Goal: Task Accomplishment & Management: Manage account settings

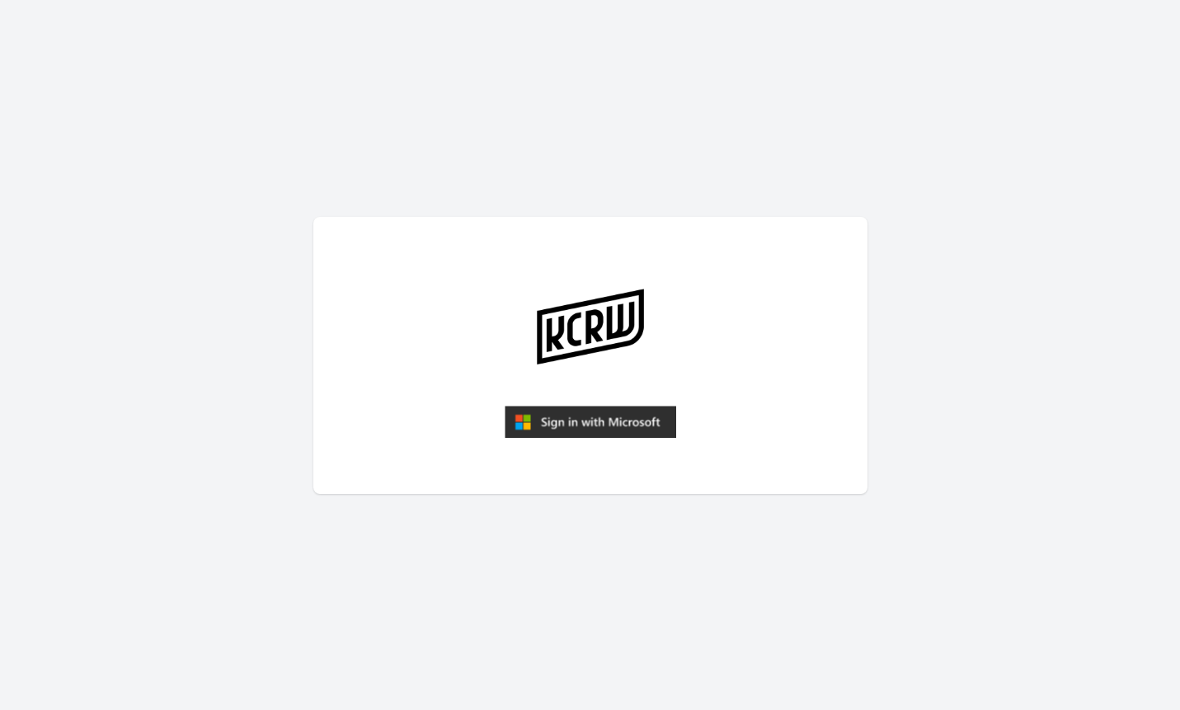
click at [558, 425] on img "submit" at bounding box center [590, 422] width 171 height 33
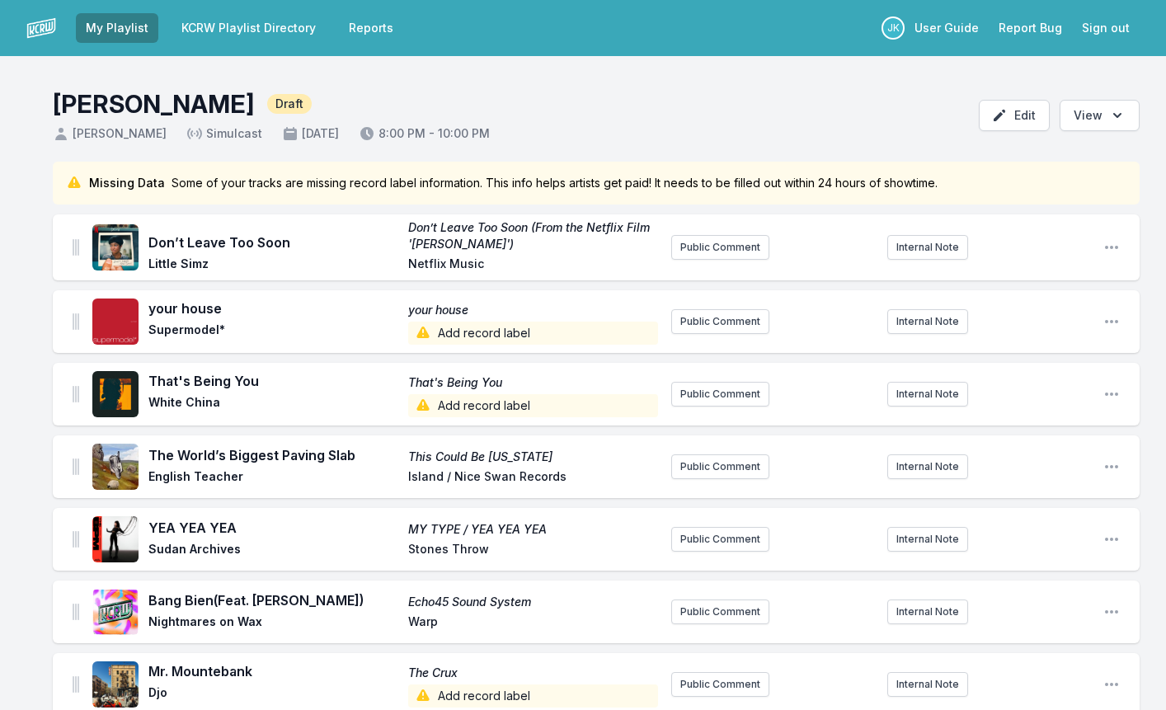
click at [457, 327] on span "Add record label" at bounding box center [533, 333] width 250 height 23
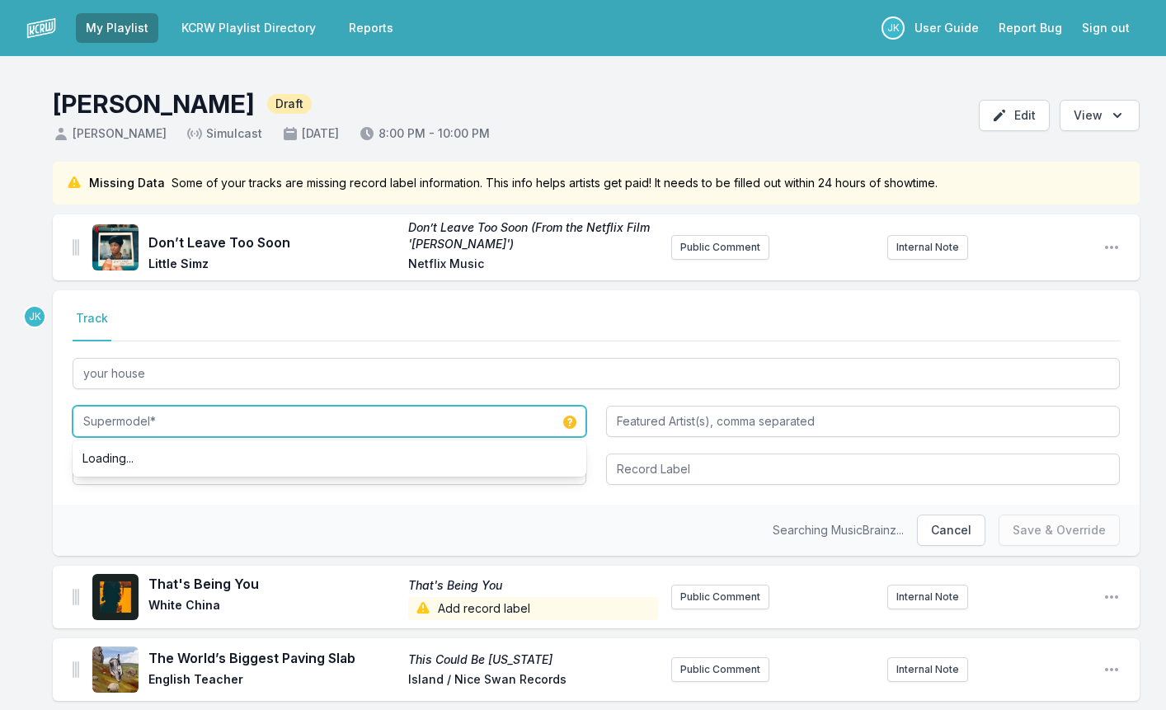
click at [171, 427] on input "Supermodel*" at bounding box center [330, 421] width 514 height 31
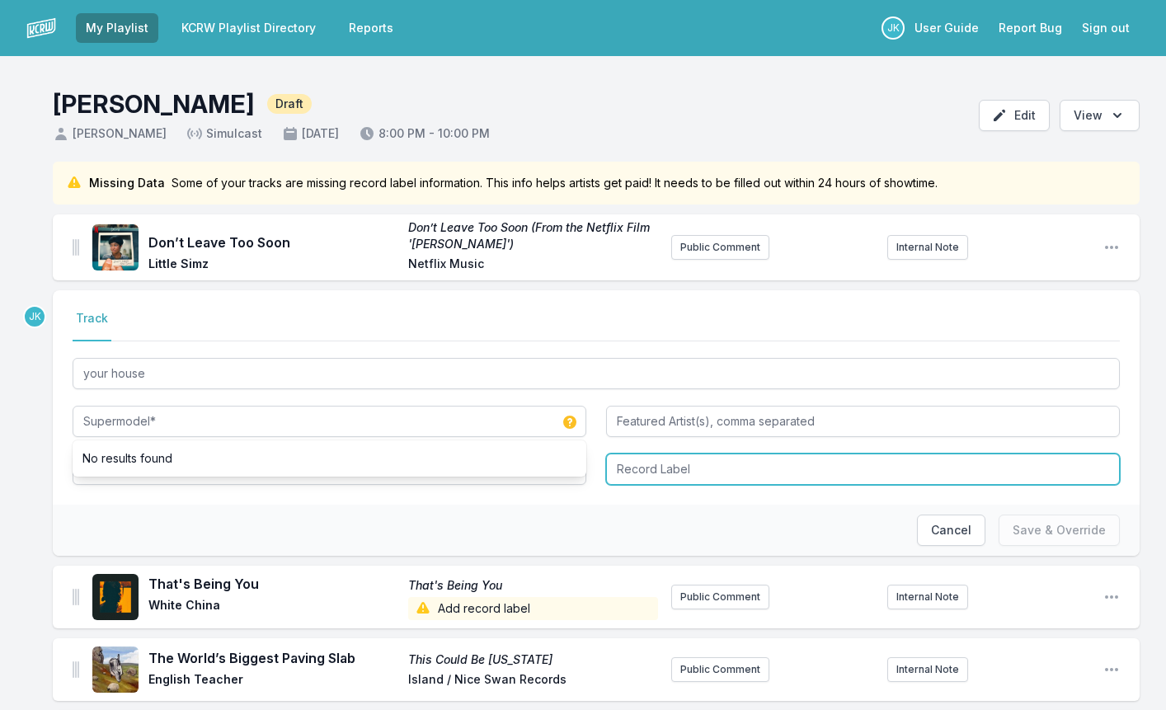
click at [643, 465] on input "Record Label" at bounding box center [863, 468] width 514 height 31
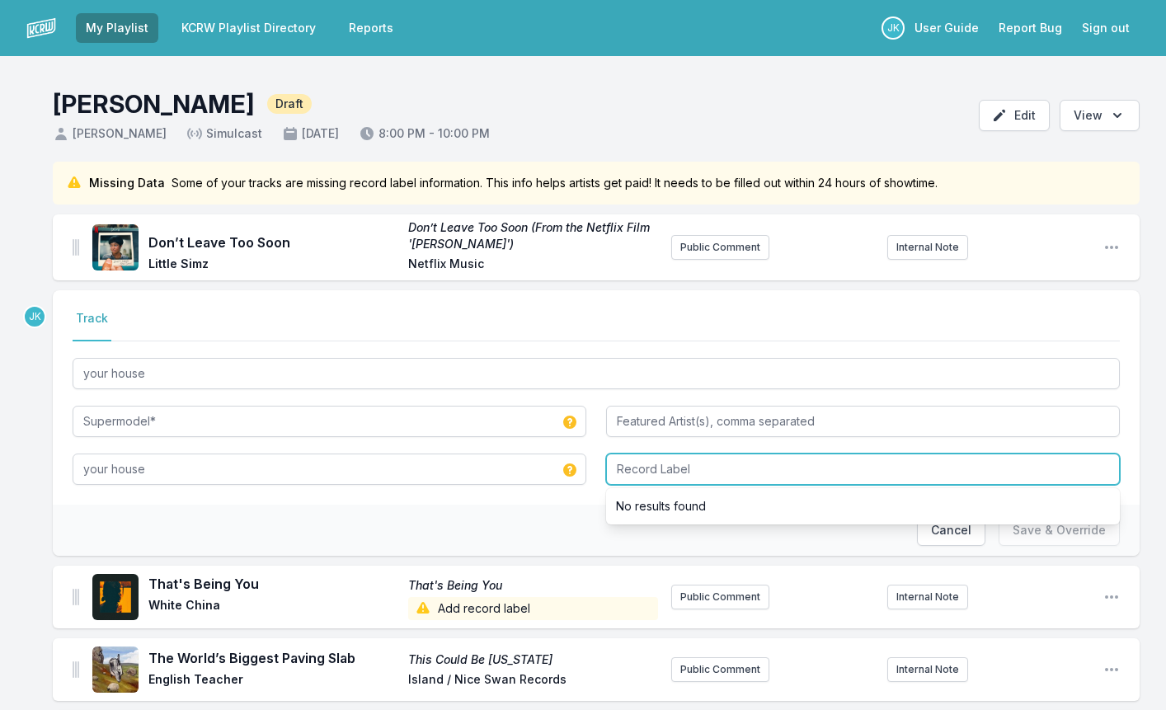
paste input "f***ing whatever."
type input "f***ing whatever."
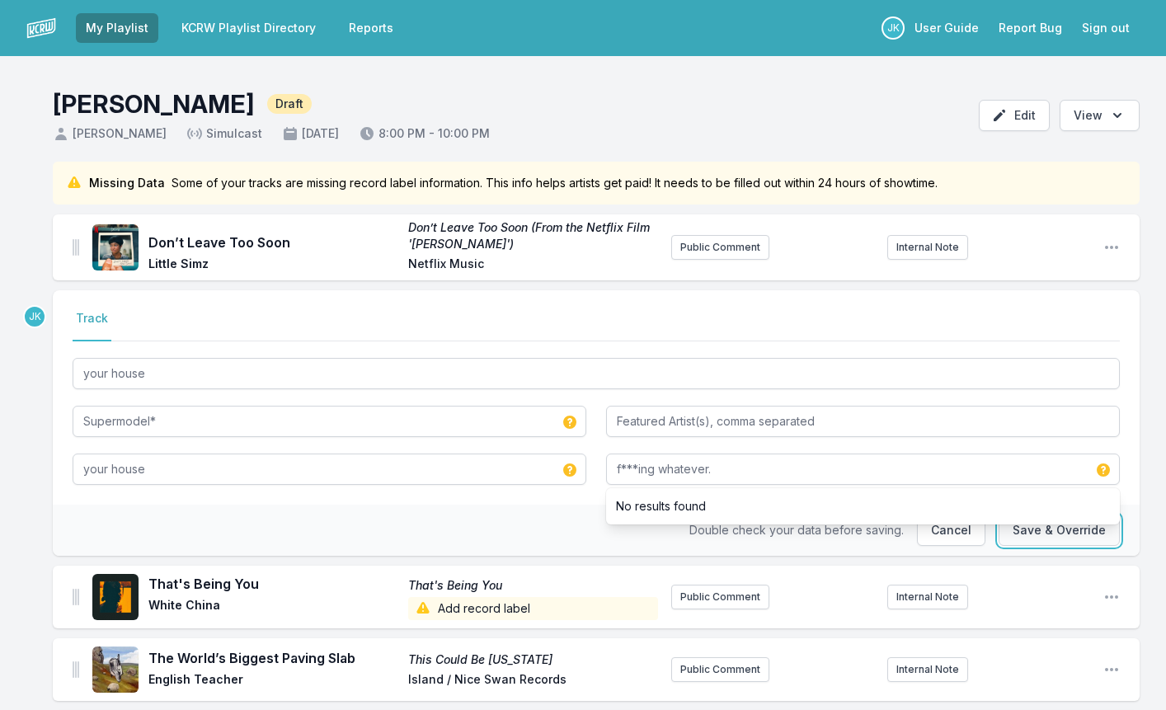
click at [1040, 532] on button "Save & Override" at bounding box center [1058, 529] width 121 height 31
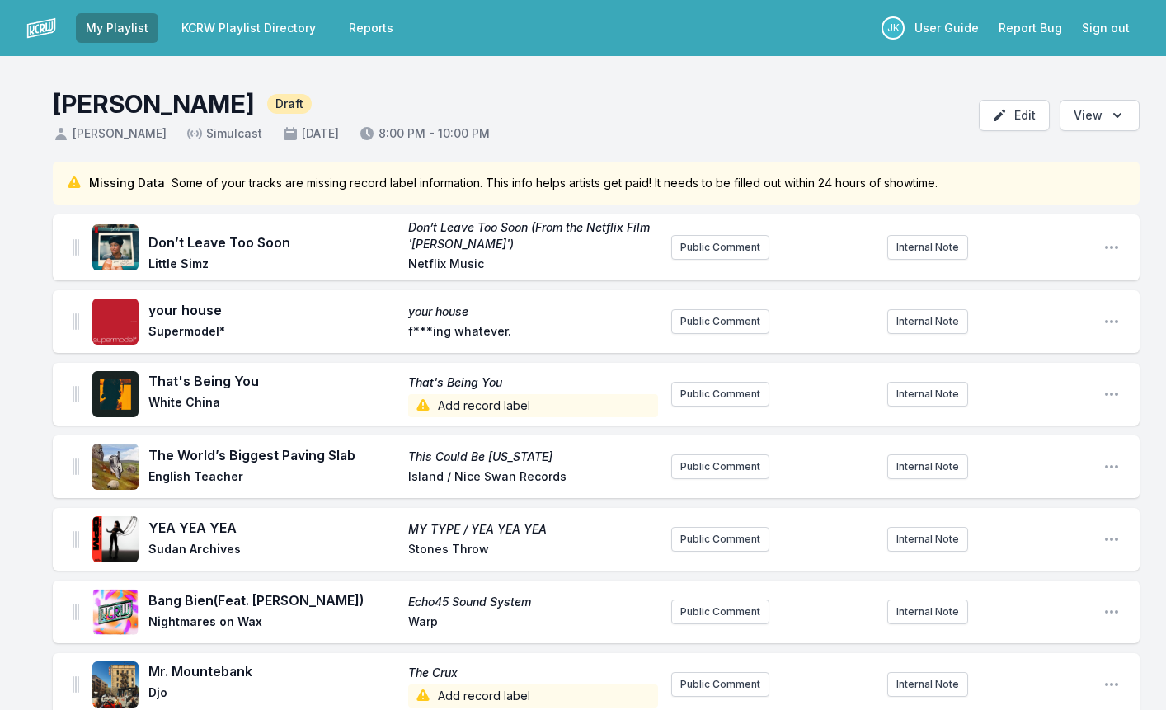
click at [459, 401] on span "Add record label" at bounding box center [533, 405] width 250 height 23
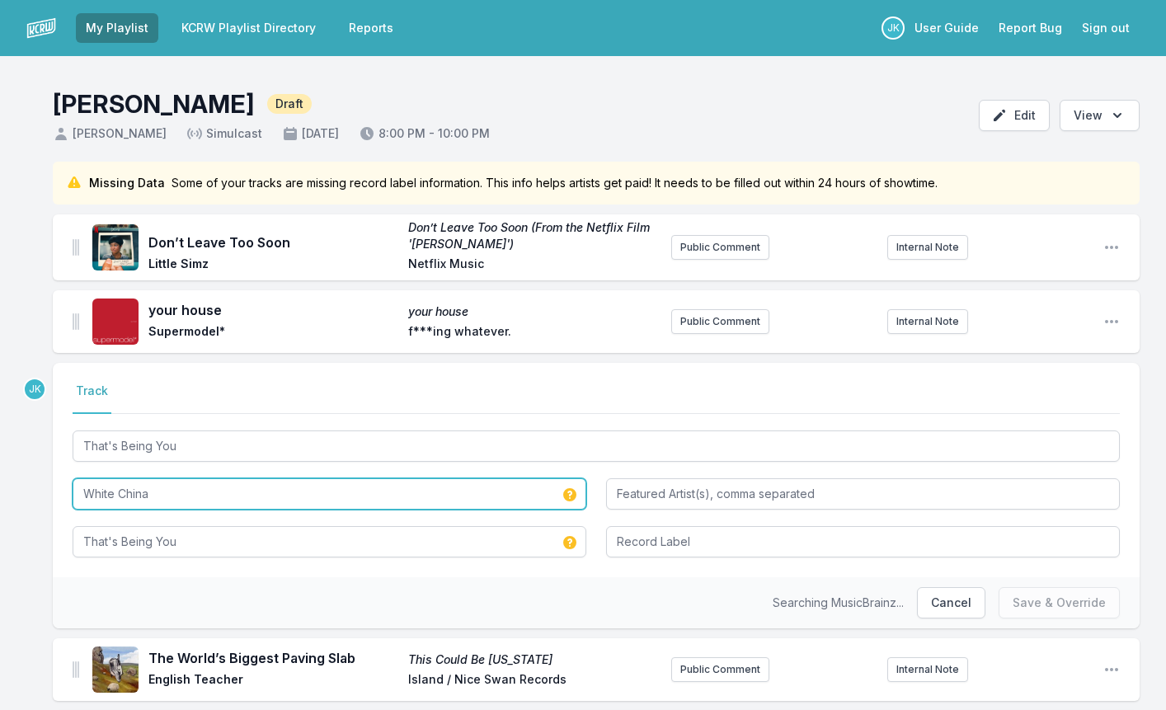
click at [172, 495] on input "White China" at bounding box center [330, 493] width 514 height 31
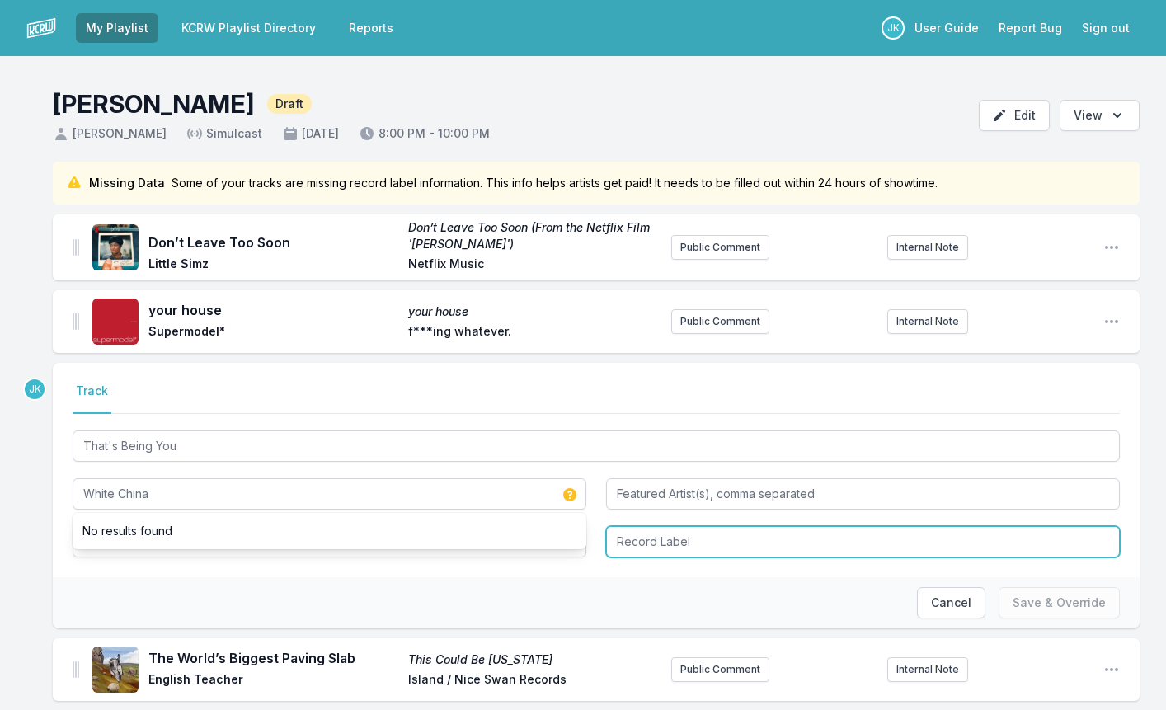
click at [645, 539] on input "Record Label" at bounding box center [863, 541] width 514 height 31
paste input "Temple Records"
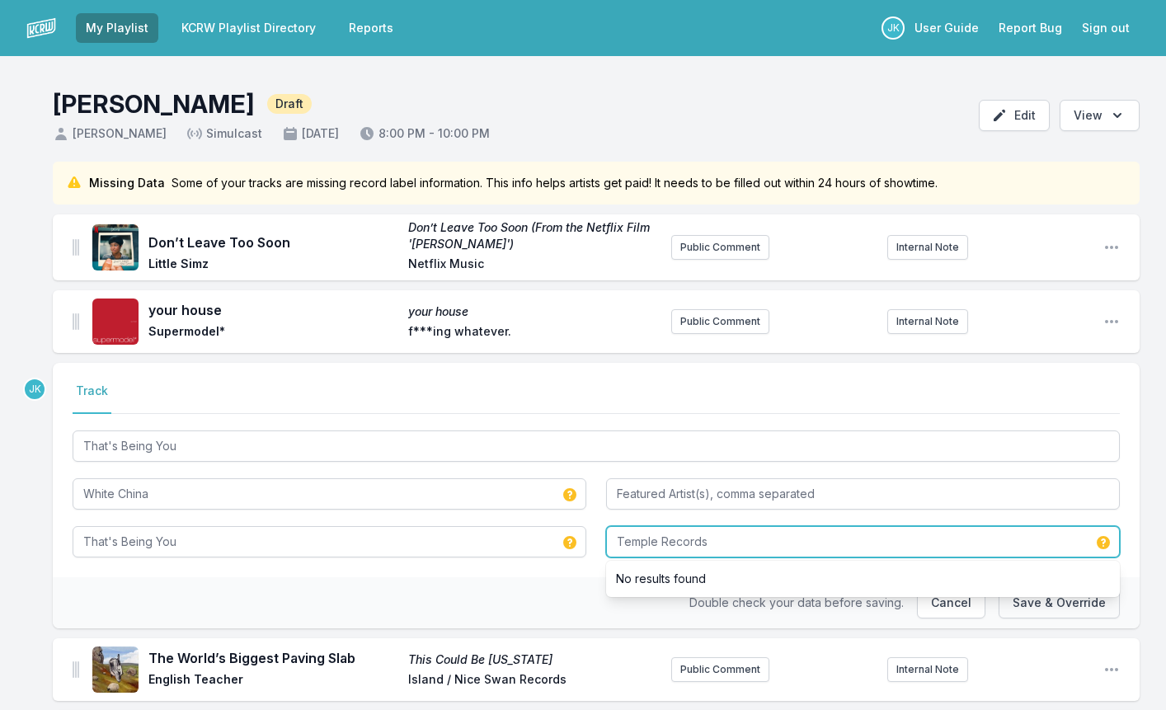
type input "Temple Records"
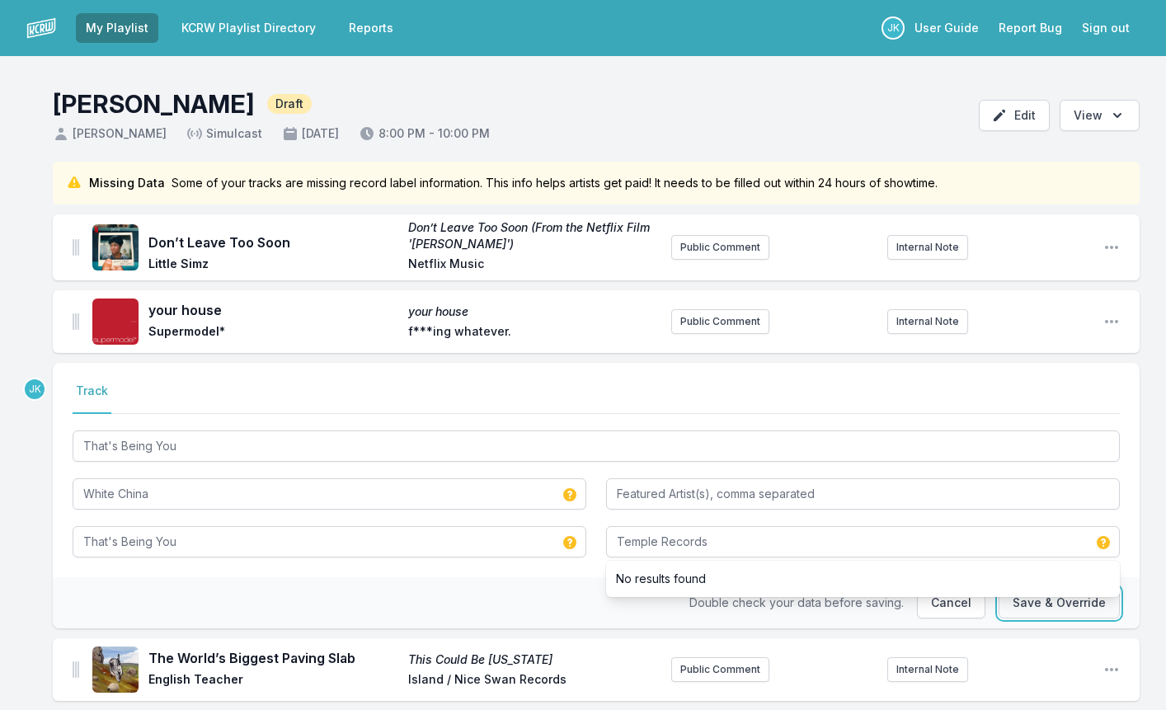
click at [1031, 598] on button "Save & Override" at bounding box center [1058, 602] width 121 height 31
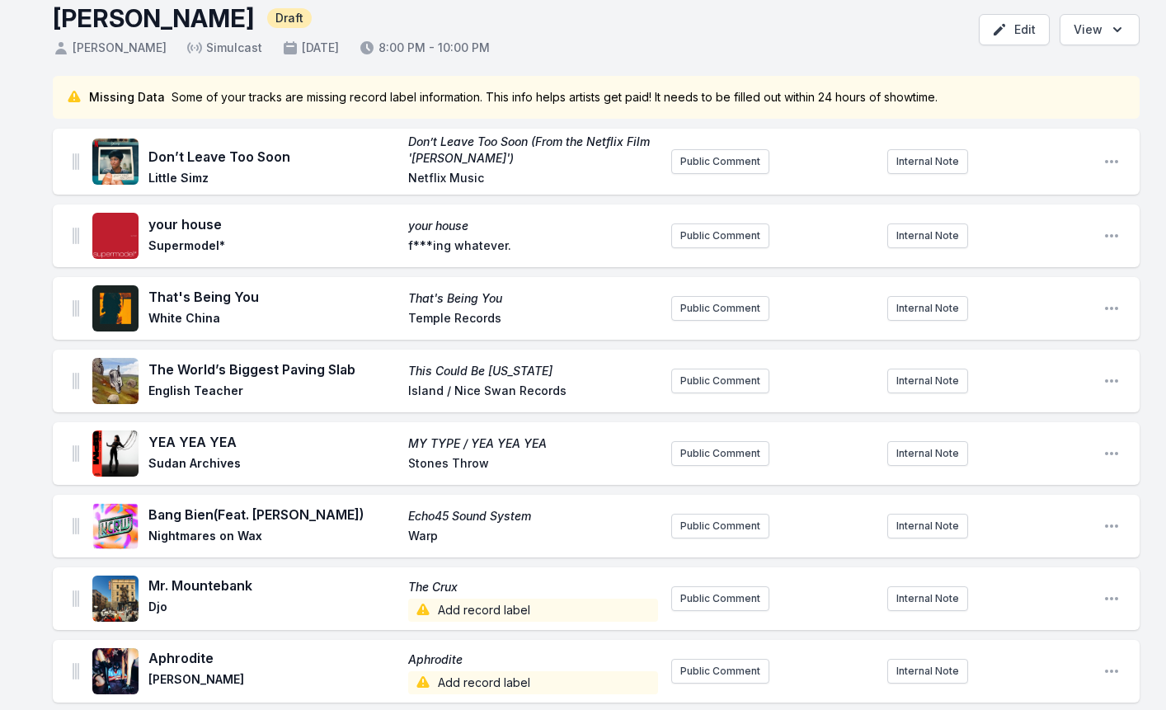
scroll to position [247, 0]
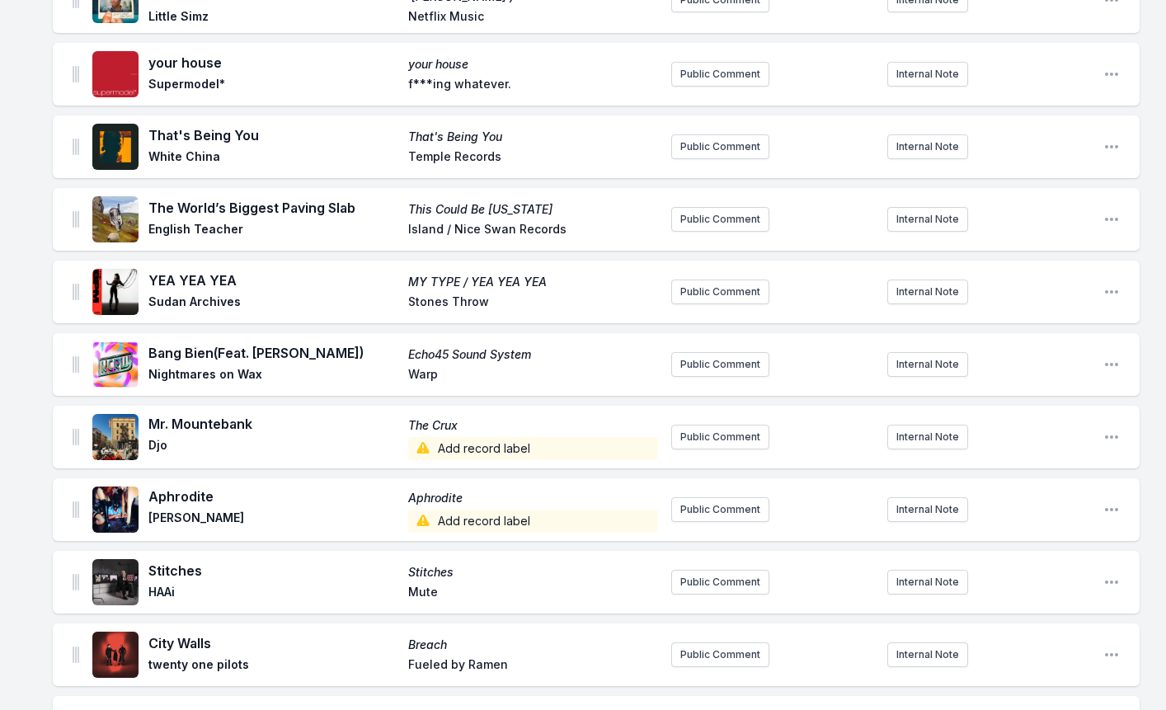
click at [439, 447] on span "Add record label" at bounding box center [533, 448] width 250 height 23
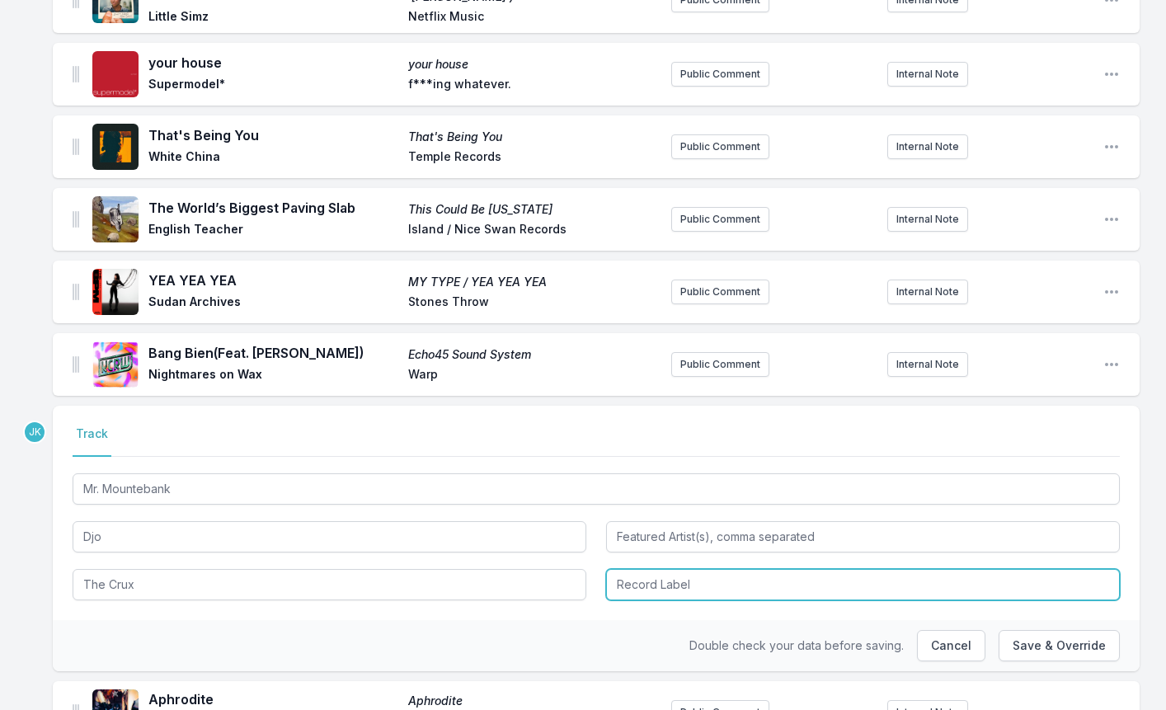
click at [674, 585] on input "Record Label" at bounding box center [863, 584] width 514 height 31
paste input "AWAL Recordings America, Inc."
type input "AWAL Recordings America, Inc."
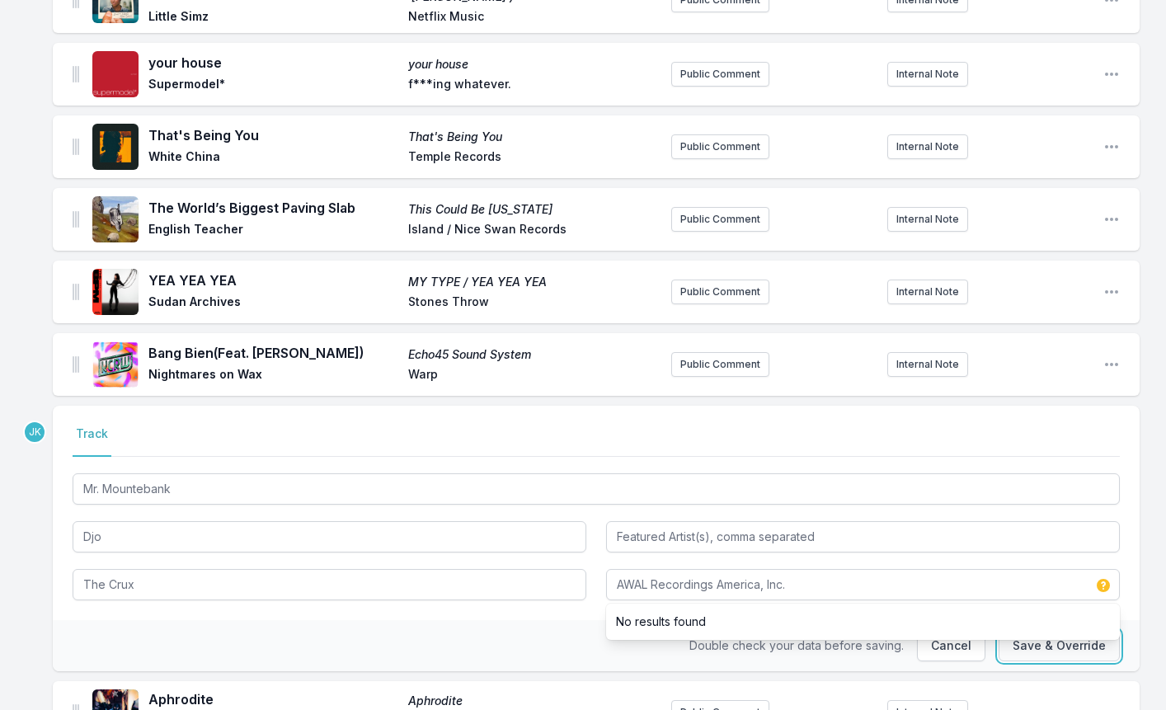
click at [1036, 640] on button "Save & Override" at bounding box center [1058, 645] width 121 height 31
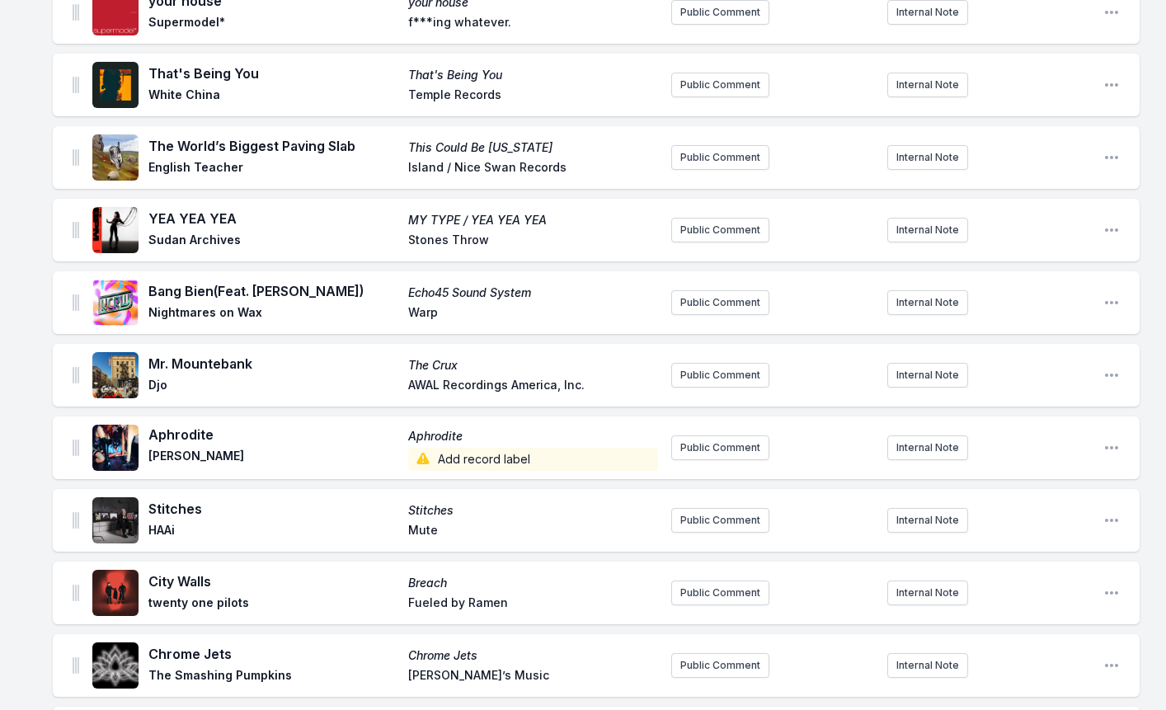
scroll to position [495, 0]
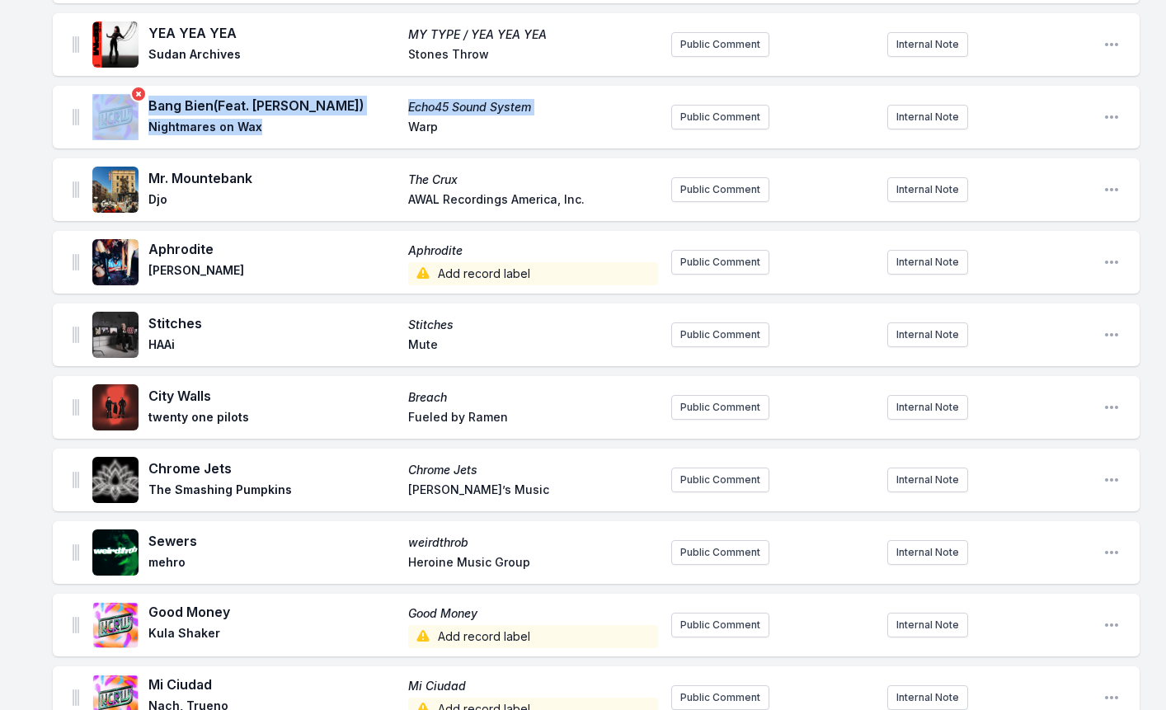
drag, startPoint x: 242, startPoint y: 130, endPoint x: 131, endPoint y: 129, distance: 110.5
click at [131, 129] on div "Bang Bien (Feat. Yasiin Bey) Echo45 Sound System Nightmares on Wax Warp" at bounding box center [375, 117] width 566 height 53
click at [185, 129] on span "Nightmares on Wax" at bounding box center [273, 129] width 250 height 20
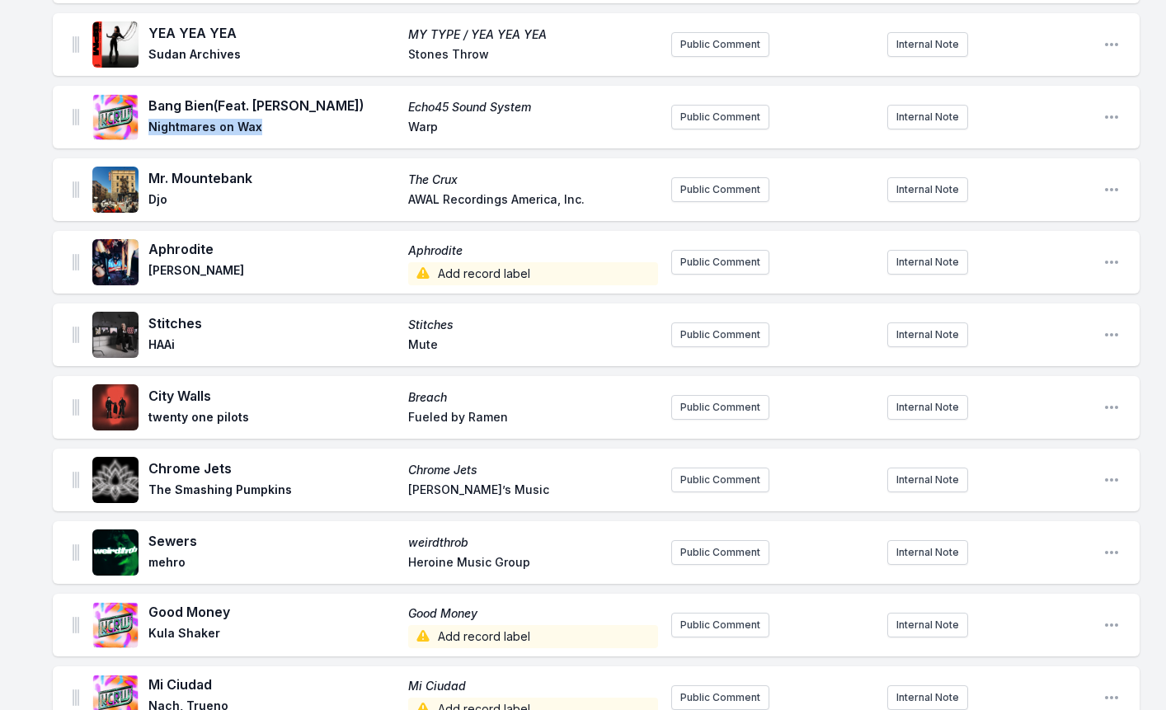
drag, startPoint x: 261, startPoint y: 129, endPoint x: 143, endPoint y: 130, distance: 117.9
click at [143, 130] on div "Bang Bien (Feat. Yasiin Bey) Echo45 Sound System Nightmares on Wax Warp" at bounding box center [375, 117] width 566 height 53
copy span "Nightmares on Wax"
click at [1115, 116] on icon "Open playlist item options" at bounding box center [1111, 116] width 13 height 3
click at [1019, 148] on button "Edit Track Details" at bounding box center [1027, 150] width 185 height 30
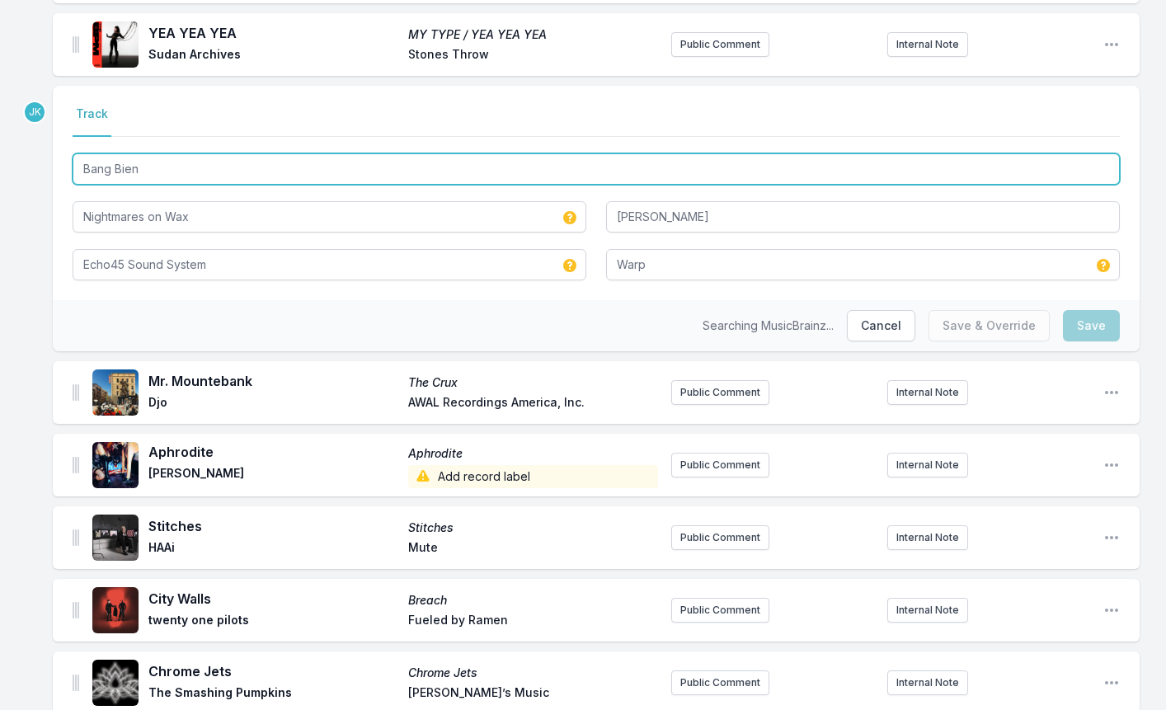
click at [157, 166] on input "Bang Bien" at bounding box center [596, 168] width 1047 height 31
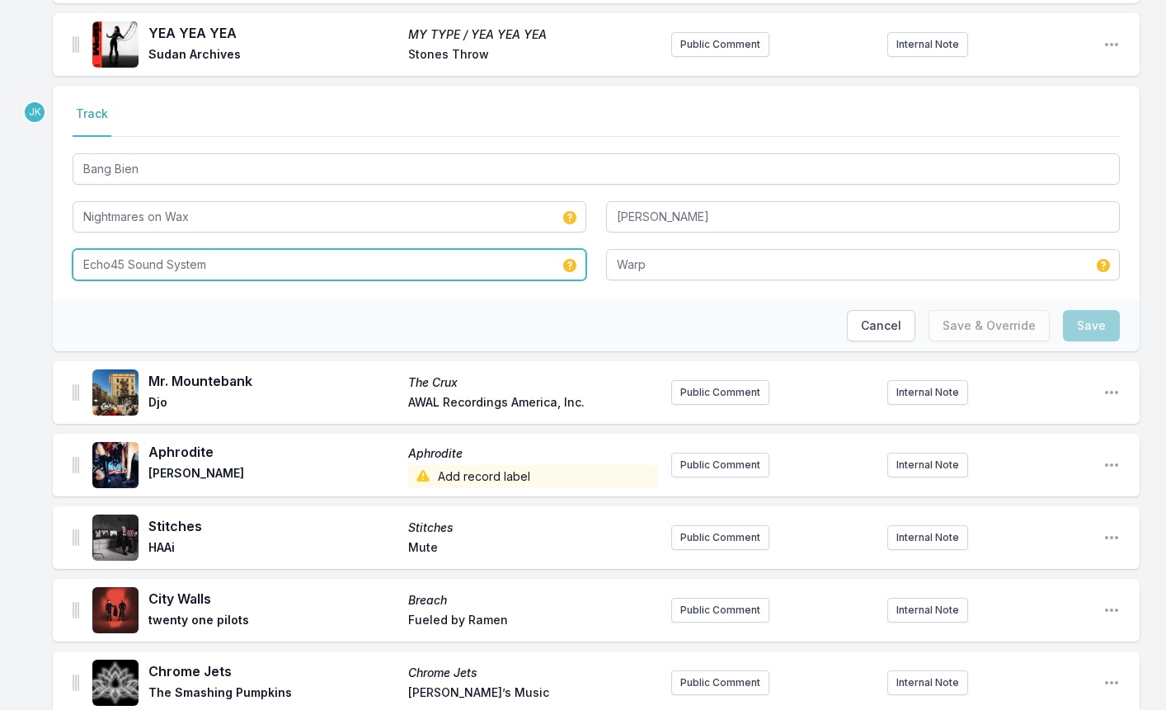
click at [187, 264] on input "Echo45 Sound System" at bounding box center [330, 264] width 514 height 31
paste input "Bang Bien"
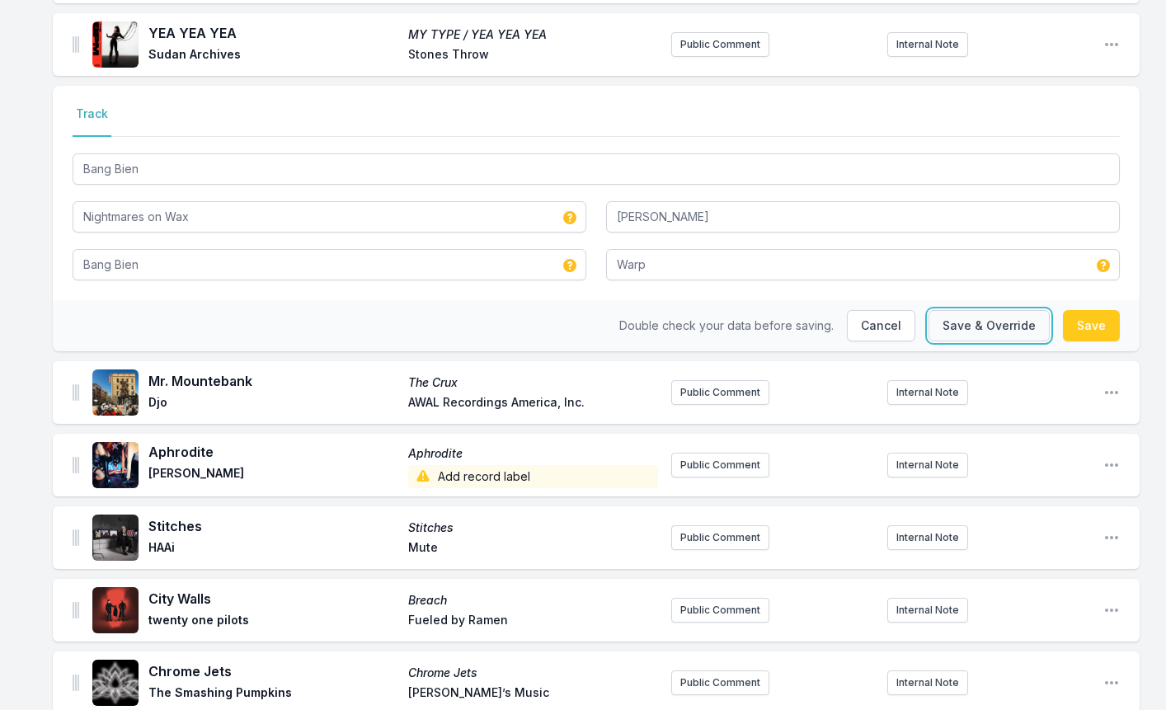
click at [988, 330] on button "Save & Override" at bounding box center [988, 325] width 121 height 31
type input "Echo45 Sound System"
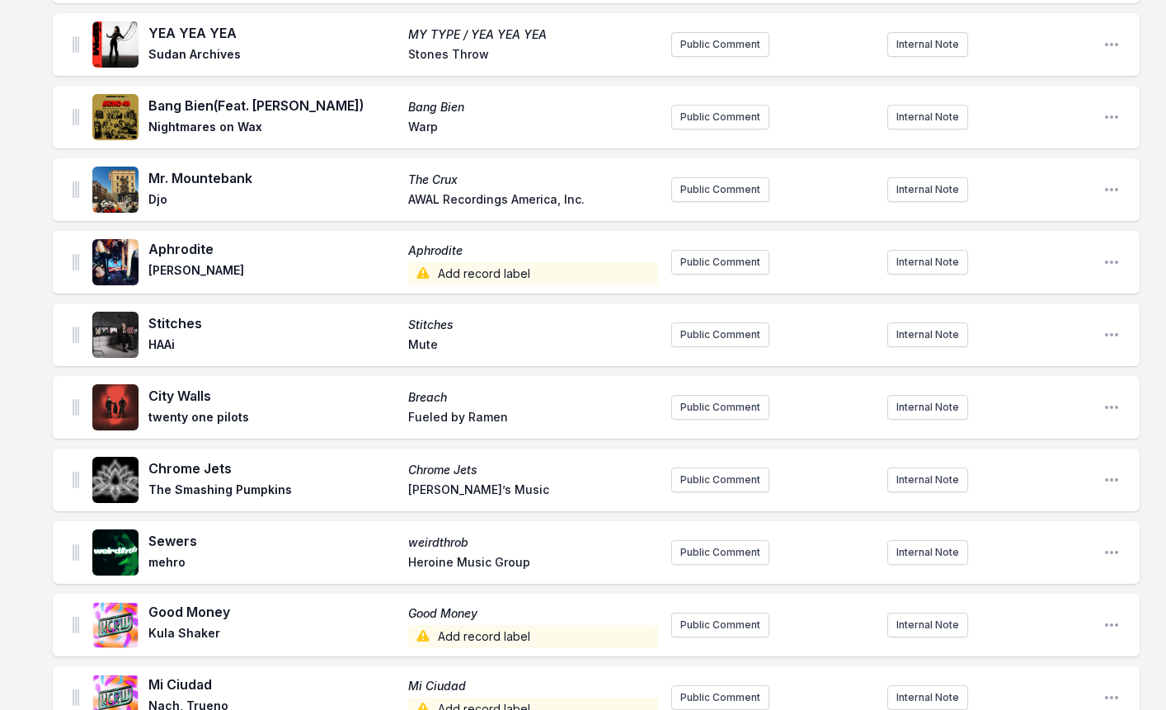
click at [459, 278] on span "Add record label" at bounding box center [533, 273] width 250 height 23
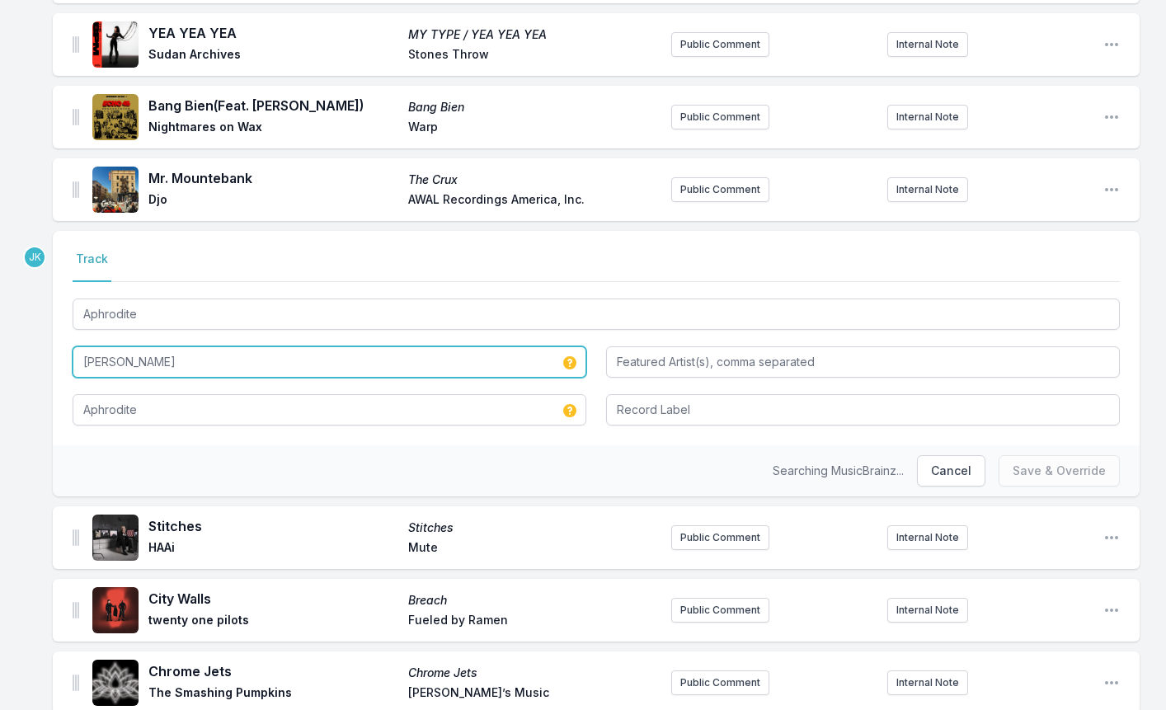
click at [146, 367] on input "[PERSON_NAME]" at bounding box center [330, 361] width 514 height 31
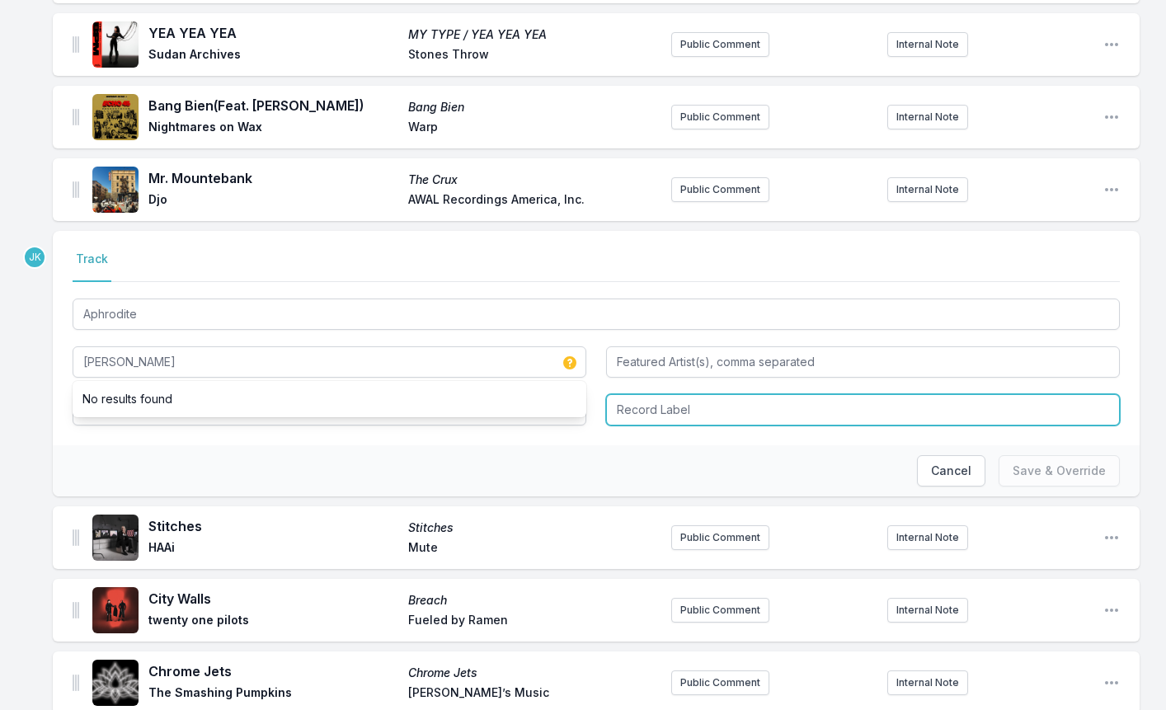
click at [643, 406] on input "Record Label" at bounding box center [863, 409] width 514 height 31
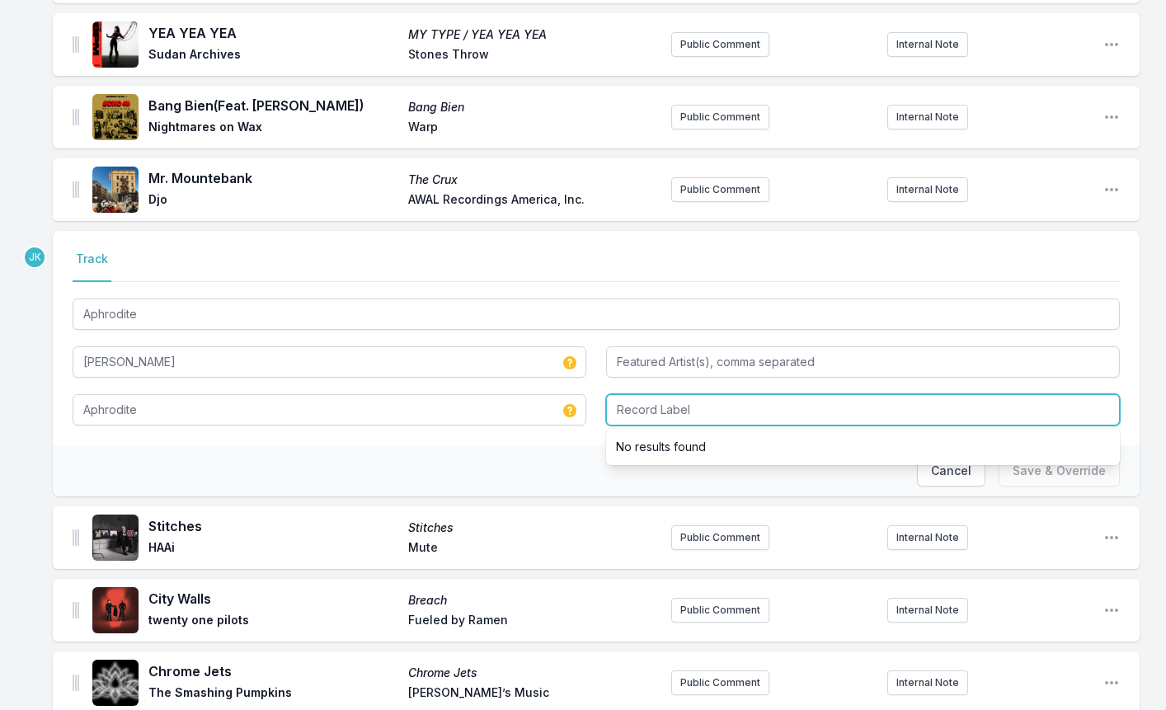
paste input "Illicit Behavior, Inc"
type input "Illicit Behavior, Inc"
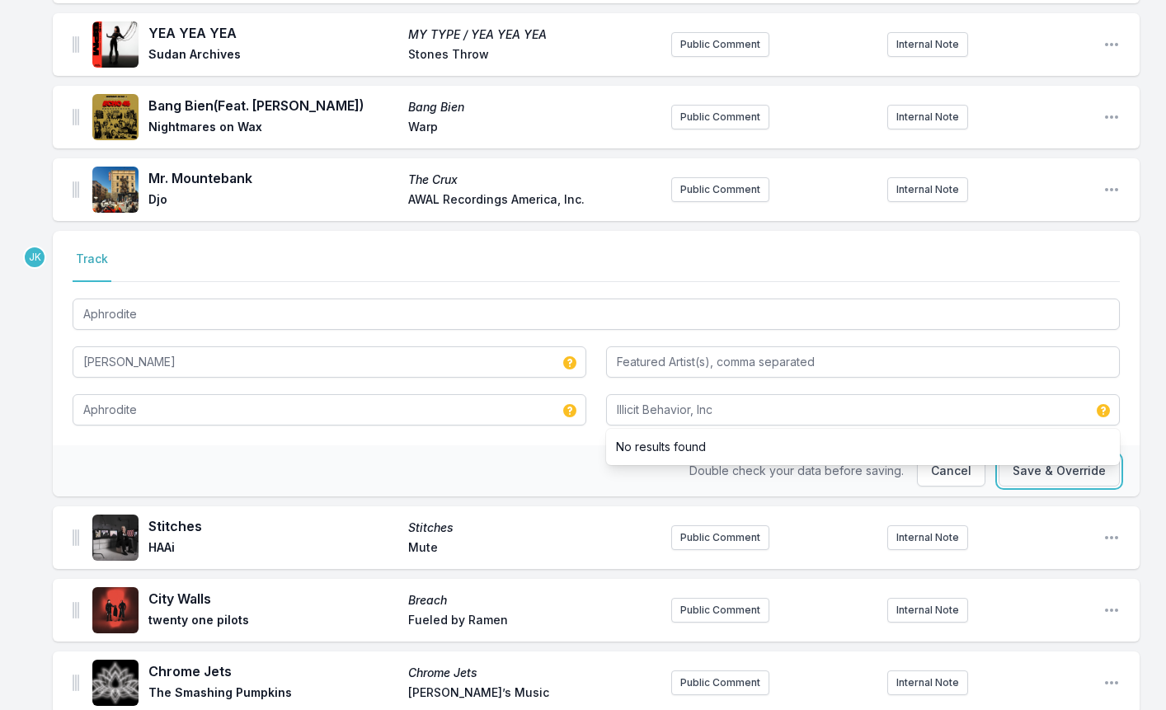
click at [1077, 474] on button "Save & Override" at bounding box center [1058, 470] width 121 height 31
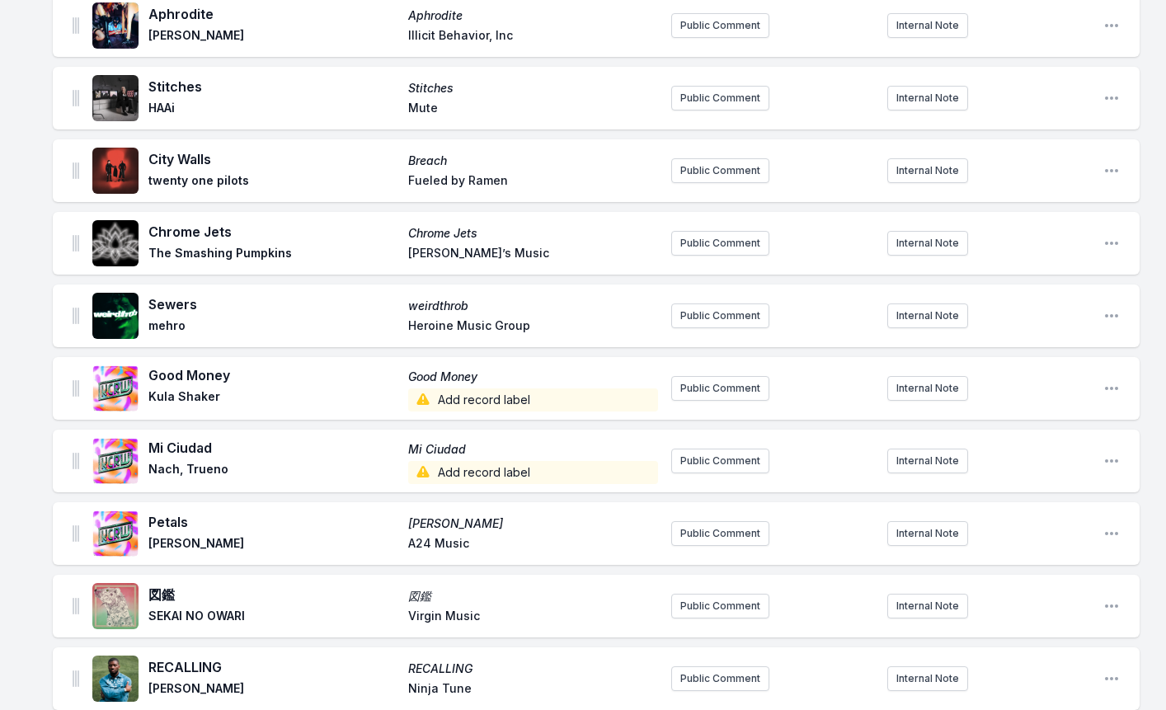
scroll to position [824, 0]
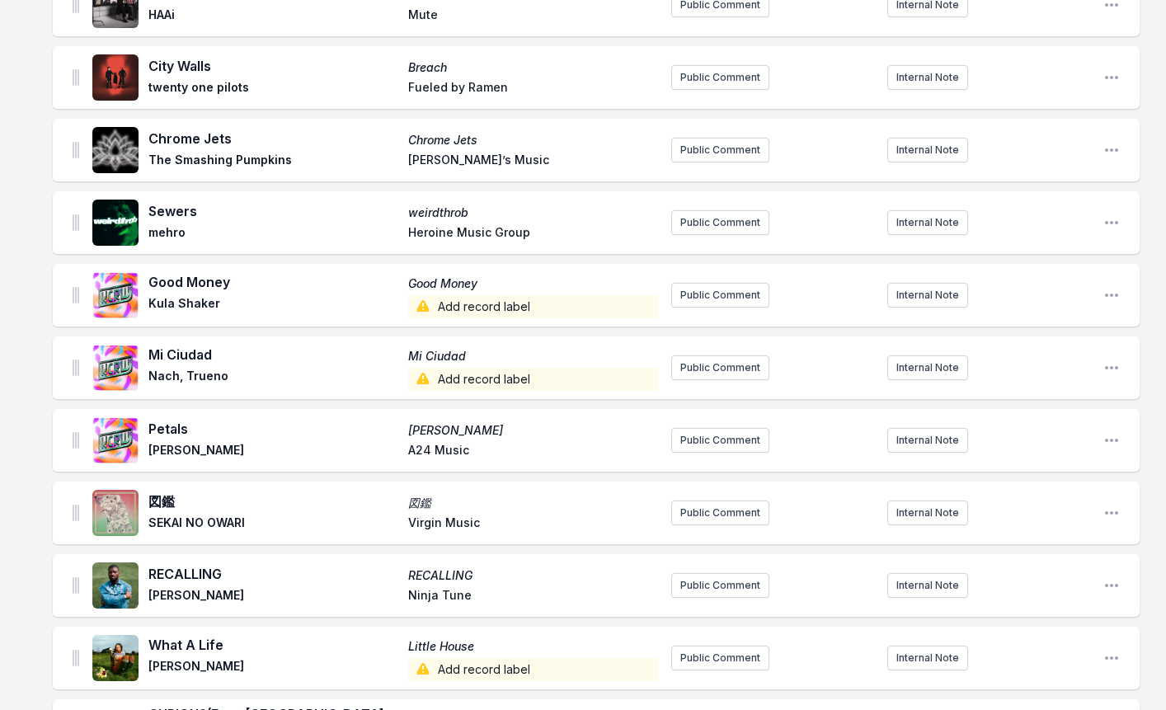
click at [438, 308] on span "Add record label" at bounding box center [533, 306] width 250 height 23
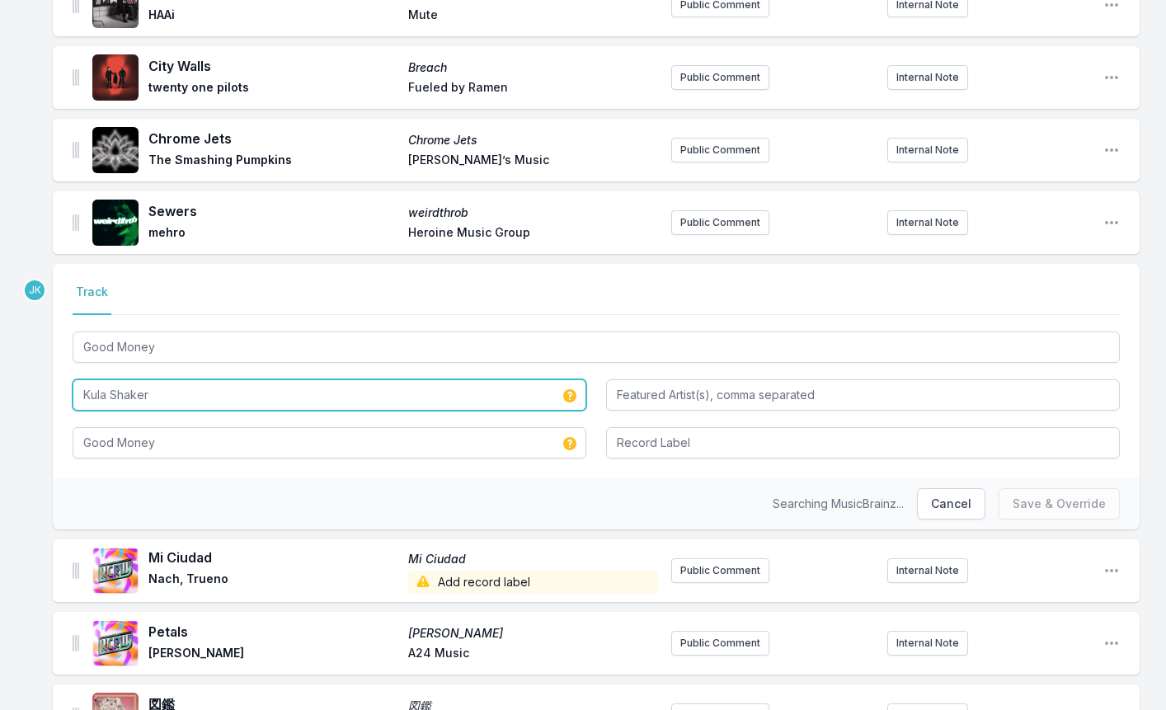
click at [174, 400] on input "Kula Shaker" at bounding box center [330, 394] width 514 height 31
click at [174, 399] on input "Kula Shaker" at bounding box center [330, 394] width 514 height 31
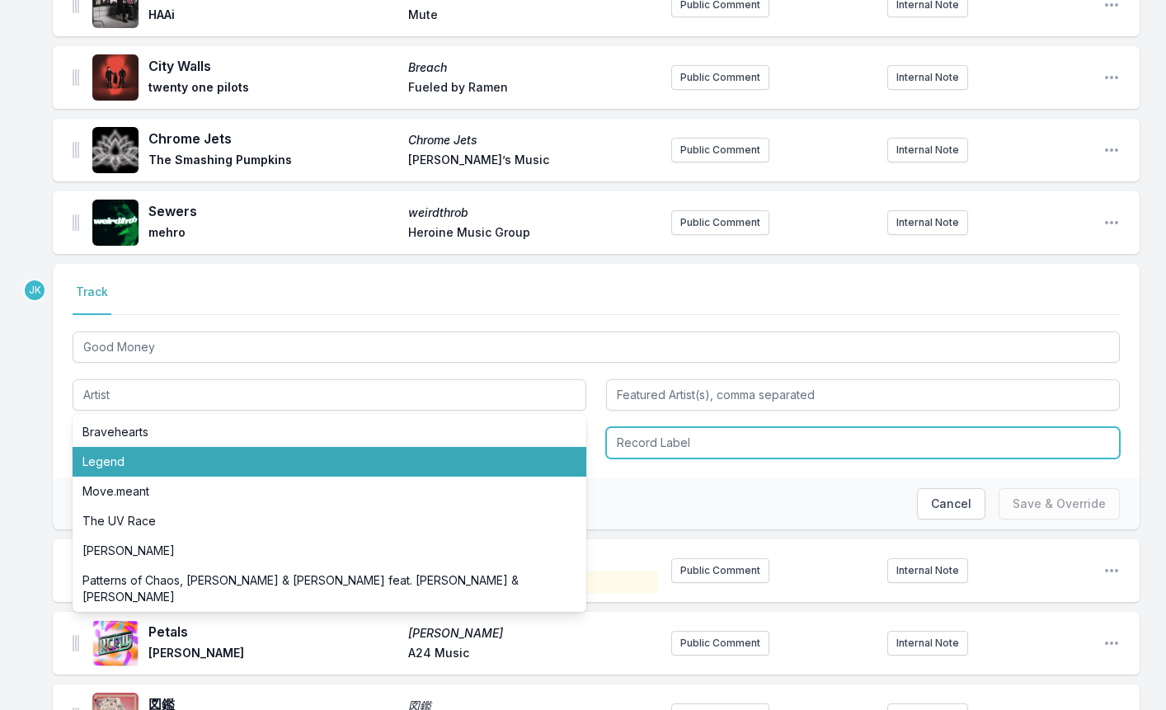
click at [660, 436] on input "Record Label" at bounding box center [863, 442] width 514 height 31
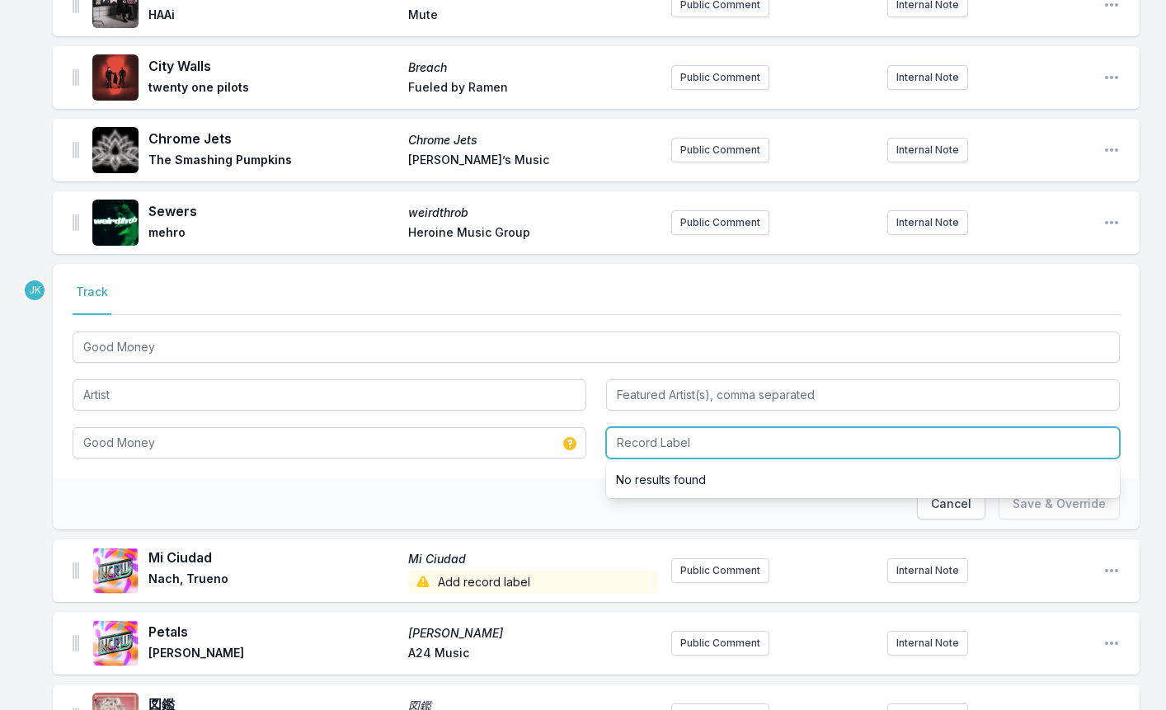
paste input "Strange F.O.L.K. LLP"
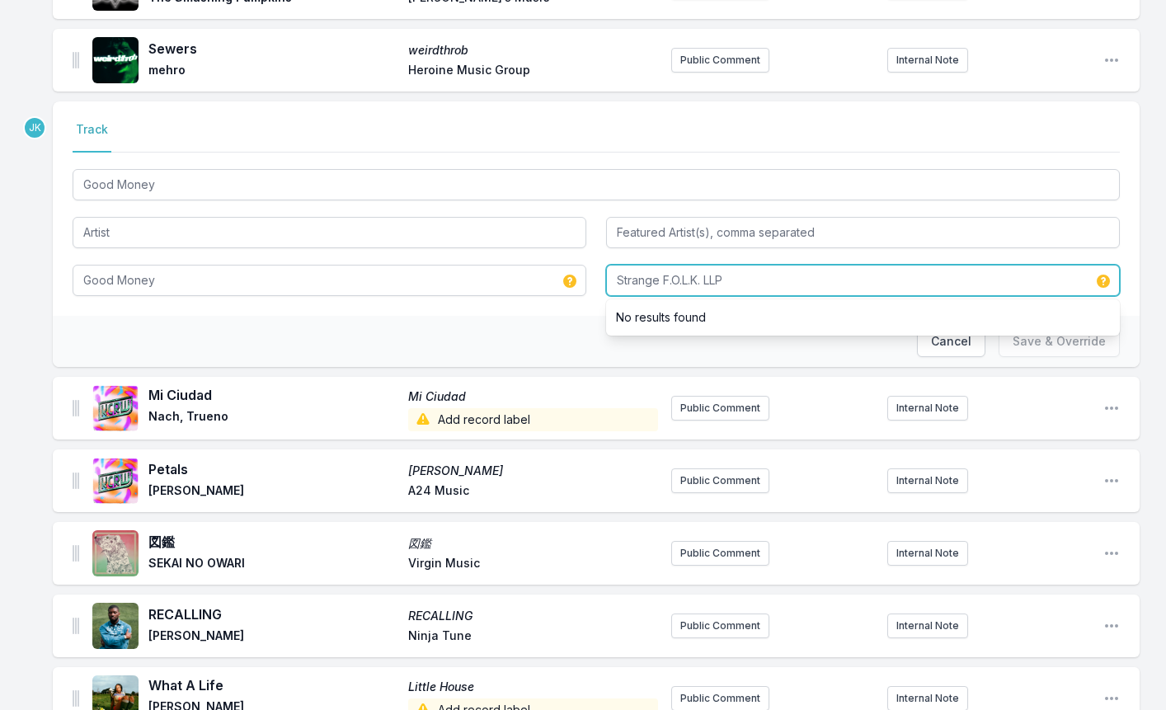
scroll to position [989, 0]
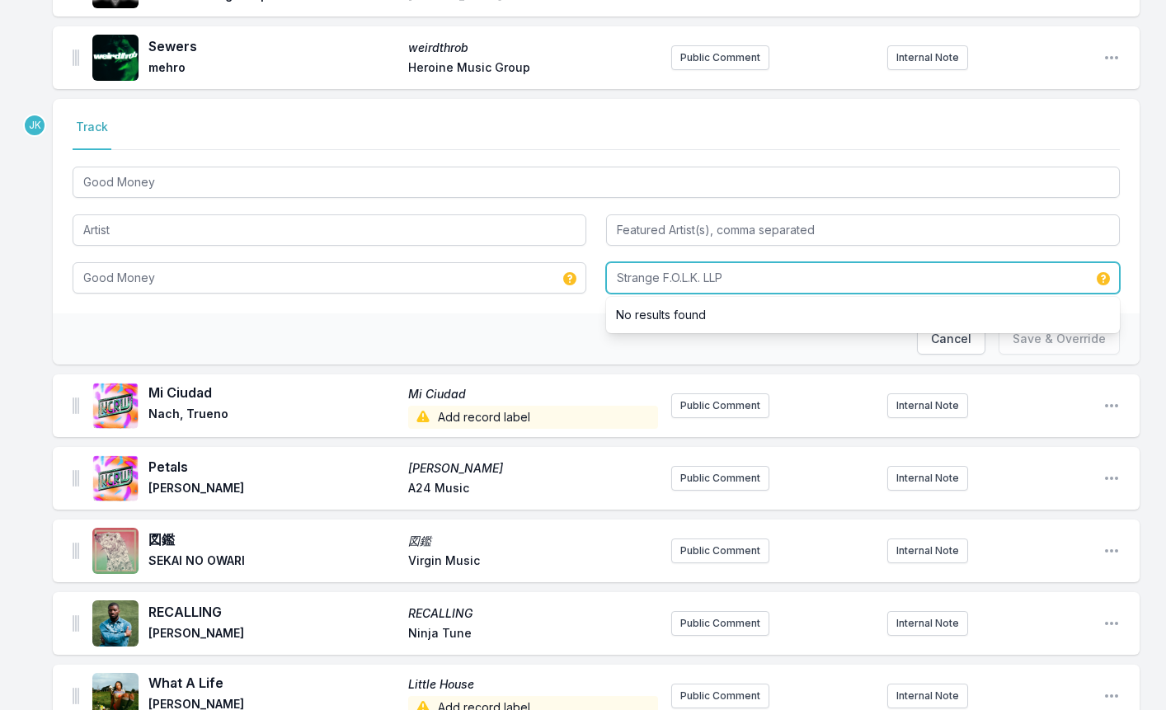
type input "Strange F.O.L.K. LLP"
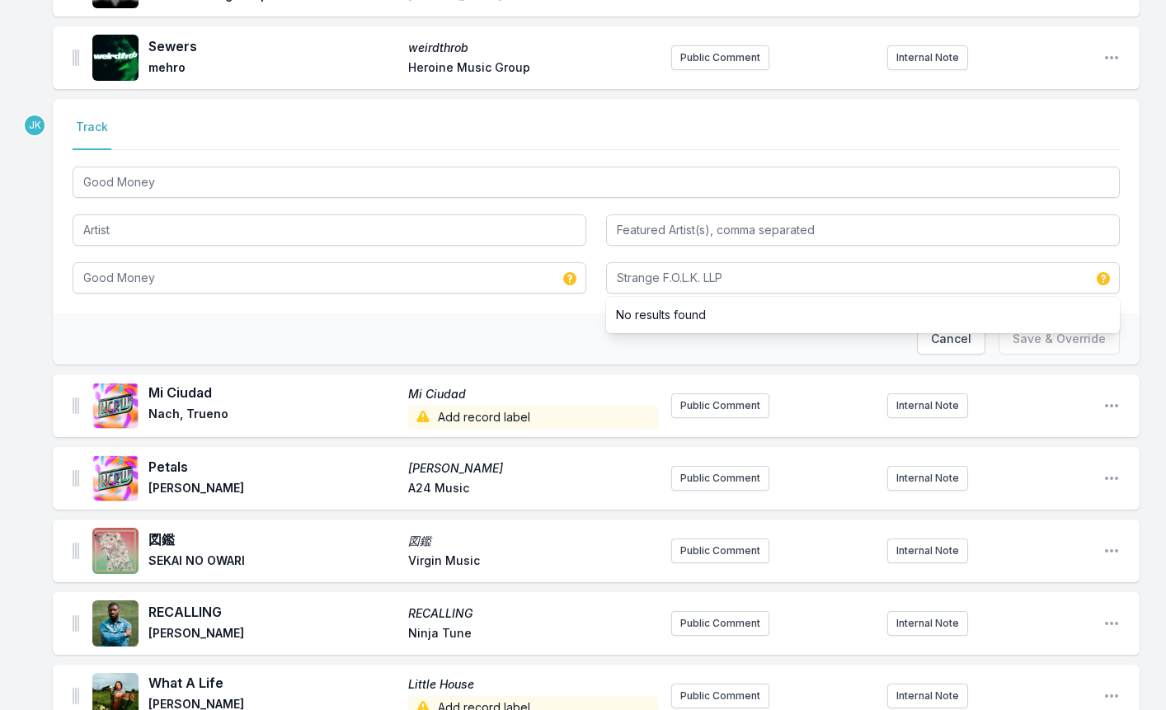
click at [346, 332] on div "Cancel Save & Override" at bounding box center [596, 338] width 1087 height 51
click at [960, 343] on button "Cancel" at bounding box center [951, 338] width 68 height 31
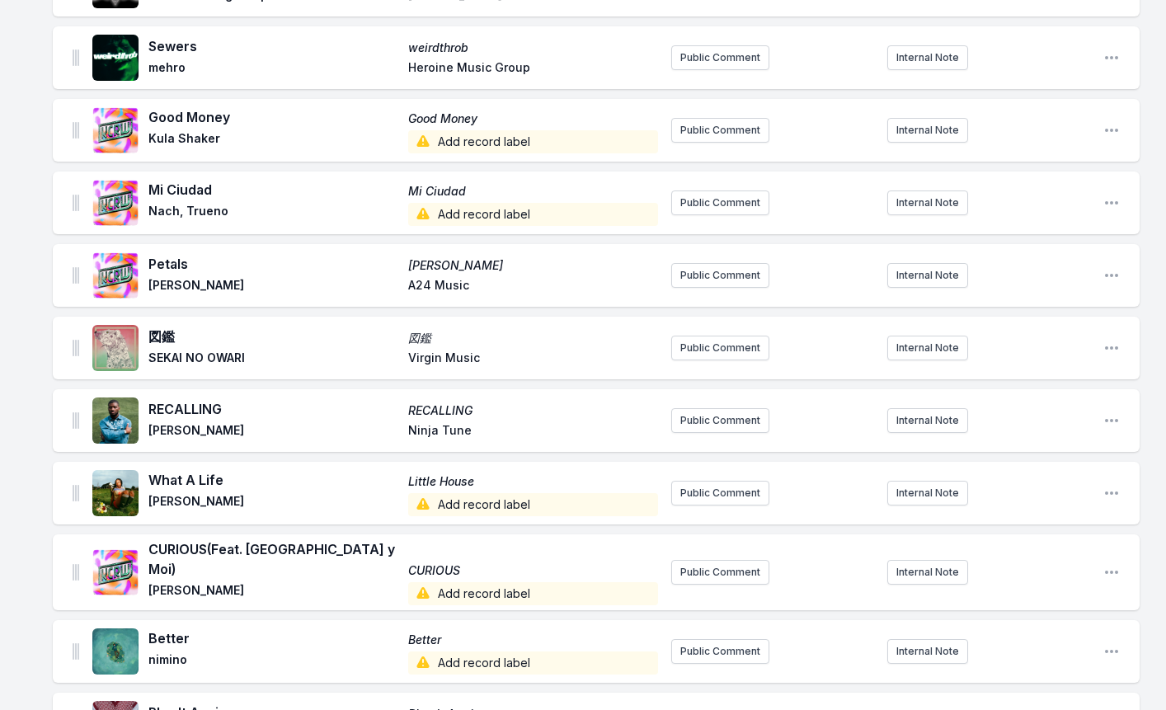
click at [467, 142] on span "Add record label" at bounding box center [533, 141] width 250 height 23
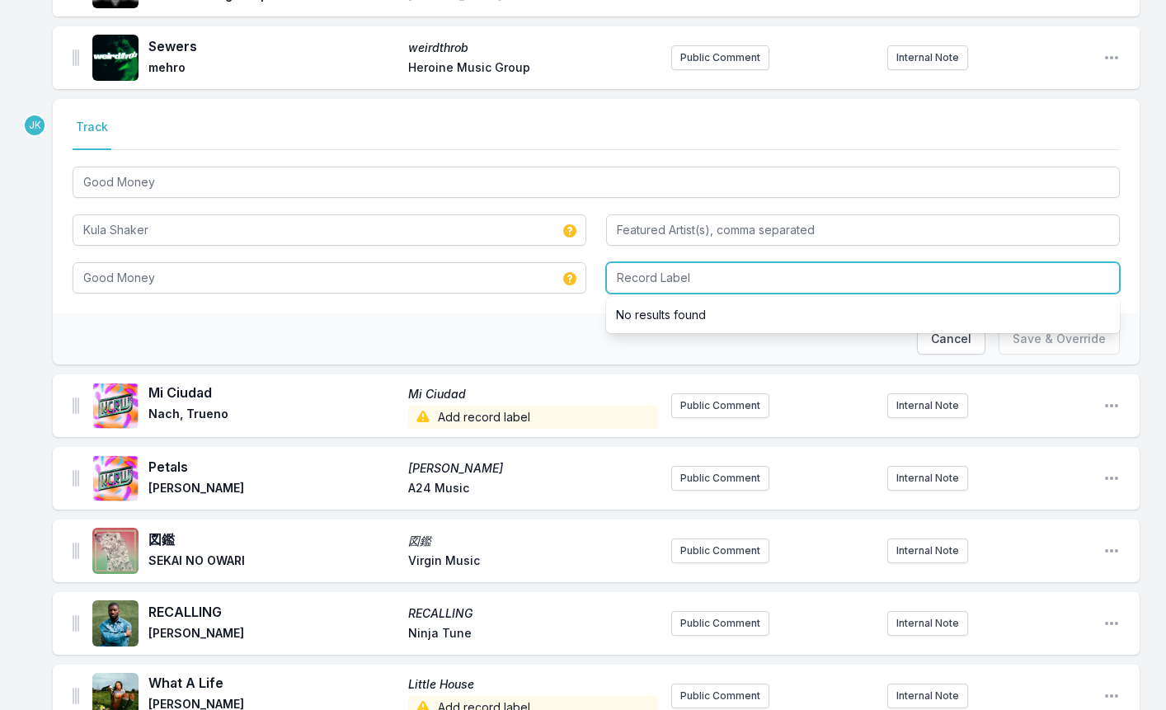
paste input "Strange F.O.L.K. LLP"
type input "Strange F.O.L.K. LLP"
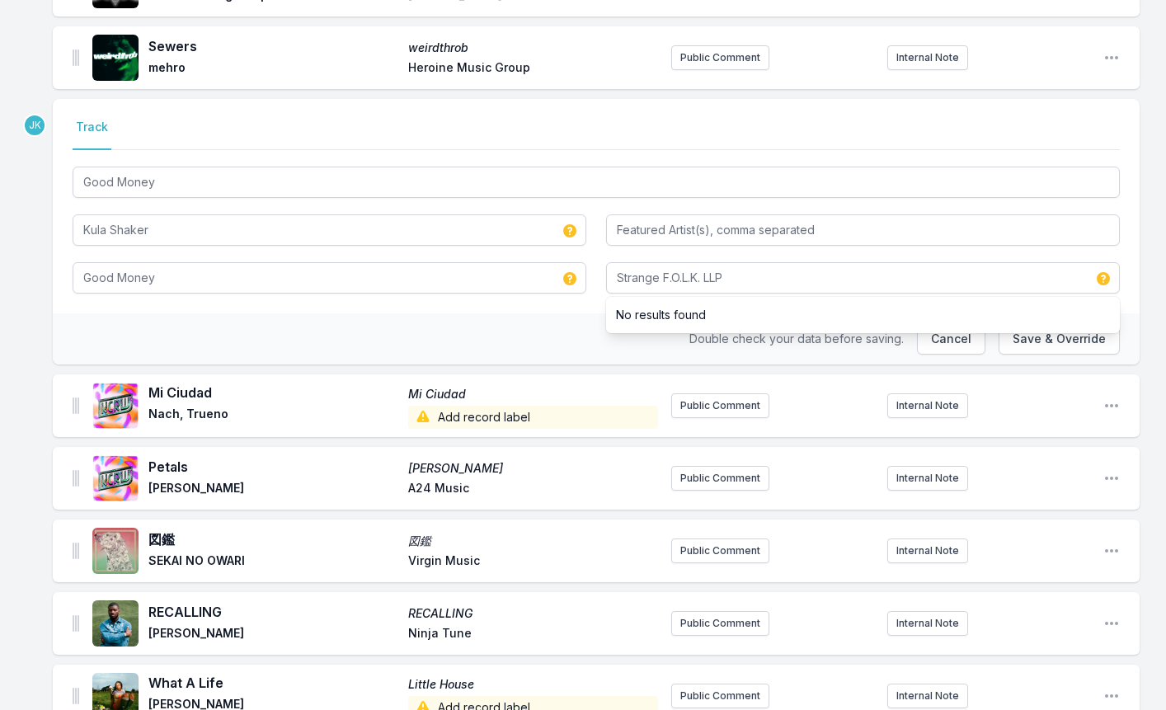
click at [1049, 332] on ul "No results found" at bounding box center [863, 315] width 514 height 36
click at [526, 345] on div "Double check your data before saving. Cancel Save & Override" at bounding box center [596, 338] width 1087 height 51
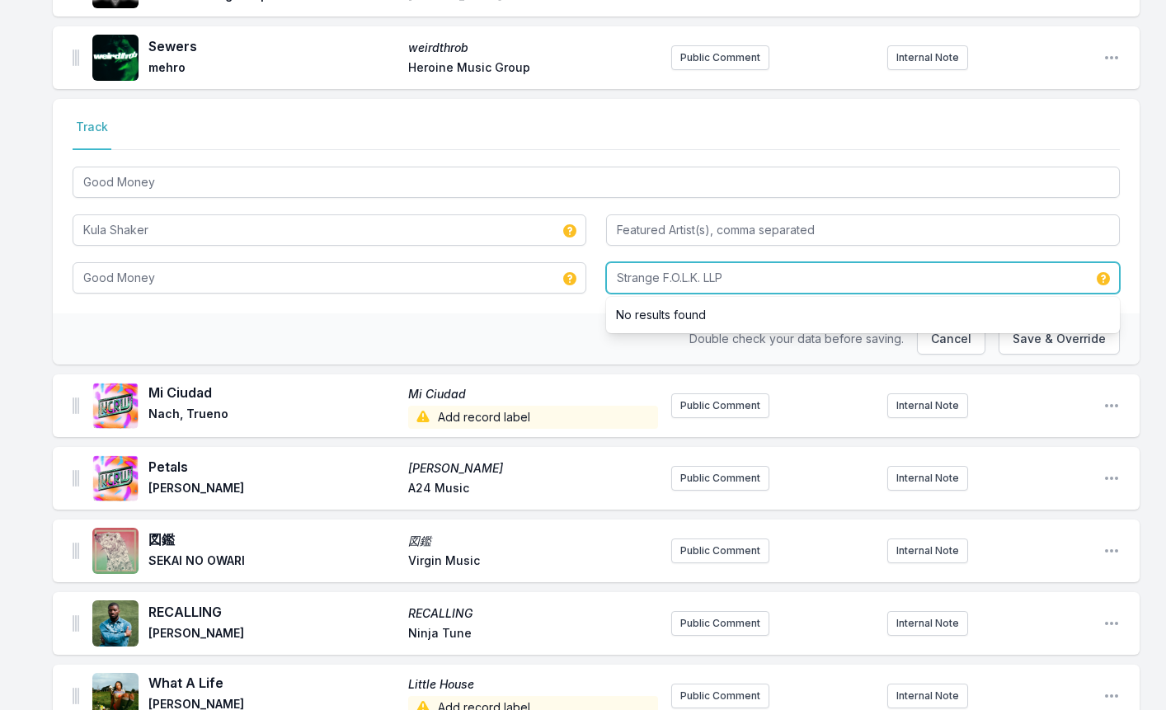
click at [764, 278] on input "Strange F.O.L.K. LLP" at bounding box center [863, 277] width 514 height 31
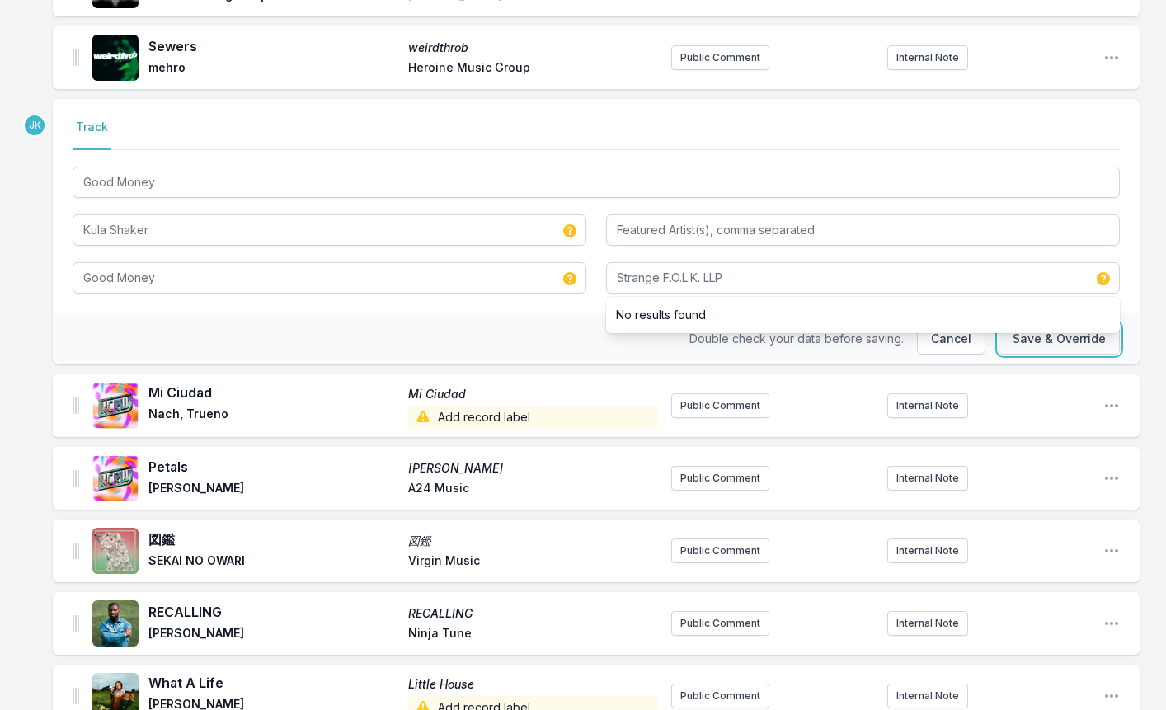
click at [1039, 340] on button "Save & Override" at bounding box center [1058, 338] width 121 height 31
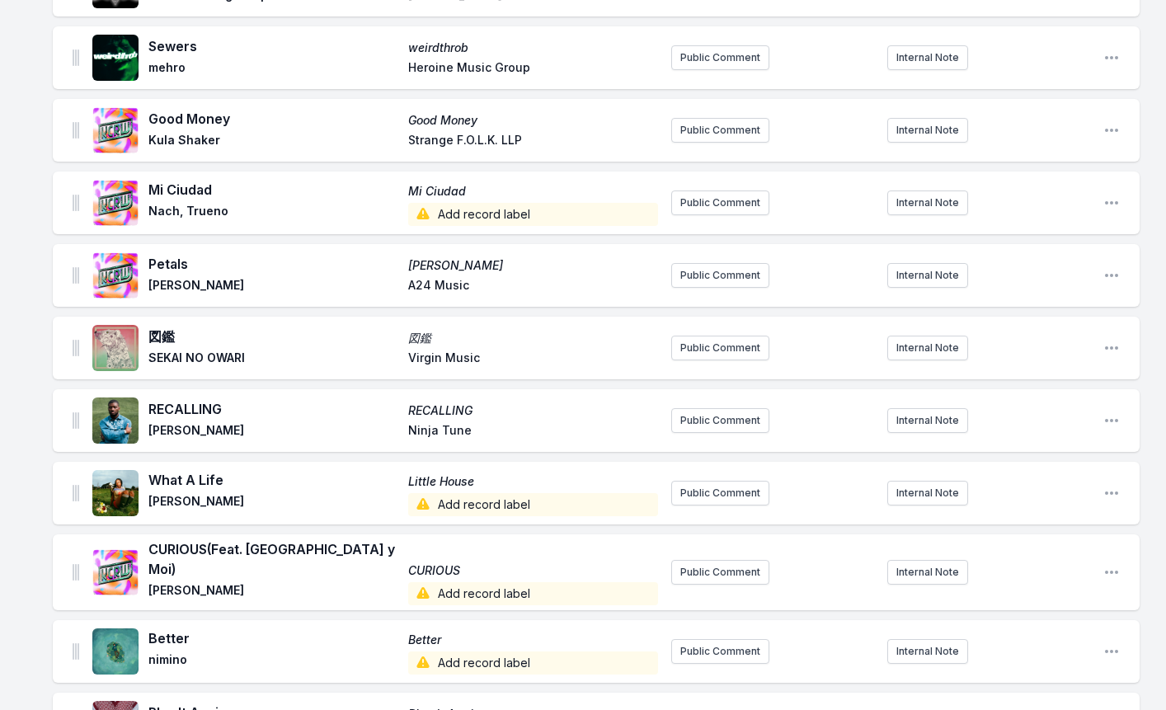
click at [458, 201] on div "Mi Ciudad Mi Ciudad Nach, Trueno Add record label" at bounding box center [402, 203] width 509 height 46
click at [463, 214] on span "Add record label" at bounding box center [533, 214] width 250 height 23
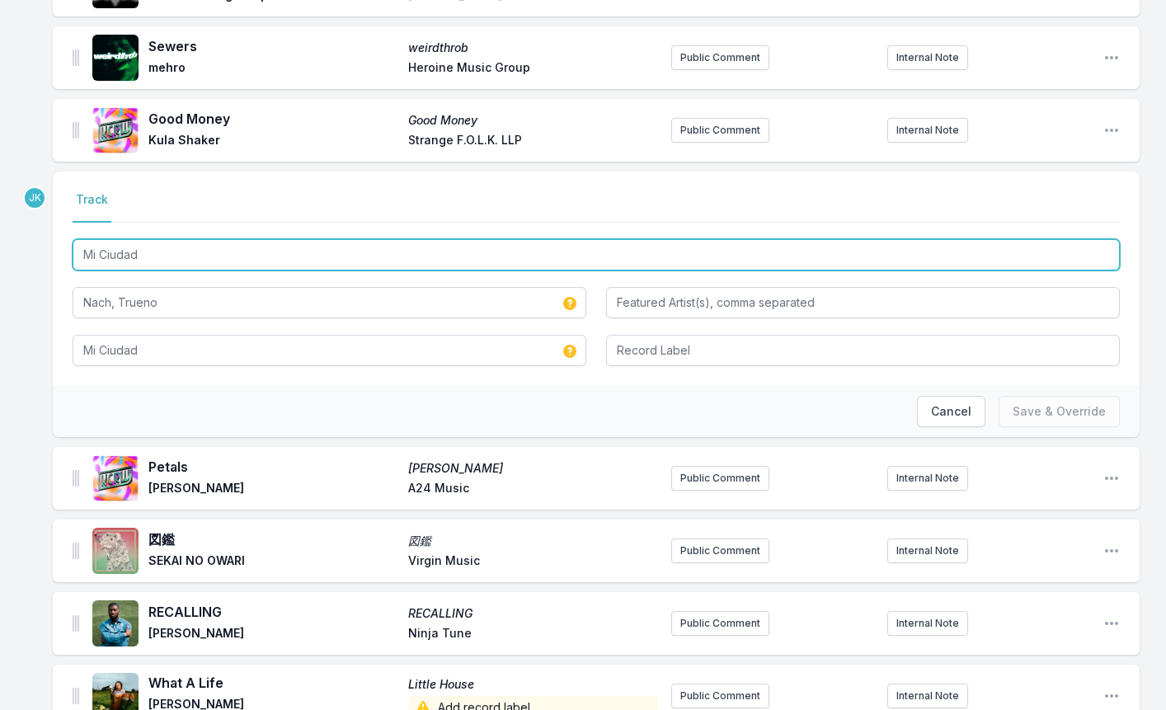
click at [145, 252] on input "Mi Ciudad" at bounding box center [596, 254] width 1047 height 31
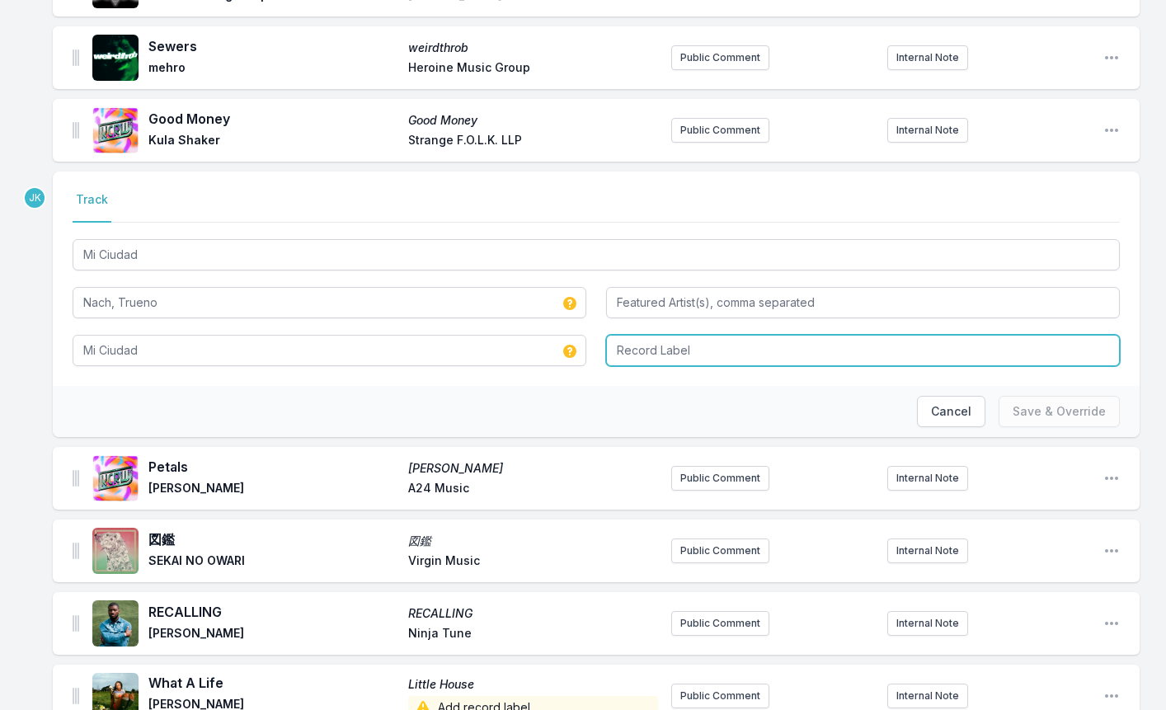
click at [655, 347] on input "Record Label" at bounding box center [863, 350] width 514 height 31
paste input "LBC MANAGEMENT AND RECORDING S"
type input "LBC MANAGEMENT AND RECORDING SL"
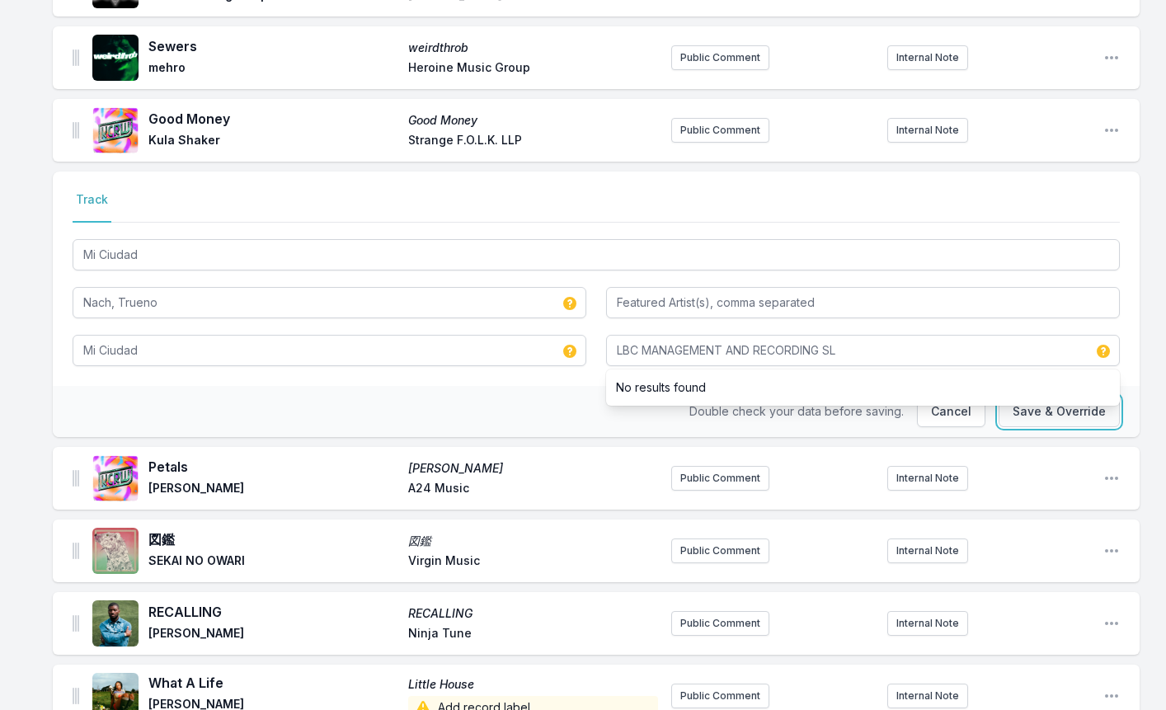
click at [1073, 409] on button "Save & Override" at bounding box center [1058, 411] width 121 height 31
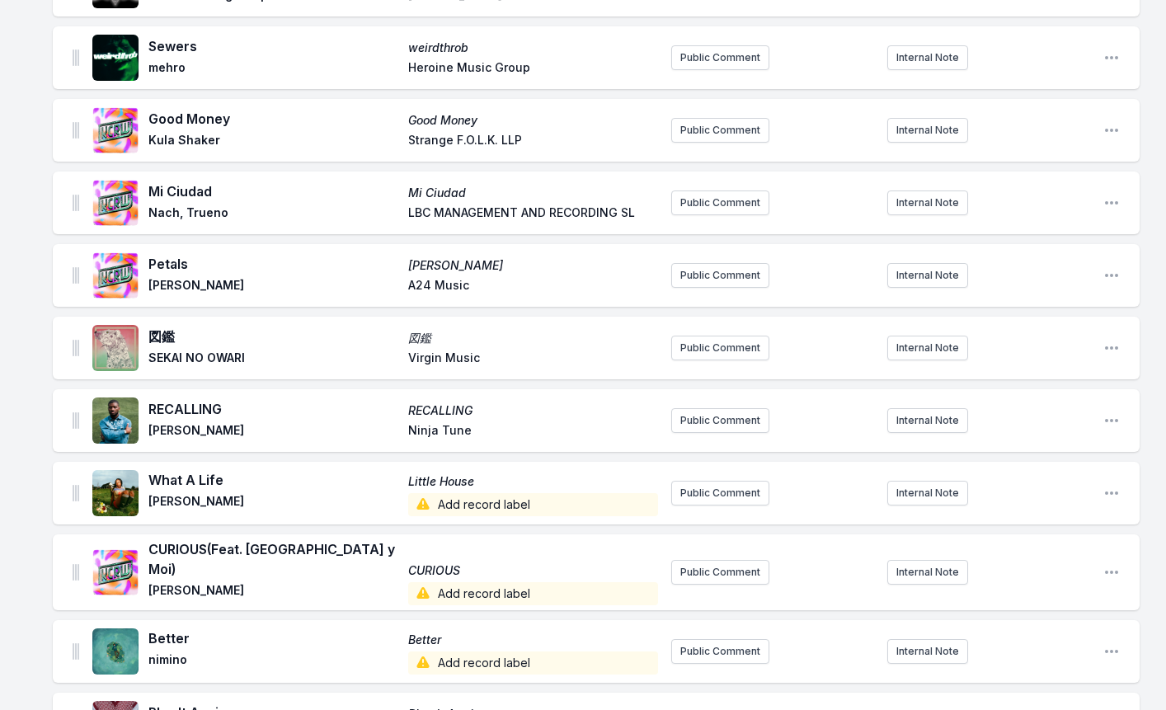
click at [451, 505] on span "Add record label" at bounding box center [533, 504] width 250 height 23
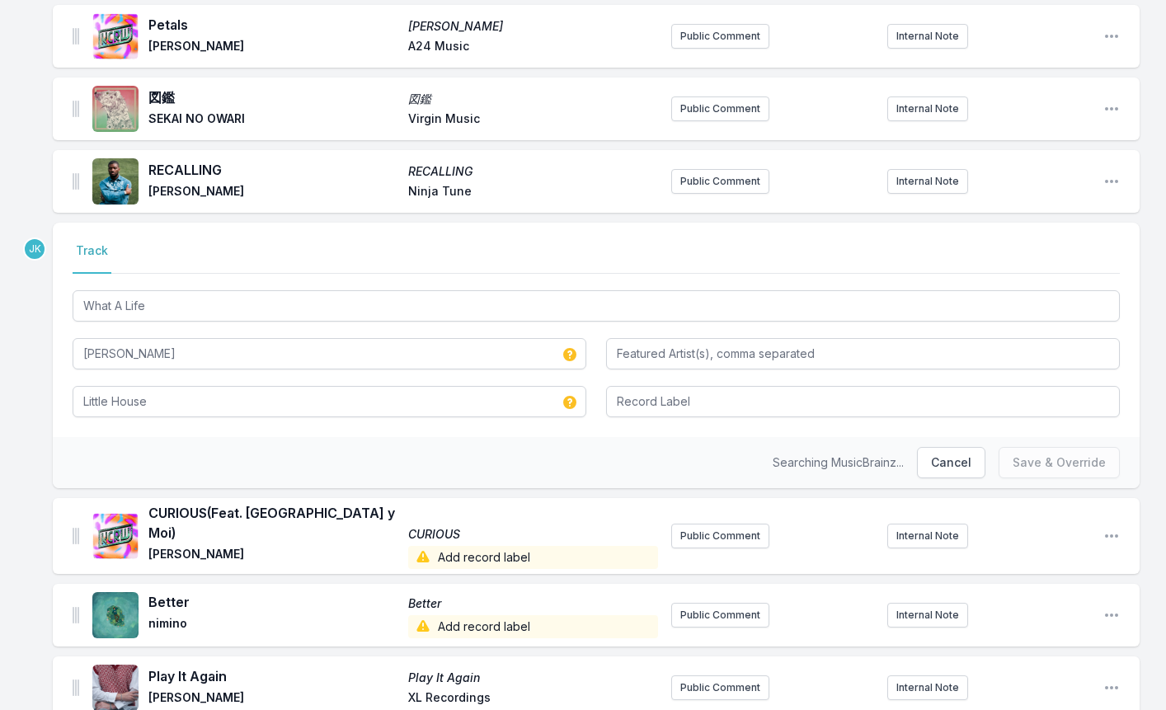
scroll to position [1237, 0]
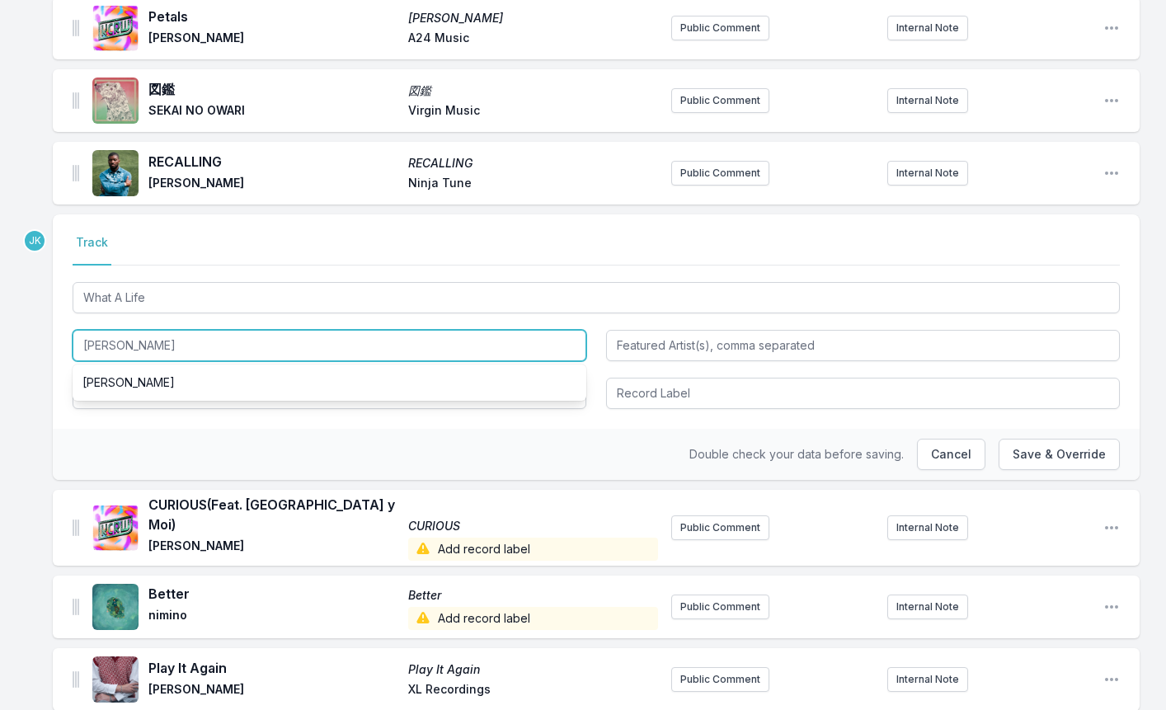
click at [195, 339] on input "[PERSON_NAME]" at bounding box center [330, 345] width 514 height 31
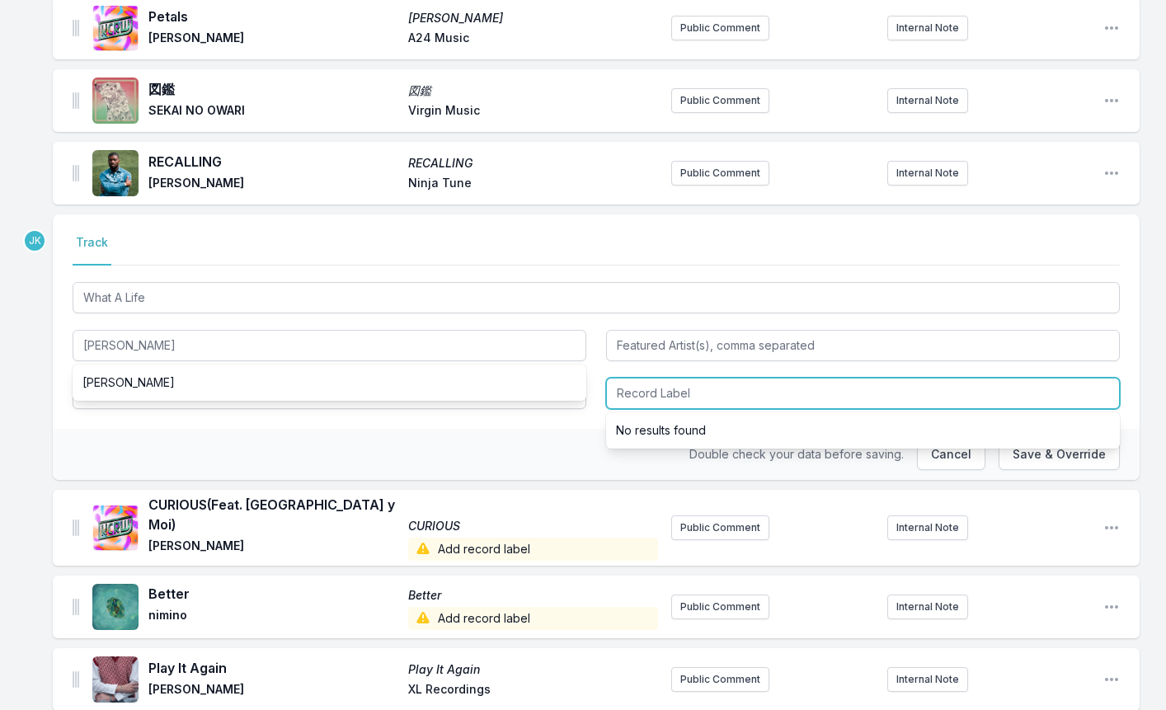
click at [689, 399] on input "Record Label" at bounding box center [863, 393] width 514 height 31
paste input "Atlas Artists"
type input "Atlas Artists"
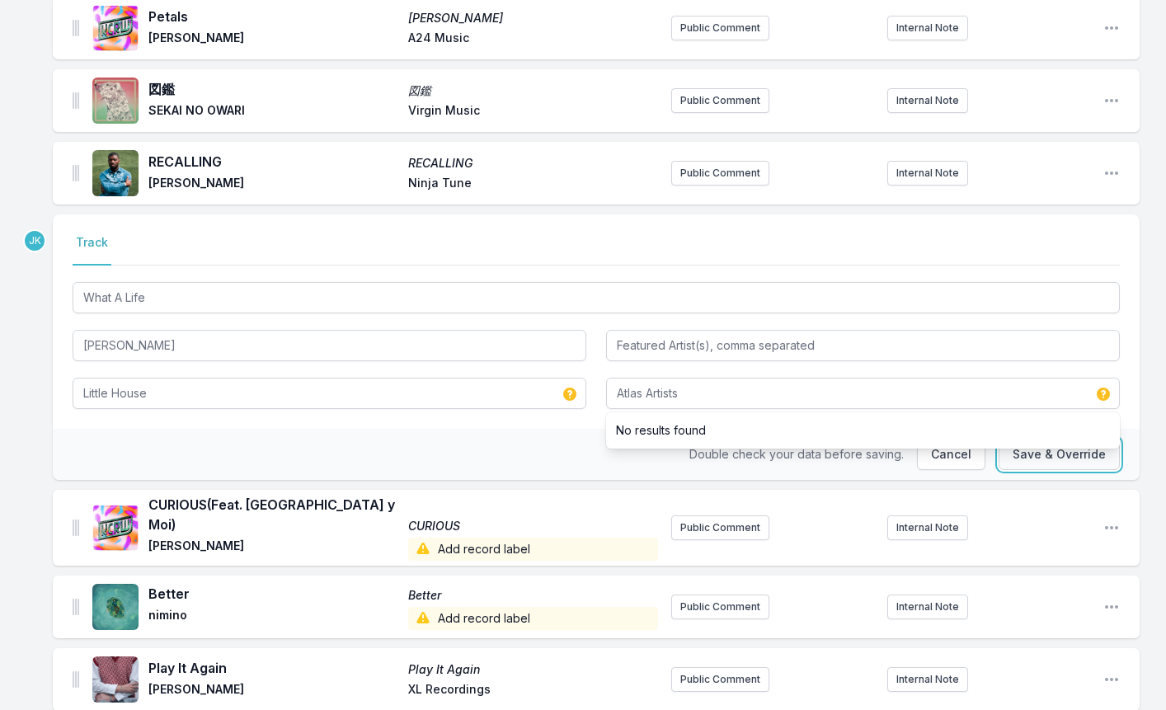
click at [1029, 453] on button "Save & Override" at bounding box center [1058, 454] width 121 height 31
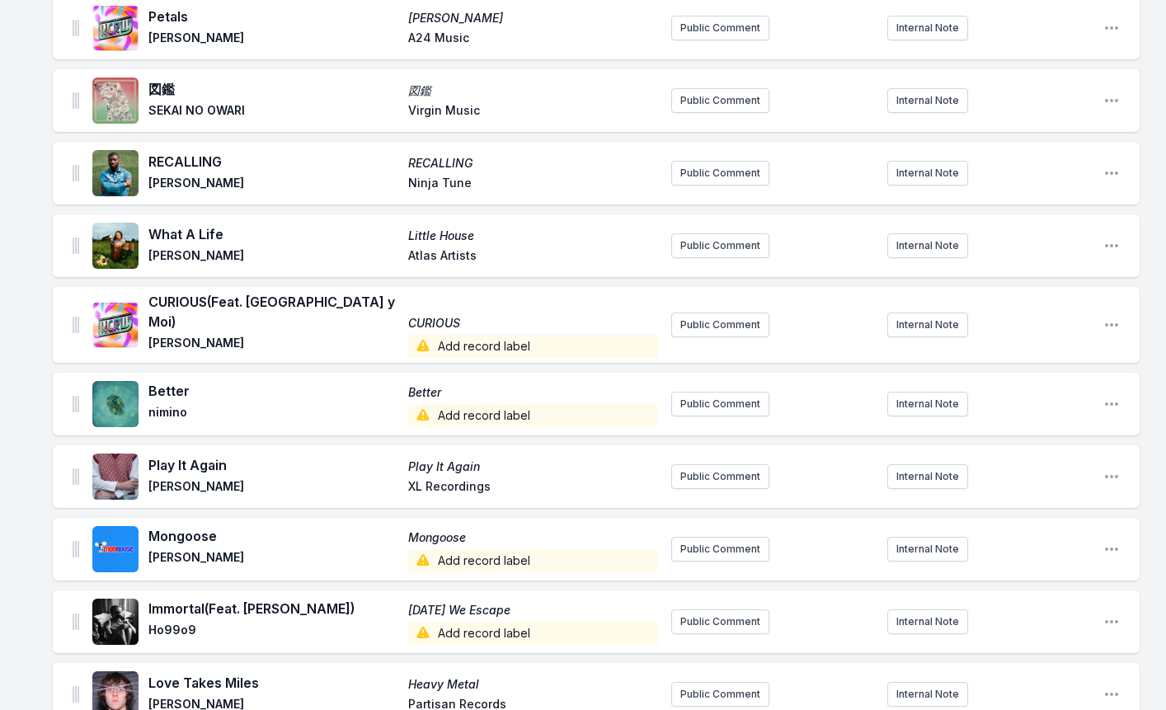
click at [434, 335] on span "Add record label" at bounding box center [533, 346] width 250 height 23
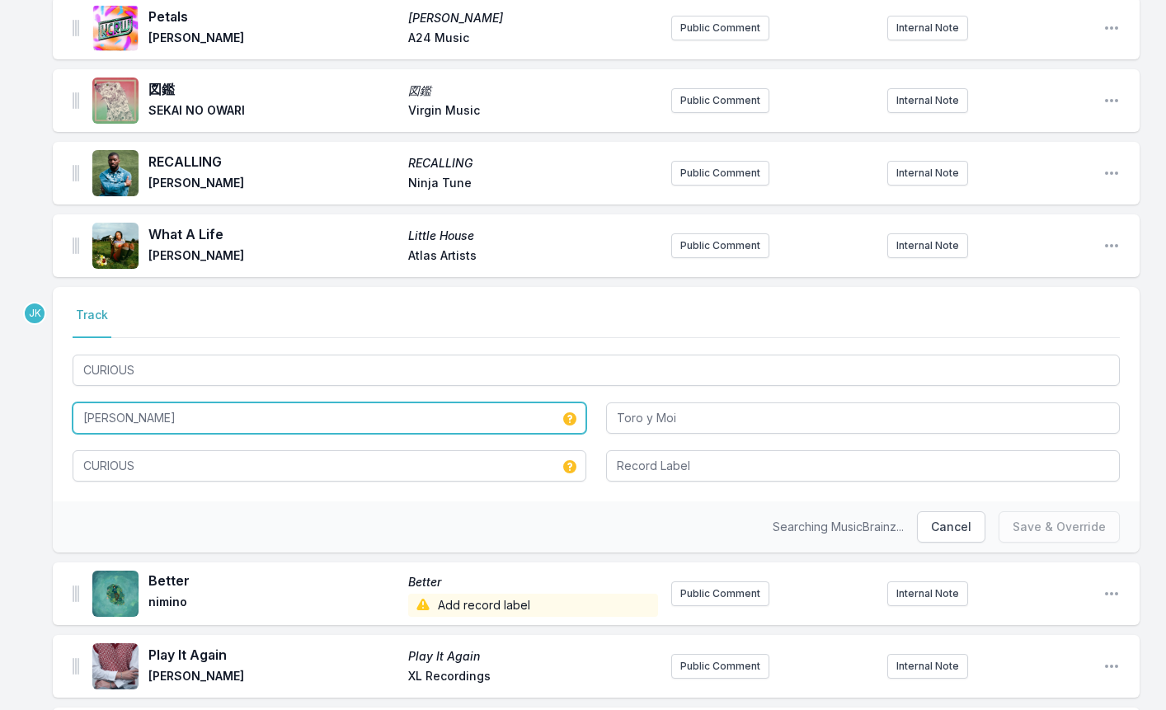
click at [184, 418] on input "[PERSON_NAME]" at bounding box center [330, 417] width 514 height 31
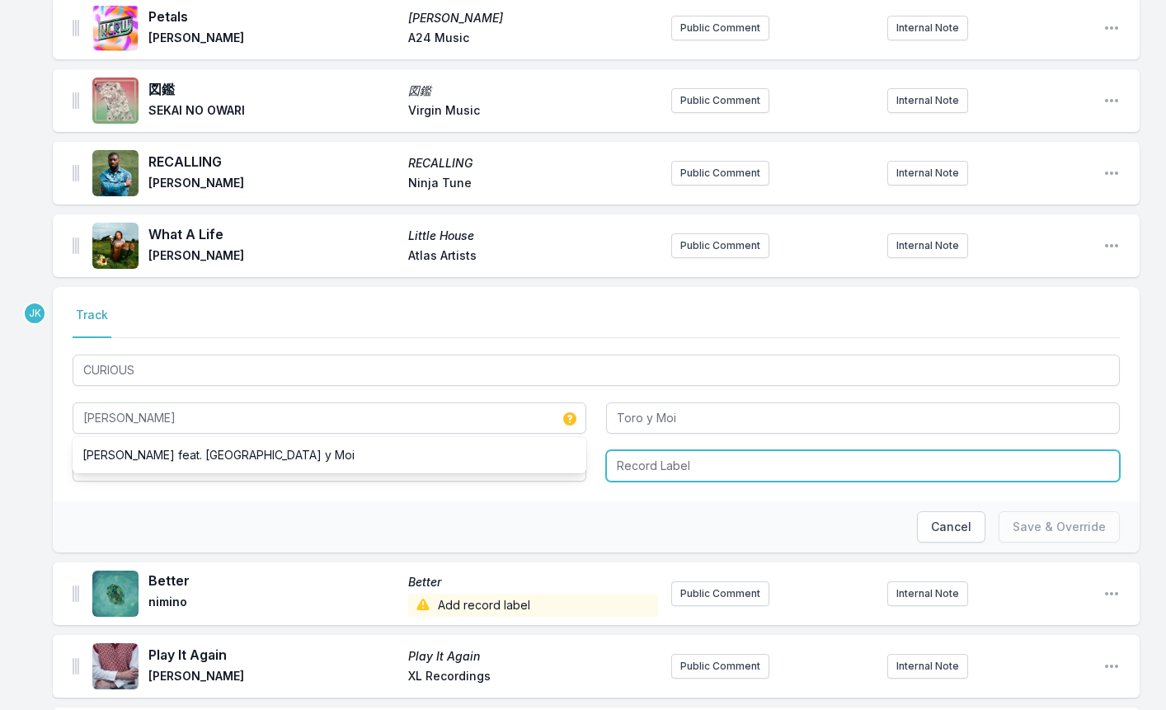
click at [642, 458] on input "Record Label" at bounding box center [863, 465] width 514 height 31
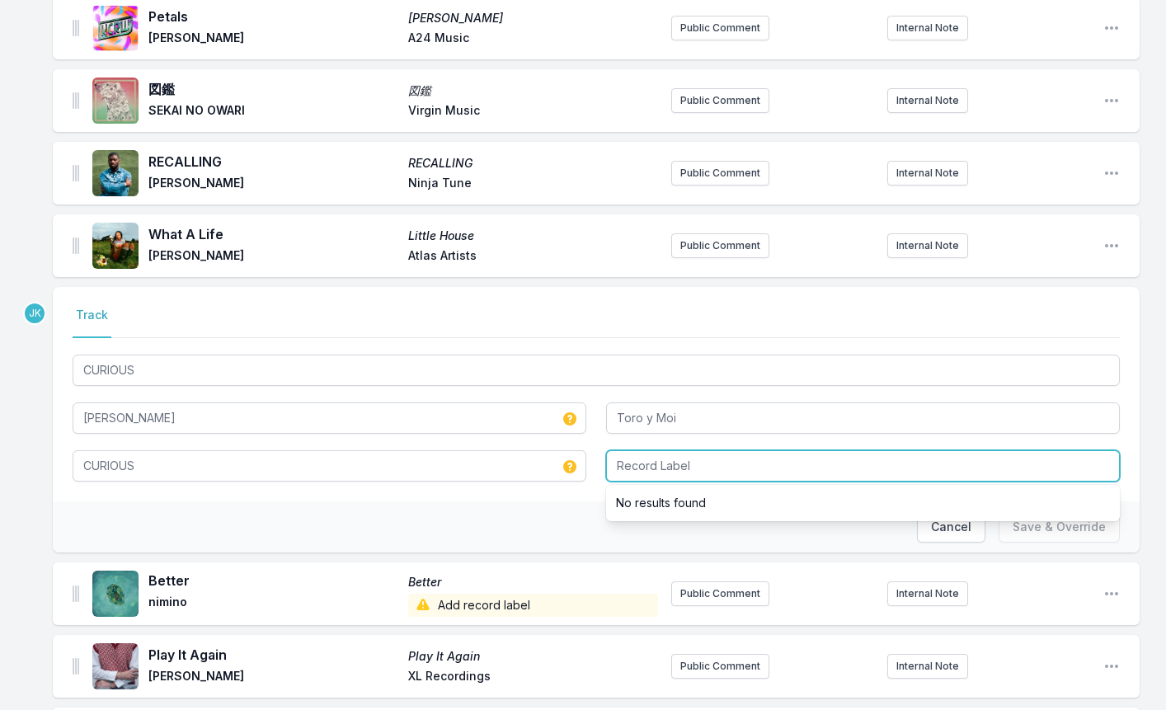
paste input "Warner Records Inc"
type input "Warner Records Inc"
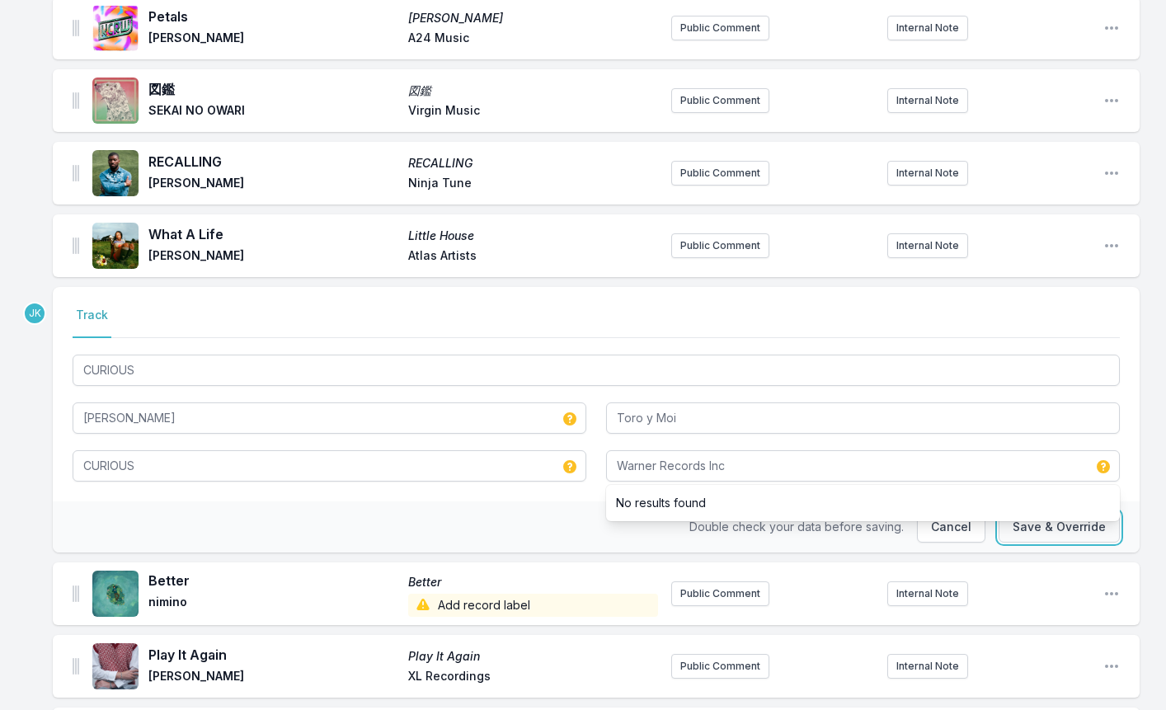
click at [1057, 529] on button "Save & Override" at bounding box center [1058, 526] width 121 height 31
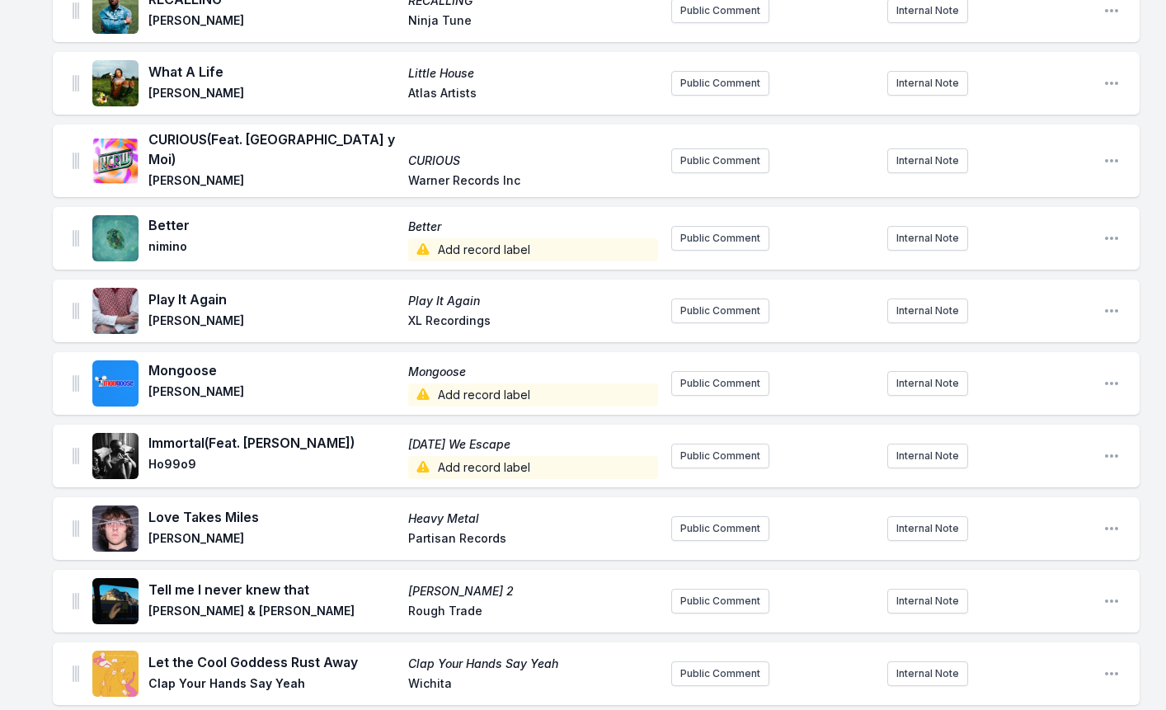
scroll to position [1401, 0]
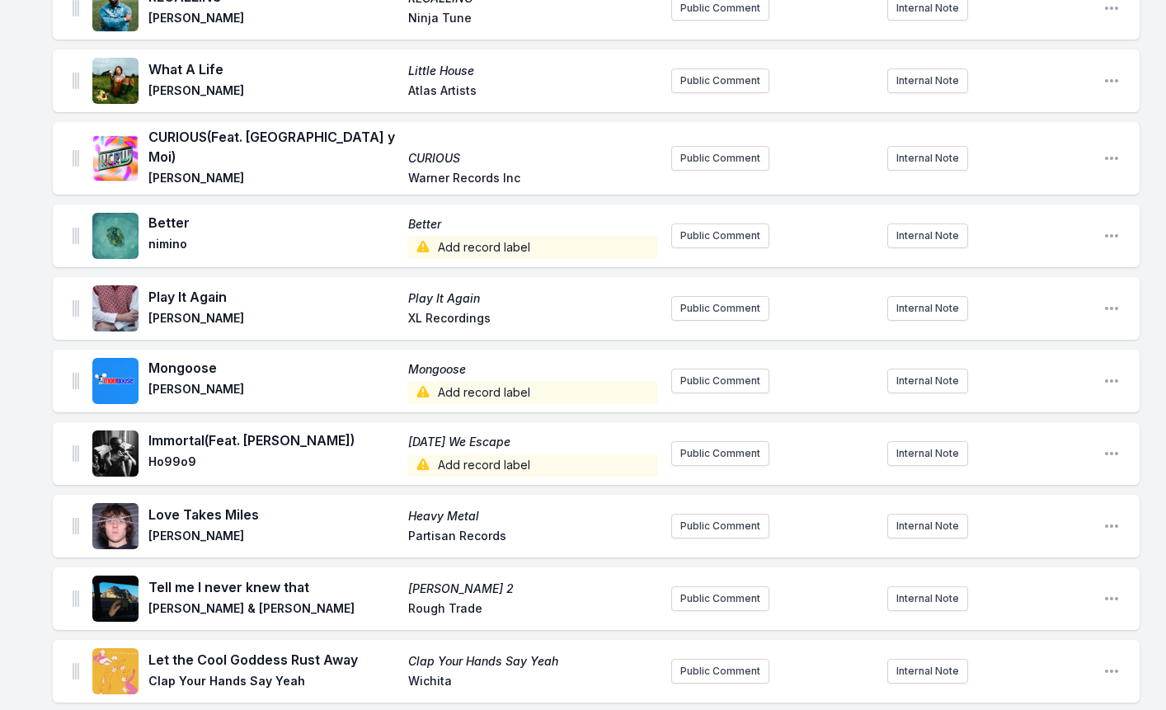
click at [454, 237] on span "Add record label" at bounding box center [533, 247] width 250 height 23
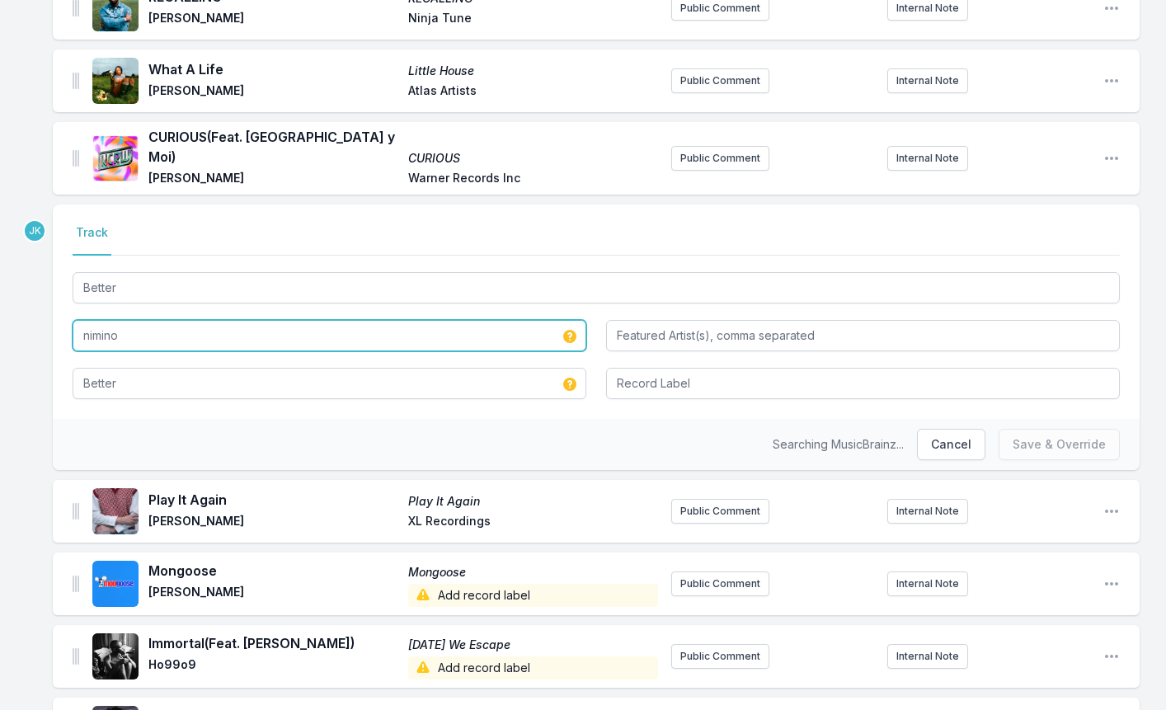
click at [115, 320] on input "nimino" at bounding box center [330, 335] width 514 height 31
click at [116, 320] on input "nimino" at bounding box center [330, 335] width 514 height 31
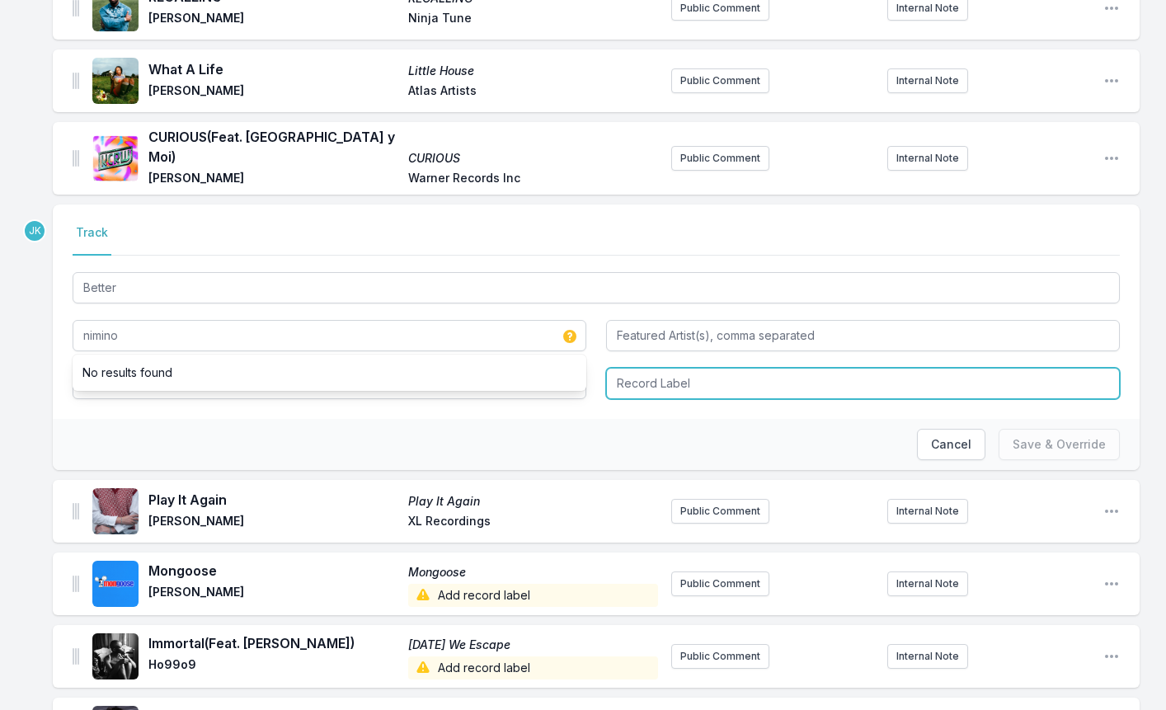
click at [640, 368] on input "Record Label" at bounding box center [863, 383] width 514 height 31
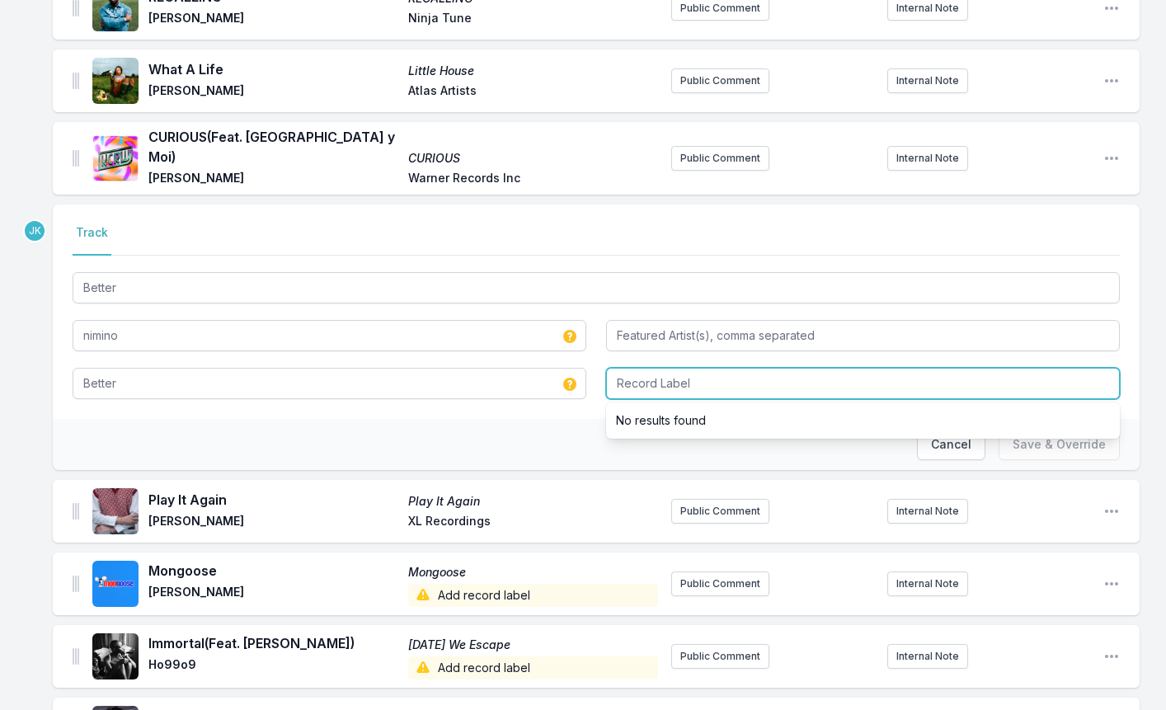
paste input "Counter Records"
type input "Counter Records"
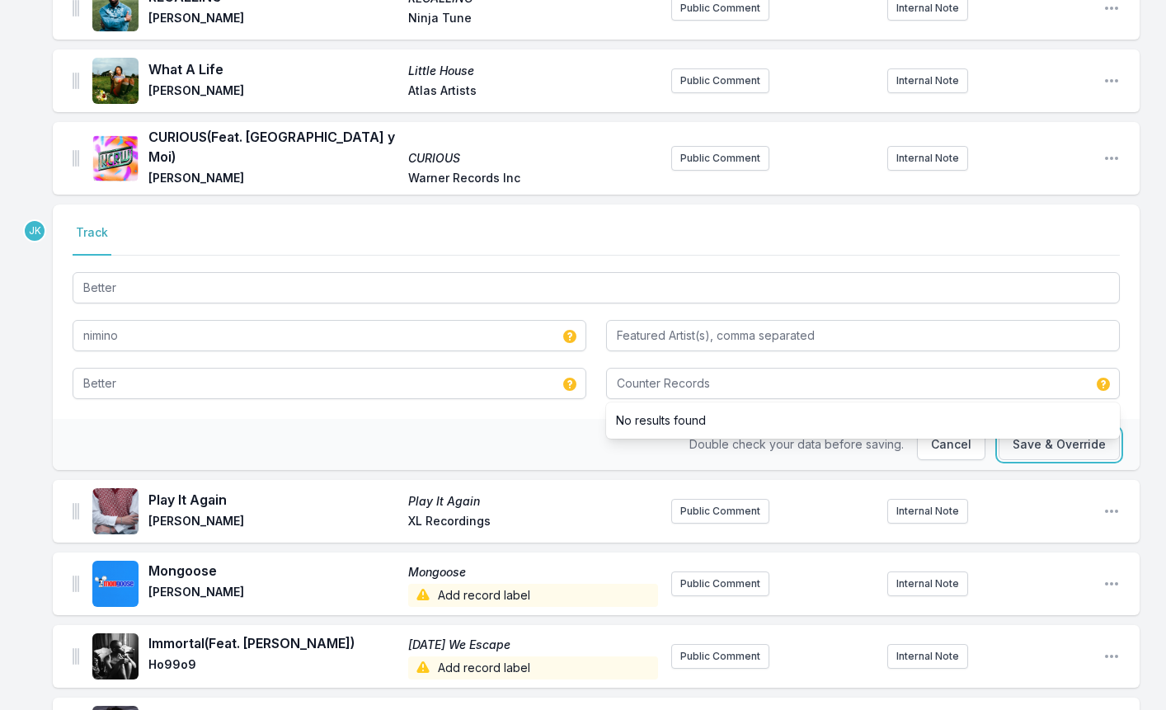
click at [1043, 436] on button "Save & Override" at bounding box center [1058, 444] width 121 height 31
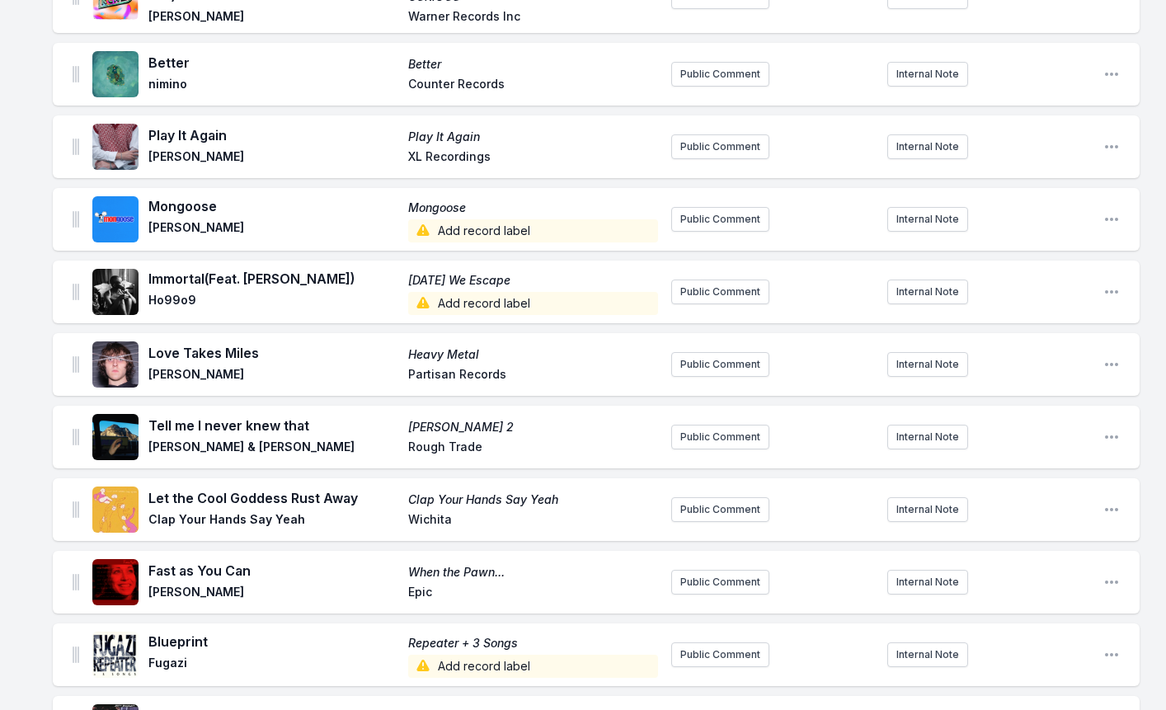
scroll to position [1566, 0]
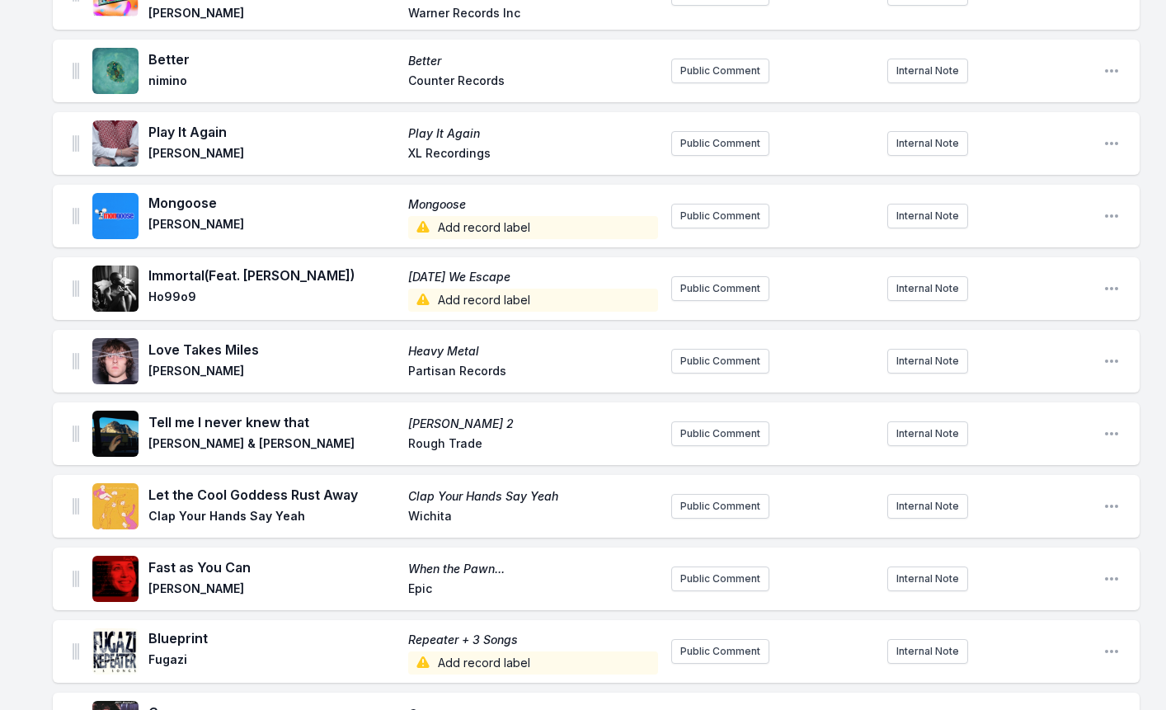
click at [462, 218] on span "Add record label" at bounding box center [533, 227] width 250 height 23
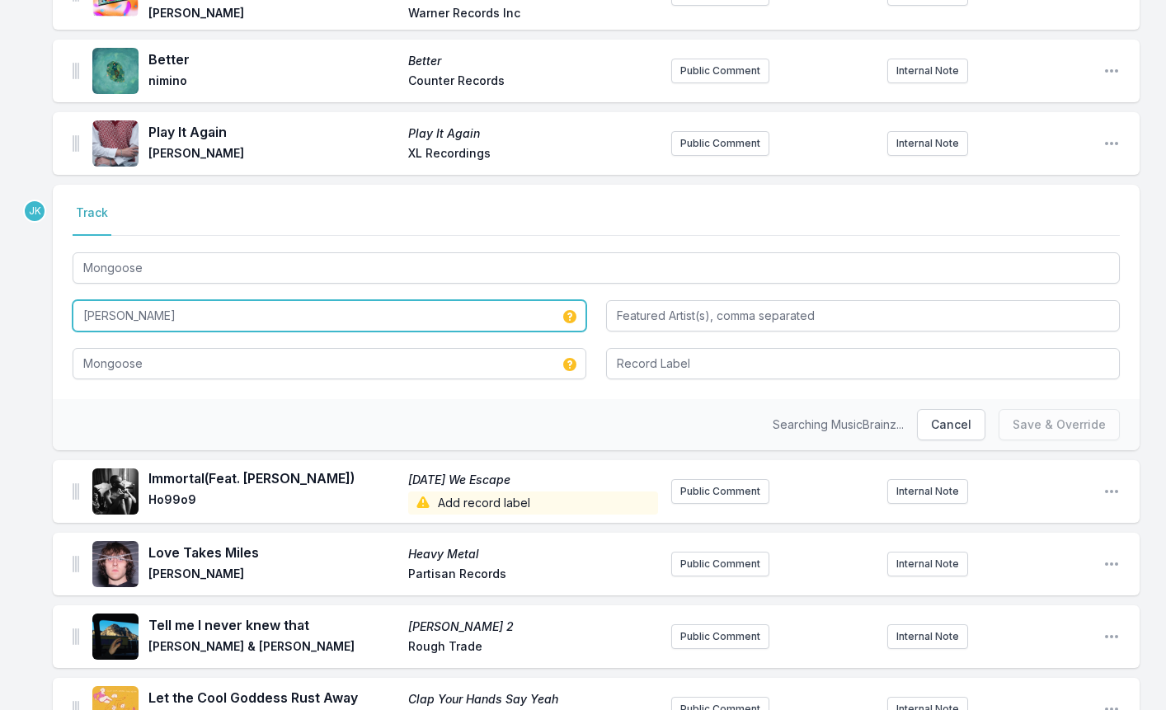
click at [138, 313] on input "[PERSON_NAME]" at bounding box center [330, 315] width 514 height 31
drag, startPoint x: 138, startPoint y: 313, endPoint x: 117, endPoint y: 310, distance: 20.9
click at [137, 313] on input "[PERSON_NAME]" at bounding box center [330, 315] width 514 height 31
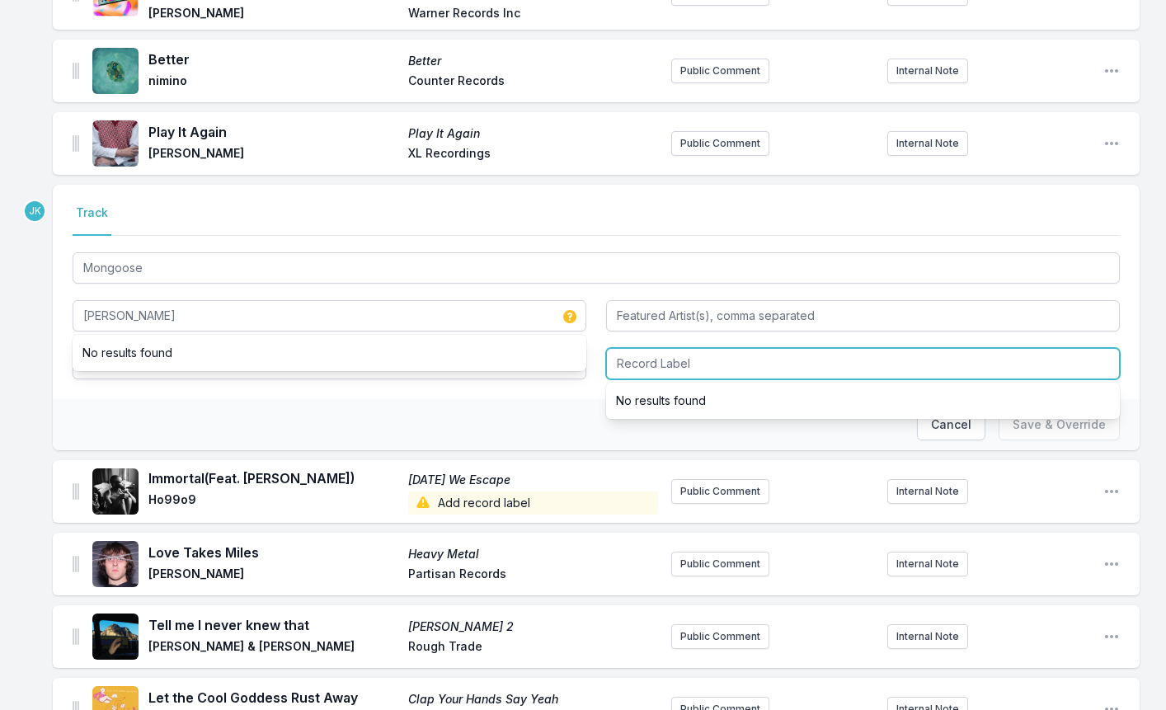
click at [639, 348] on input "Record Label" at bounding box center [863, 363] width 514 height 31
paste input "Ditto"
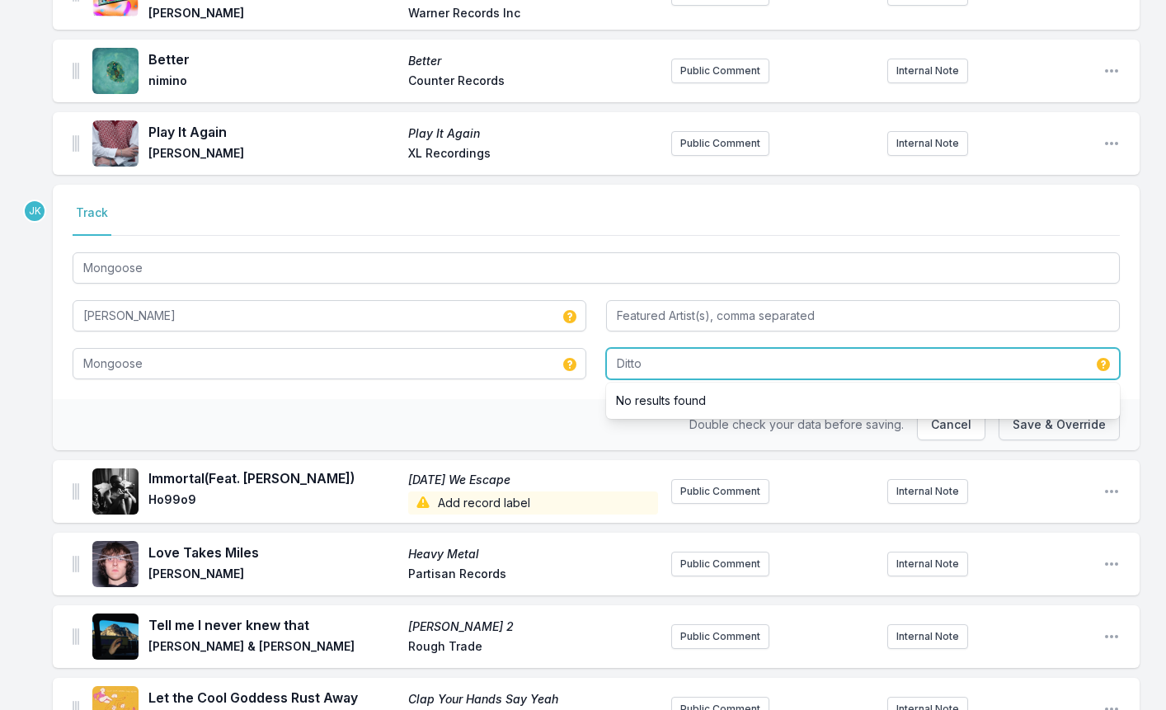
type input "Ditto"
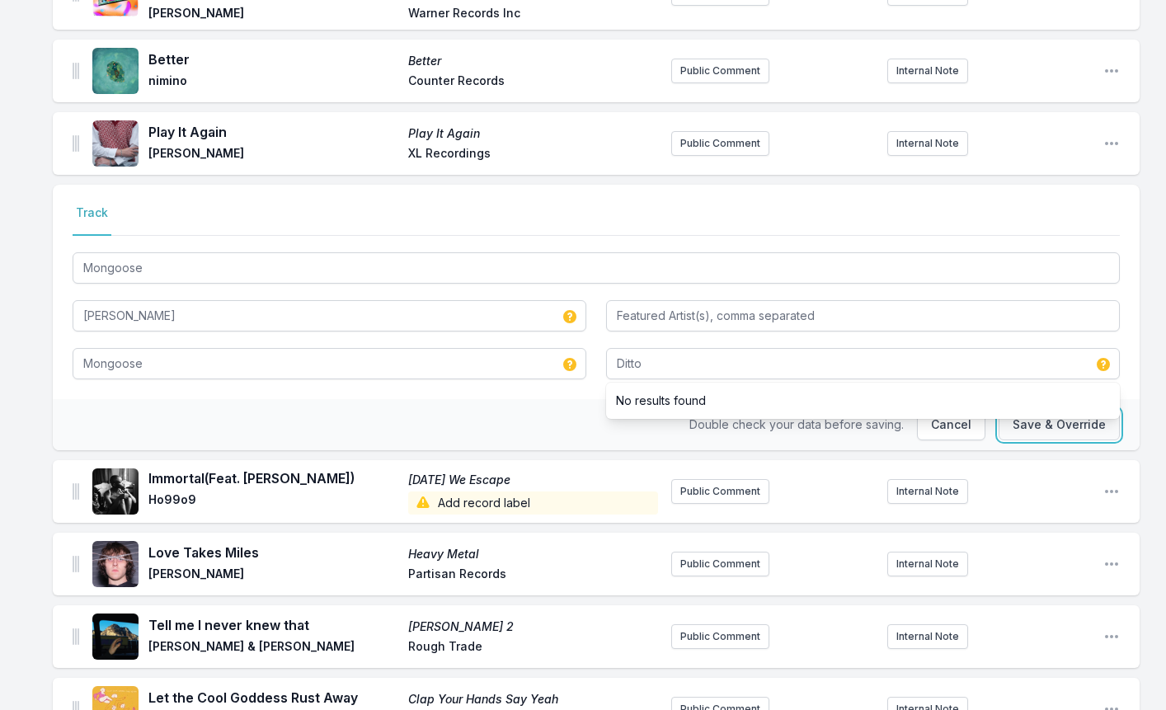
click at [1036, 411] on button "Save & Override" at bounding box center [1058, 424] width 121 height 31
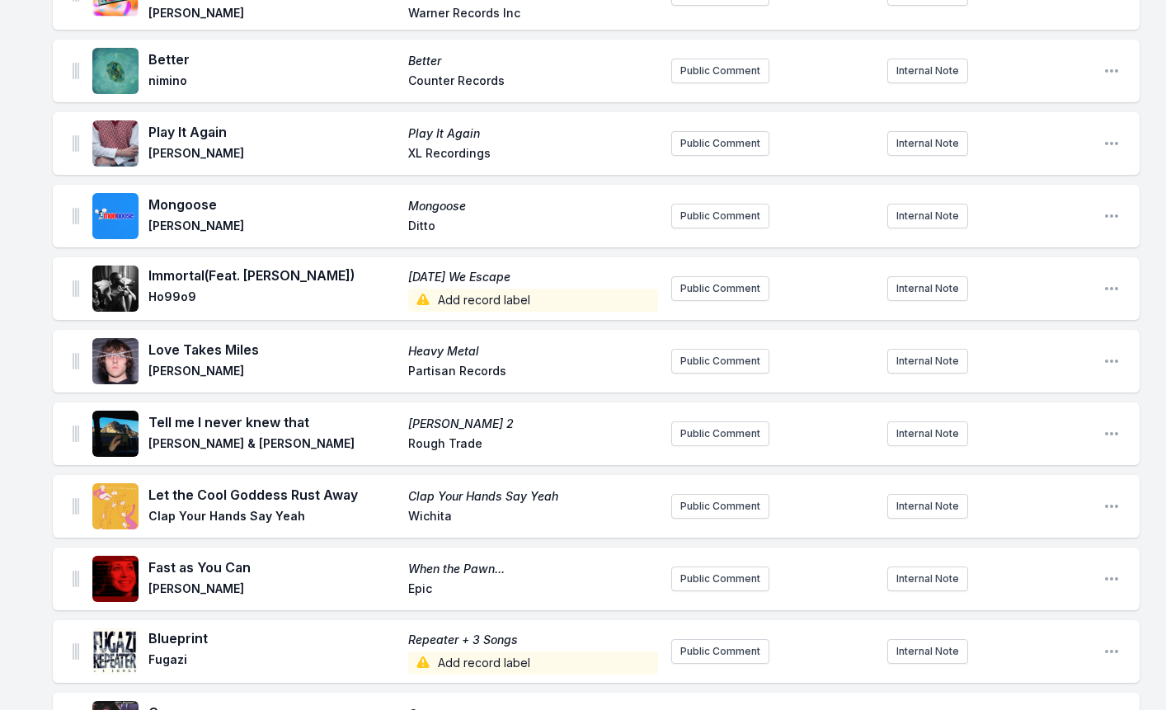
click at [448, 289] on span "Add record label" at bounding box center [533, 300] width 250 height 23
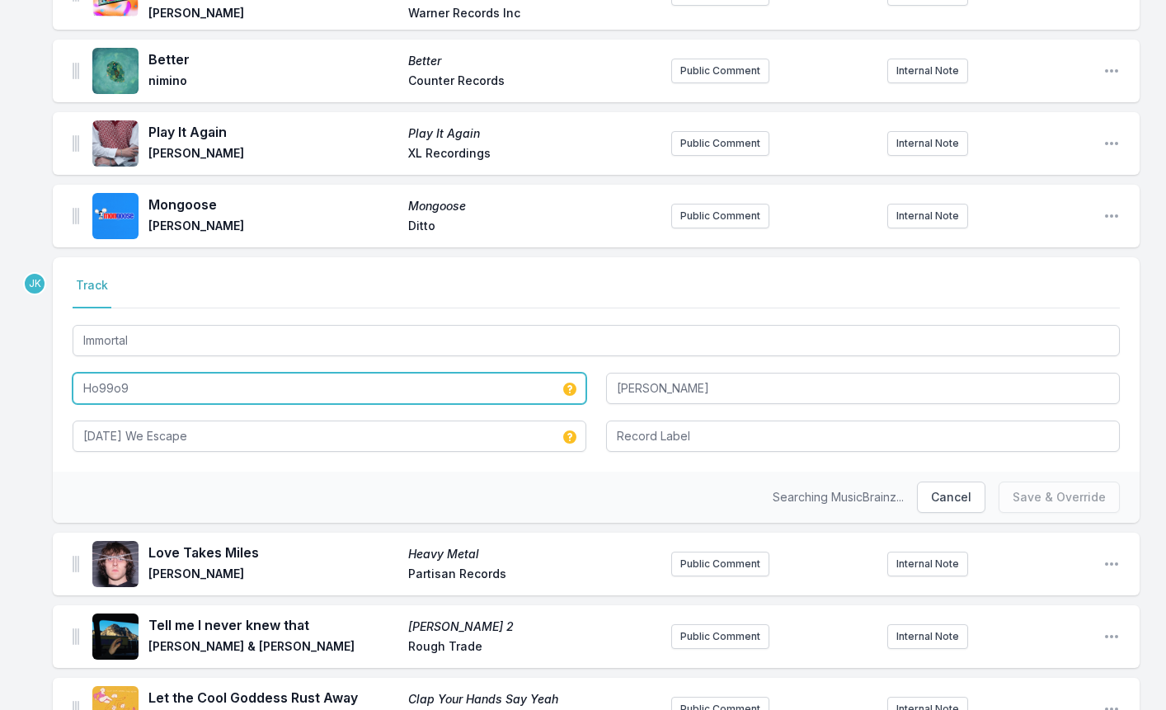
click at [204, 379] on input "Ho99o9" at bounding box center [330, 388] width 514 height 31
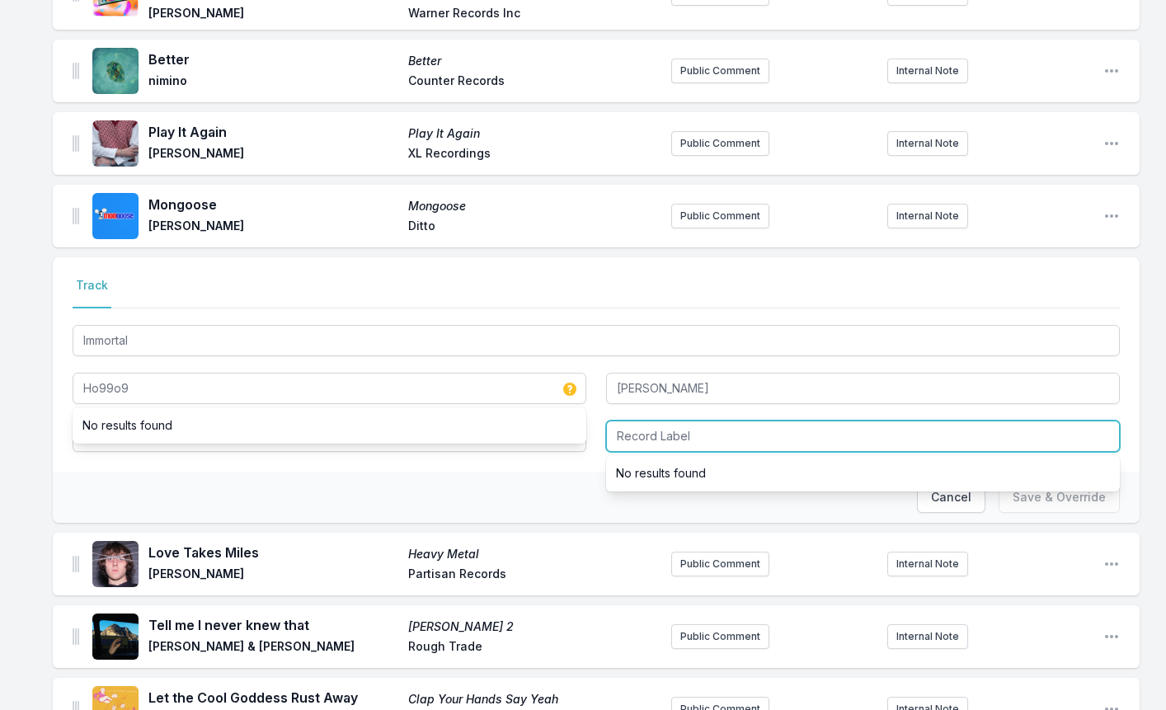
click at [672, 420] on input "Record Label" at bounding box center [863, 435] width 514 height 31
paste input "MNRK Records LP"
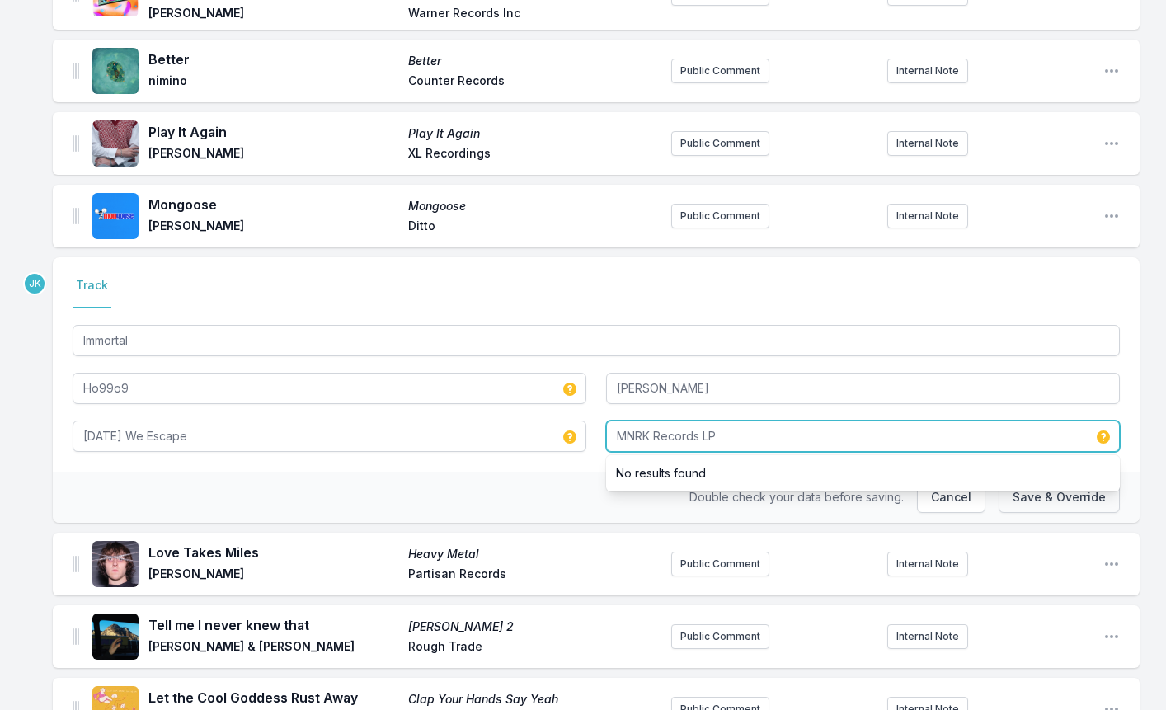
type input "MNRK Records LP"
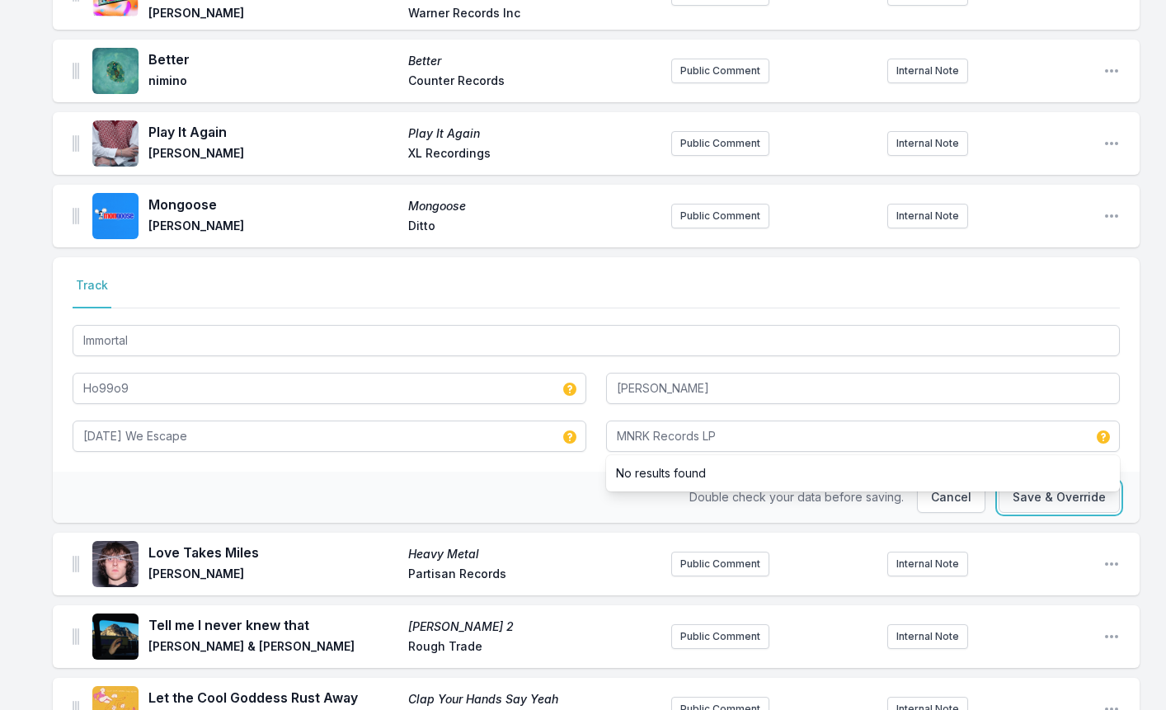
click at [1057, 493] on button "Save & Override" at bounding box center [1058, 496] width 121 height 31
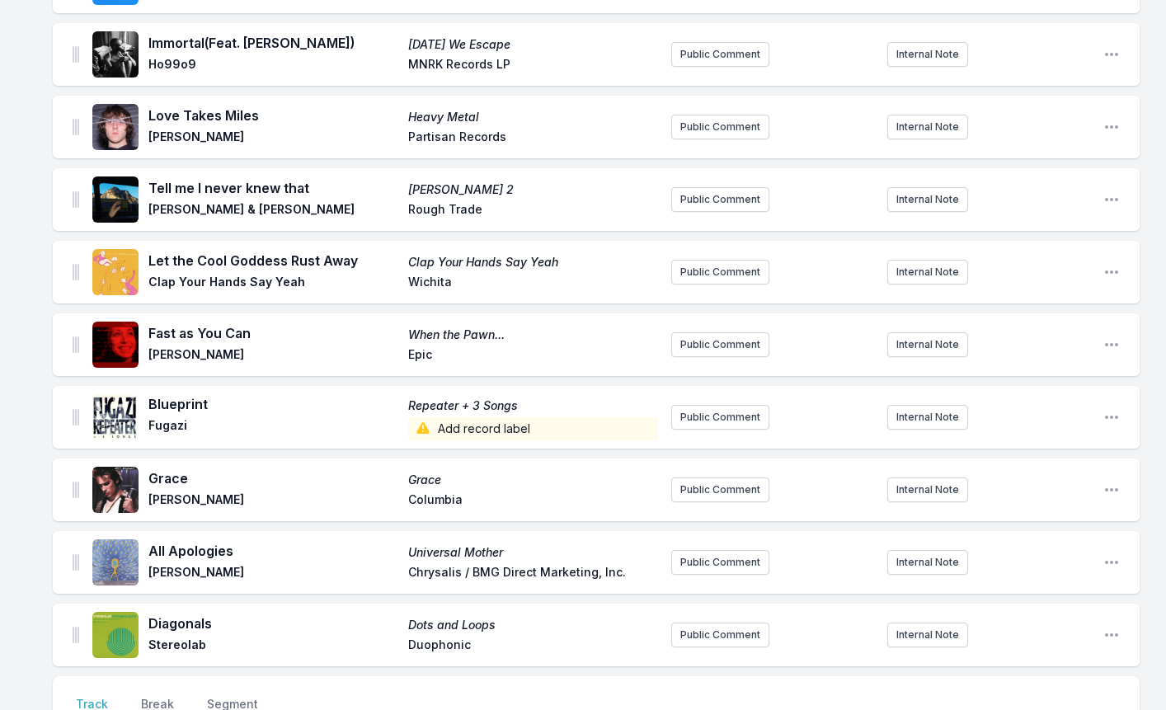
scroll to position [1814, 0]
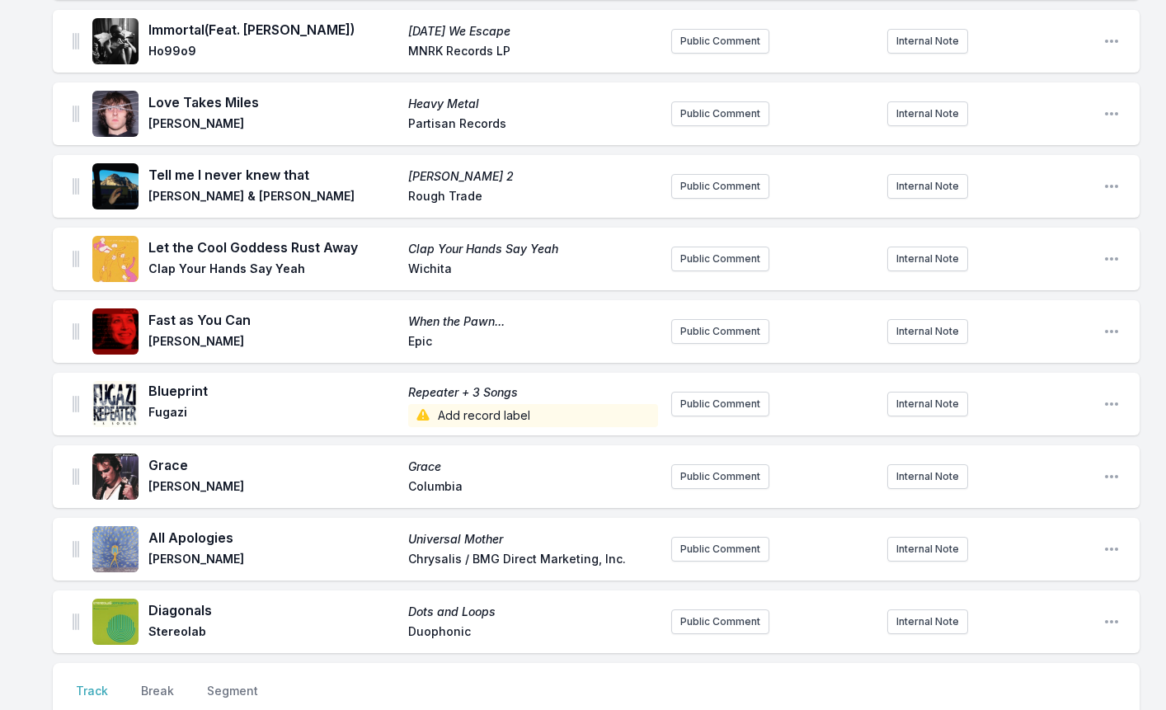
click at [473, 404] on span "Add record label" at bounding box center [533, 415] width 250 height 23
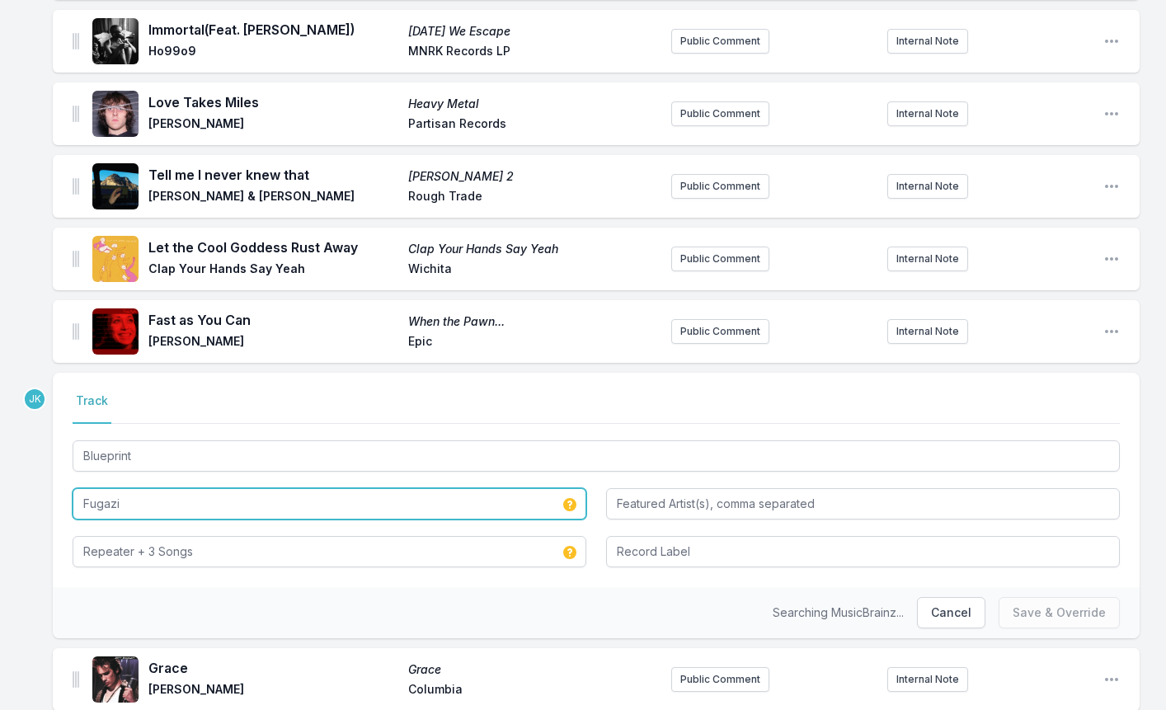
click at [131, 493] on input "Fugazi" at bounding box center [330, 503] width 514 height 31
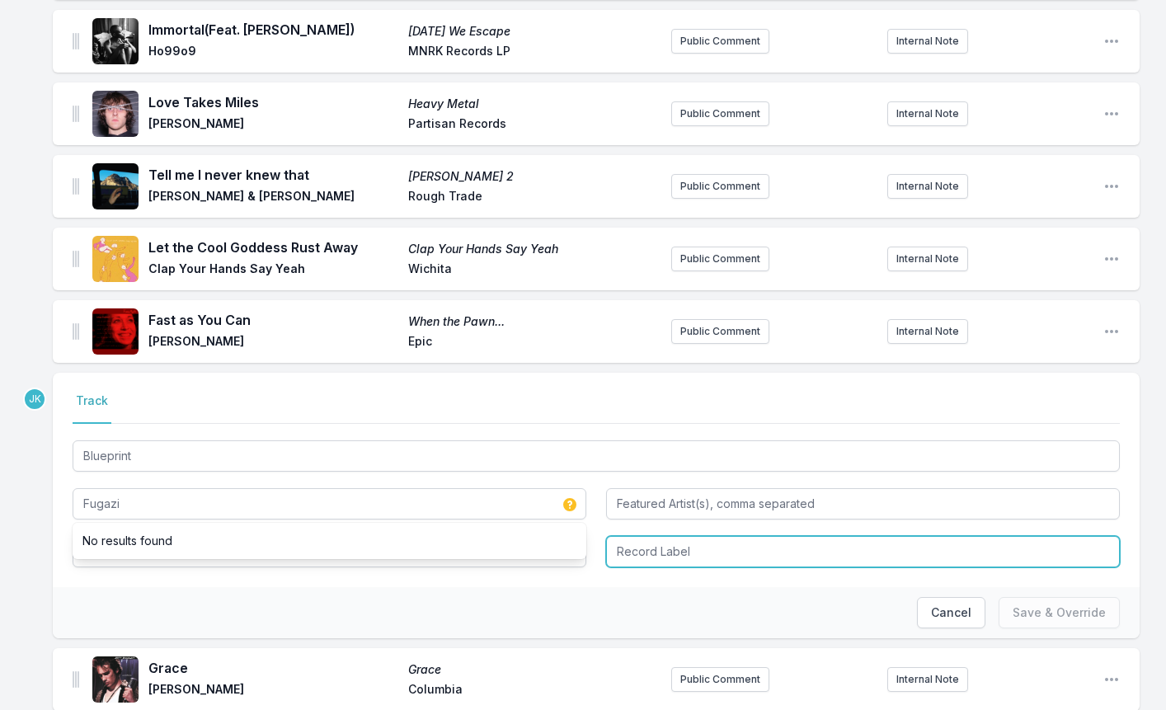
click at [631, 536] on input "Record Label" at bounding box center [863, 551] width 514 height 31
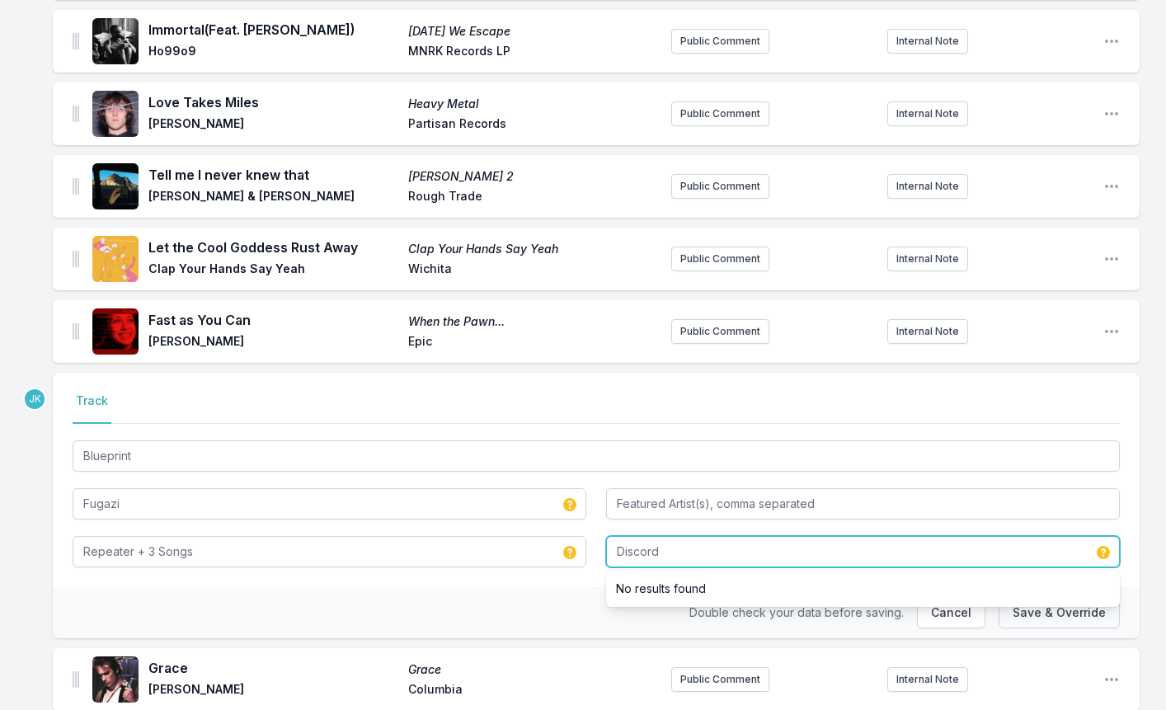
type input "Discord"
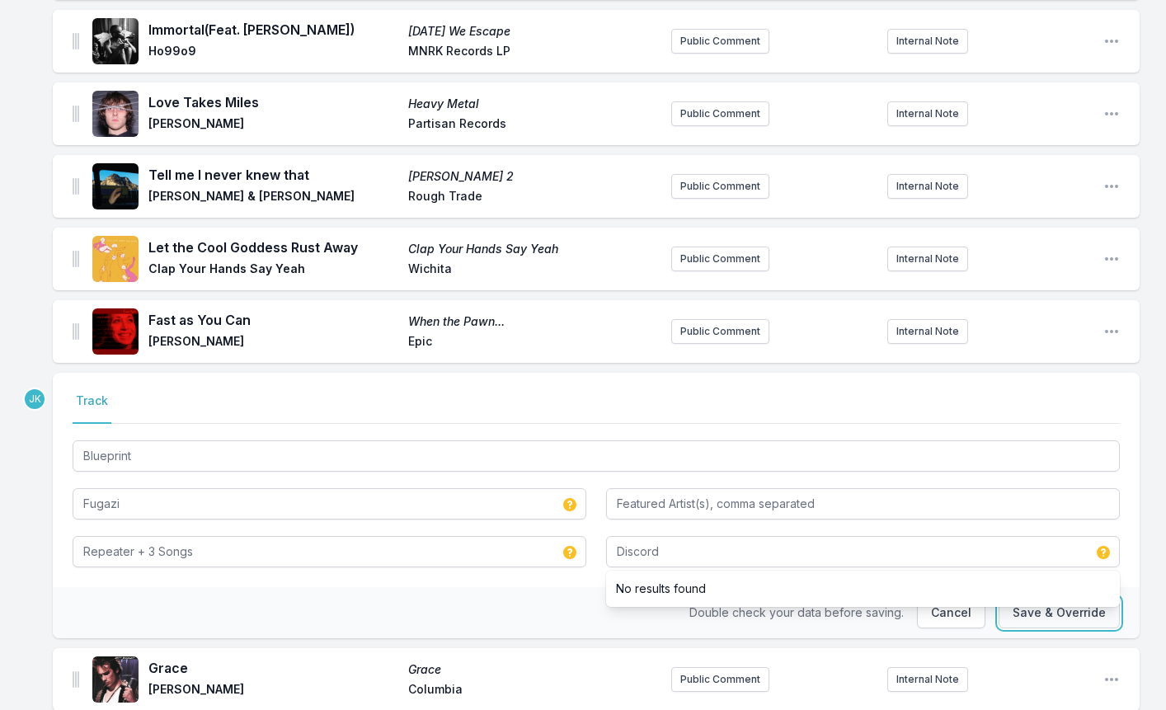
click at [1061, 601] on button "Save & Override" at bounding box center [1058, 612] width 121 height 31
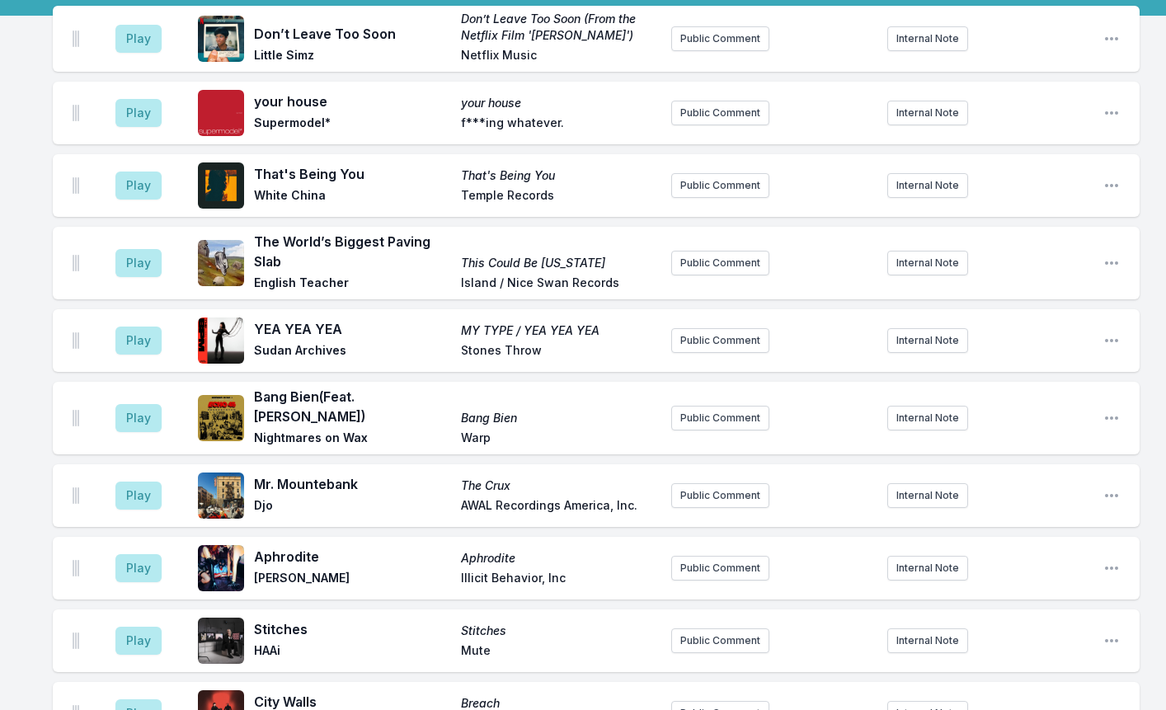
scroll to position [165, 0]
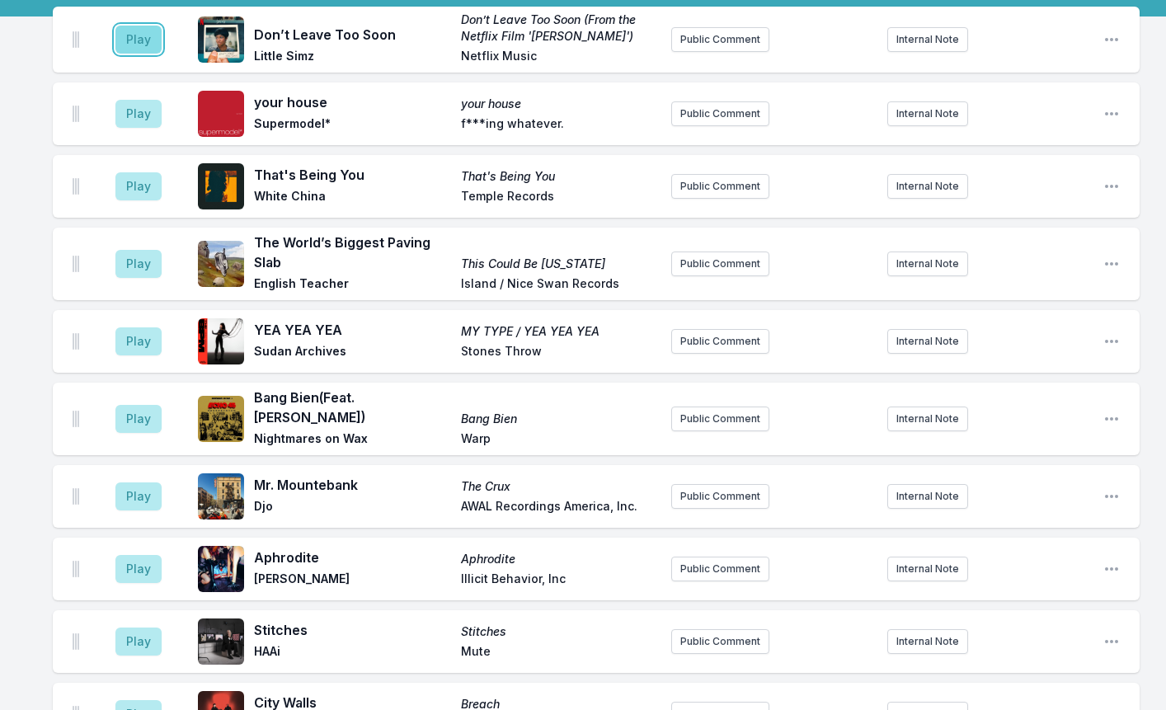
click at [155, 35] on button "Play" at bounding box center [138, 40] width 46 height 28
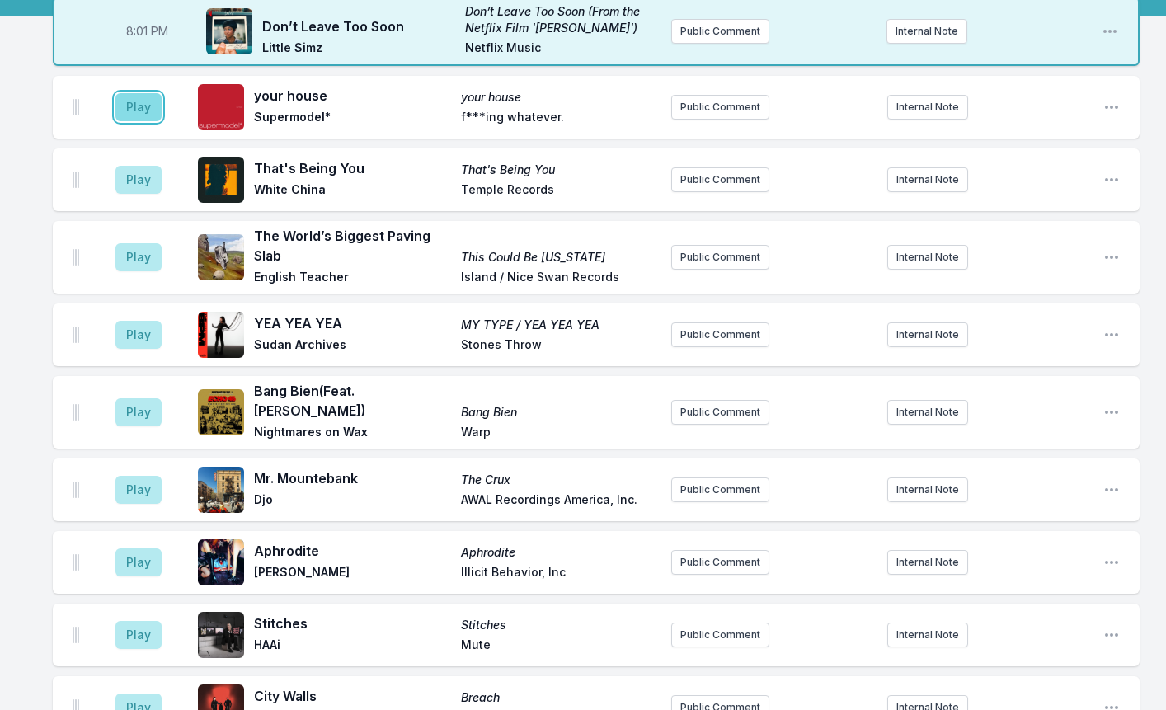
click at [126, 100] on button "Play" at bounding box center [138, 107] width 46 height 28
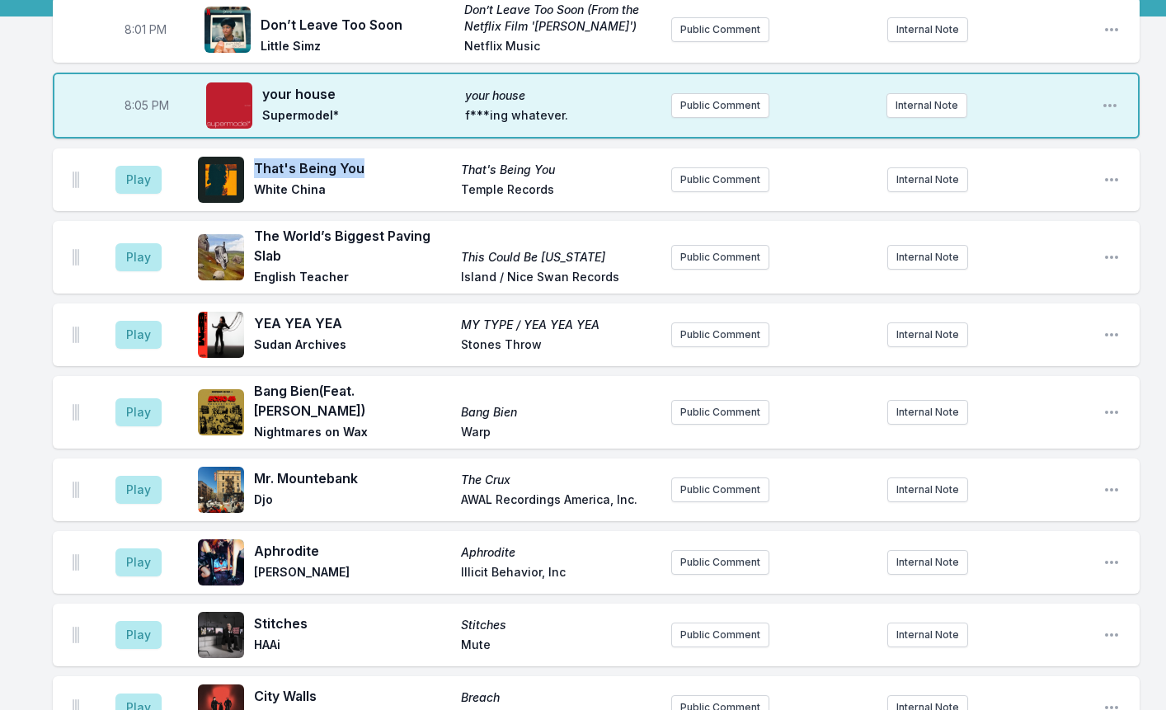
drag, startPoint x: 308, startPoint y: 167, endPoint x: 249, endPoint y: 166, distance: 59.4
click at [249, 166] on div "That's Being You That's Being You White China Temple Records" at bounding box center [428, 179] width 460 height 53
copy span "That's Being You"
drag, startPoint x: 283, startPoint y: 255, endPoint x: 255, endPoint y: 235, distance: 34.3
click at [255, 235] on span "The World’s Biggest Paving Slab" at bounding box center [352, 246] width 197 height 40
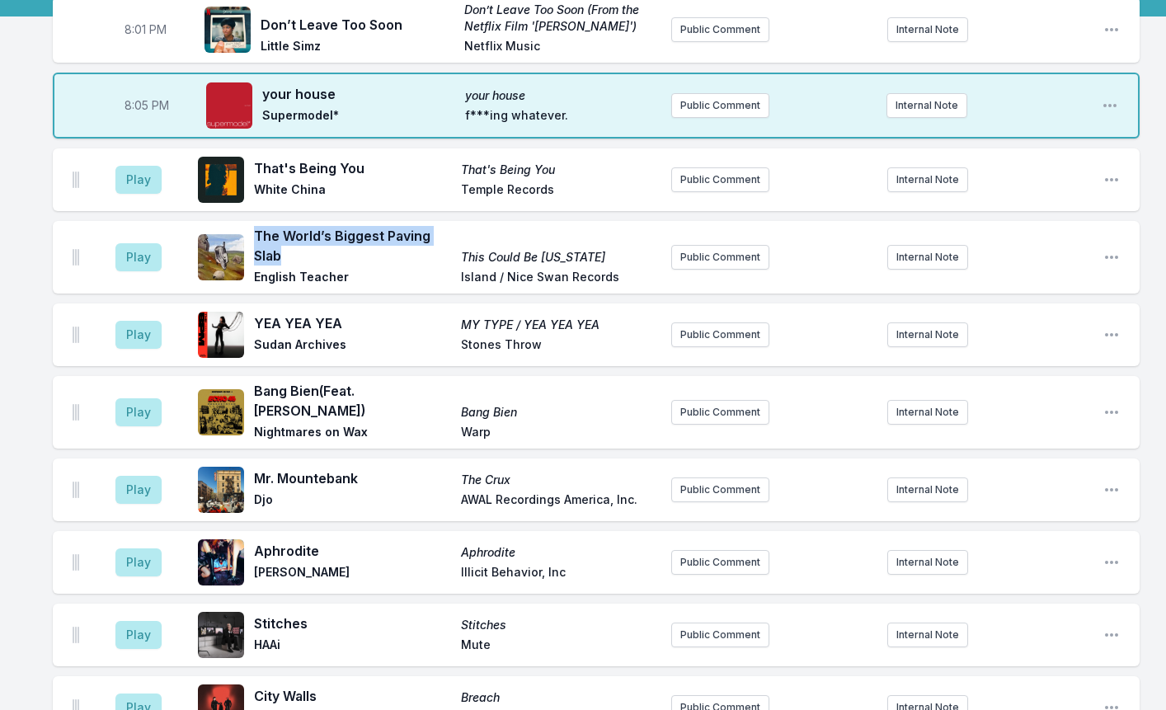
copy span "The World’s Biggest Paving Slab"
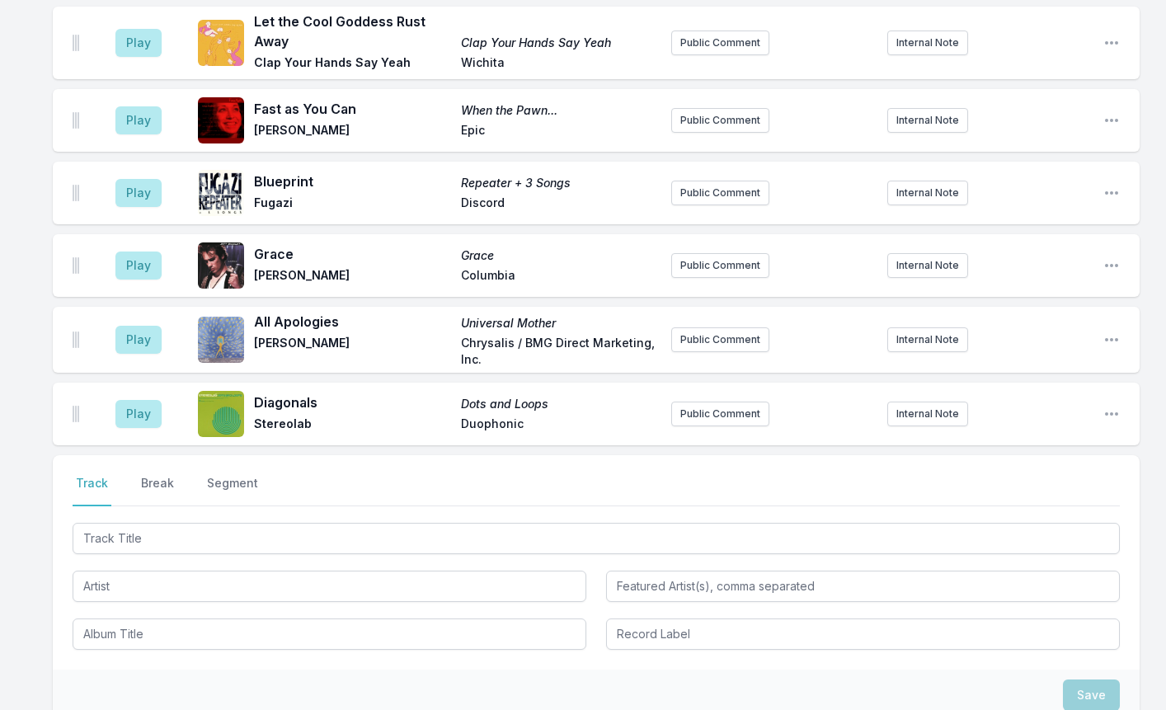
scroll to position [2157, 0]
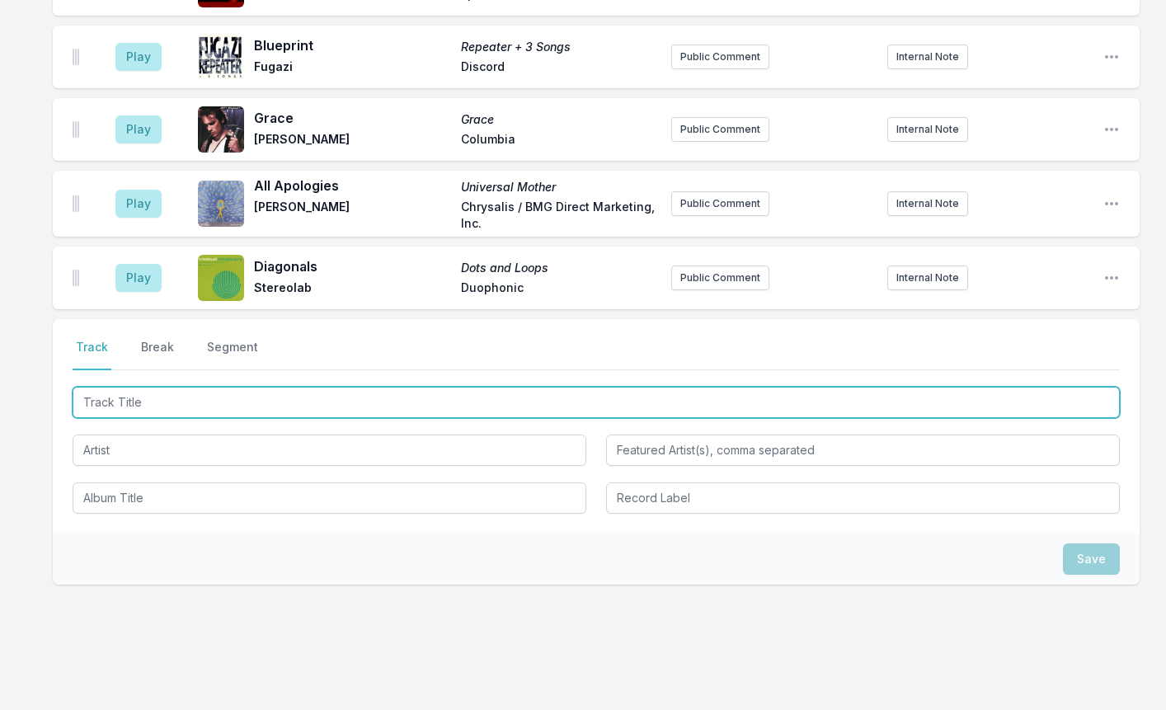
click at [157, 387] on input "Track Title" at bounding box center [596, 402] width 1047 height 31
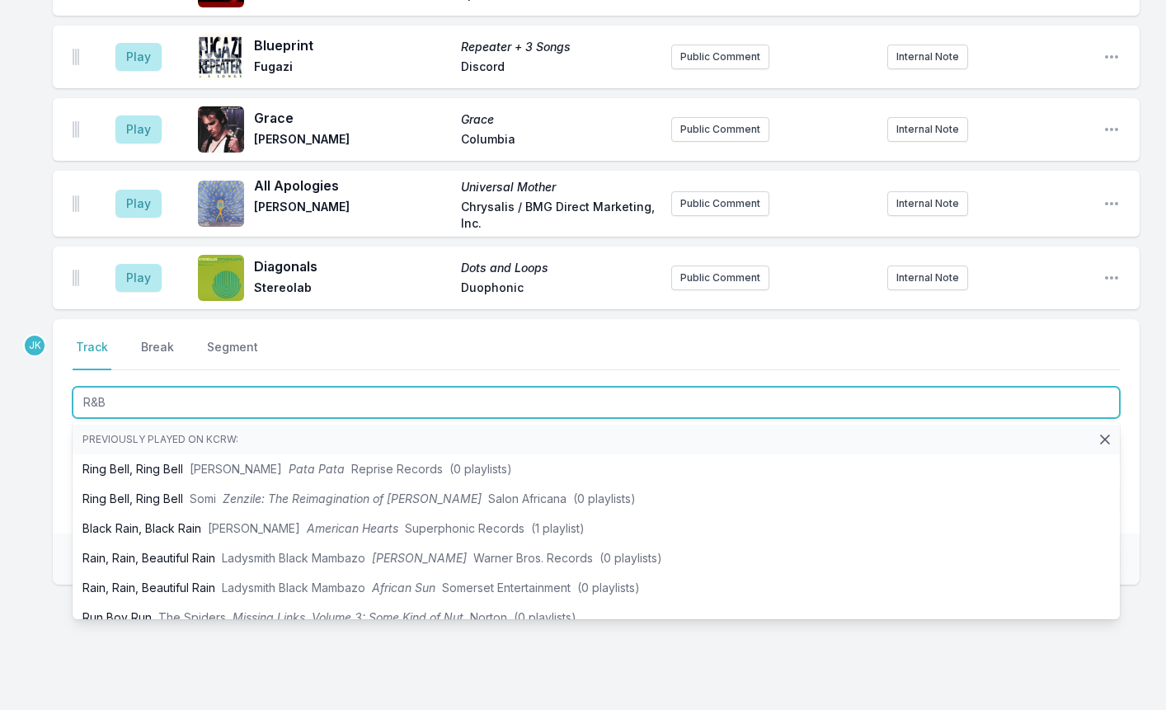
type input "R&B"
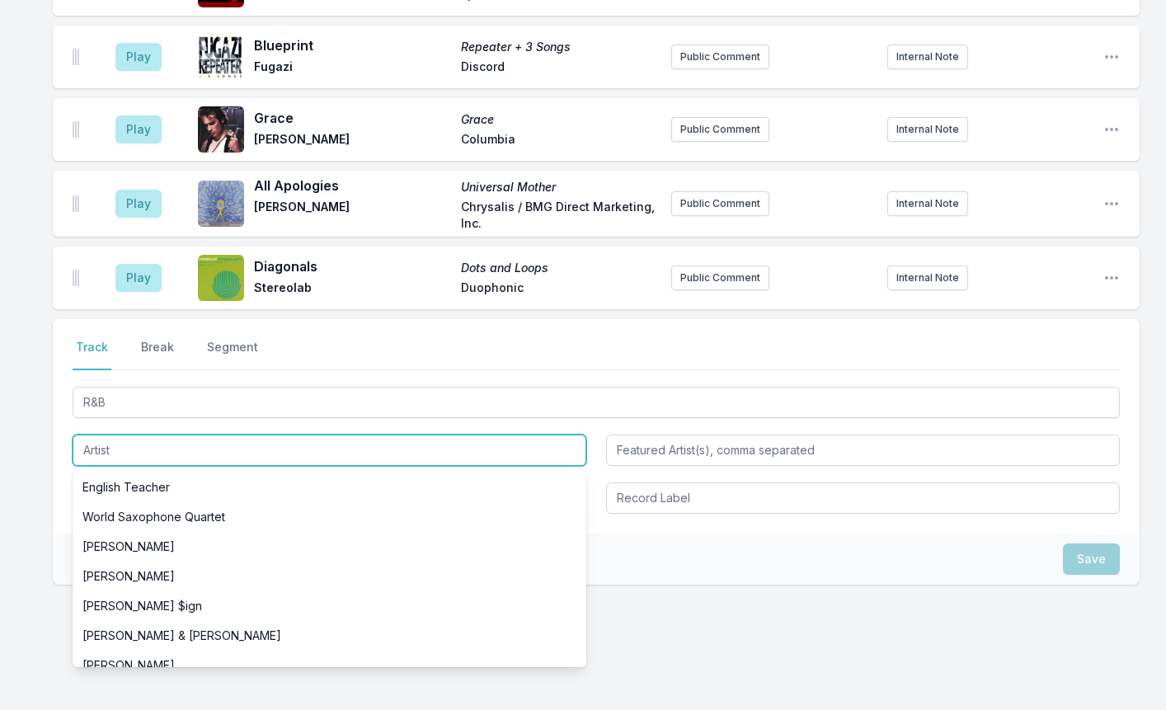
click at [95, 434] on input "Artist" at bounding box center [330, 449] width 514 height 31
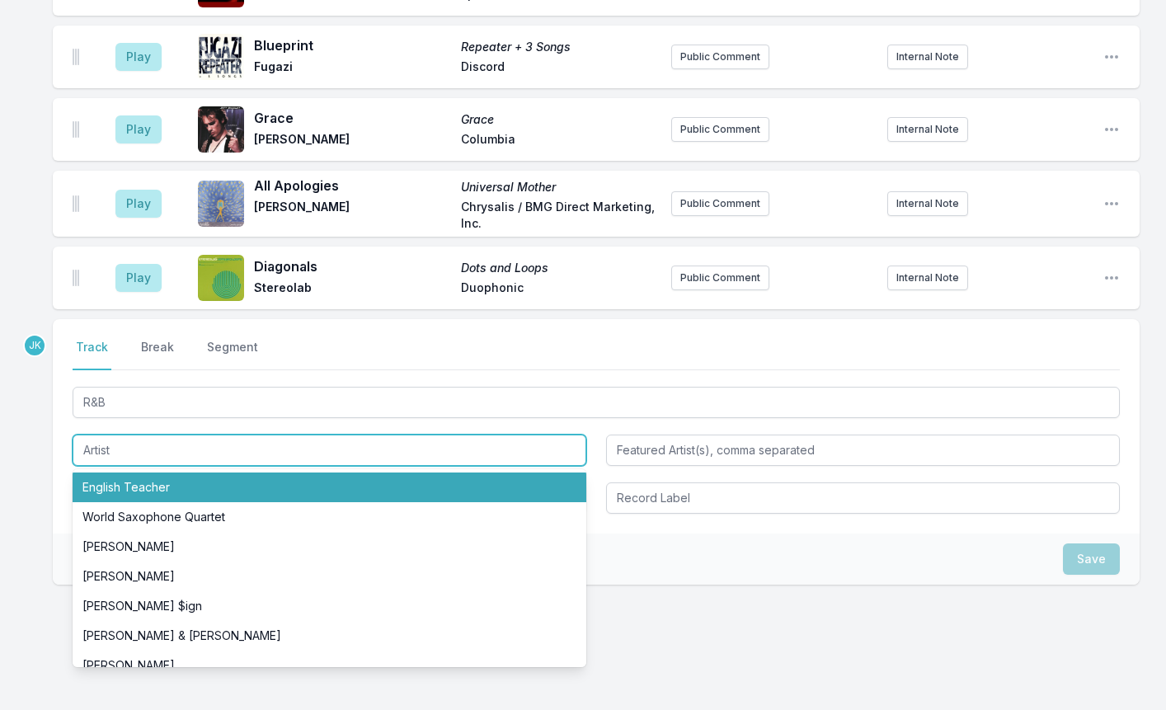
click at [110, 472] on li "English Teacher" at bounding box center [330, 487] width 514 height 30
type input "English Teacher"
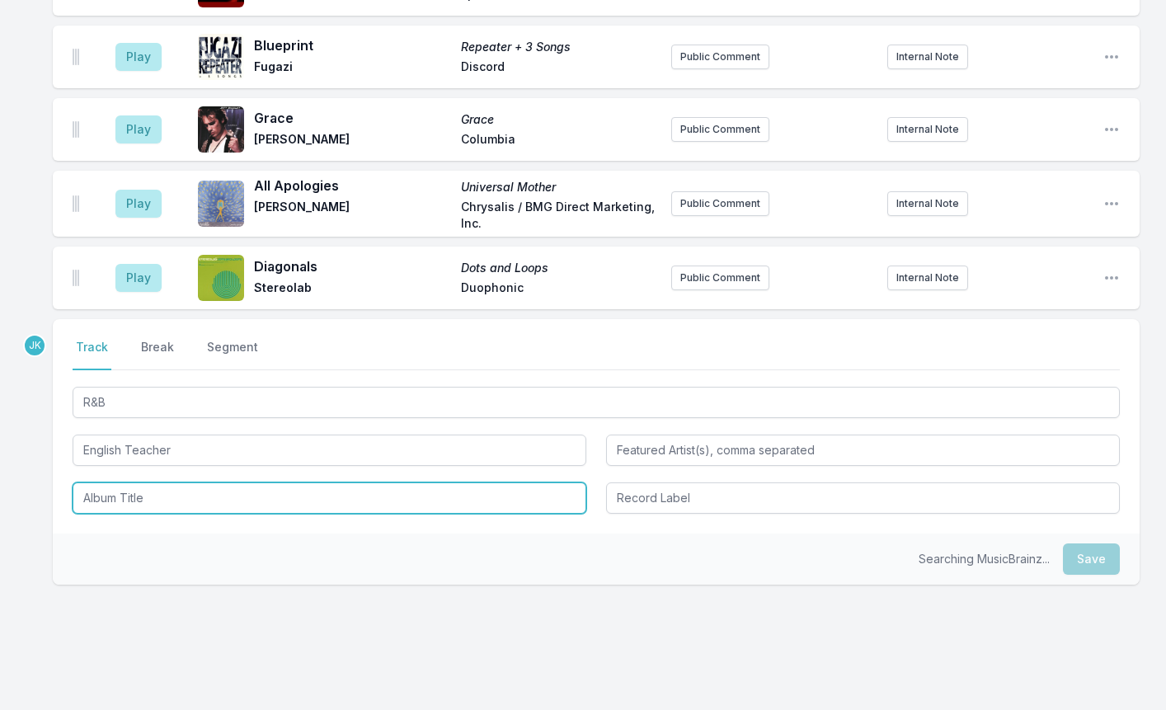
click at [111, 482] on input "Album Title" at bounding box center [330, 497] width 514 height 31
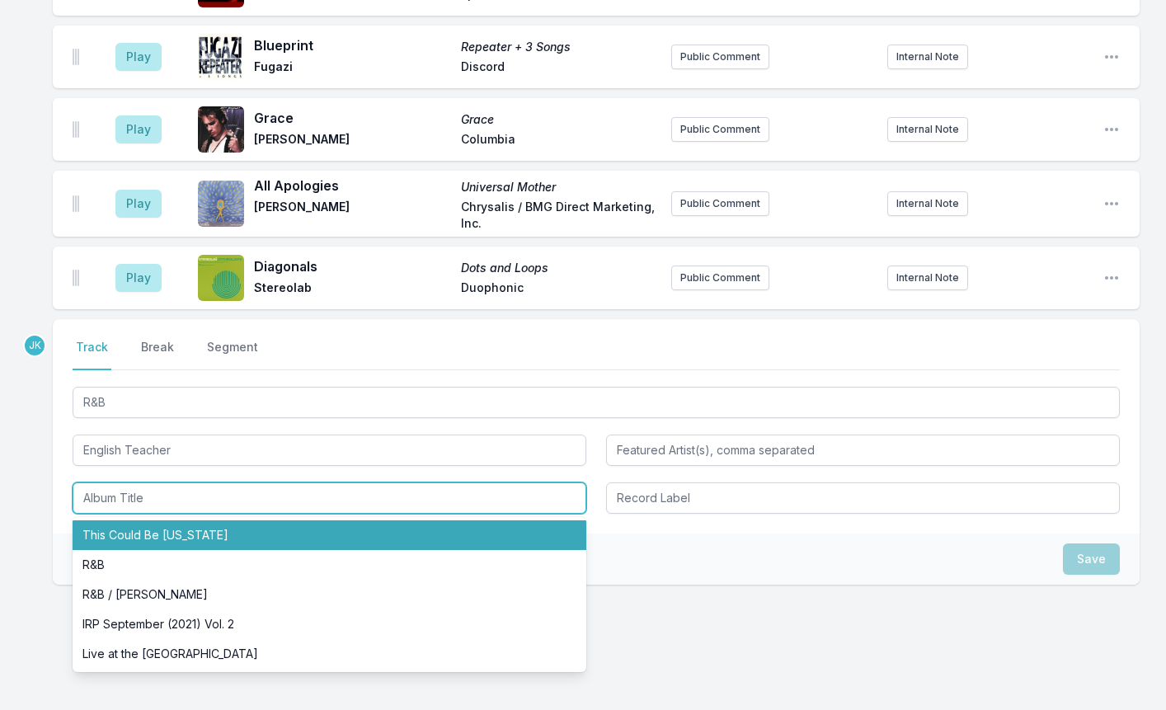
click at [115, 520] on li "This Could Be [US_STATE]" at bounding box center [330, 535] width 514 height 30
type input "This Could Be [US_STATE]"
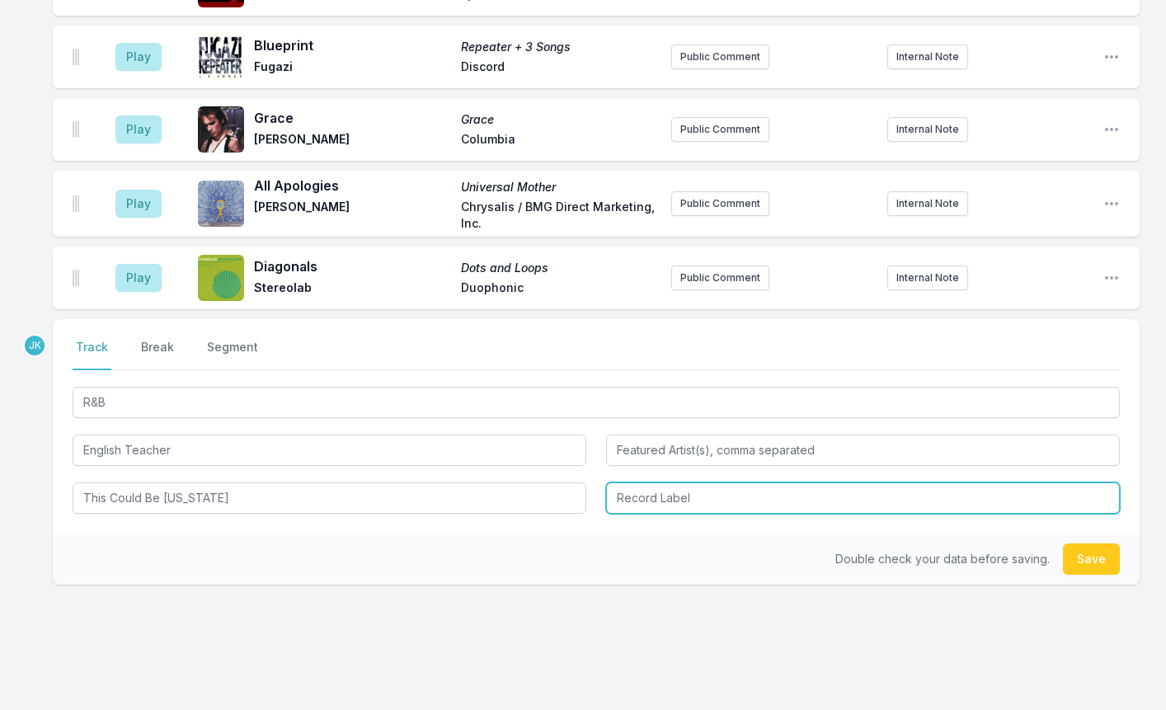
click at [688, 482] on input "Record Label" at bounding box center [863, 497] width 514 height 31
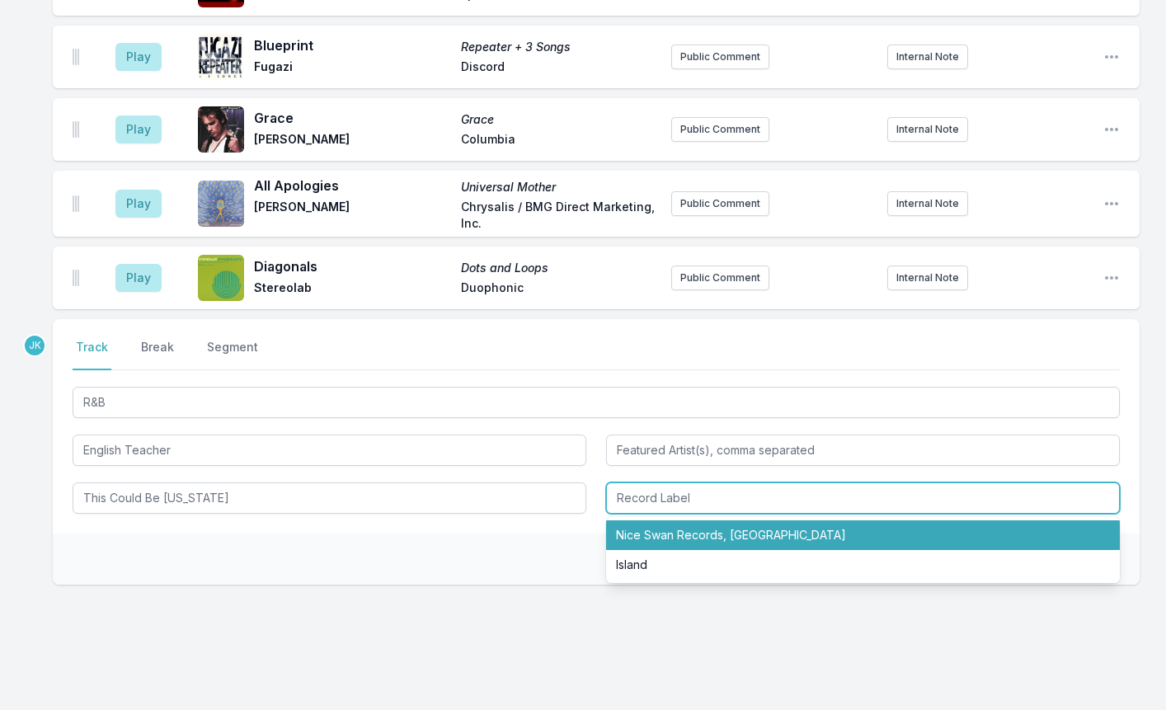
click at [684, 520] on li "Nice Swan Records, Island" at bounding box center [863, 535] width 514 height 30
type input "Nice Swan Records, Island"
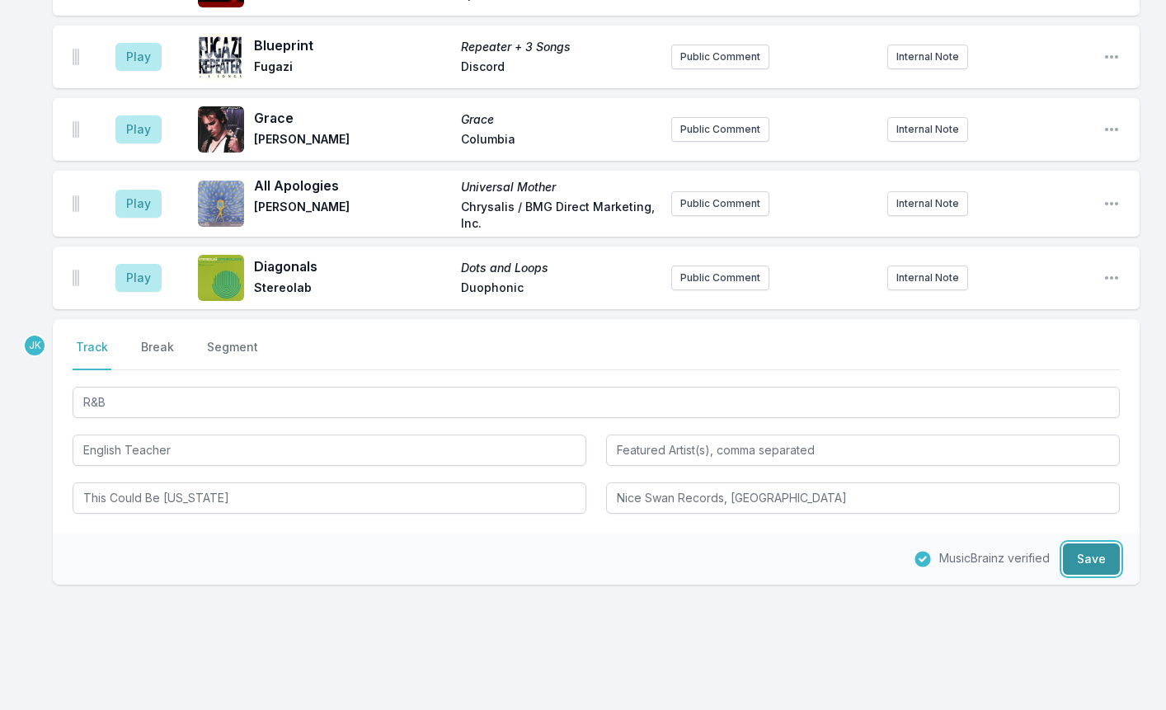
click at [1105, 543] on button "Save" at bounding box center [1091, 558] width 57 height 31
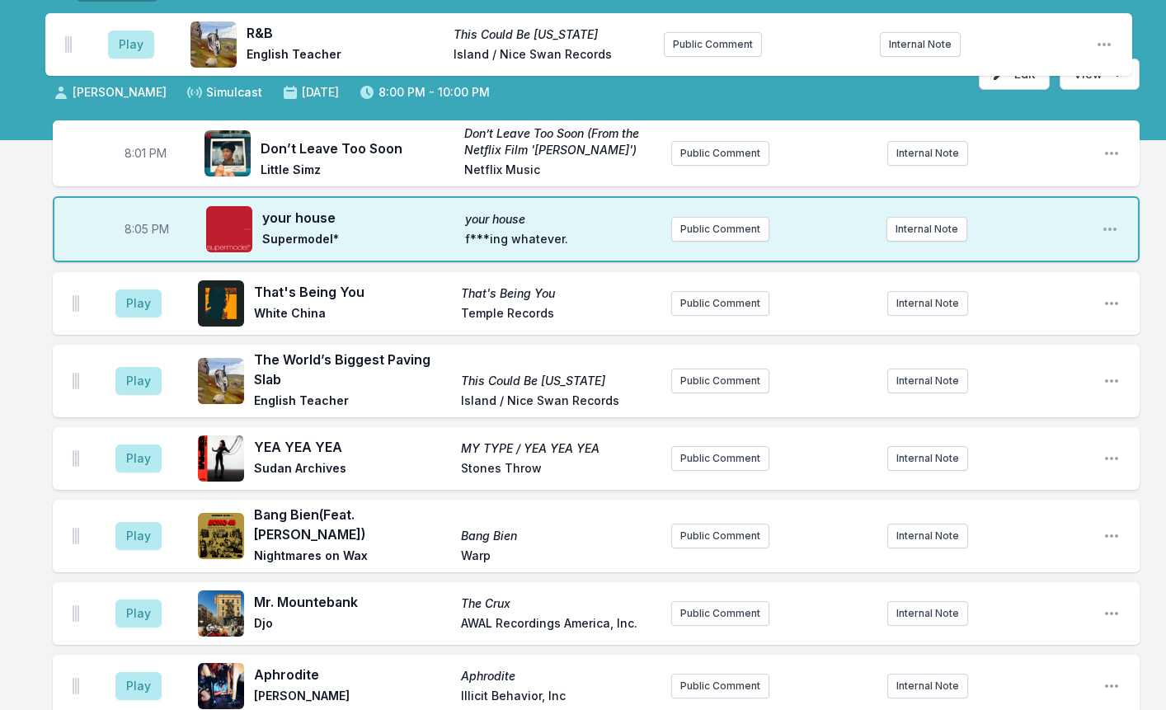
scroll to position [0, 0]
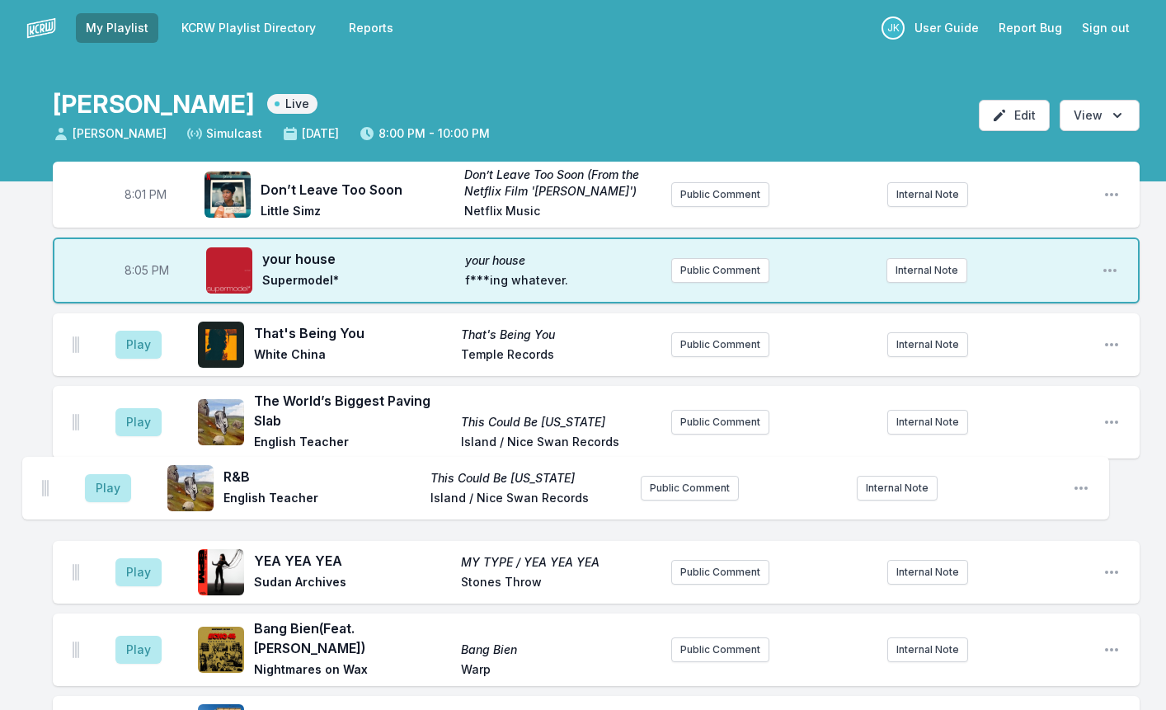
drag, startPoint x: 74, startPoint y: 246, endPoint x: 45, endPoint y: 478, distance: 234.4
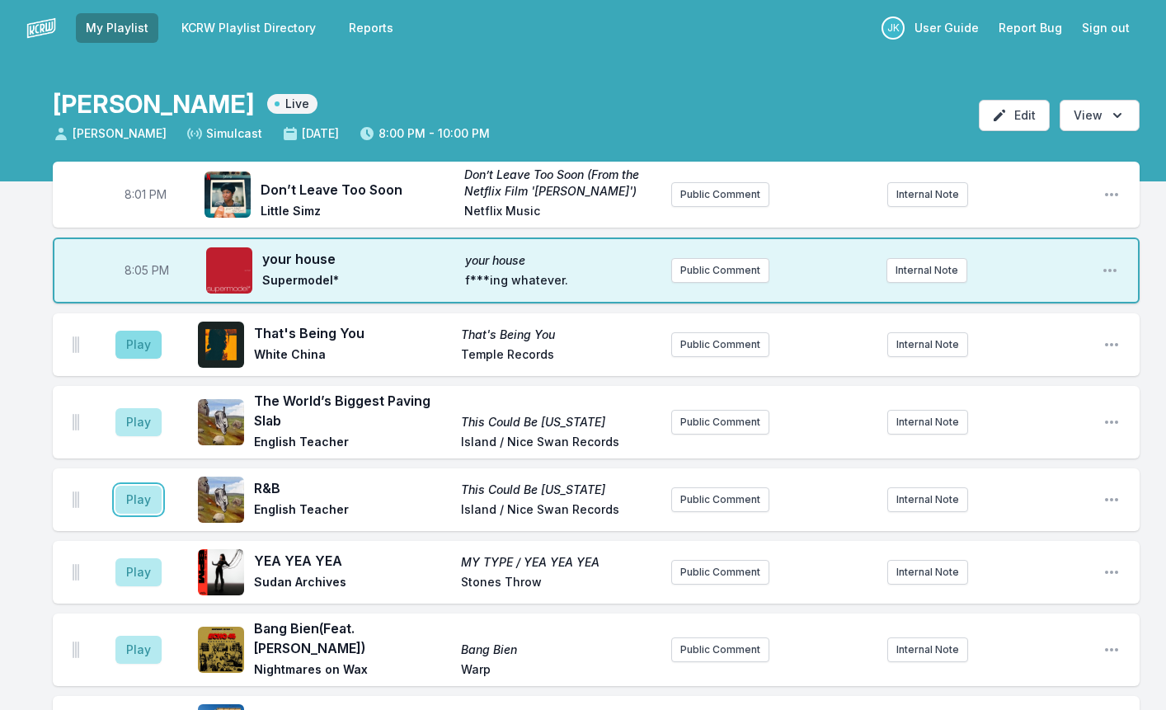
click at [153, 486] on button "Play" at bounding box center [138, 500] width 46 height 28
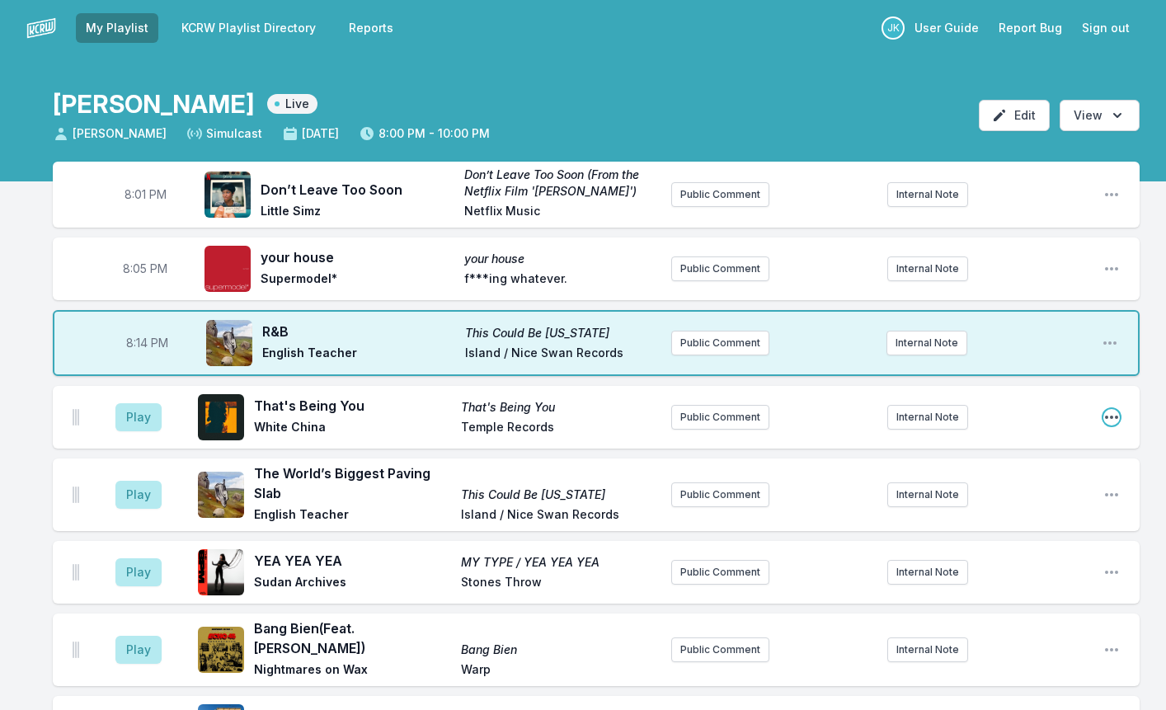
click at [1113, 413] on icon "Open playlist item options" at bounding box center [1111, 417] width 16 height 16
click at [975, 448] on button "Edit Timestamp" at bounding box center [1027, 450] width 185 height 30
type input "20:10"
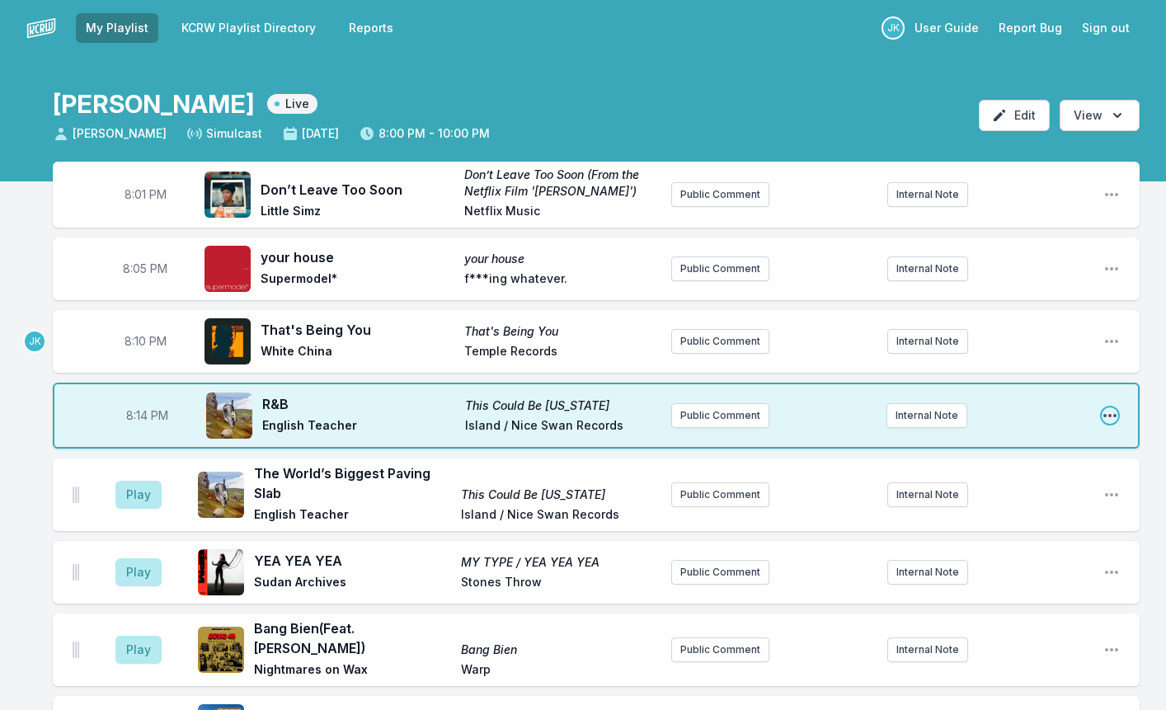
click at [1109, 414] on icon "Open playlist item options" at bounding box center [1109, 415] width 16 height 16
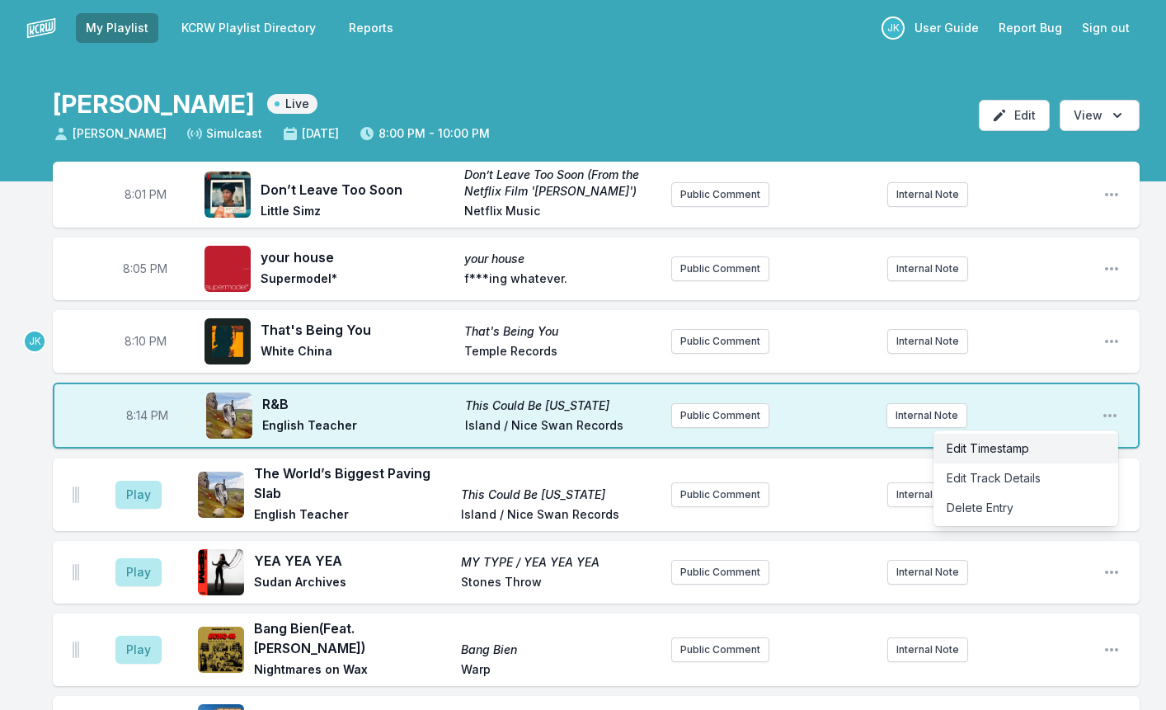
click at [1000, 449] on button "Edit Timestamp" at bounding box center [1025, 449] width 185 height 30
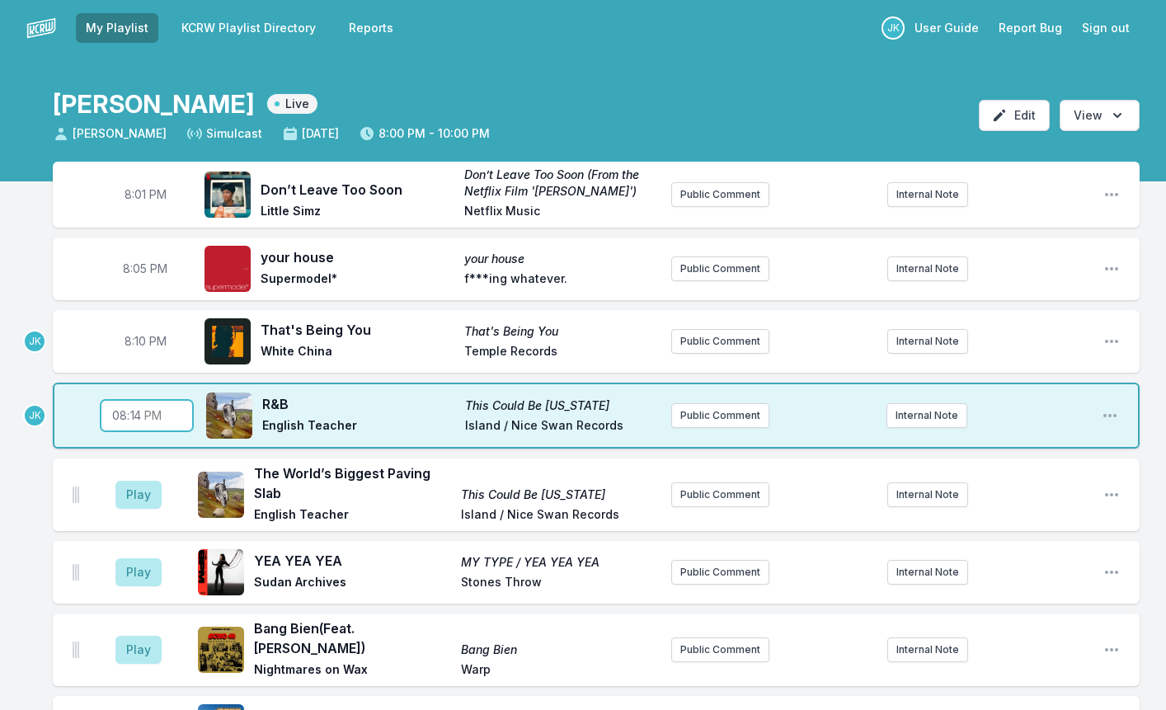
click at [134, 416] on input "20:14" at bounding box center [147, 415] width 92 height 31
type input "20:12"
click at [14, 385] on div "JK" at bounding box center [23, 416] width 46 height 66
click at [138, 492] on button "Play" at bounding box center [138, 495] width 46 height 28
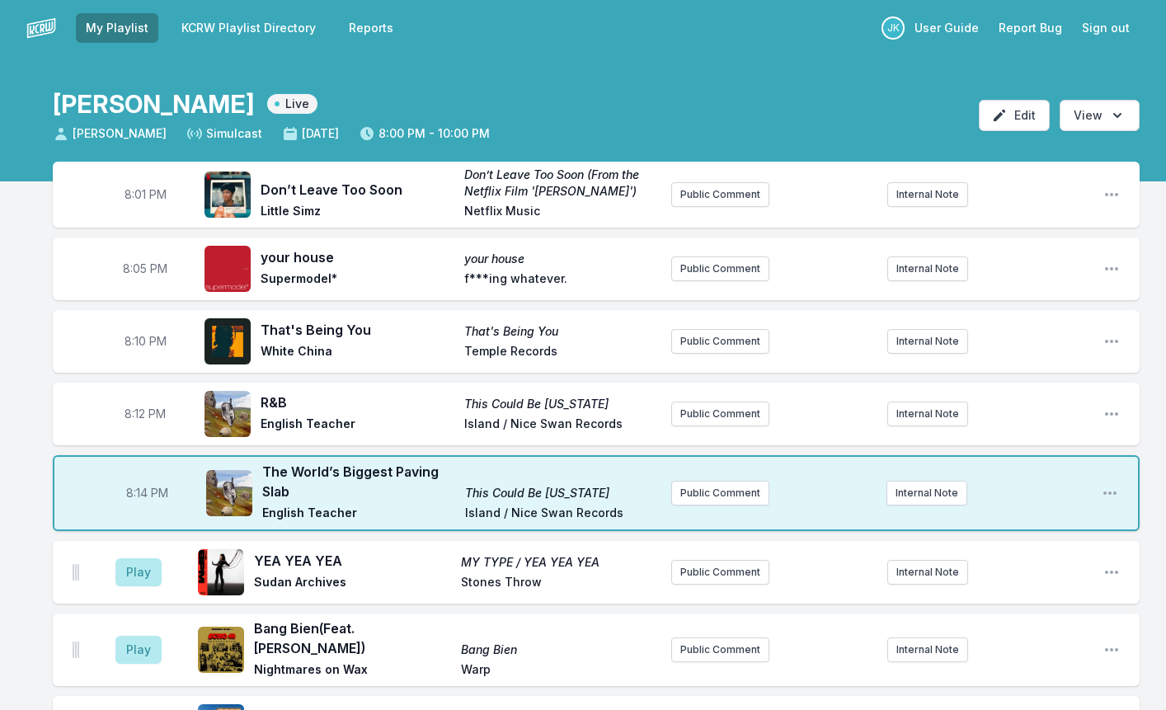
scroll to position [82, 0]
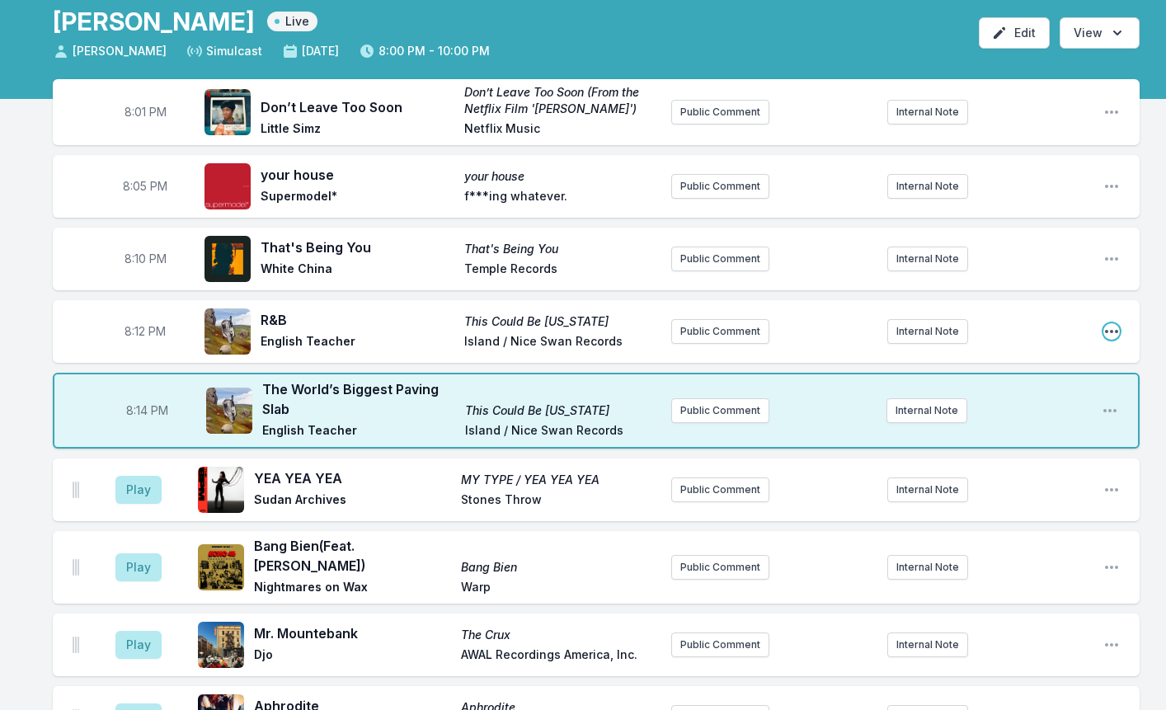
click at [1115, 329] on icon "Open playlist item options" at bounding box center [1111, 331] width 16 height 16
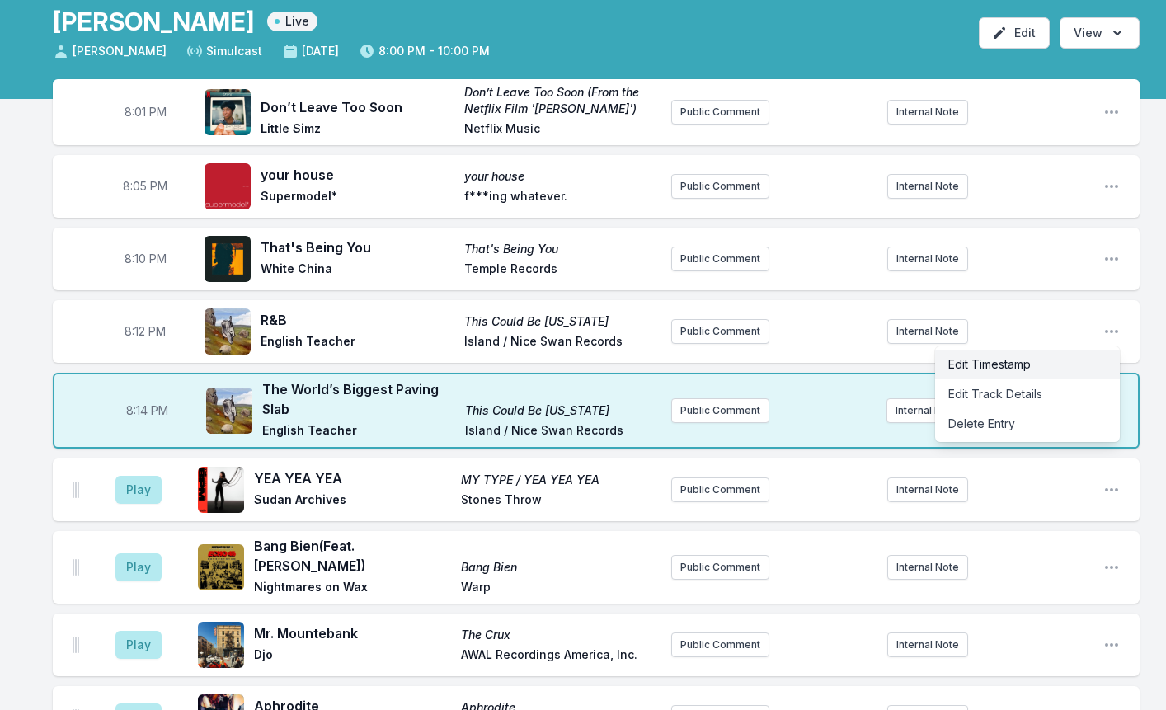
click at [1011, 364] on button "Edit Timestamp" at bounding box center [1027, 365] width 185 height 30
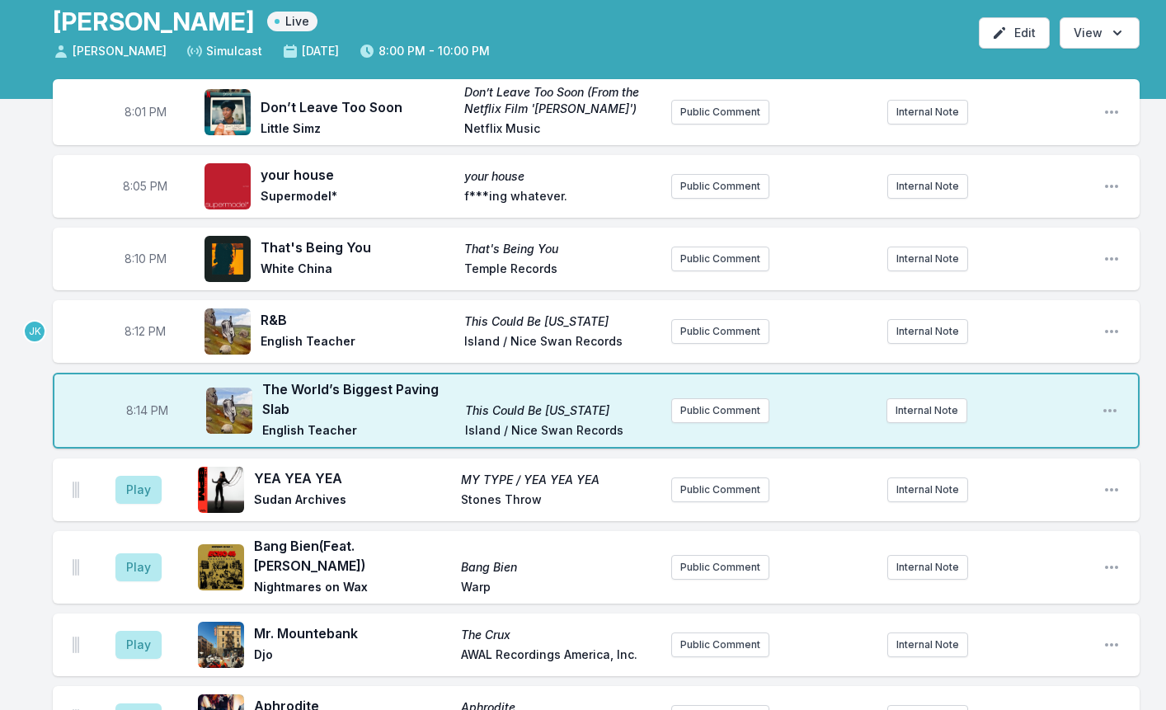
click at [139, 411] on span "8:14 PM" at bounding box center [147, 410] width 42 height 16
click at [139, 411] on input "20:14" at bounding box center [147, 410] width 92 height 31
type input "20:15"
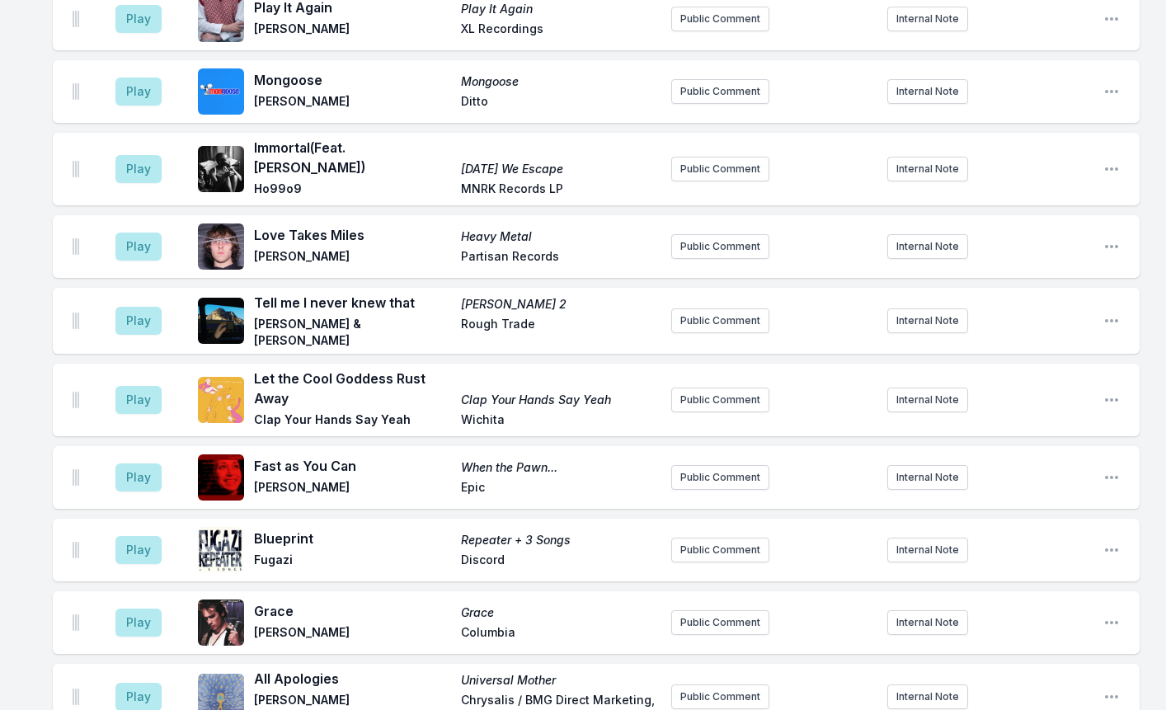
scroll to position [1731, 0]
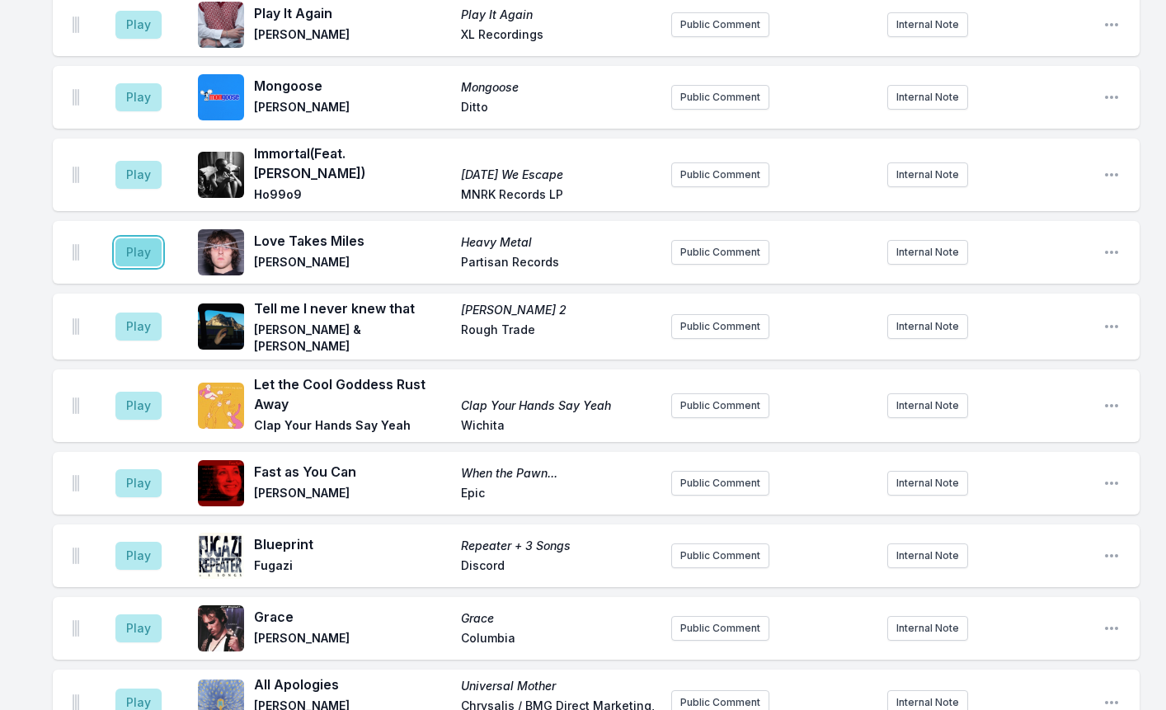
click at [140, 238] on button "Play" at bounding box center [138, 252] width 46 height 28
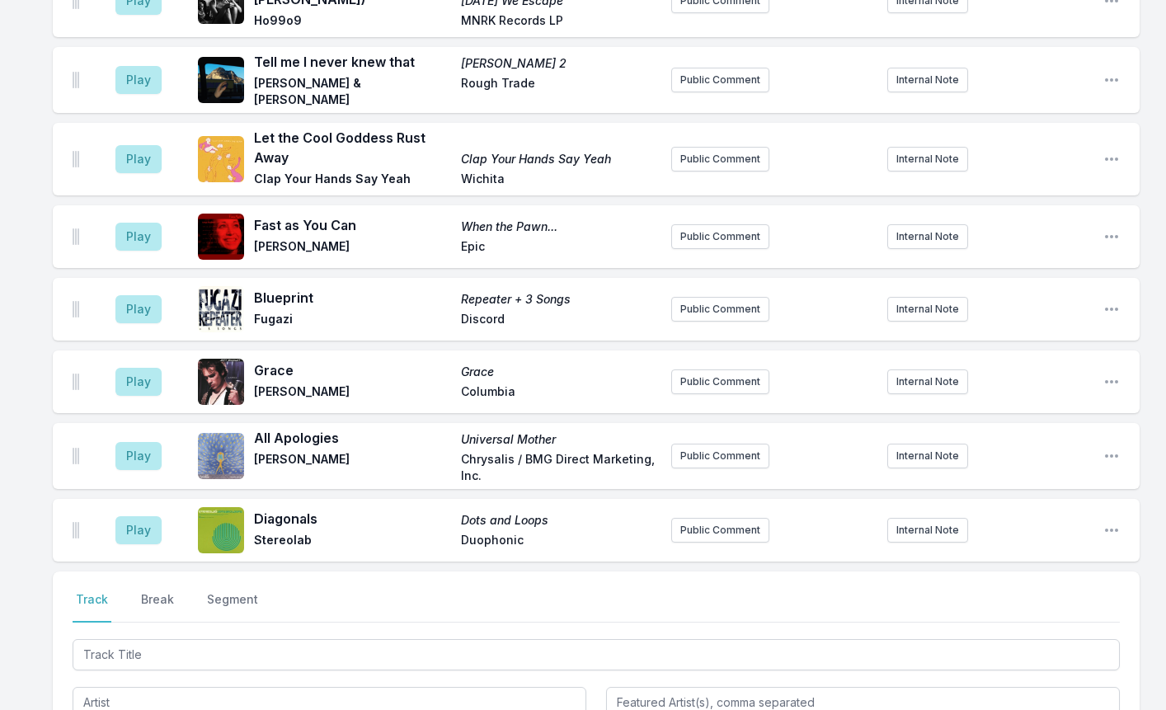
scroll to position [1979, 0]
click at [134, 515] on button "Play" at bounding box center [138, 529] width 46 height 28
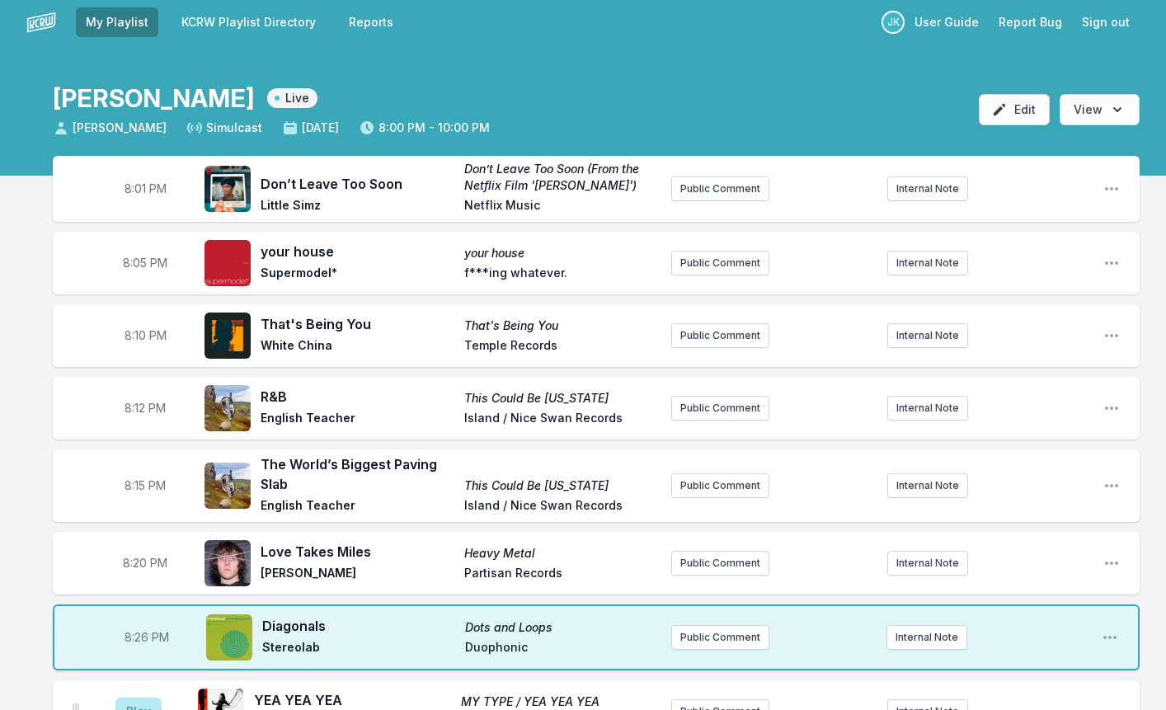
scroll to position [0, 0]
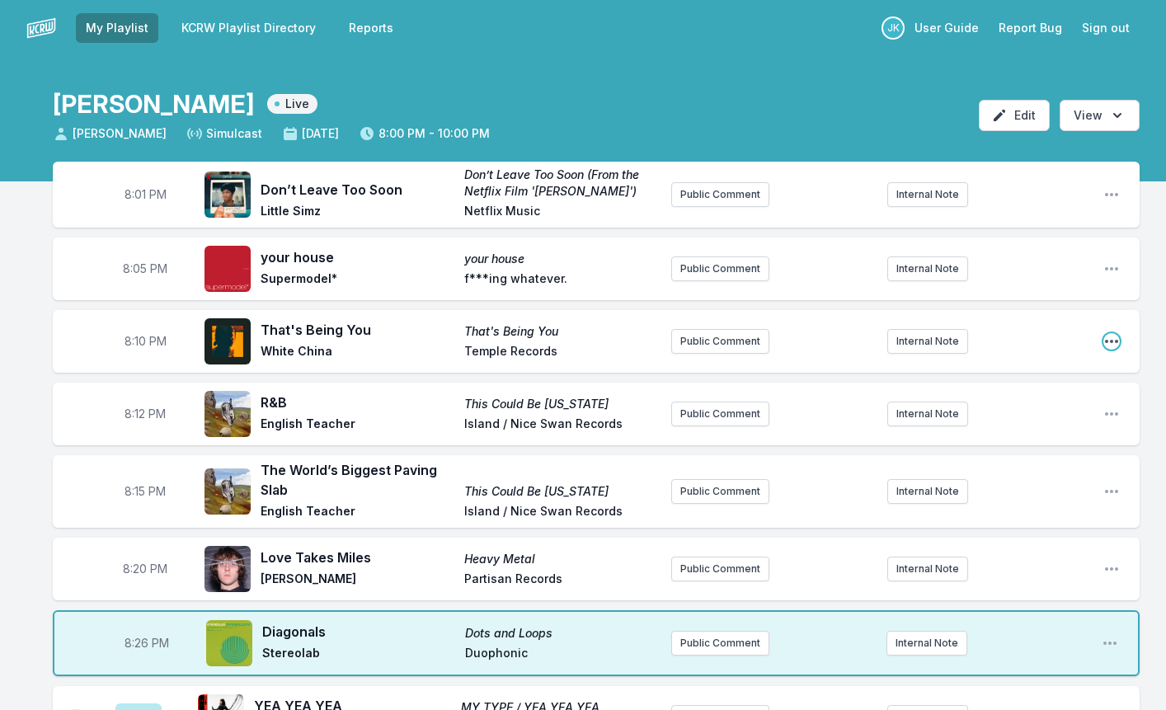
click at [1115, 340] on icon "Open playlist item options" at bounding box center [1111, 341] width 16 height 16
click at [1010, 371] on button "Edit Timestamp" at bounding box center [1027, 374] width 185 height 30
click at [132, 340] on input "20:10" at bounding box center [145, 341] width 92 height 31
type input "20:08"
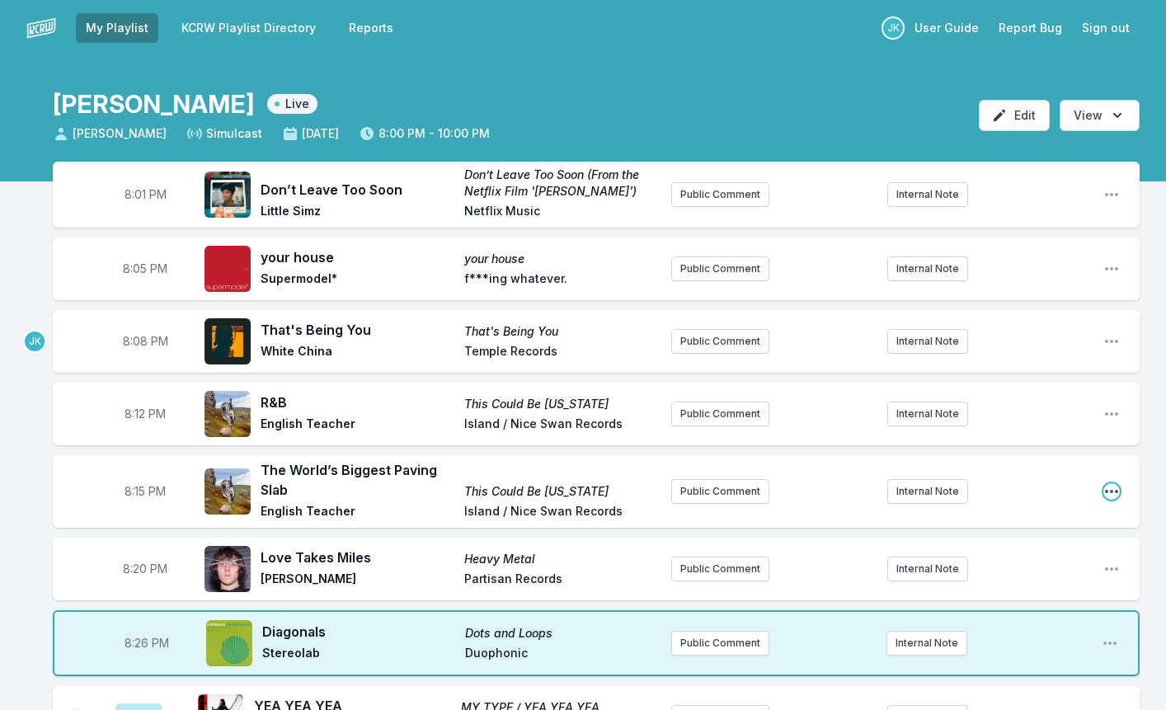
click at [1110, 491] on icon "Open playlist item options" at bounding box center [1111, 491] width 13 height 3
click at [987, 518] on button "Edit Timestamp" at bounding box center [1027, 524] width 185 height 30
click at [132, 491] on input "20:15" at bounding box center [145, 491] width 92 height 31
type input "20:11"
click at [28, 527] on div "JK" at bounding box center [23, 491] width 46 height 73
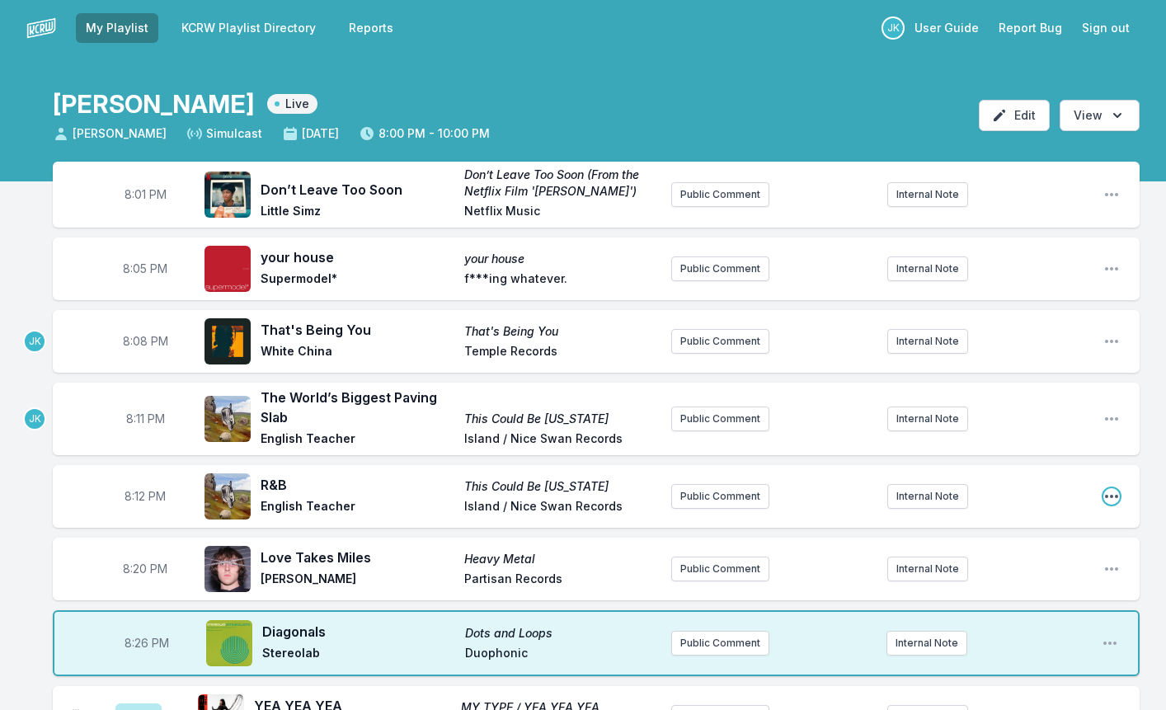
click at [1116, 496] on icon "Open playlist item options" at bounding box center [1111, 496] width 13 height 3
click at [992, 522] on button "Edit Timestamp" at bounding box center [1027, 529] width 185 height 30
click at [129, 493] on input "20:12" at bounding box center [145, 496] width 92 height 31
type input "20:14"
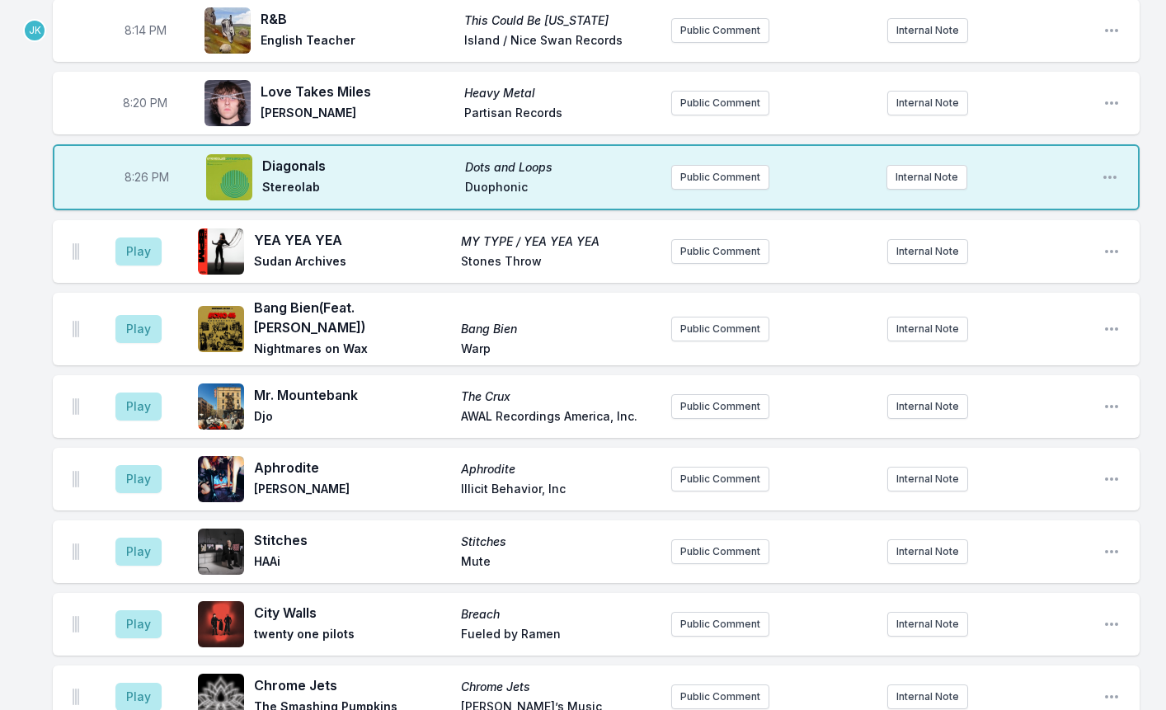
scroll to position [495, 0]
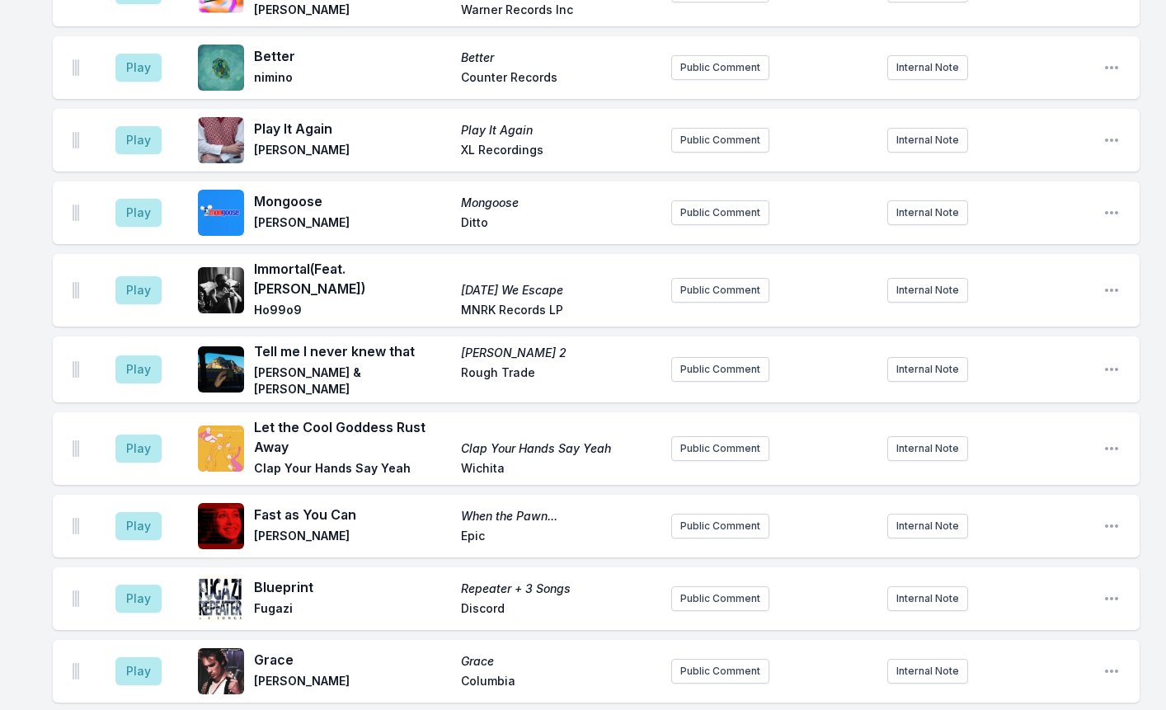
scroll to position [1649, 0]
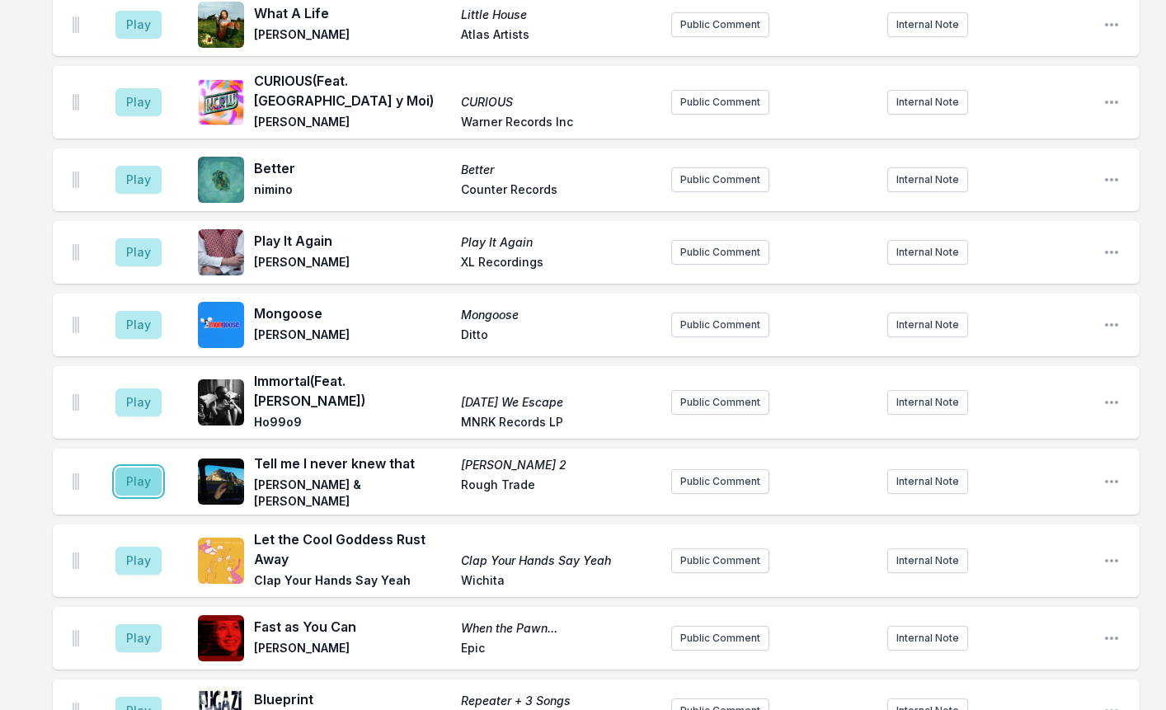
click at [140, 467] on button "Play" at bounding box center [138, 481] width 46 height 28
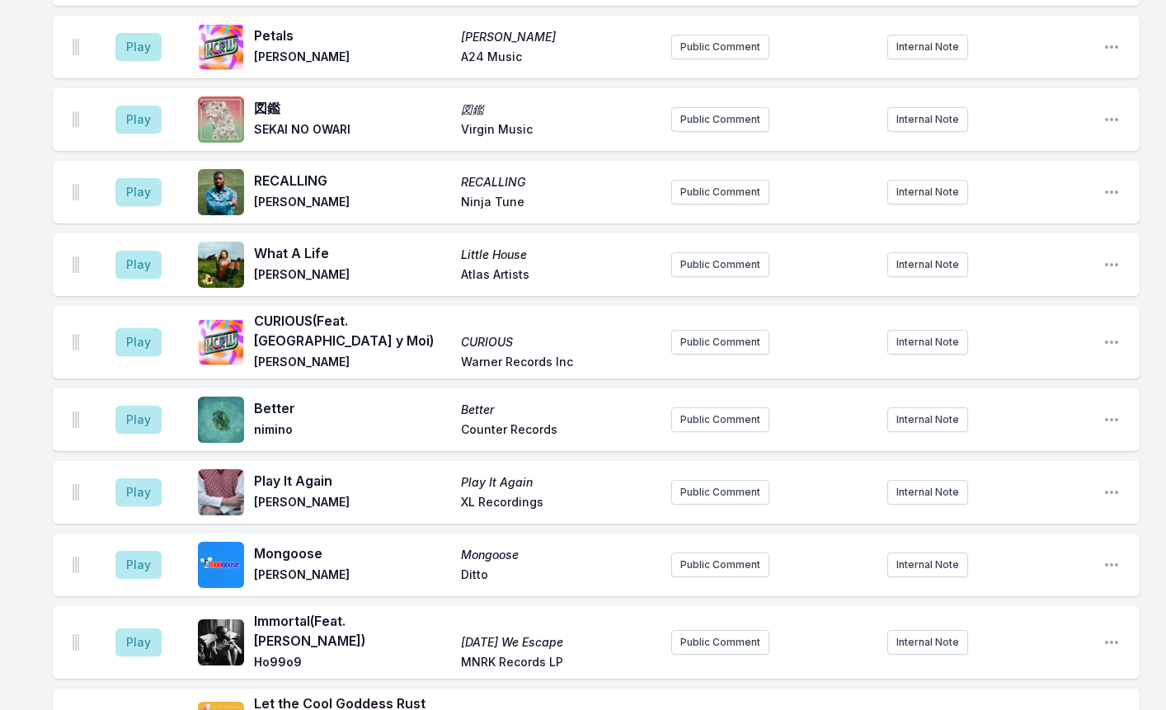
scroll to position [1814, 0]
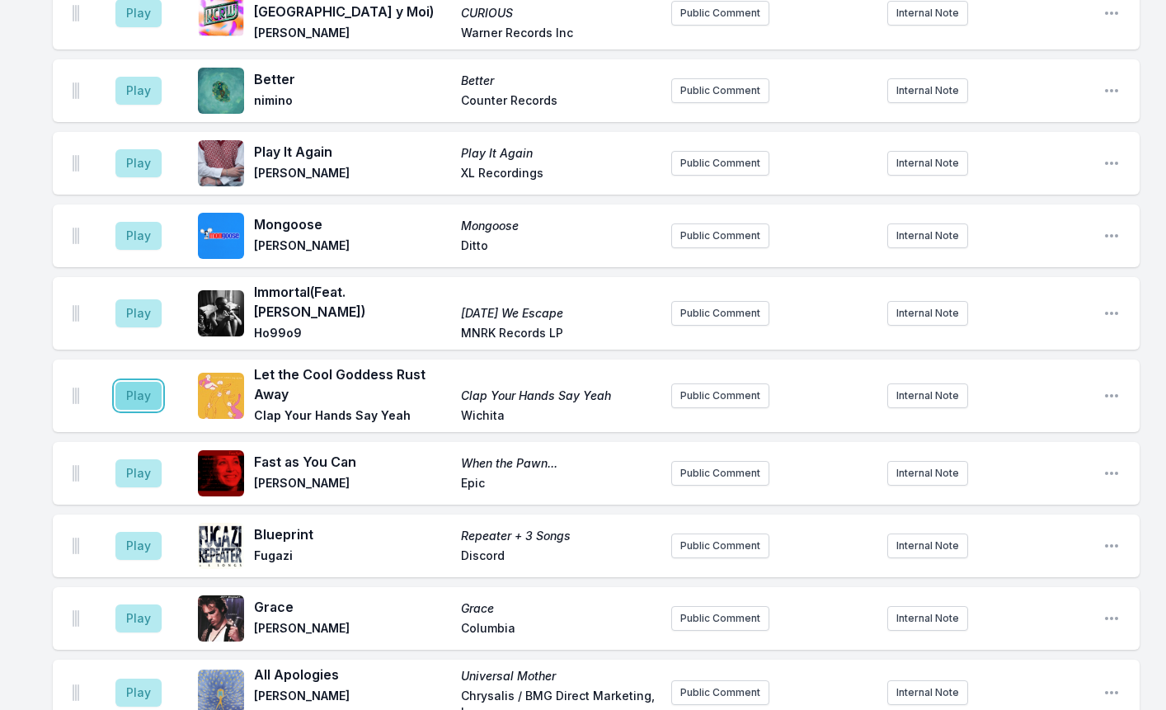
click at [124, 382] on button "Play" at bounding box center [138, 396] width 46 height 28
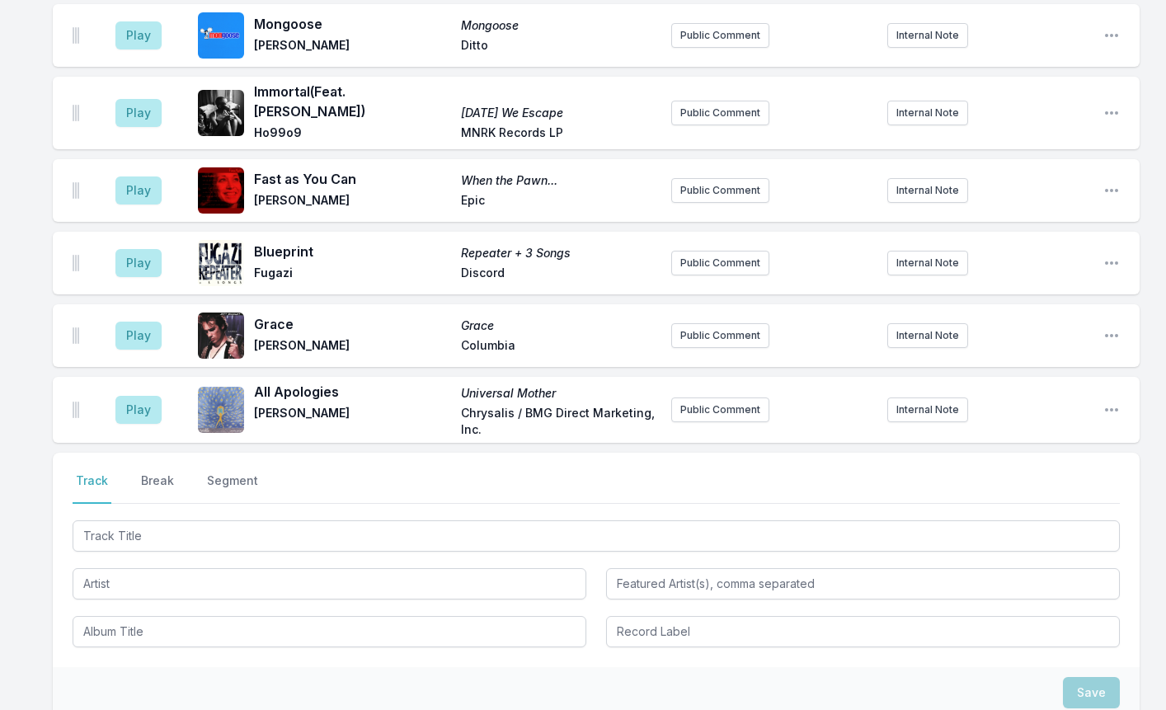
scroll to position [2230, 0]
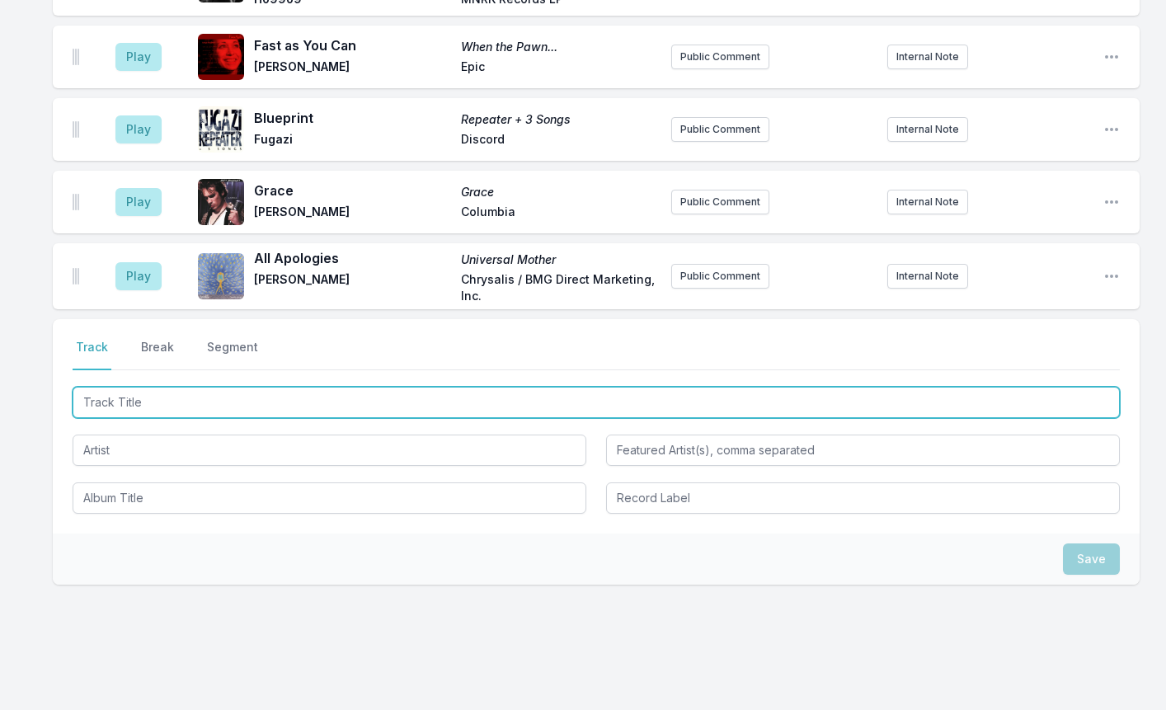
click at [143, 387] on input "Track Title" at bounding box center [596, 402] width 1047 height 31
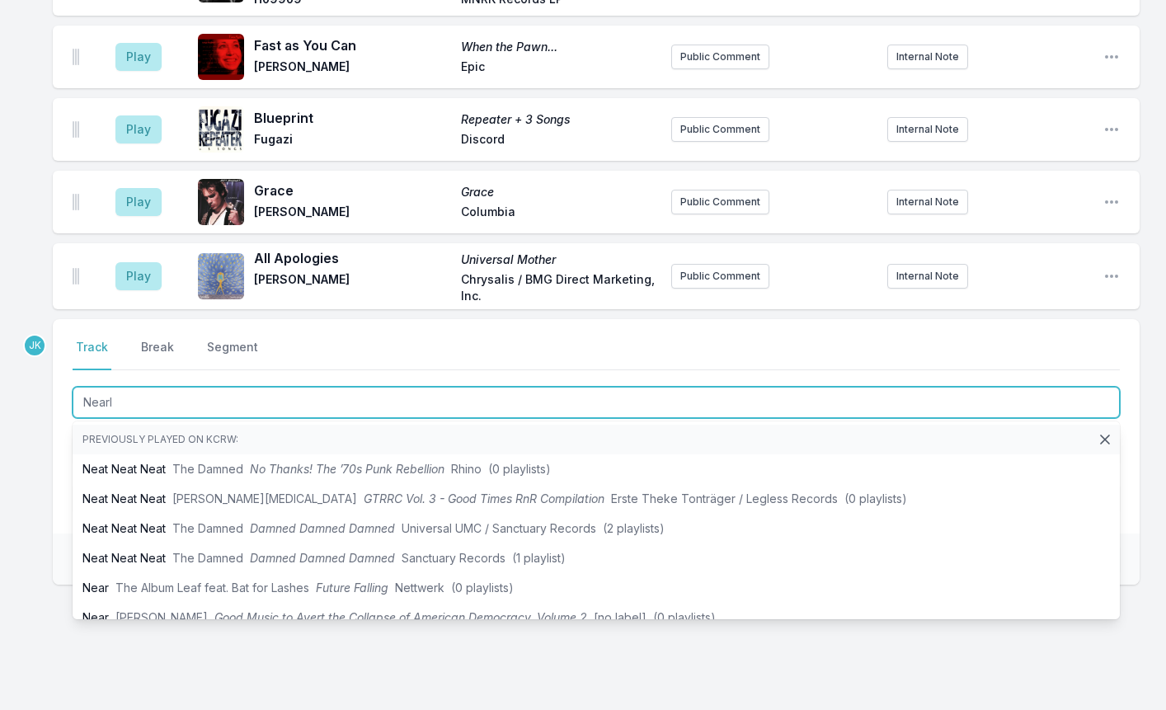
type input "Nearle"
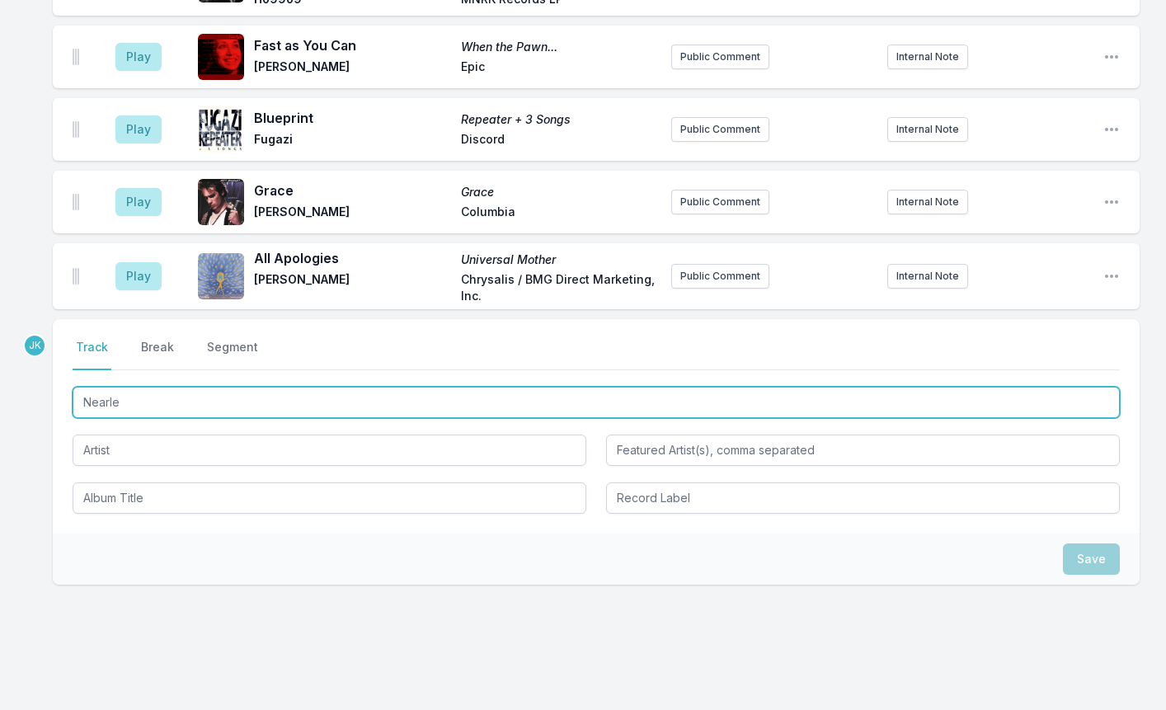
drag, startPoint x: 129, startPoint y: 368, endPoint x: 68, endPoint y: 370, distance: 61.1
click at [68, 370] on div "Select a tab Track Break Segment Track Break Segment Nearle" at bounding box center [596, 426] width 1087 height 214
paste input "Nearly Daffodils"
type input "Nearly Daffodils"
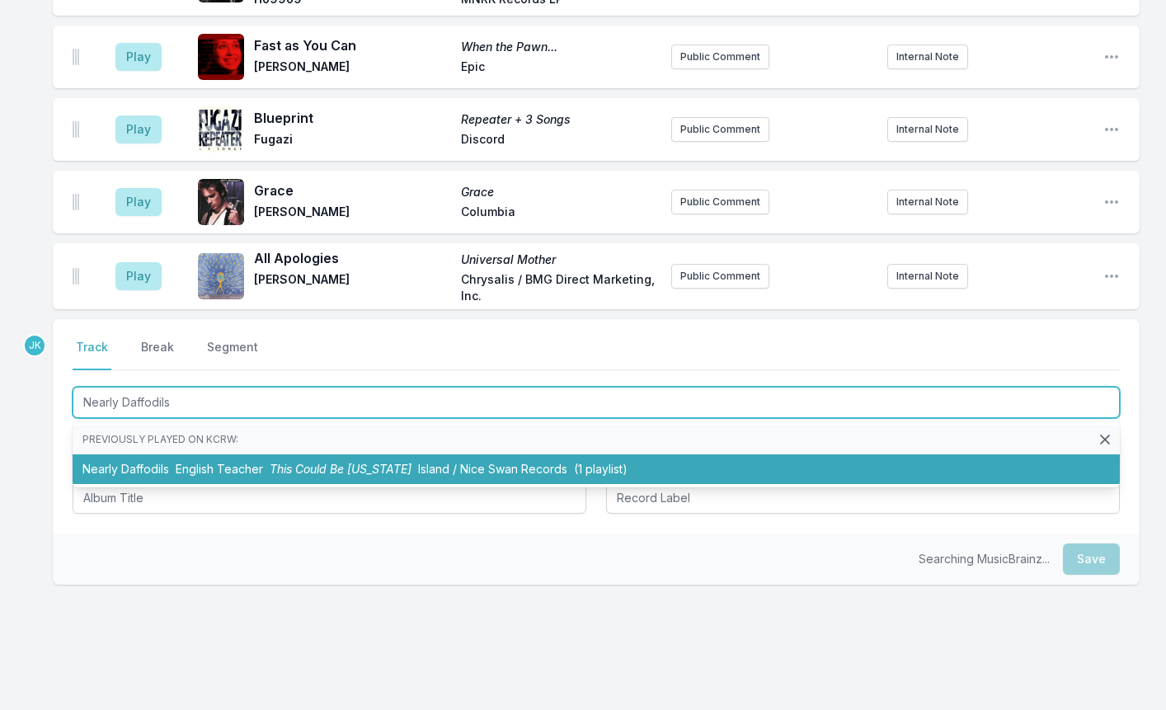
click at [137, 454] on li "Nearly Daffodils English Teacher This Could Be Texas Island / Nice Swan Records…" at bounding box center [596, 469] width 1047 height 30
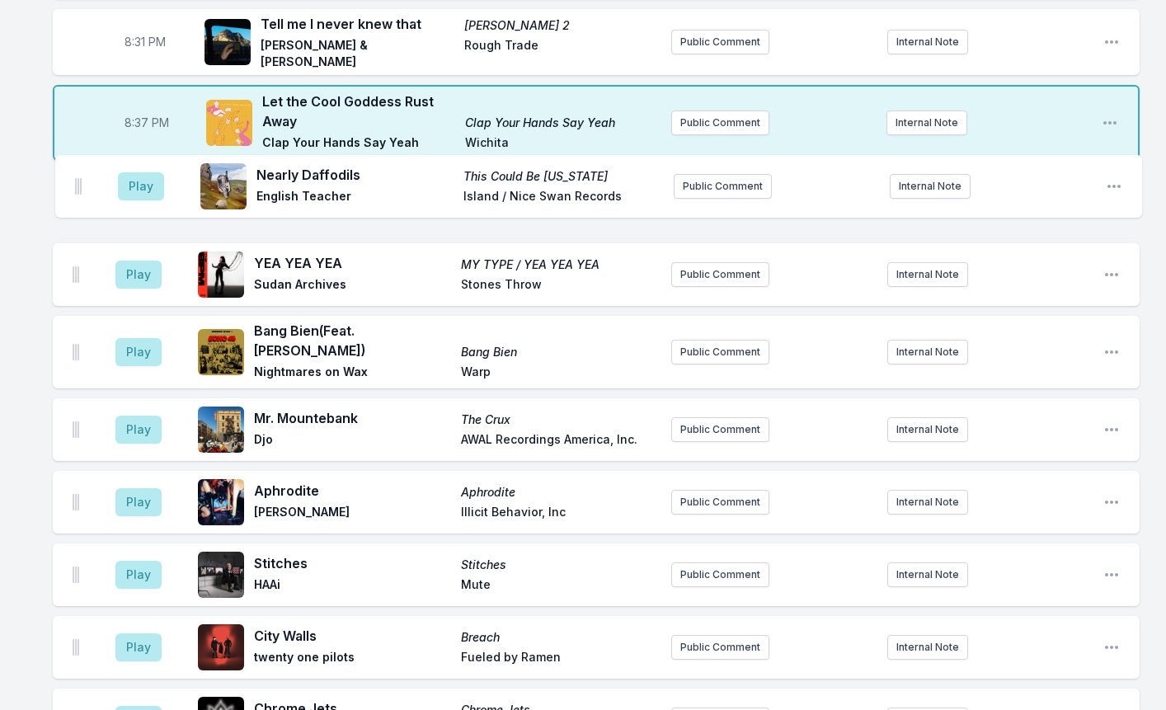
scroll to position [673, 0]
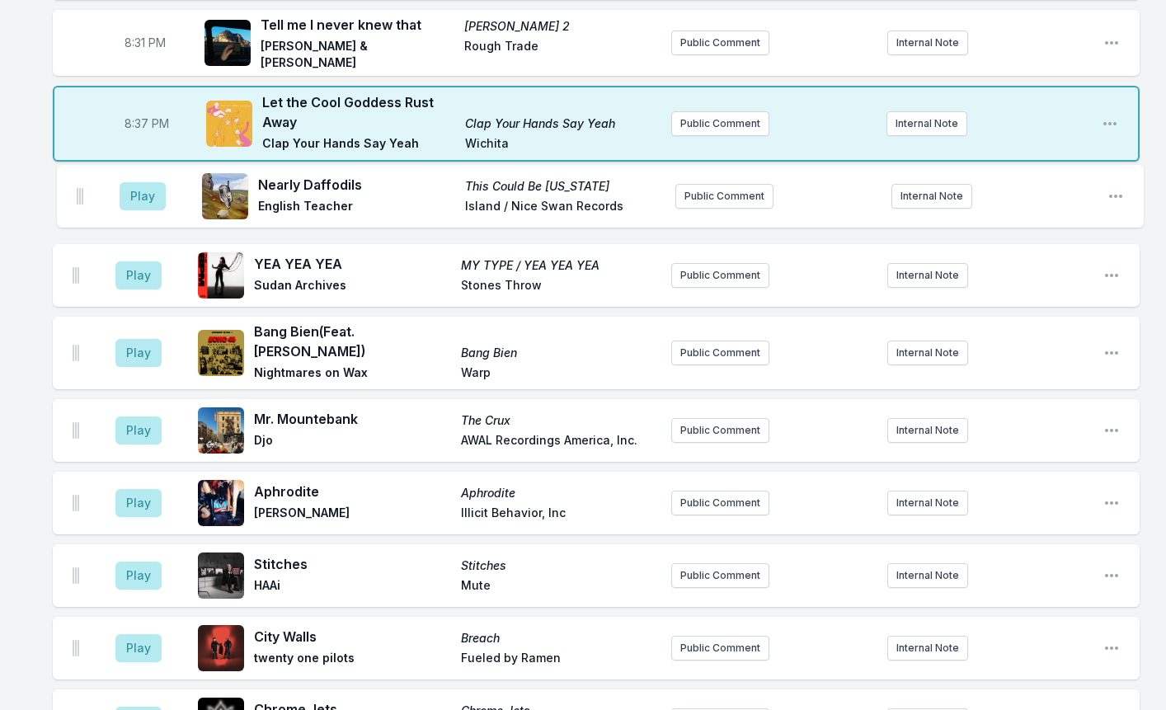
drag, startPoint x: 74, startPoint y: 577, endPoint x: 82, endPoint y: 187, distance: 390.0
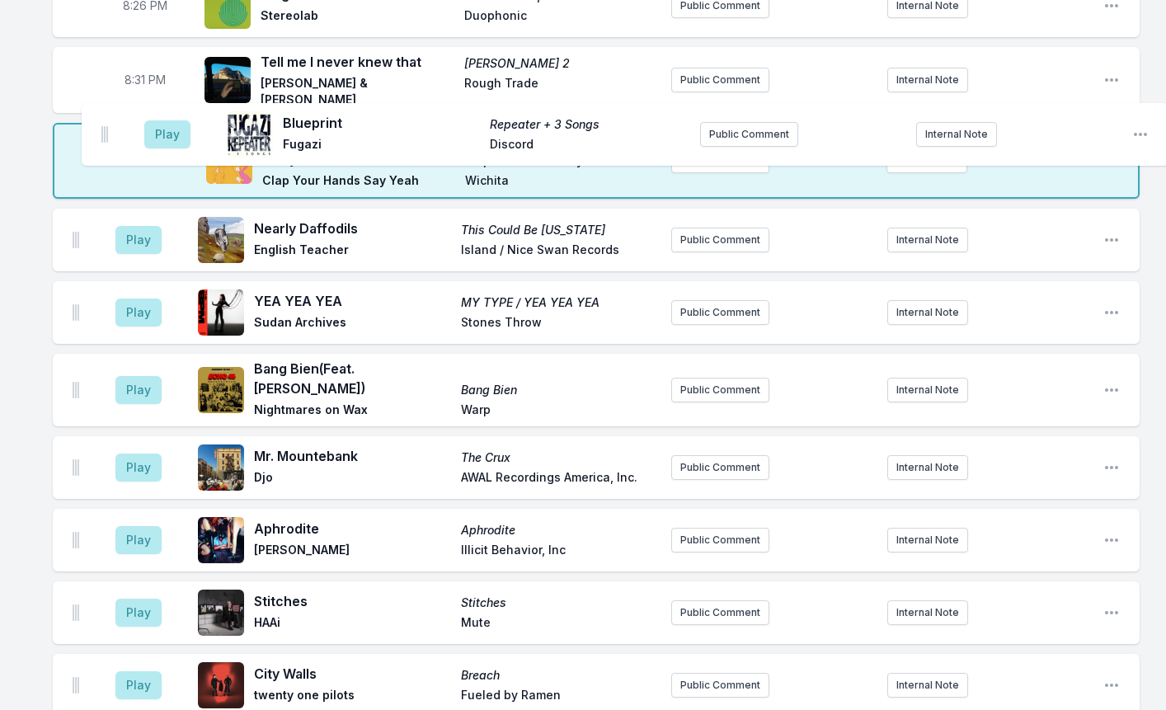
scroll to position [635, 0]
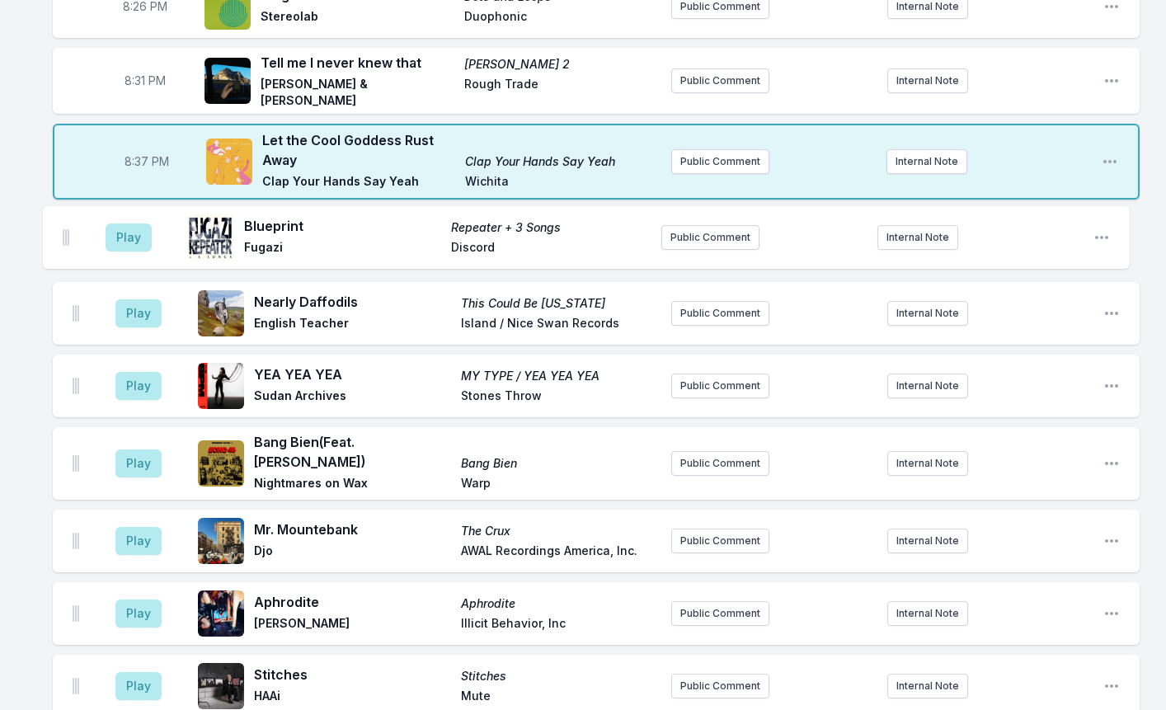
drag, startPoint x: 77, startPoint y: 411, endPoint x: 65, endPoint y: 235, distance: 176.0
click at [117, 242] on button "Play" at bounding box center [138, 241] width 46 height 28
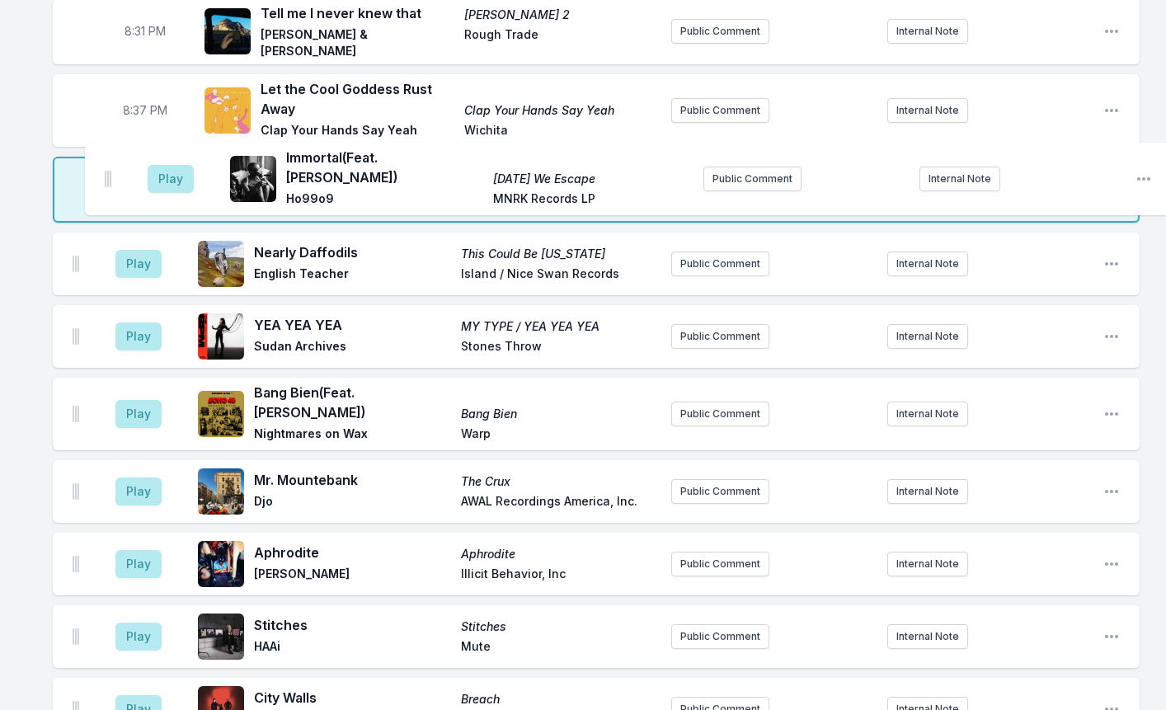
scroll to position [683, 0]
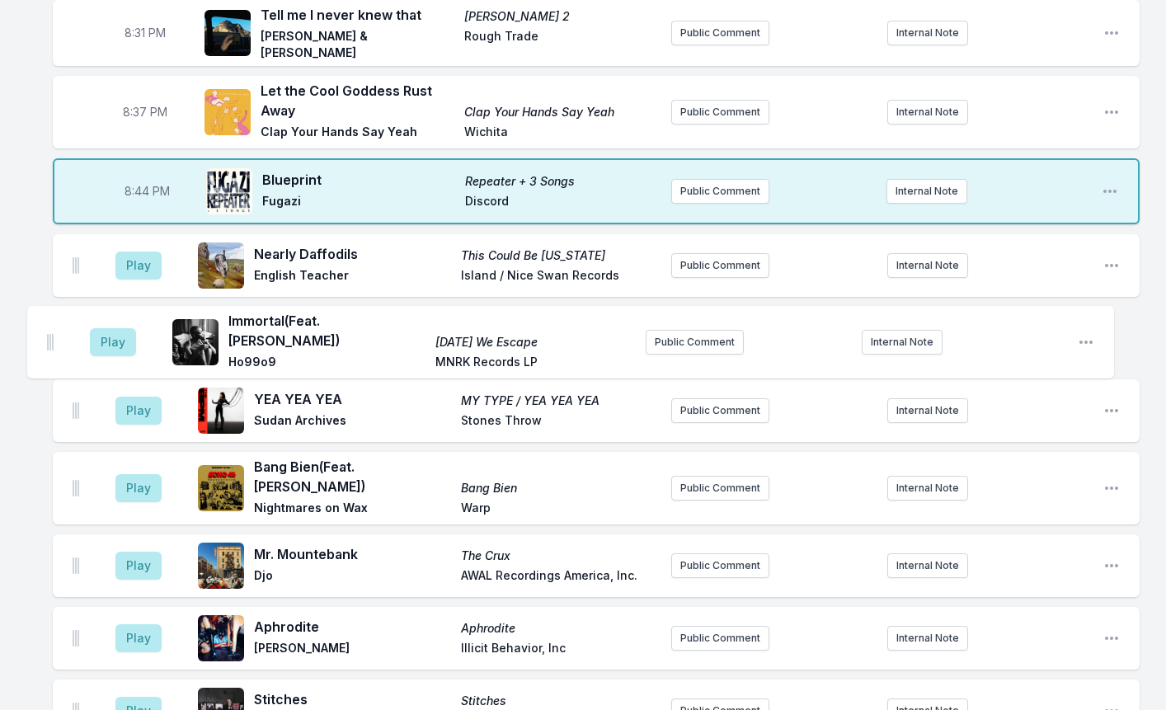
drag, startPoint x: 75, startPoint y: 419, endPoint x: 49, endPoint y: 331, distance: 91.0
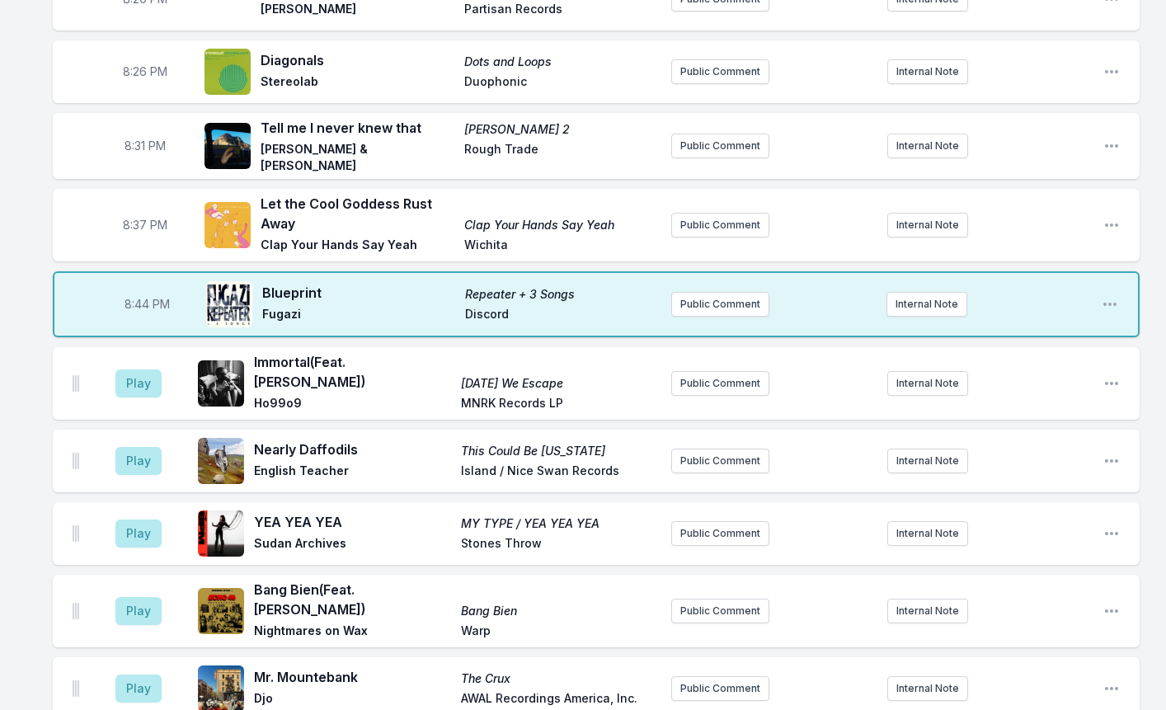
scroll to position [577, 0]
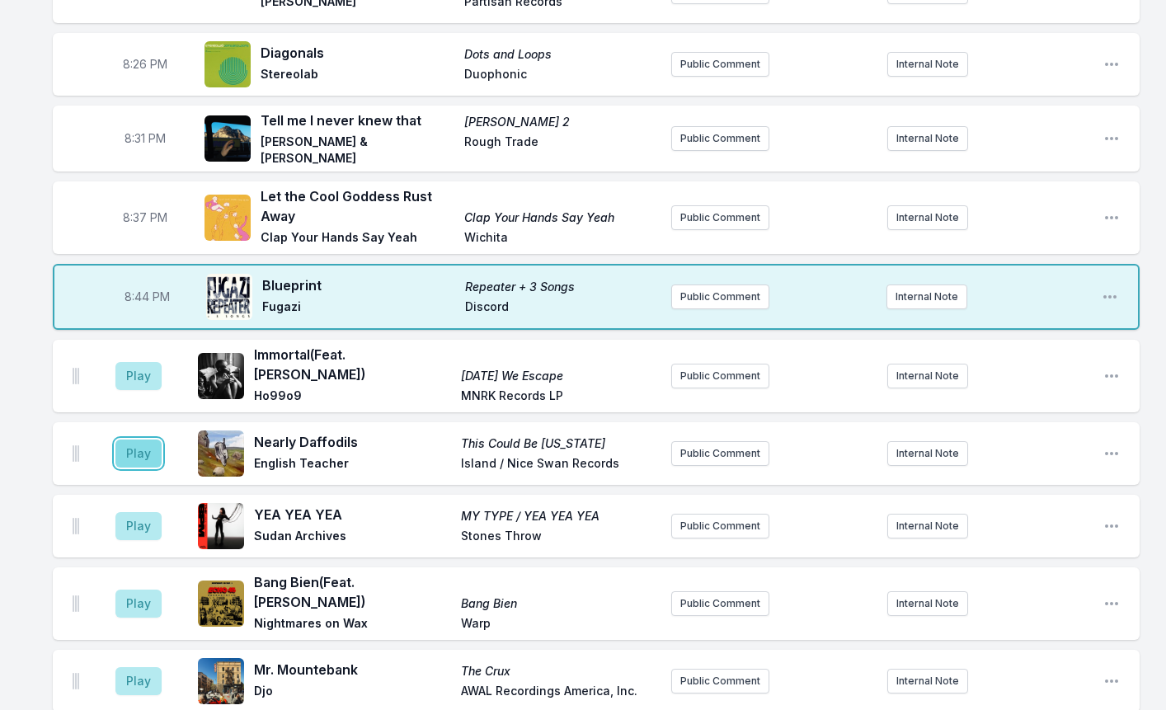
click at [138, 442] on button "Play" at bounding box center [138, 453] width 46 height 28
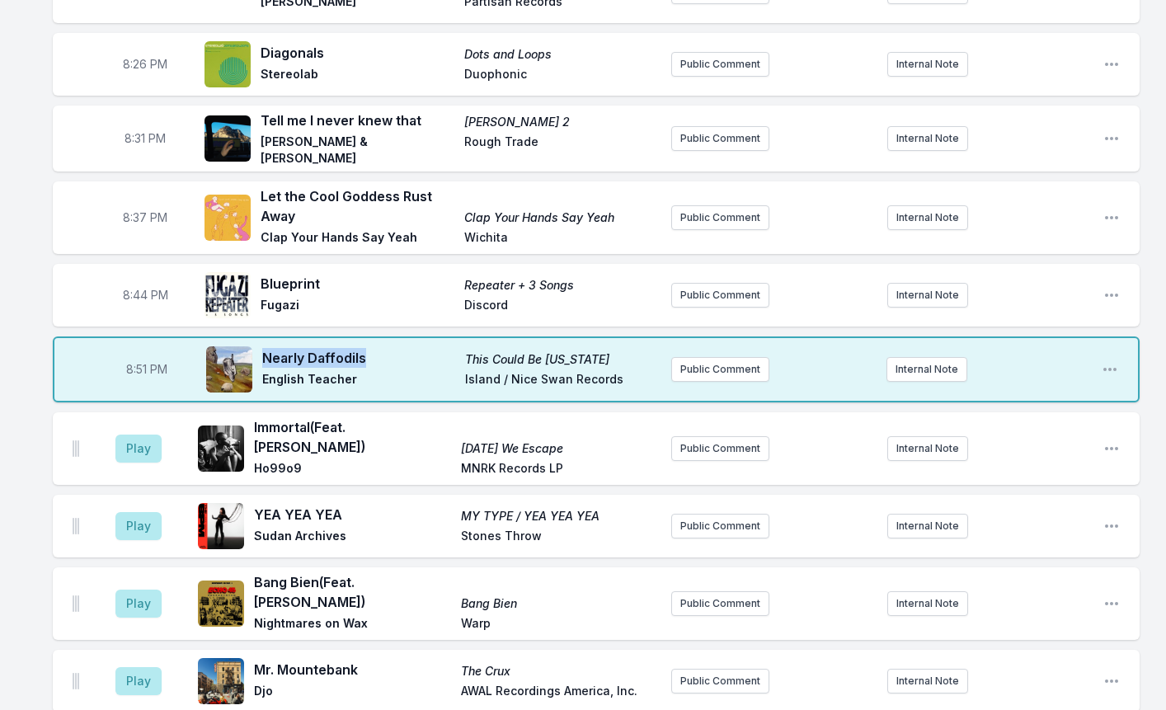
drag, startPoint x: 383, startPoint y: 354, endPoint x: 266, endPoint y: 350, distance: 117.2
click at [266, 350] on span "Nearly Daffodils" at bounding box center [358, 358] width 193 height 20
copy span "Nearly Daffodils"
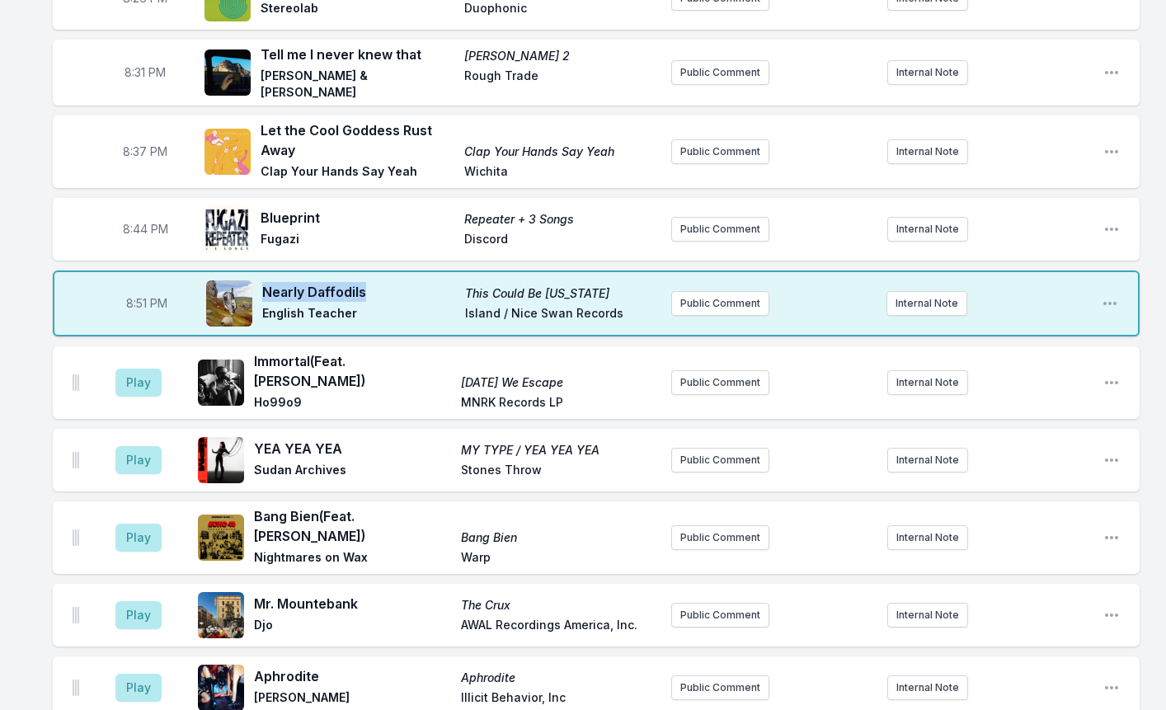
scroll to position [742, 0]
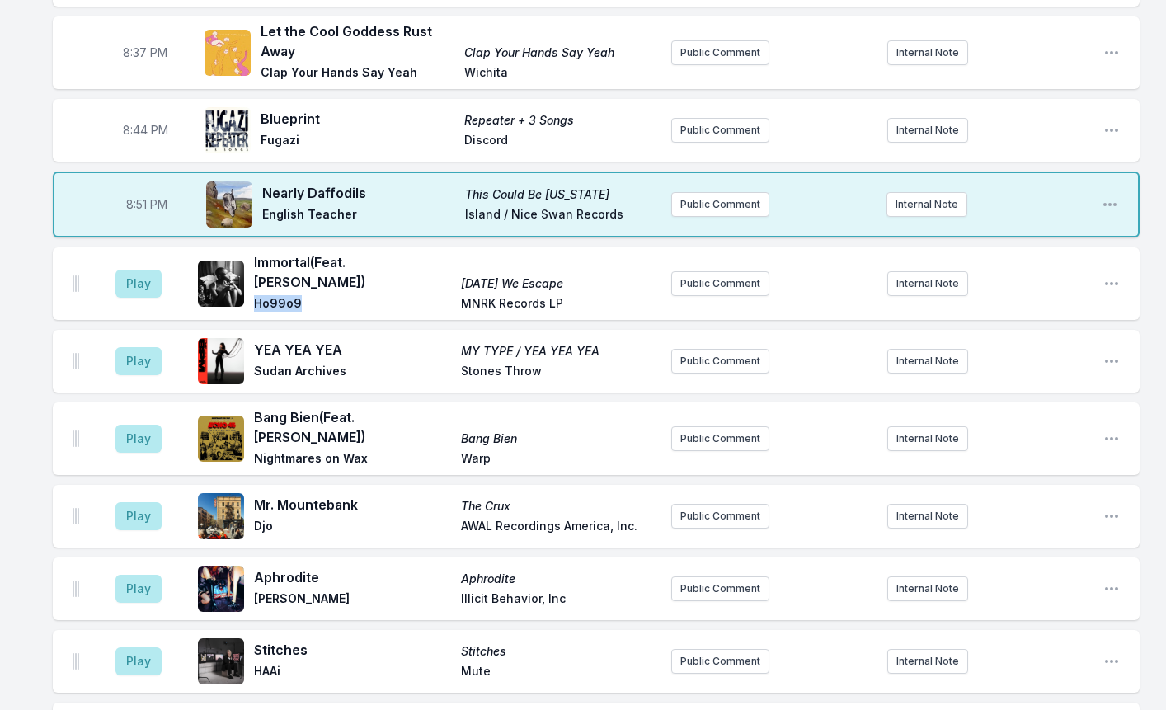
drag, startPoint x: 262, startPoint y: 281, endPoint x: 310, endPoint y: 281, distance: 47.8
click at [310, 295] on span "Ho99o9" at bounding box center [352, 305] width 197 height 20
copy span "Ho99o9"
drag, startPoint x: 310, startPoint y: 264, endPoint x: 261, endPoint y: 253, distance: 50.6
click at [256, 261] on span "Immortal (Feat. Chelsea Wolfe)" at bounding box center [352, 272] width 197 height 40
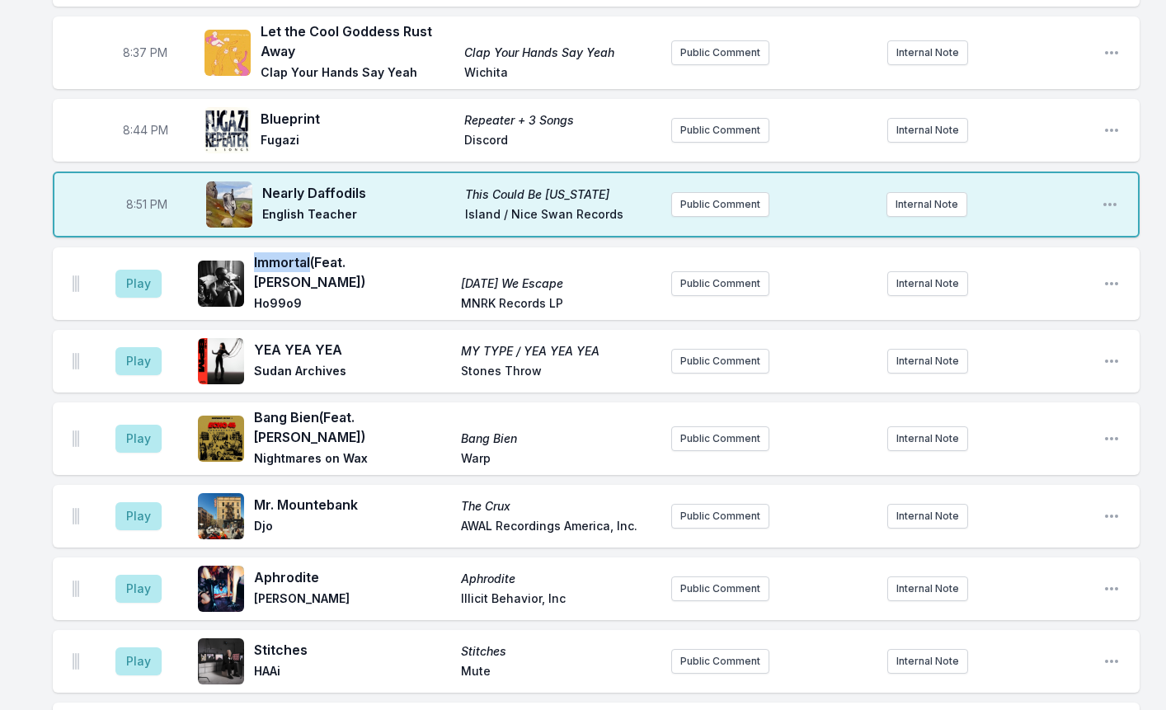
drag, startPoint x: 253, startPoint y: 264, endPoint x: 309, endPoint y: 265, distance: 56.1
click at [309, 265] on div "Immortal (Feat. Chelsea Wolfe) Tomorrow We Escape Ho99o9 MNRK Records LP" at bounding box center [428, 283] width 460 height 63
copy span "Immortal"
drag, startPoint x: 308, startPoint y: 284, endPoint x: 255, endPoint y: 285, distance: 52.8
click at [255, 295] on span "Ho99o9" at bounding box center [352, 305] width 197 height 20
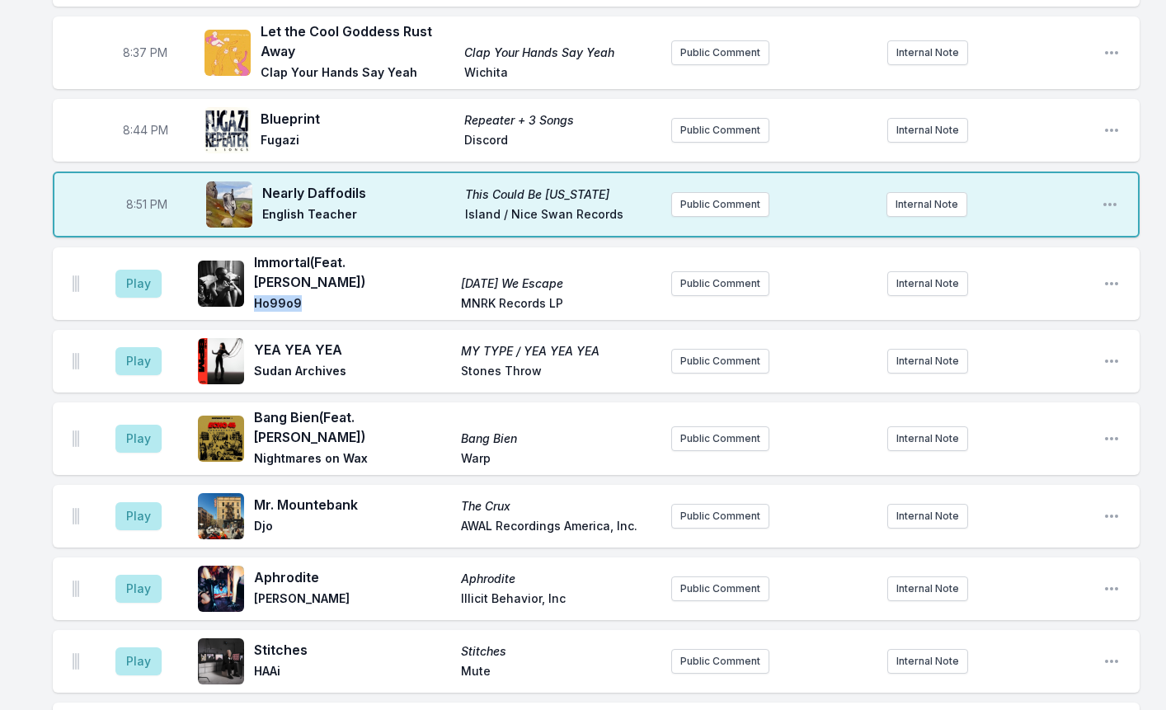
copy span "Ho99o9"
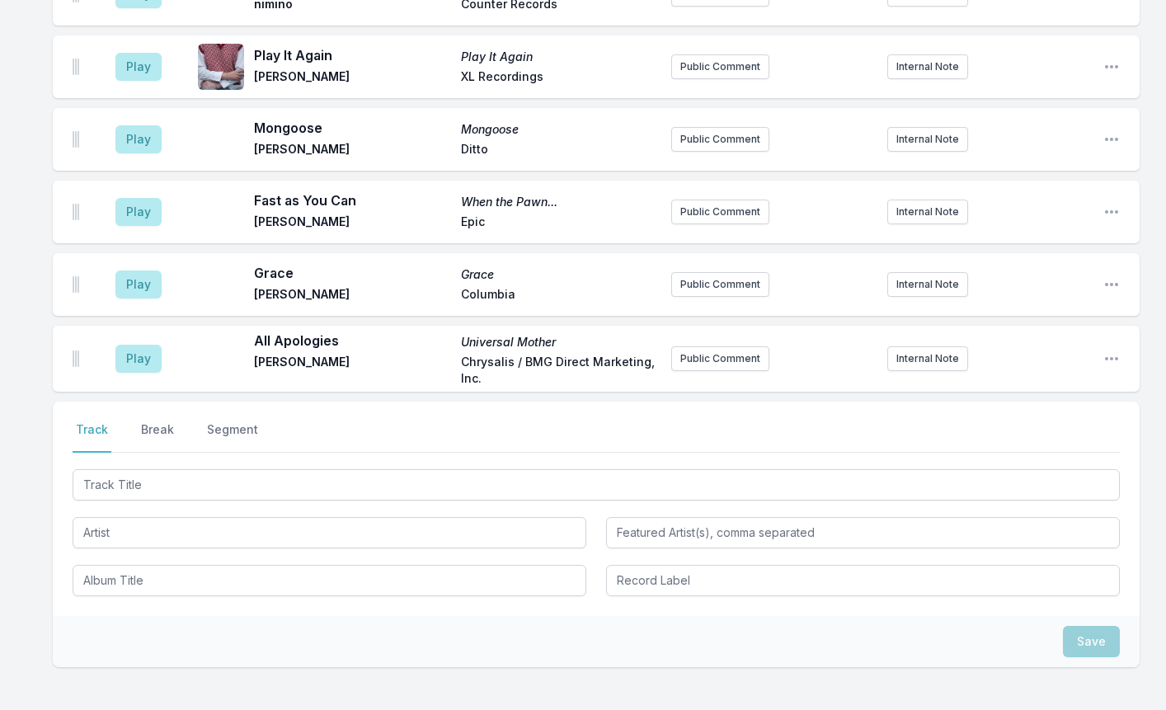
scroll to position [2226, 0]
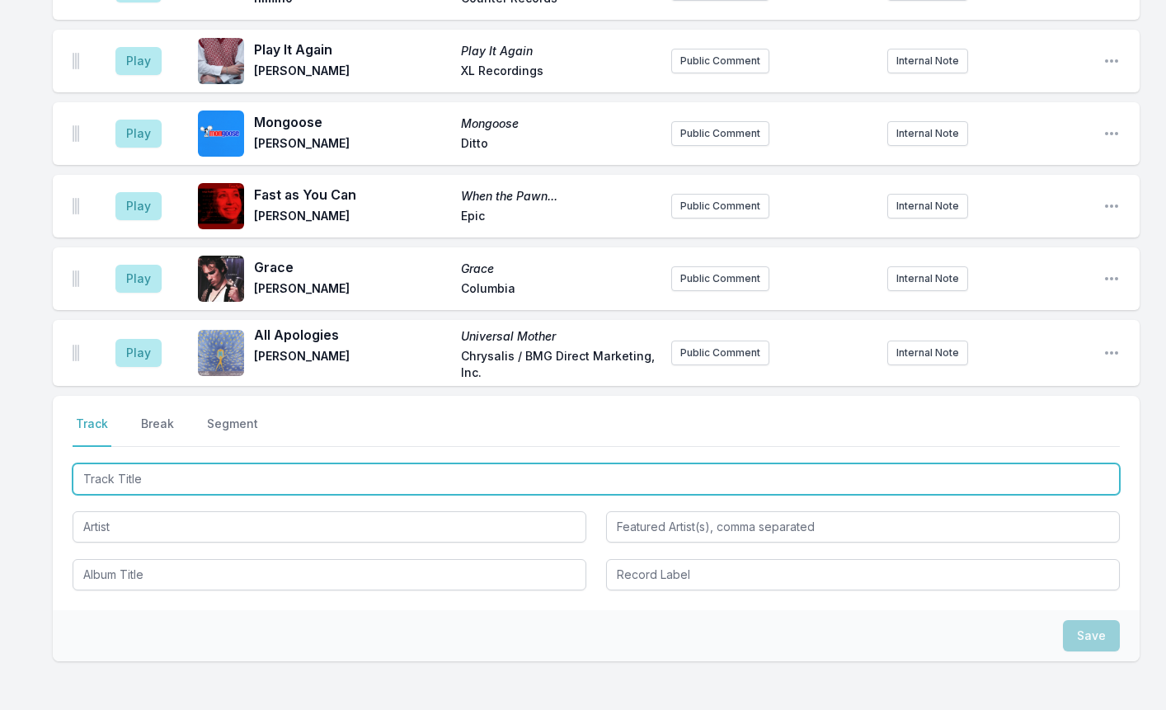
click at [96, 463] on input "Track Title" at bounding box center [596, 478] width 1047 height 31
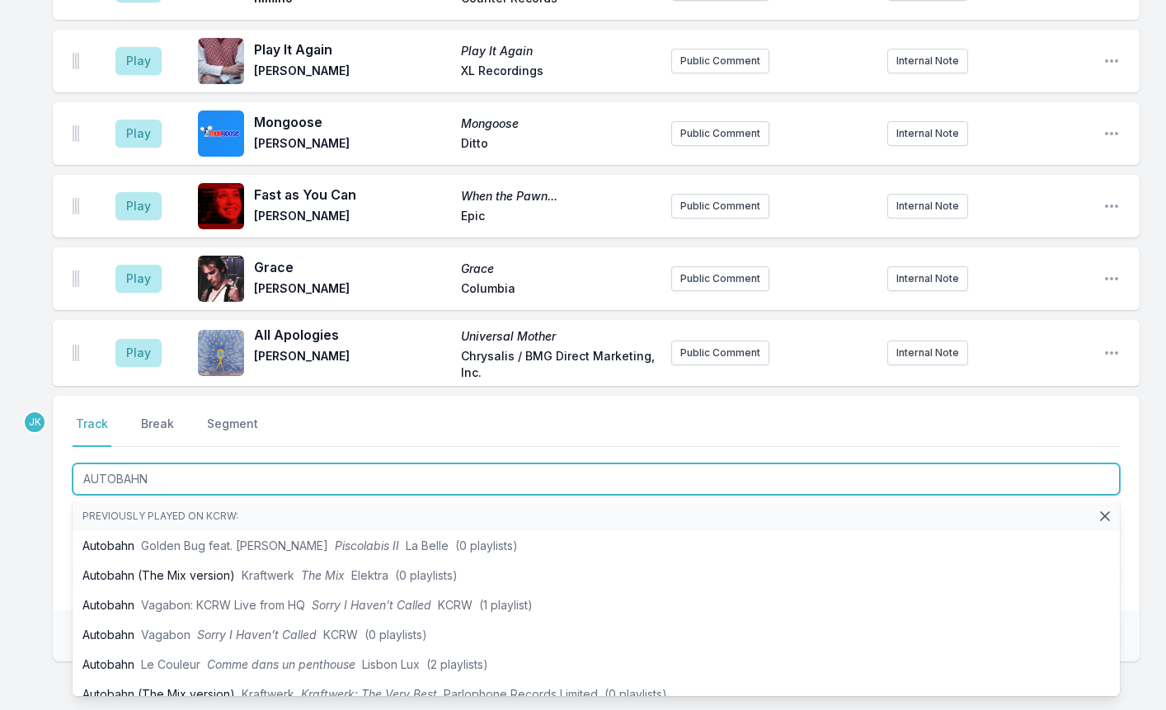
type input "AUTOBAHN"
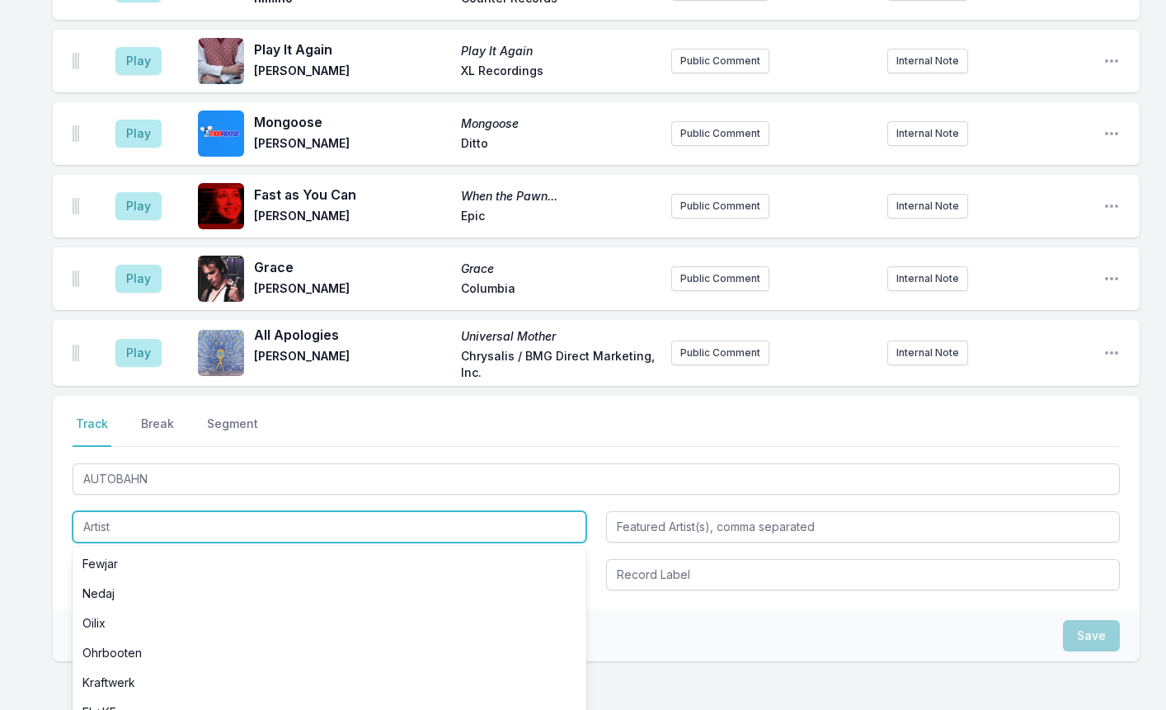
click at [106, 511] on input "Artist" at bounding box center [330, 526] width 514 height 31
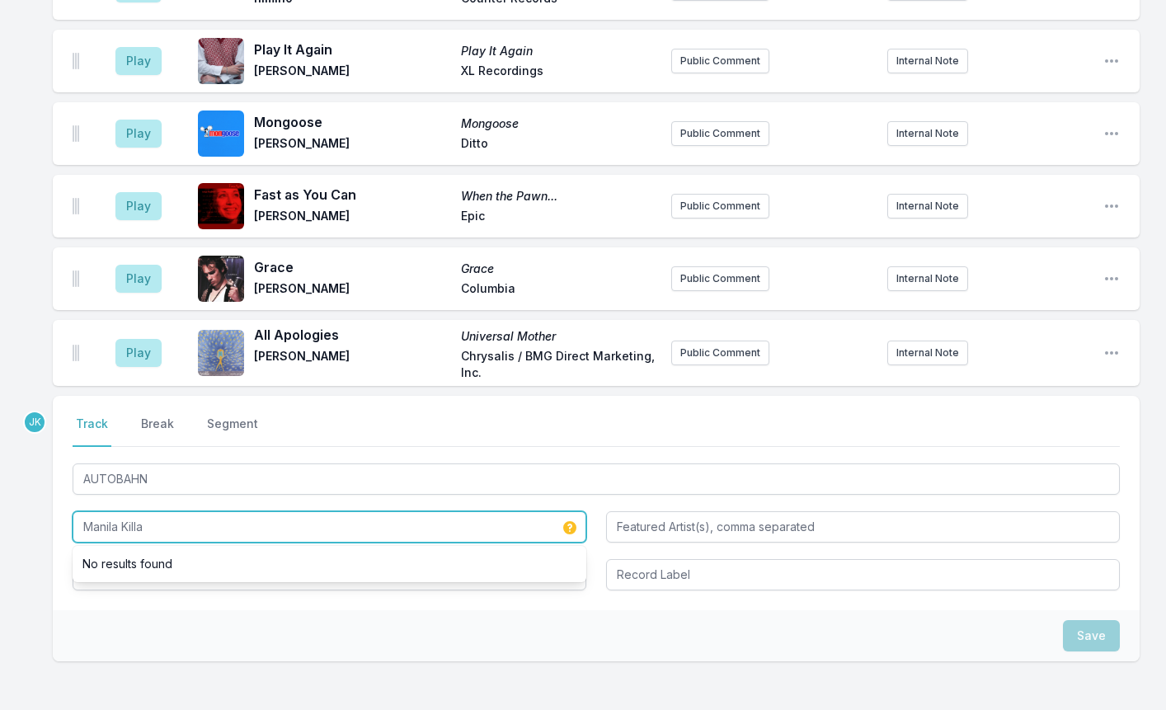
type input "Manila Killa"
click at [154, 511] on input "Manila Killa" at bounding box center [330, 526] width 514 height 31
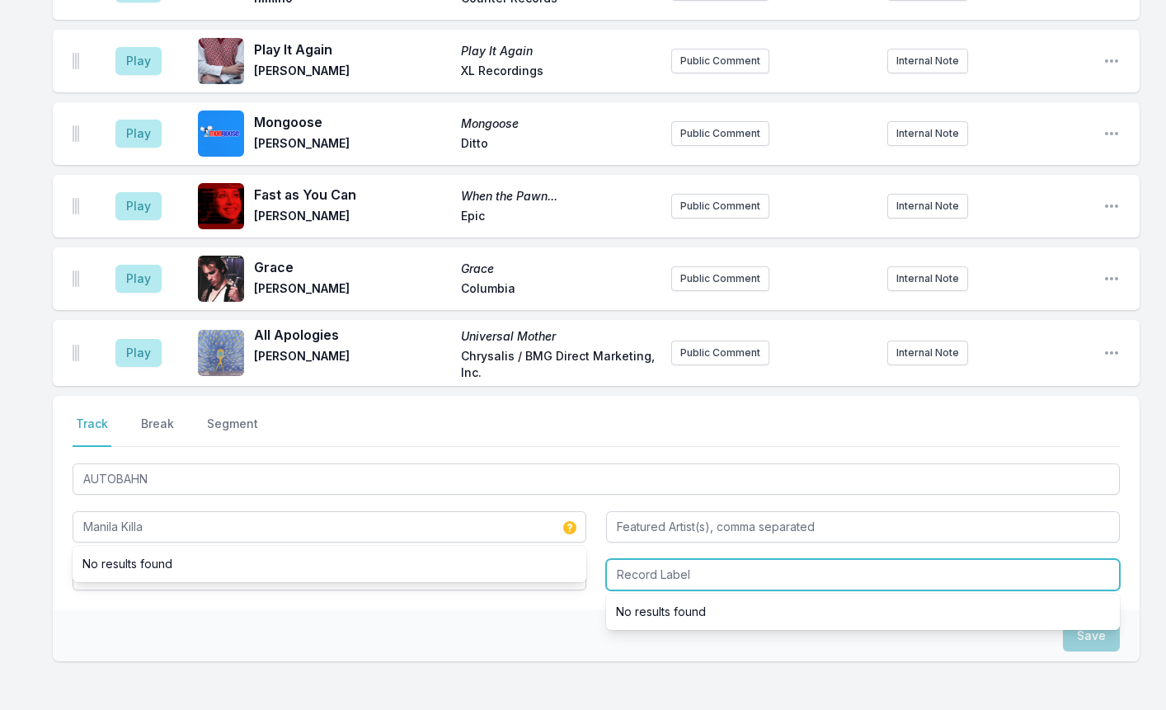
click at [648, 559] on input "Record Label" at bounding box center [863, 574] width 514 height 31
paste input "Physical Presents"
type input "Physical Presents"
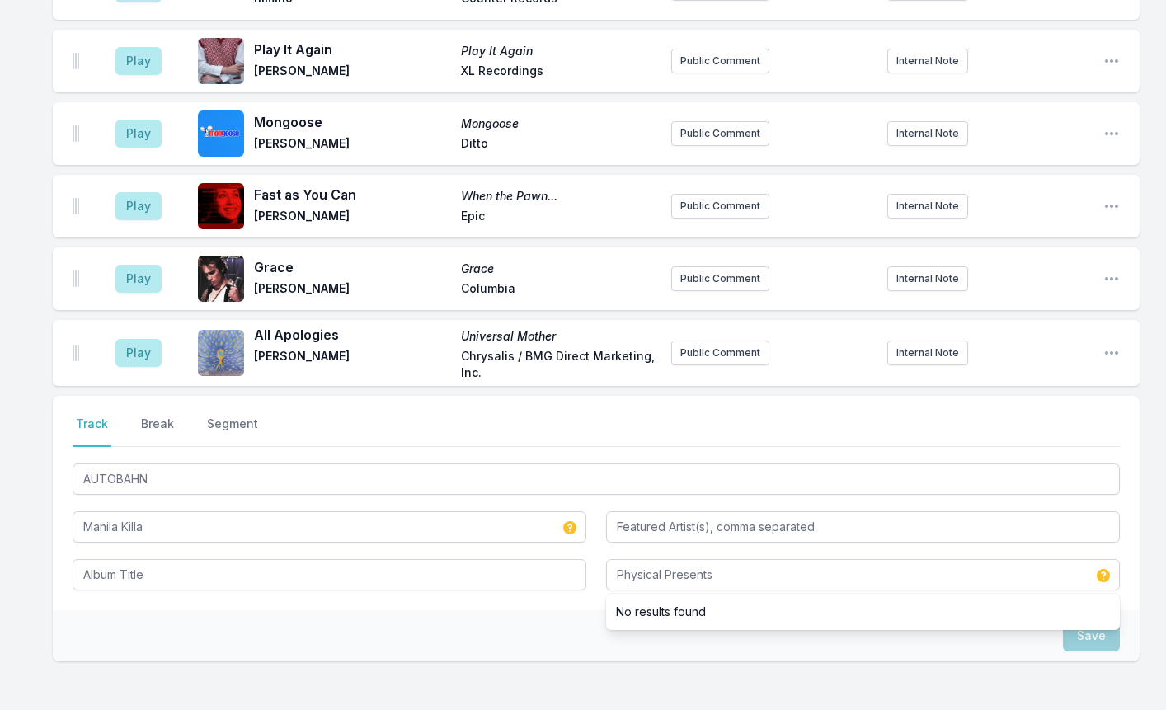
click at [1038, 615] on div "Save" at bounding box center [596, 635] width 1087 height 51
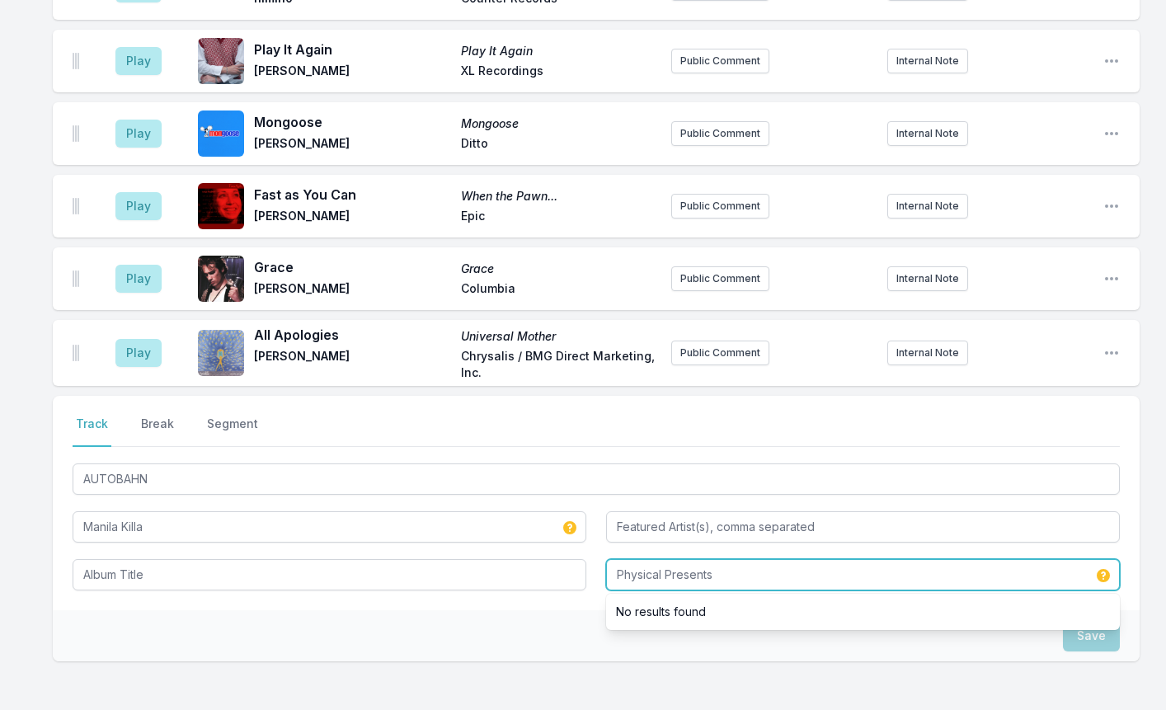
click at [758, 559] on input "Physical Presents" at bounding box center [863, 574] width 514 height 31
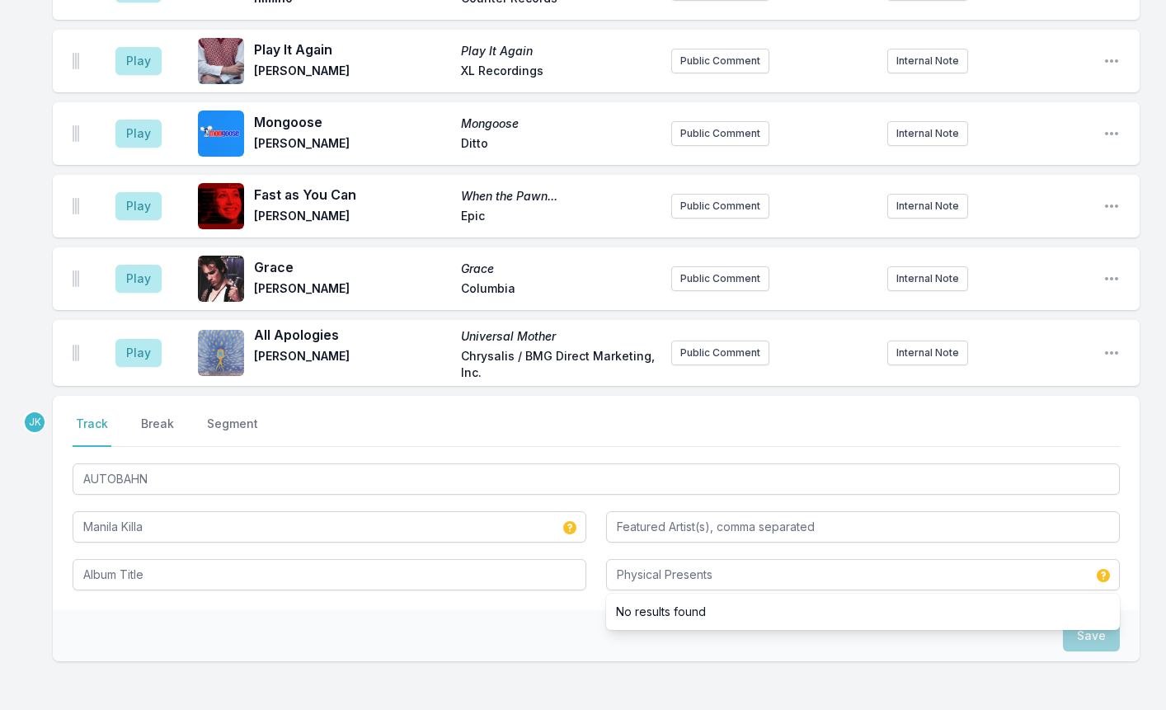
click at [696, 597] on li "No results found" at bounding box center [863, 612] width 514 height 30
click at [904, 624] on div "Save" at bounding box center [596, 635] width 1087 height 51
drag, startPoint x: 946, startPoint y: 614, endPoint x: 1021, endPoint y: 591, distance: 78.5
click at [947, 610] on div "Save" at bounding box center [596, 635] width 1087 height 51
click at [1052, 610] on div "Save" at bounding box center [596, 635] width 1087 height 51
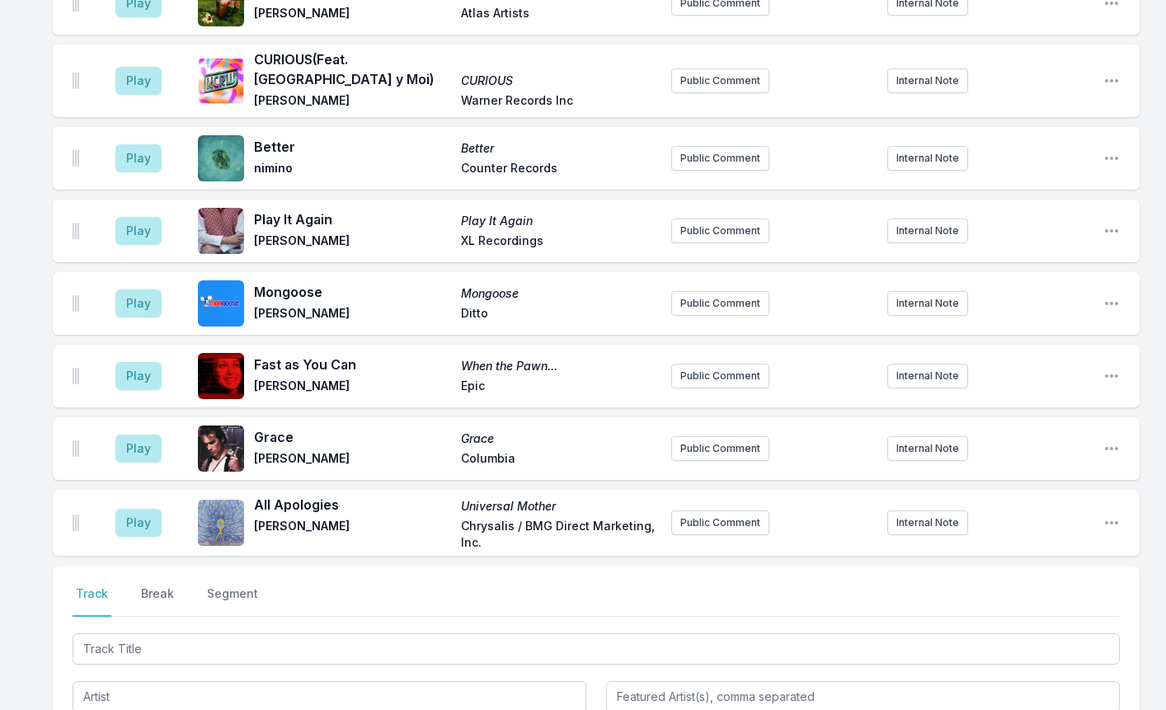
scroll to position [2143, 0]
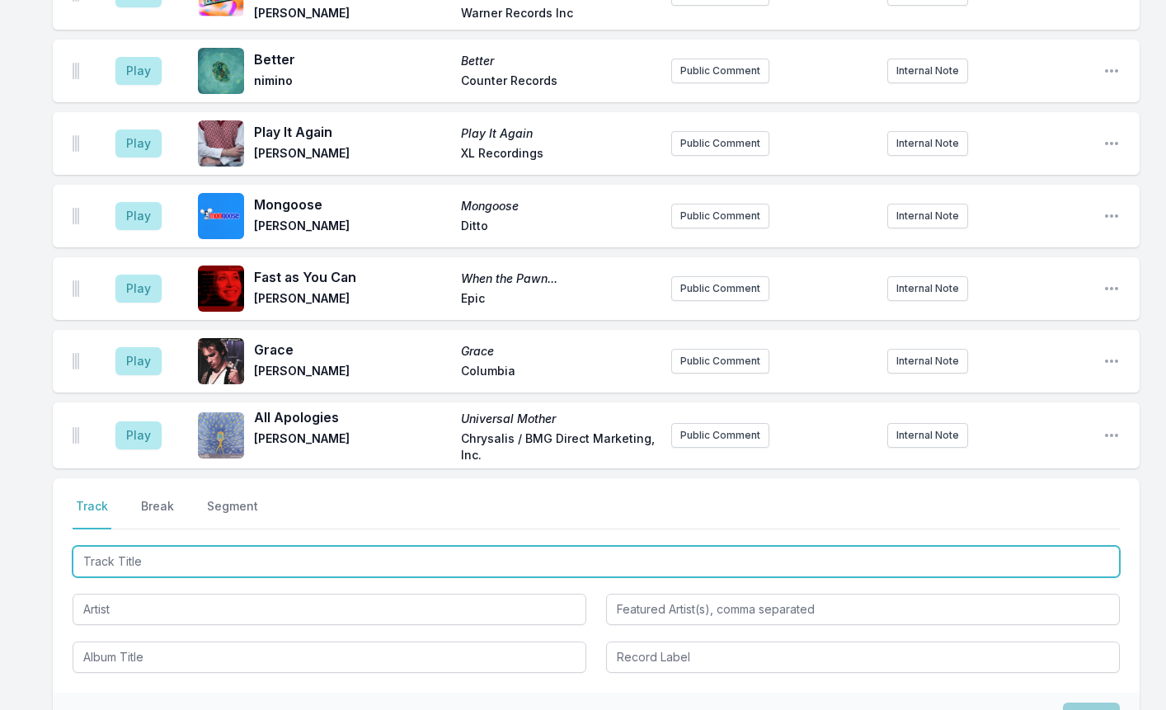
click at [130, 546] on input "Track Title" at bounding box center [596, 561] width 1047 height 31
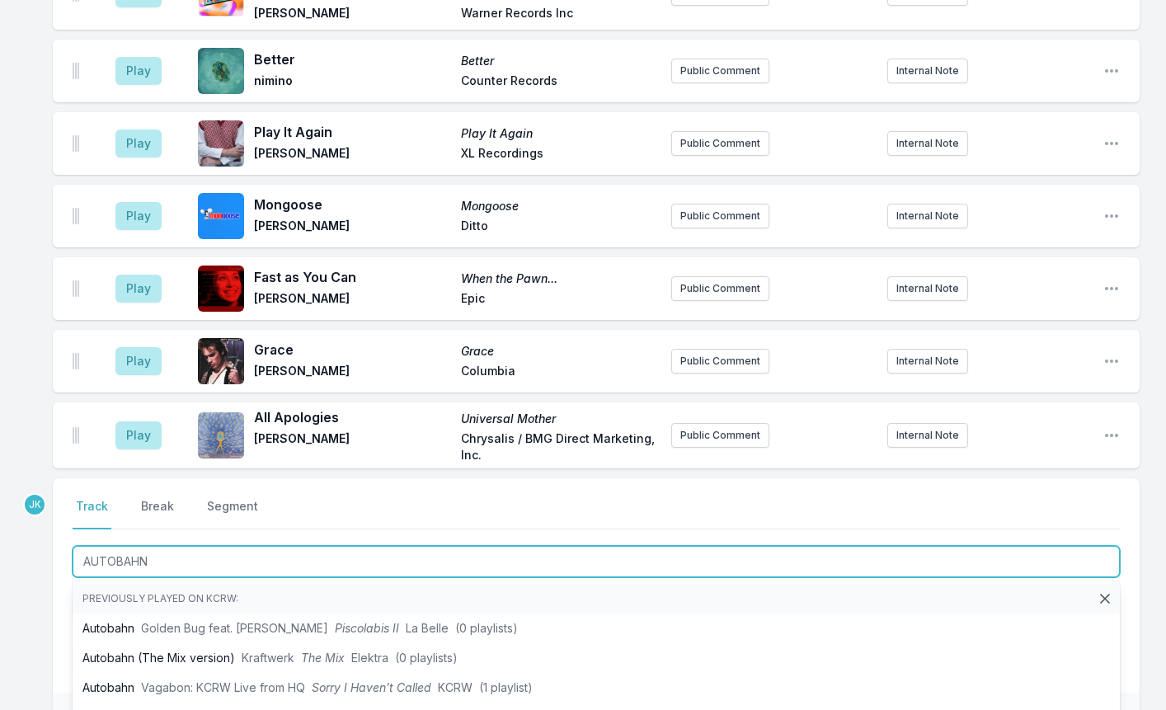
type input "AUTOBAHN"
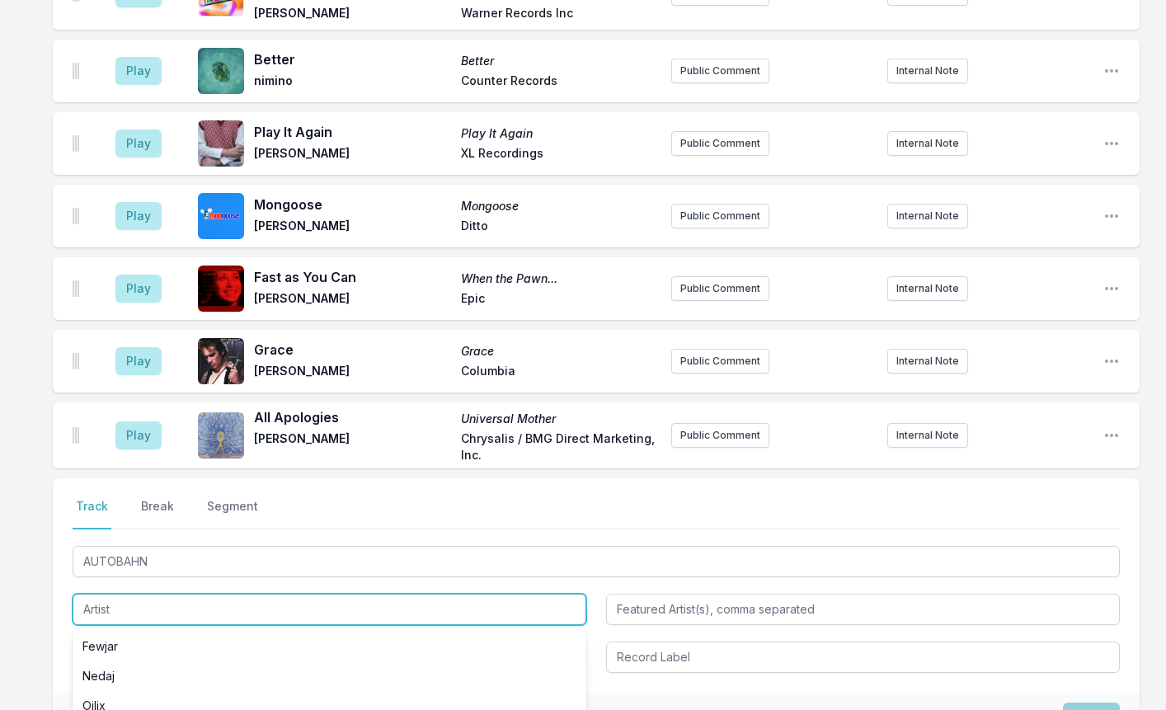
click at [98, 594] on input "Artist" at bounding box center [330, 609] width 514 height 31
type input "Manila Killa"
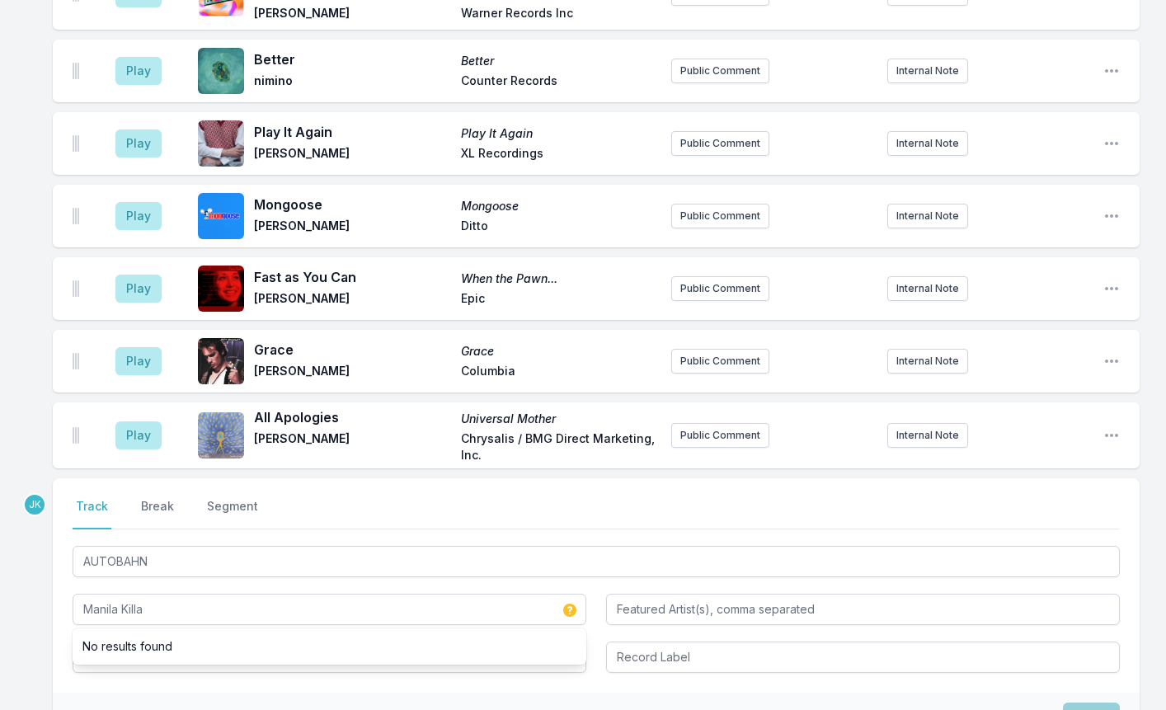
click at [105, 654] on div "Select a tab Track Break Segment Track Break Segment AUTOBAHN Manila Killa No r…" at bounding box center [596, 585] width 1087 height 214
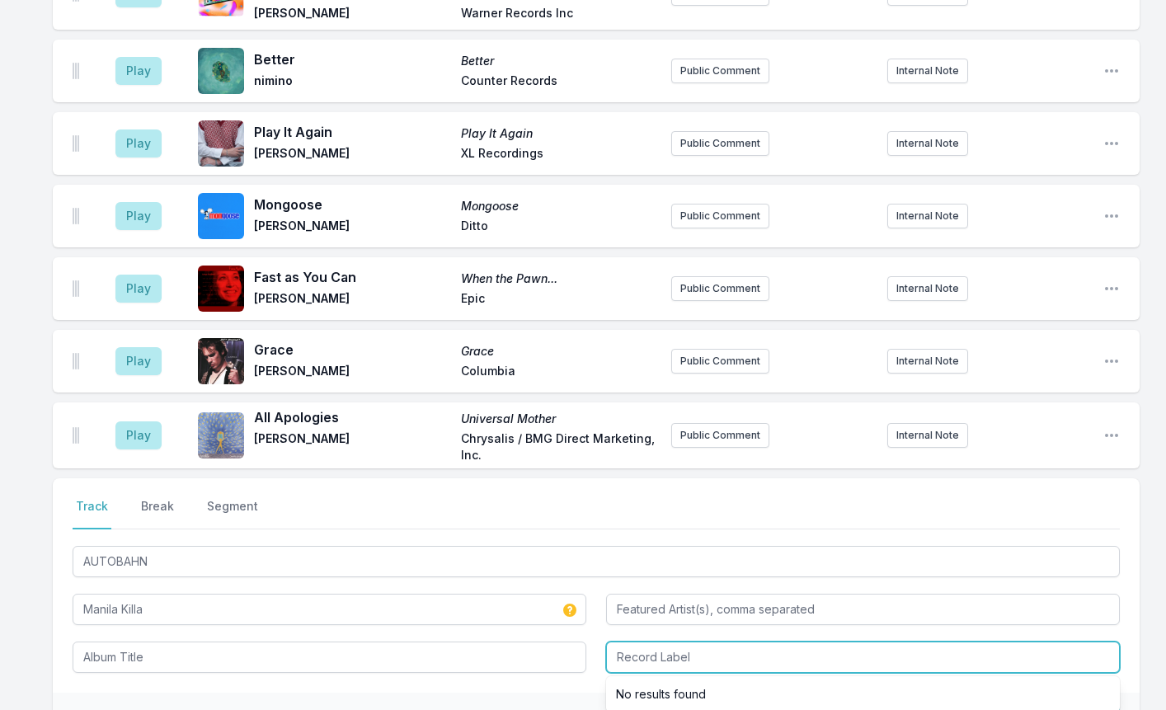
click at [643, 641] on input "Record Label" at bounding box center [863, 656] width 514 height 31
paste input "Physical Presents"
type input "Physical Presents"
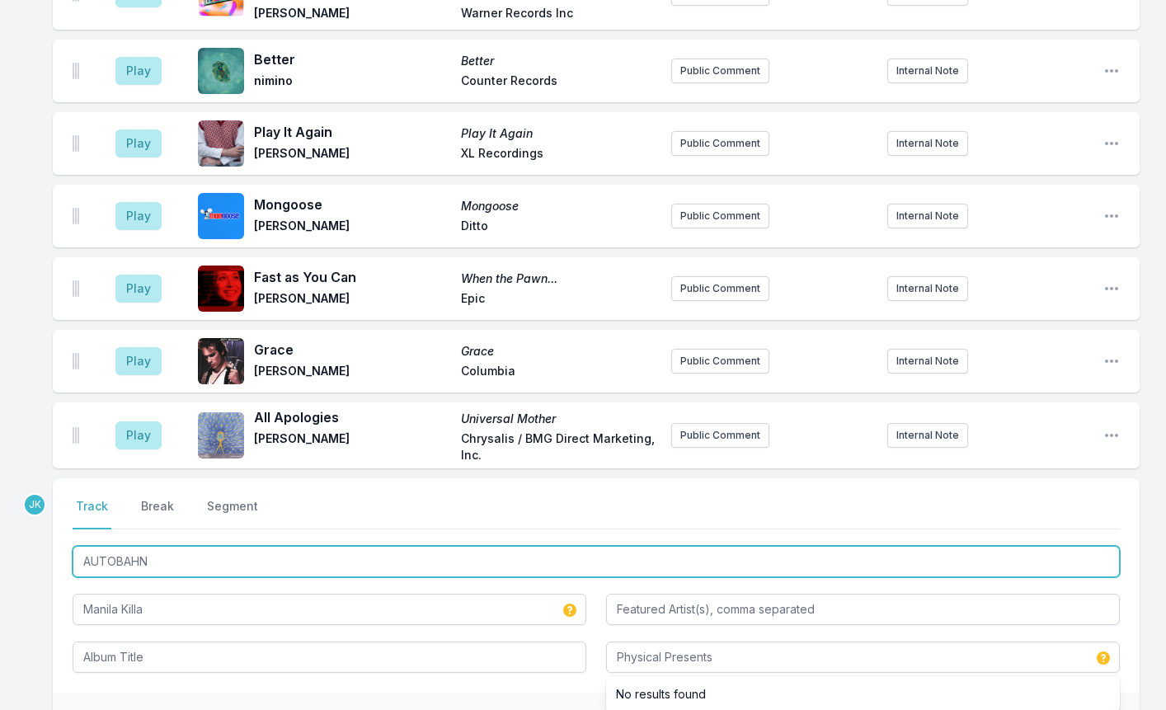
click at [165, 546] on input "AUTOBAHN" at bounding box center [596, 561] width 1047 height 31
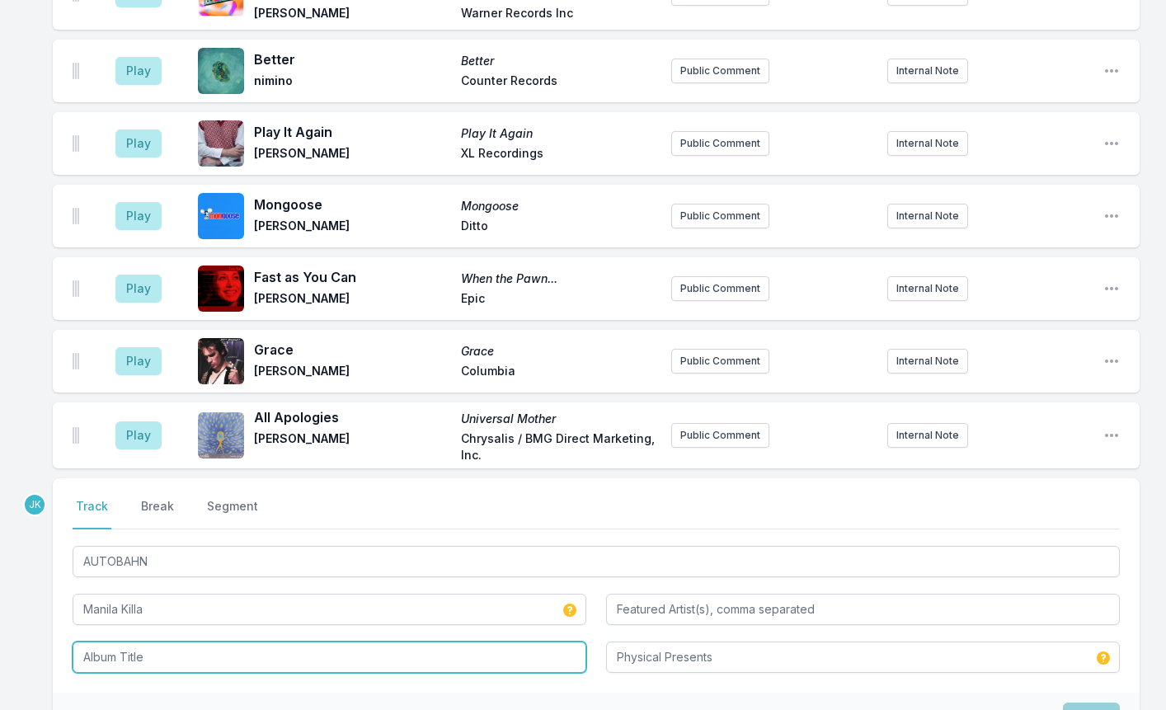
click at [115, 641] on input "Album Title" at bounding box center [330, 656] width 514 height 31
paste input "AUTOBAHN"
type input "AUTOBAHN"
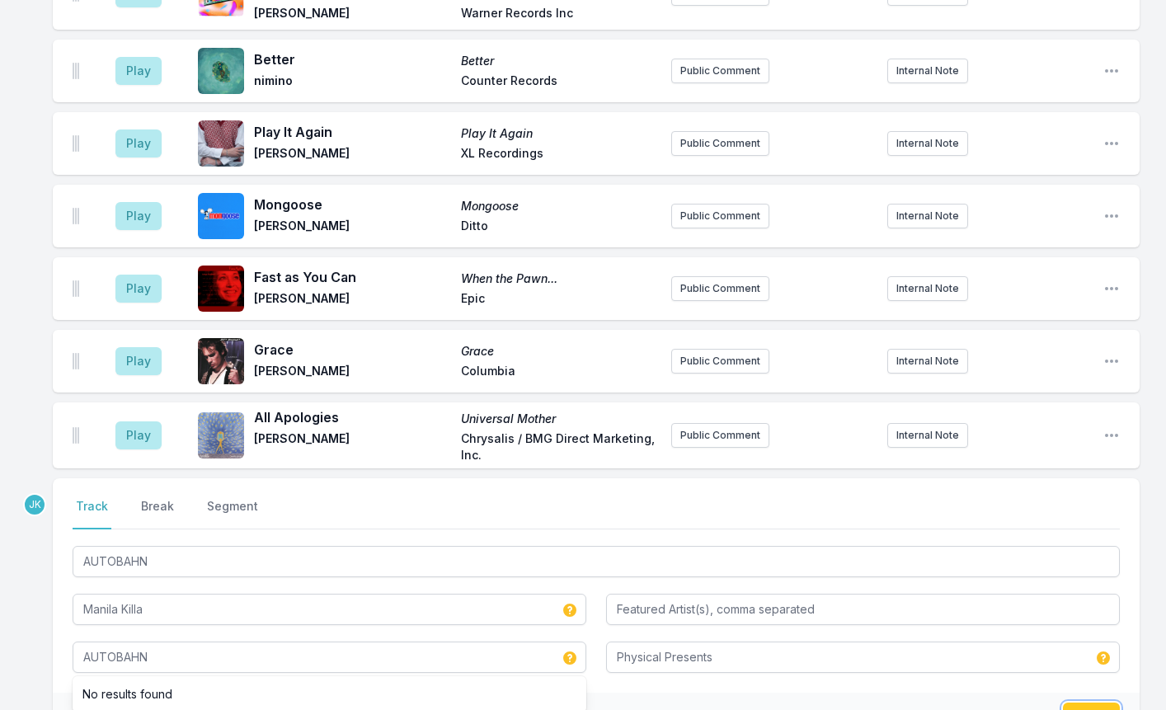
click at [1097, 702] on button "Save" at bounding box center [1091, 717] width 57 height 31
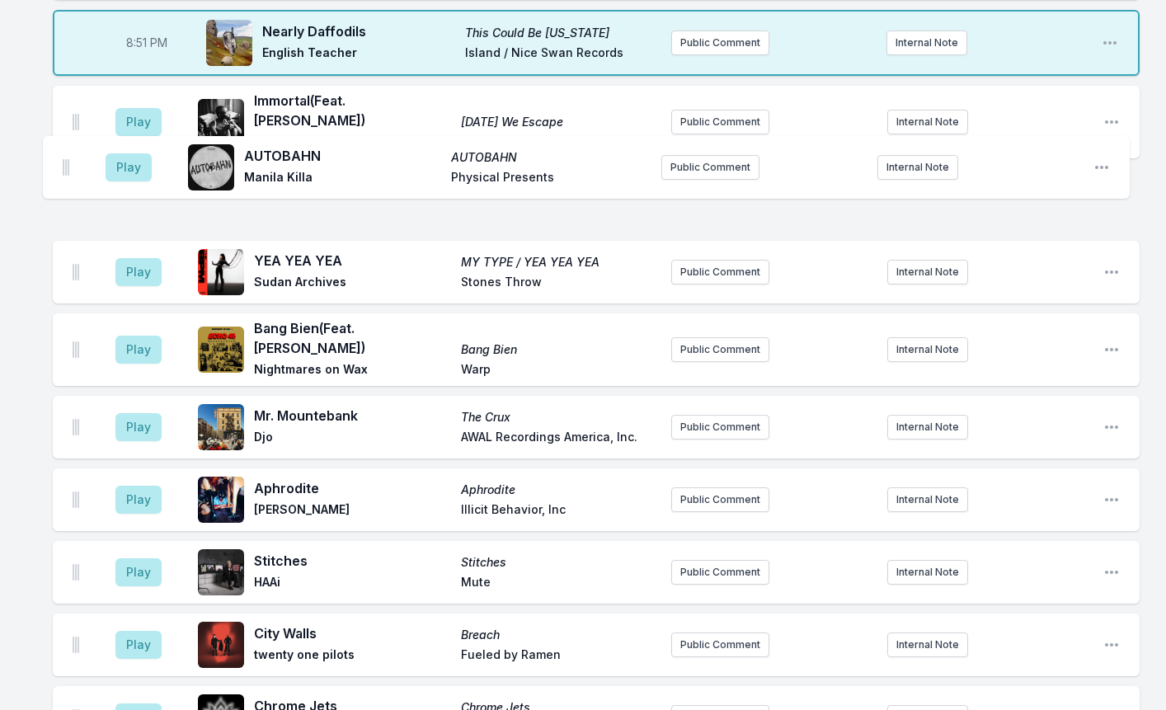
scroll to position [899, 0]
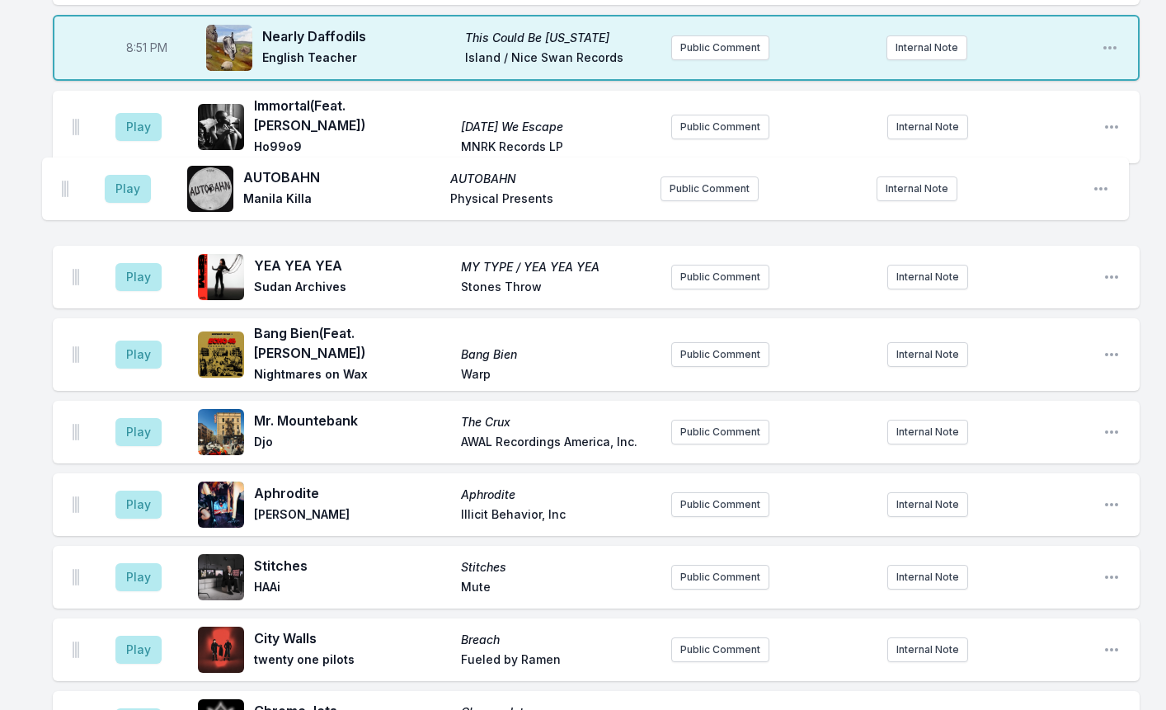
drag, startPoint x: 75, startPoint y: 403, endPoint x: 64, endPoint y: 183, distance: 220.4
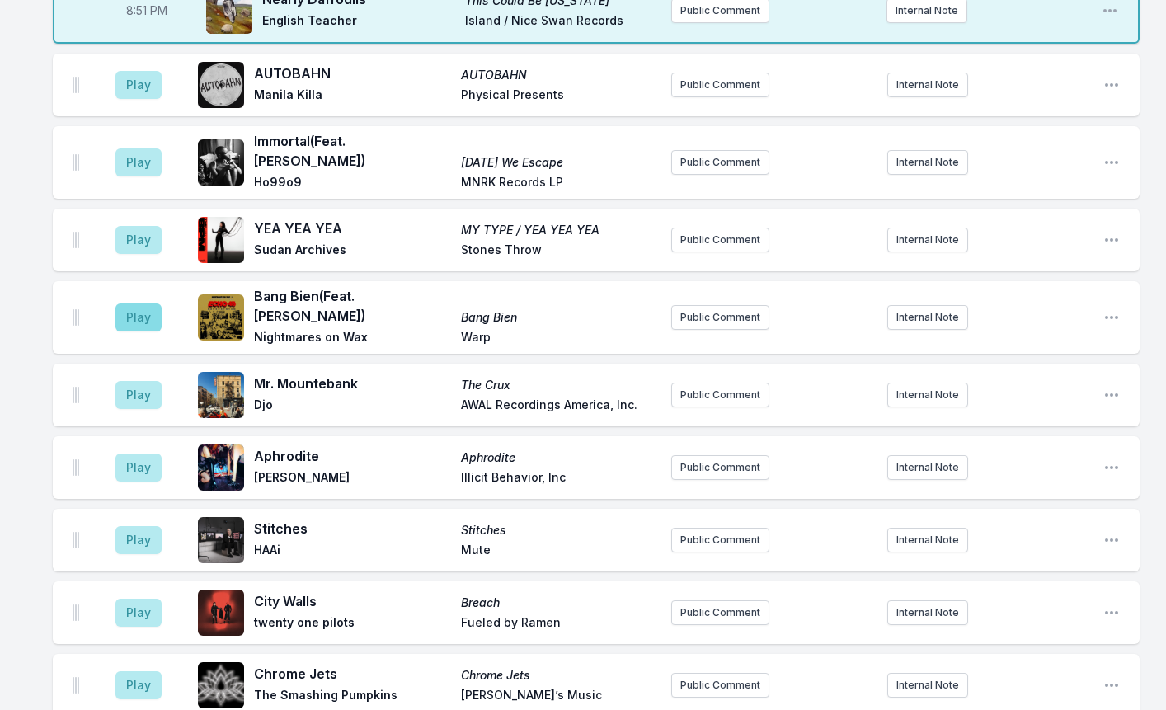
scroll to position [907, 0]
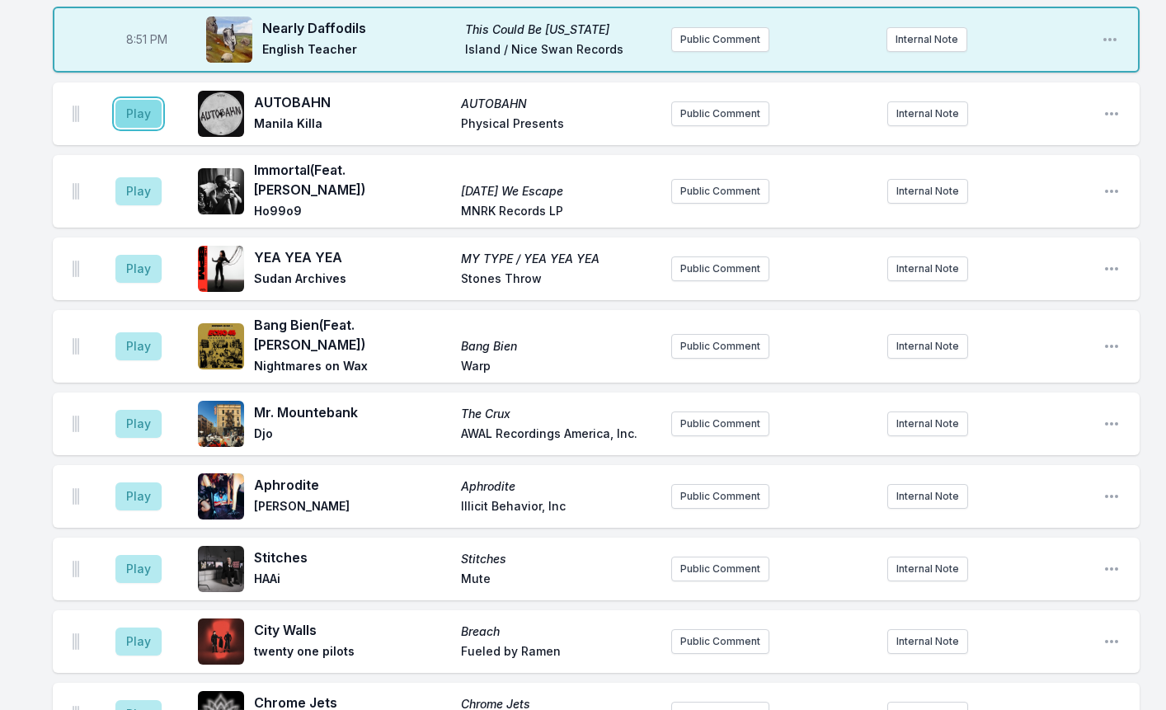
click at [155, 110] on button "Play" at bounding box center [138, 114] width 46 height 28
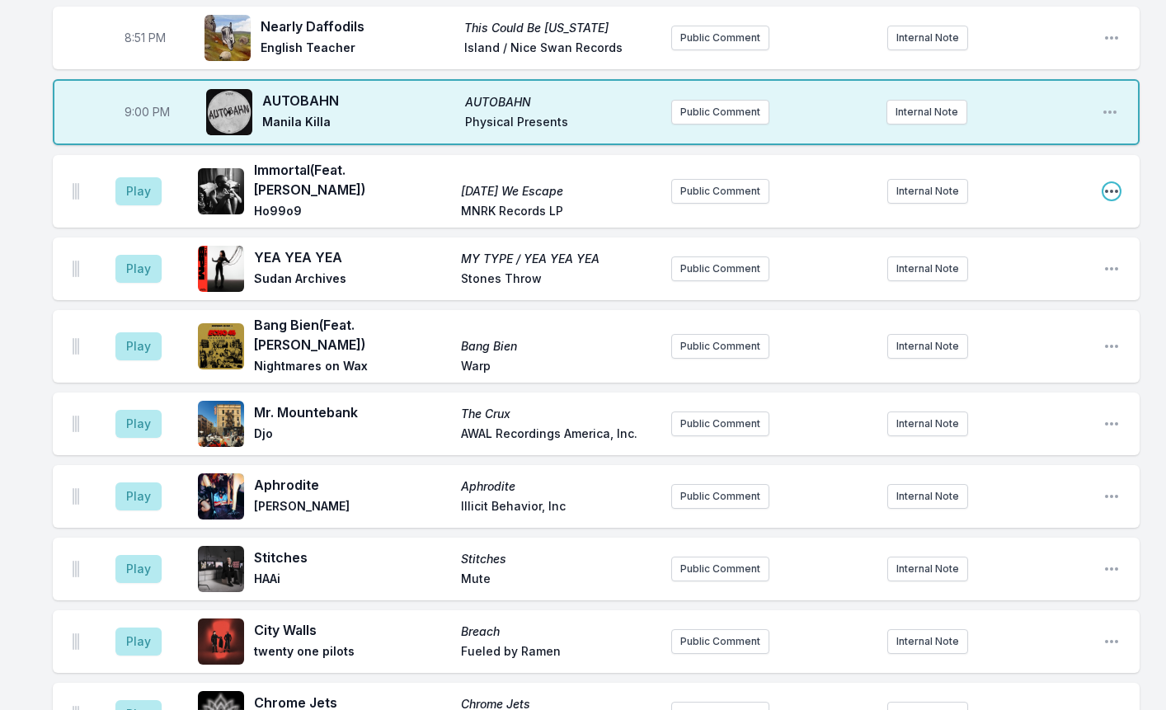
click at [1107, 190] on icon "Open playlist item options" at bounding box center [1111, 191] width 13 height 3
click at [1014, 213] on button "Edit Timestamp" at bounding box center [1027, 224] width 185 height 30
type input "20:55"
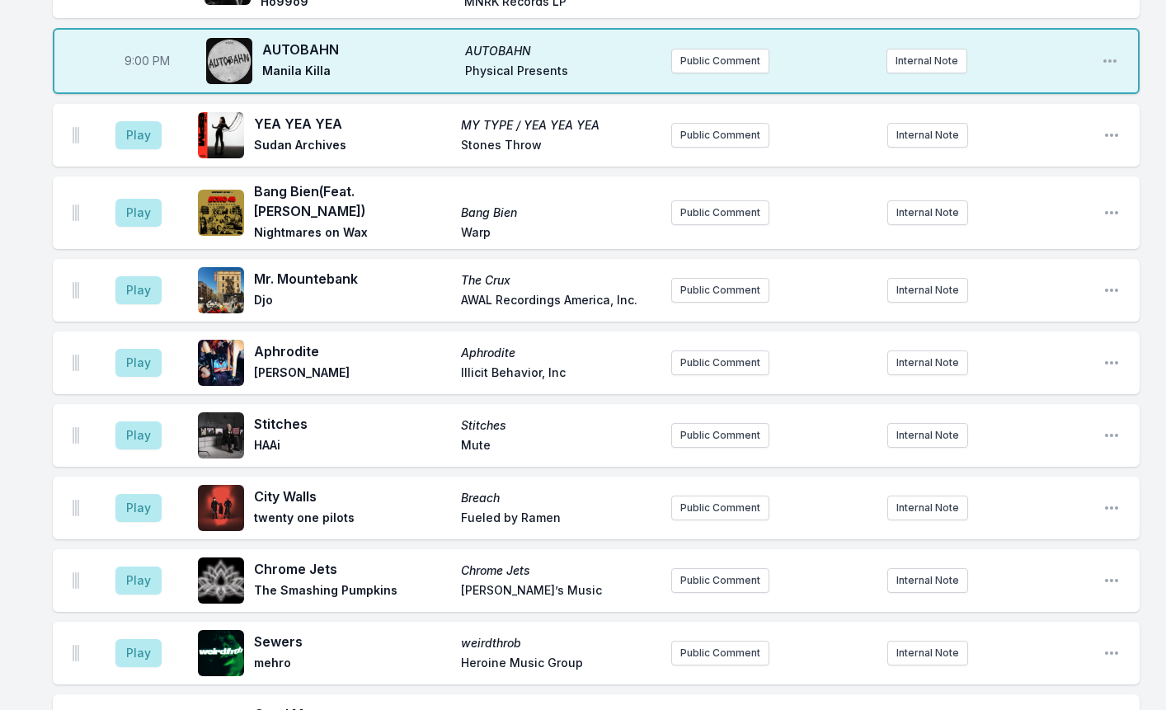
scroll to position [1072, 0]
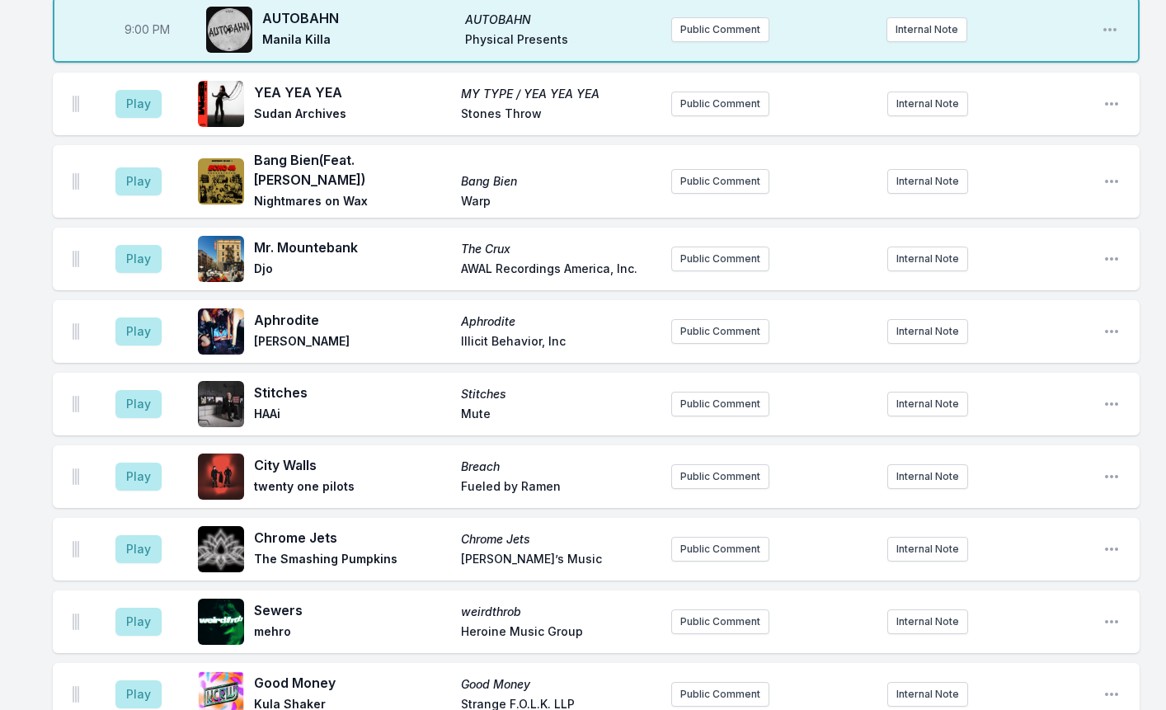
click at [28, 676] on div "8:01 PM Don’t Leave Too Soon Don’t Leave Too Soon (From the Netflix Film 'Steve…" at bounding box center [583, 568] width 1166 height 2956
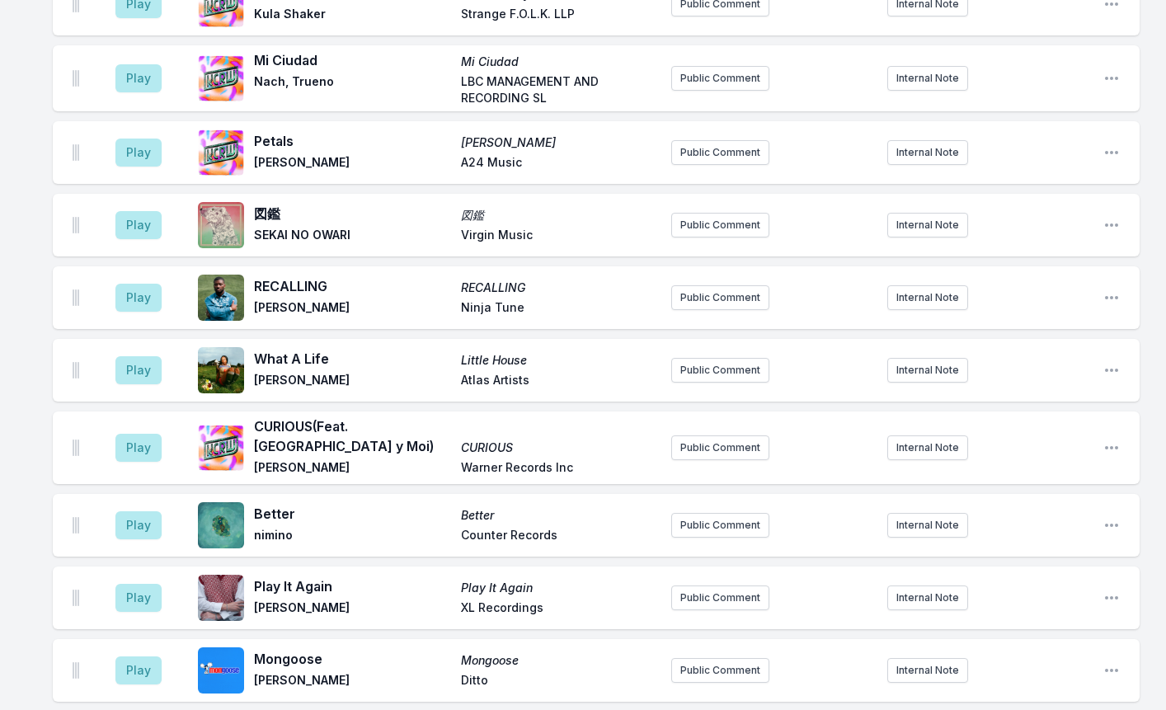
scroll to position [1979, 0]
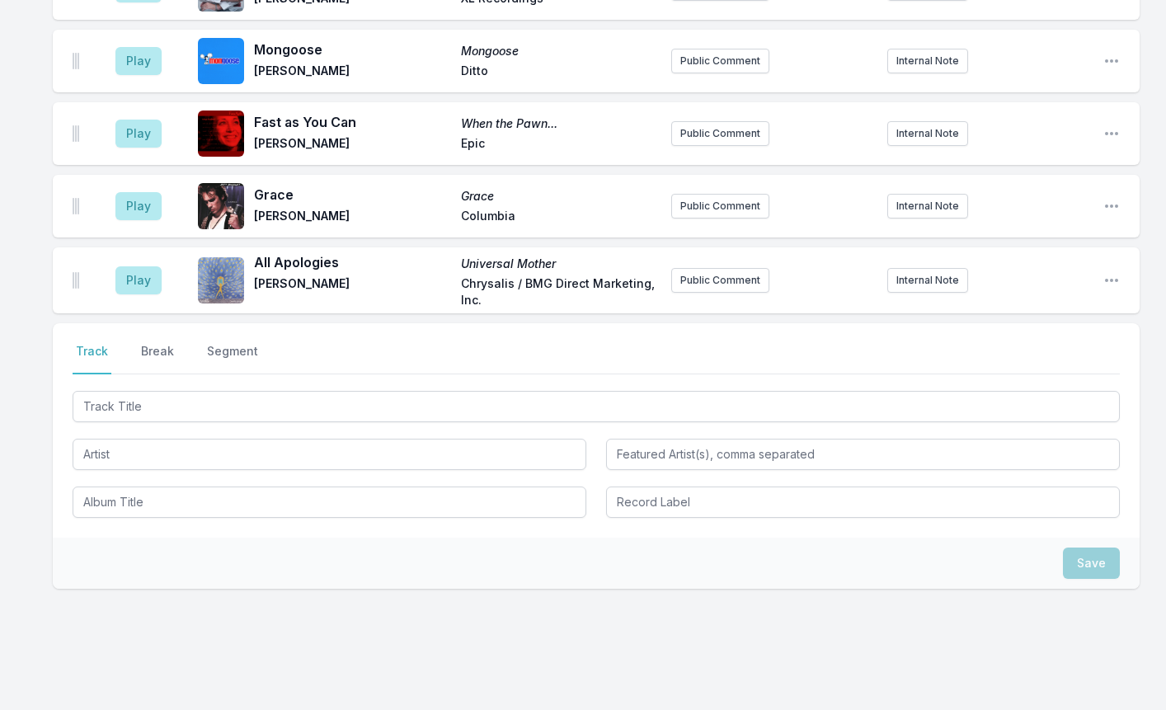
scroll to position [2385, 0]
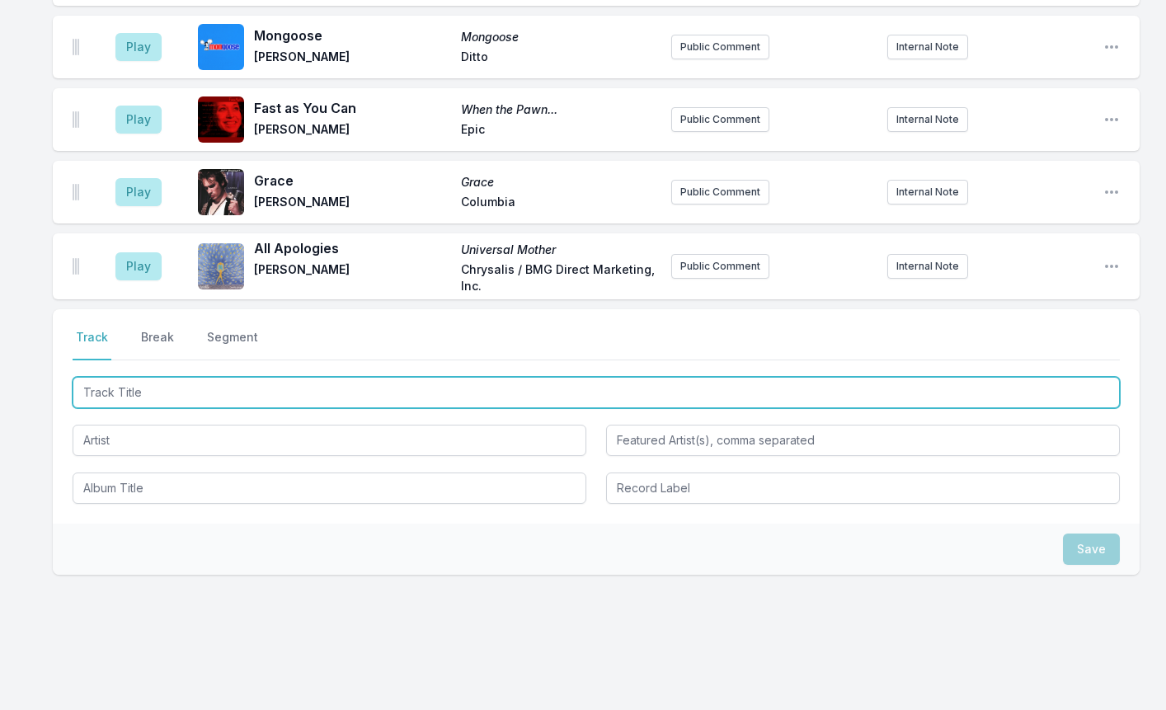
click at [143, 377] on input "Track Title" at bounding box center [596, 392] width 1047 height 31
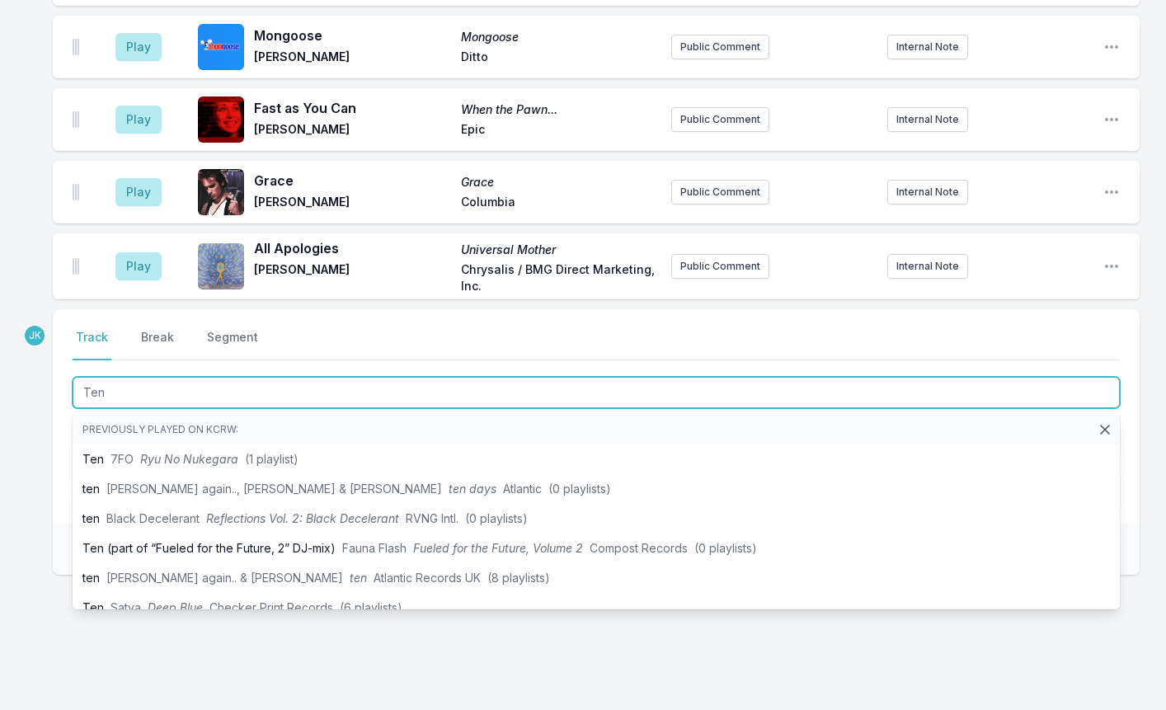
type input "Ten"
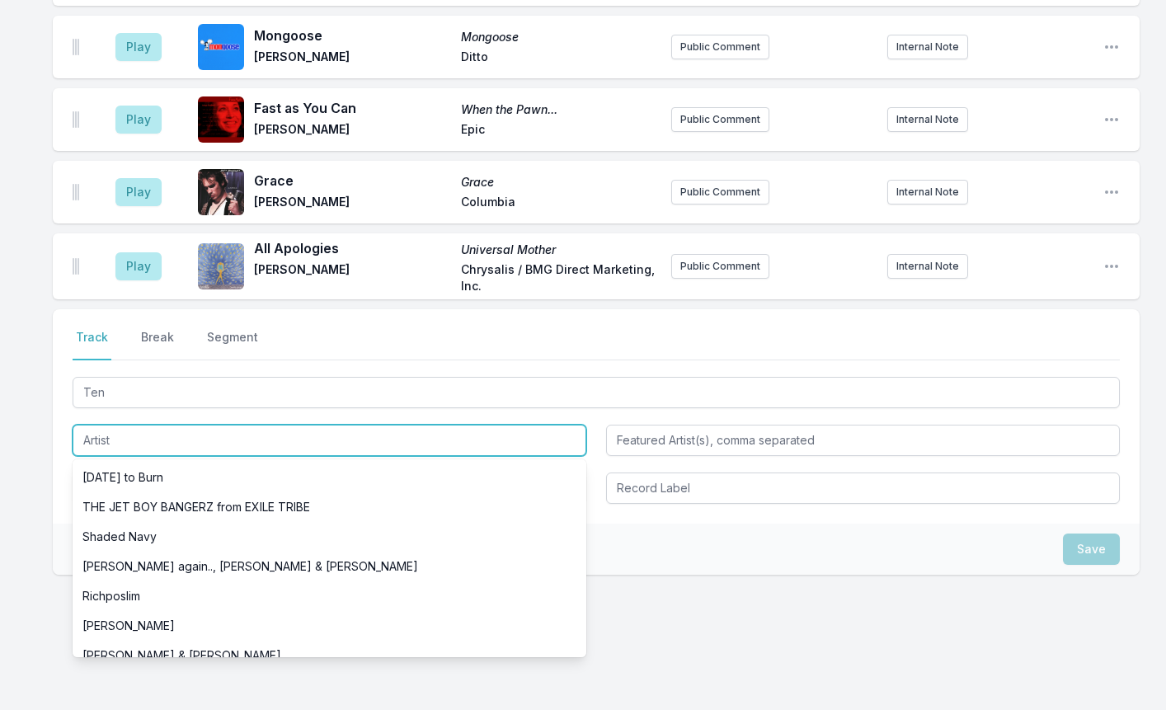
click at [124, 425] on input "Artist" at bounding box center [330, 440] width 514 height 31
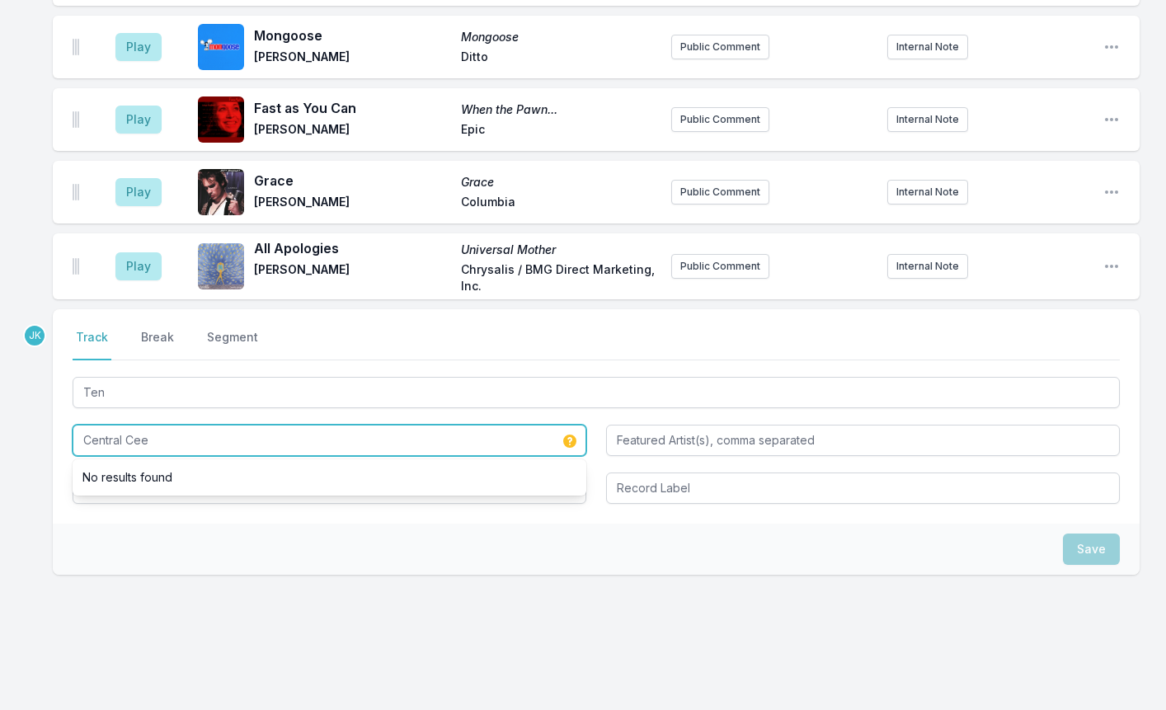
type input "Central Cee"
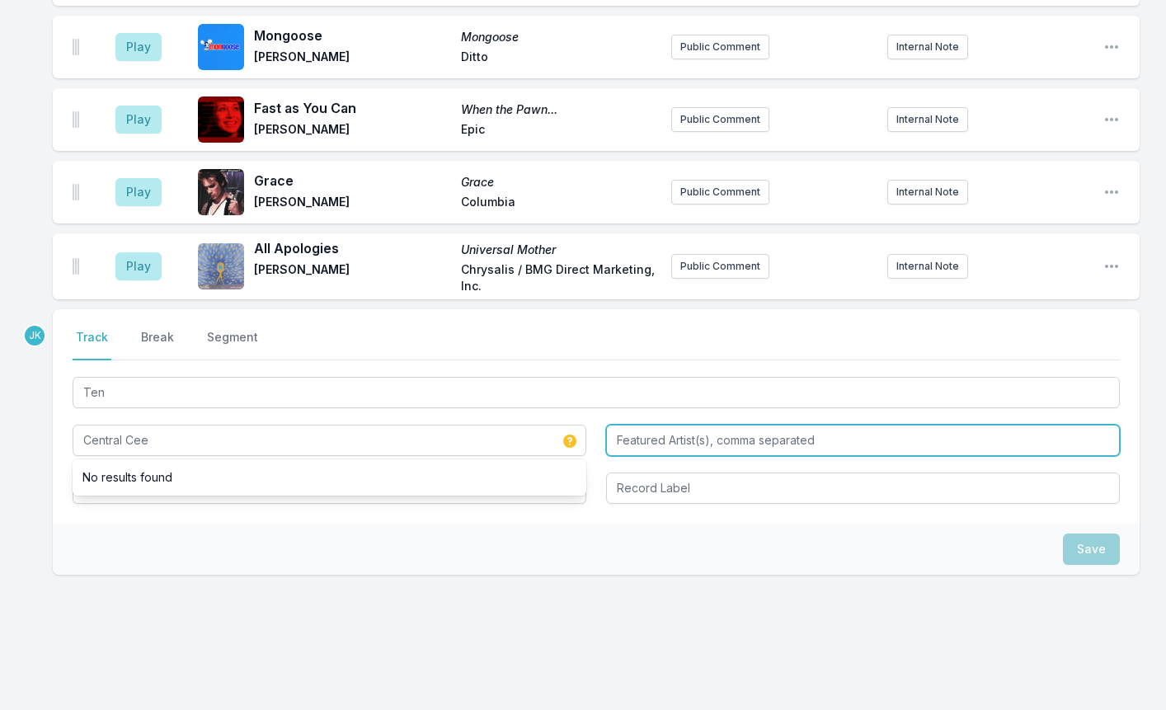
click at [655, 425] on input "Featured Artist(s), comma separated" at bounding box center [863, 440] width 514 height 31
type input "Skepta"
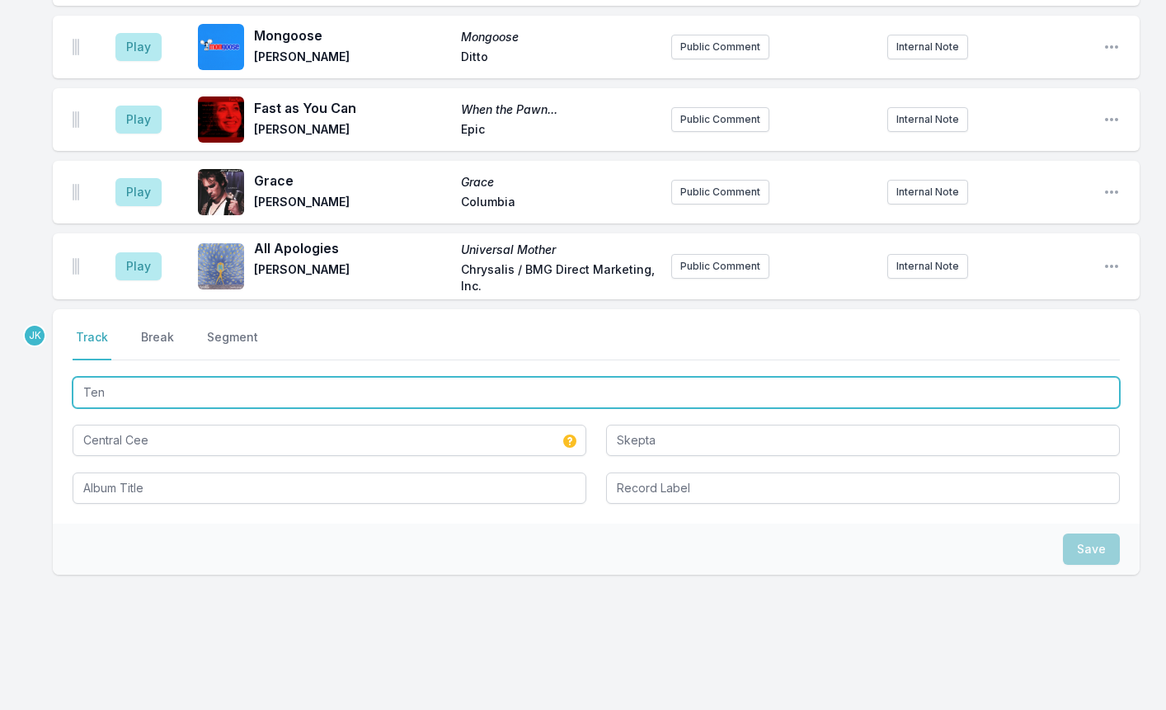
click at [130, 377] on input "Ten" at bounding box center [596, 392] width 1047 height 31
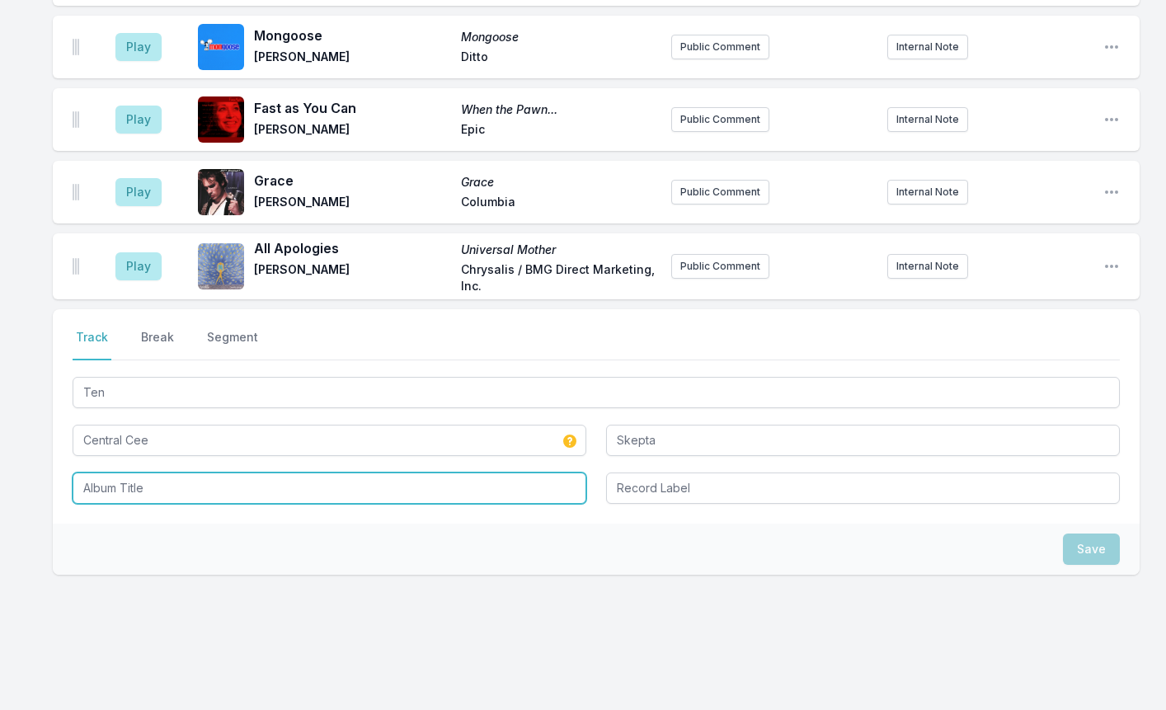
click at [120, 472] on input "Album Title" at bounding box center [330, 487] width 514 height 31
paste input "Ten"
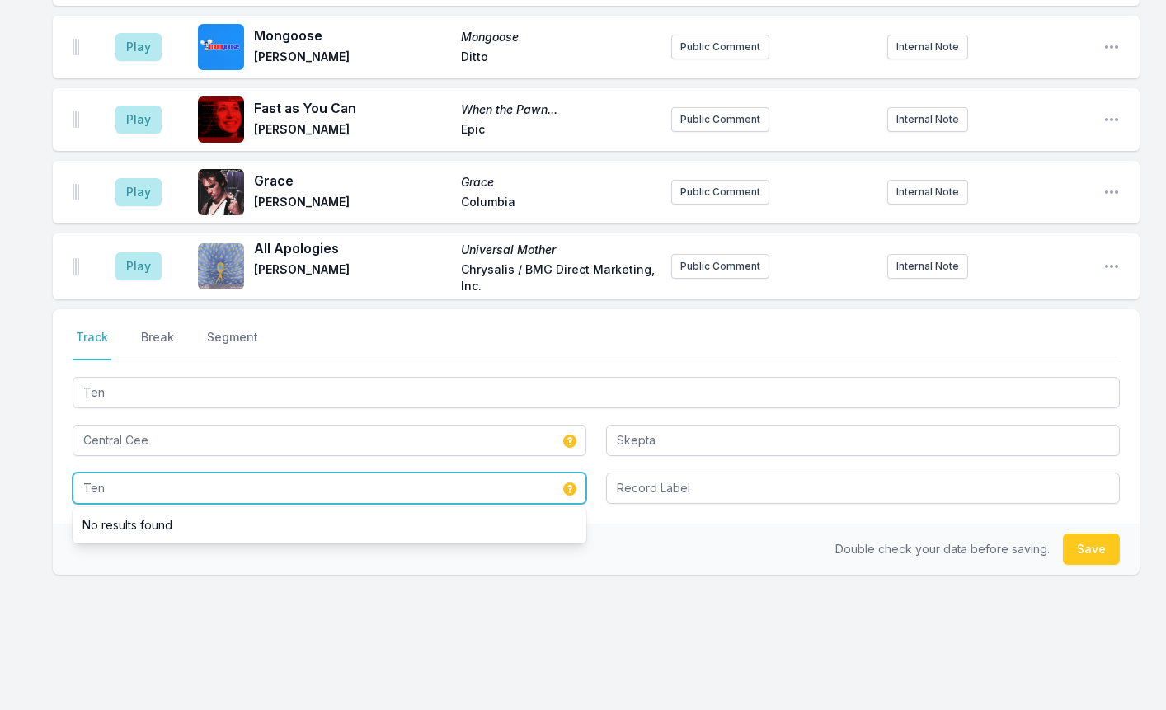
type input "Ten"
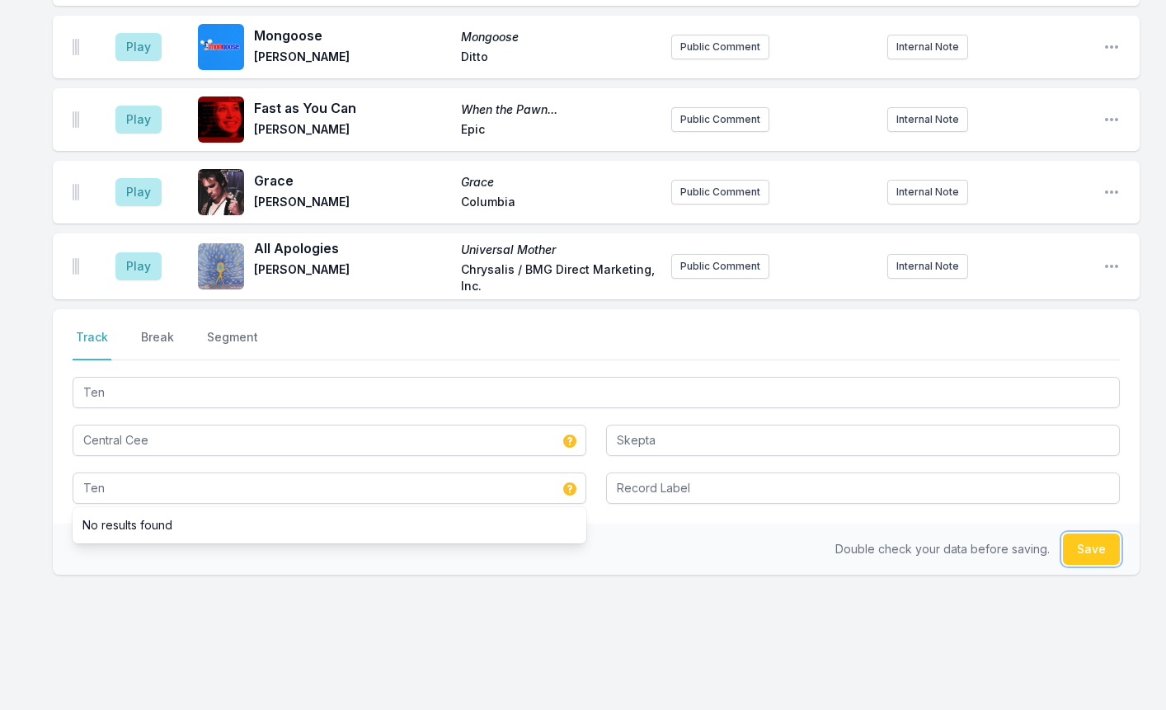
click at [1094, 533] on button "Save" at bounding box center [1091, 548] width 57 height 31
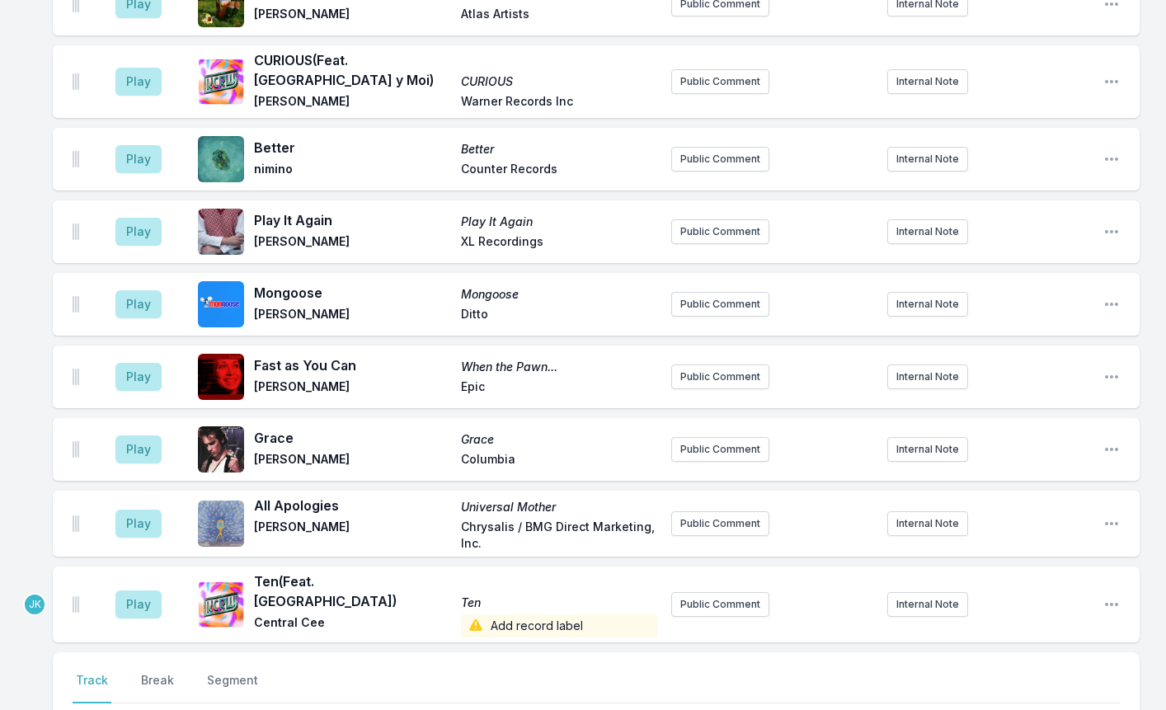
scroll to position [2428, 0]
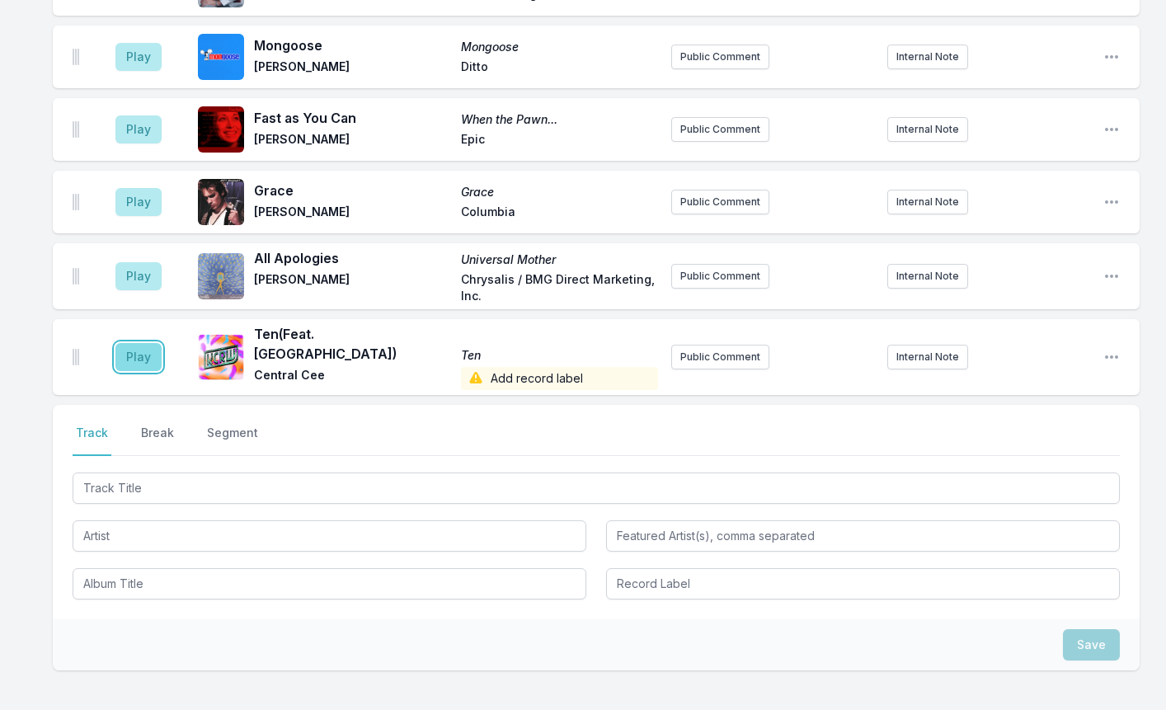
click at [118, 343] on button "Play" at bounding box center [138, 357] width 46 height 28
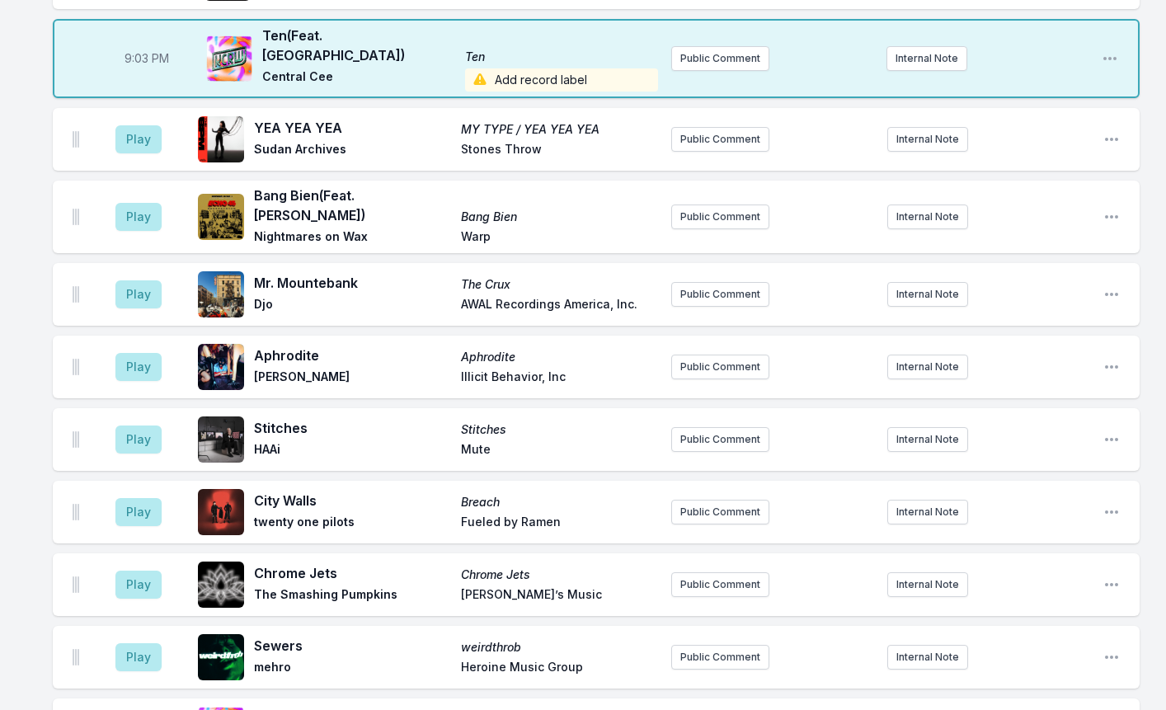
scroll to position [1109, 0]
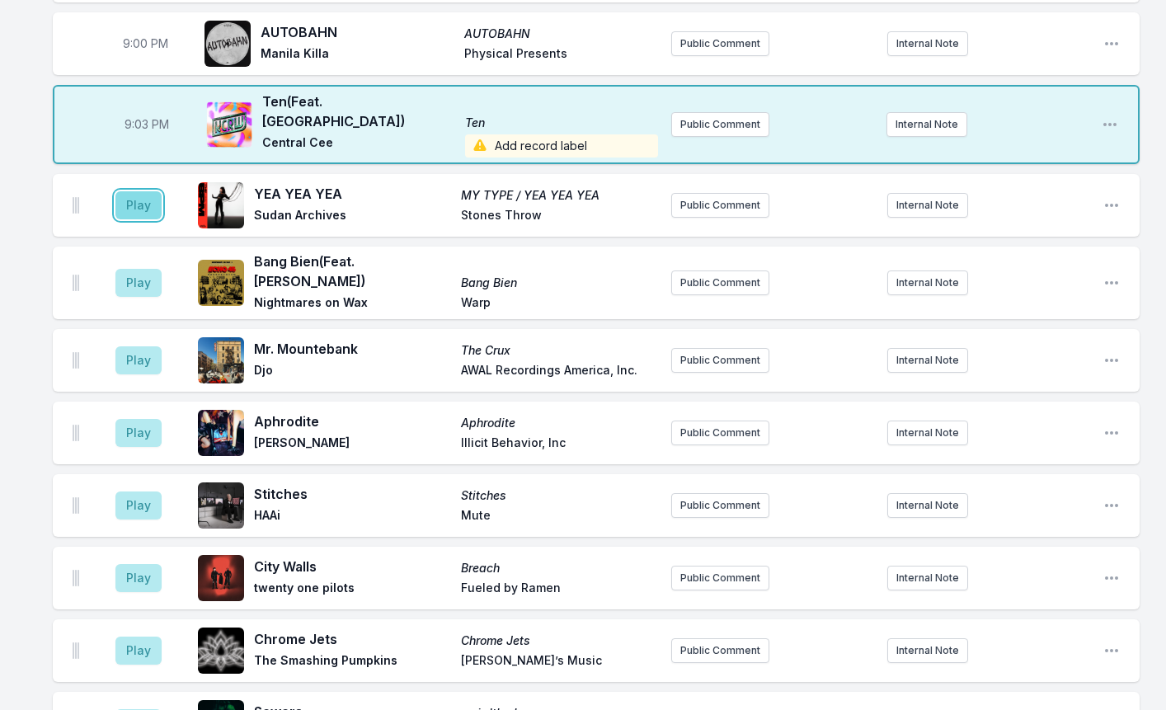
click at [157, 202] on button "Play" at bounding box center [138, 205] width 46 height 28
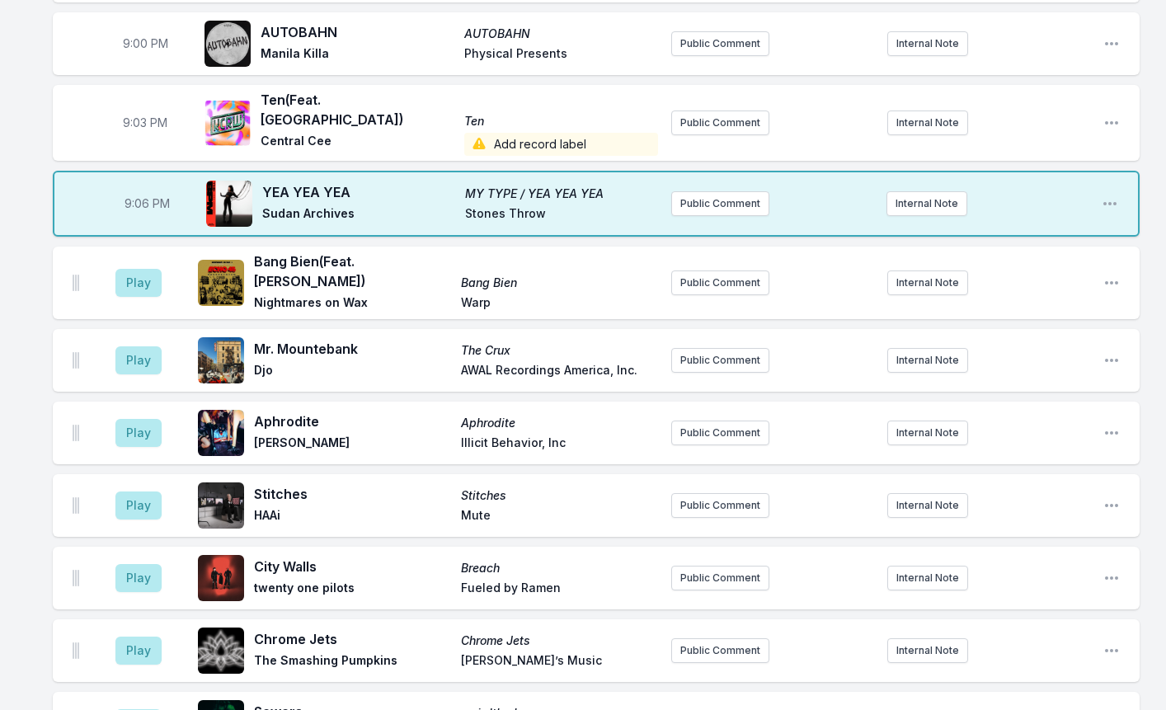
click at [528, 133] on span "Add record label" at bounding box center [561, 144] width 194 height 23
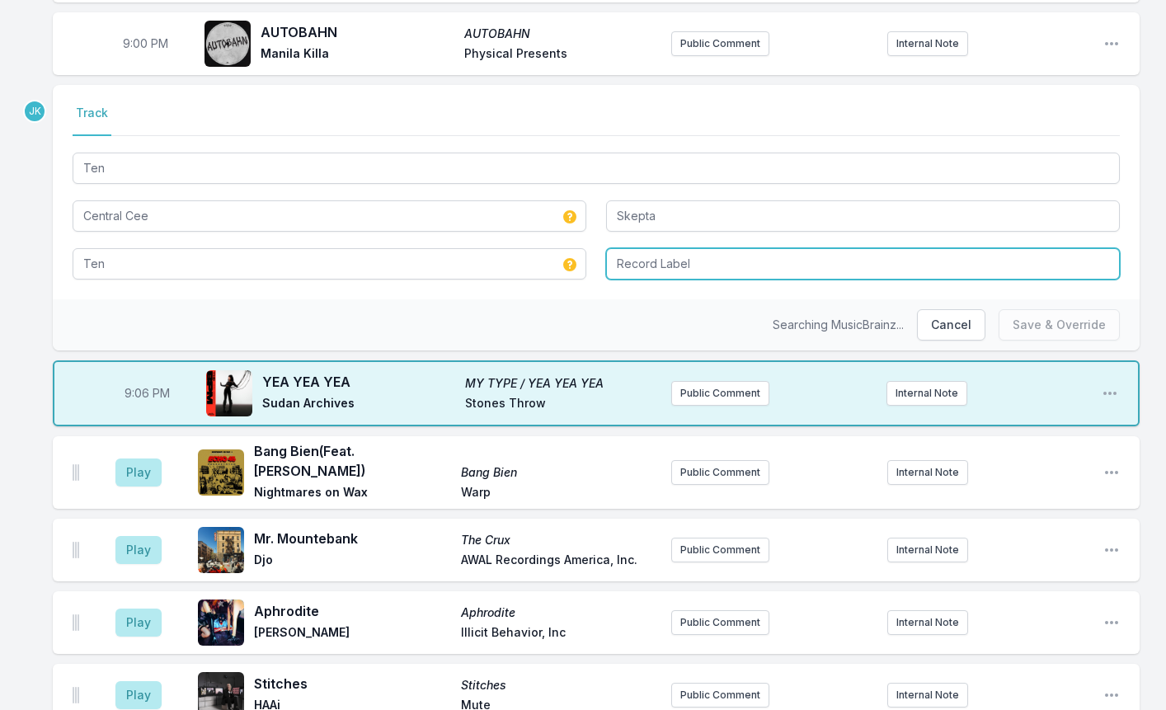
click at [632, 262] on input "Record Label" at bounding box center [863, 263] width 514 height 31
paste input "Republic Records"
type input "Republic Records"
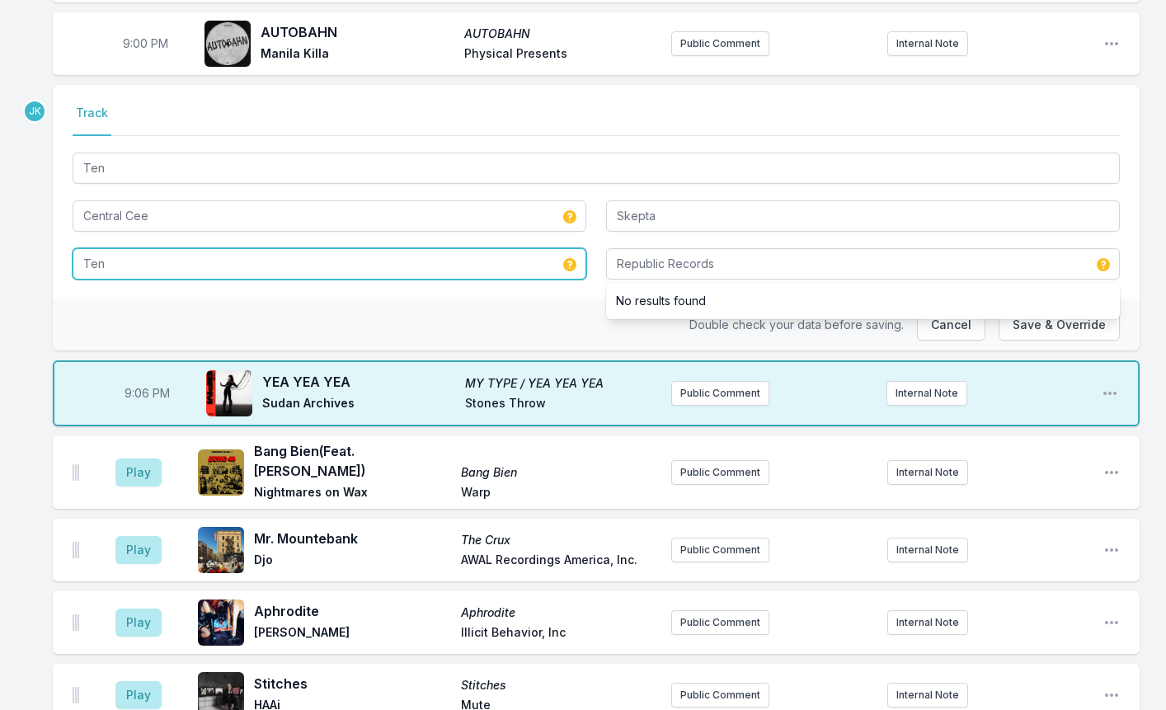
click at [107, 261] on input "Ten" at bounding box center [330, 263] width 514 height 31
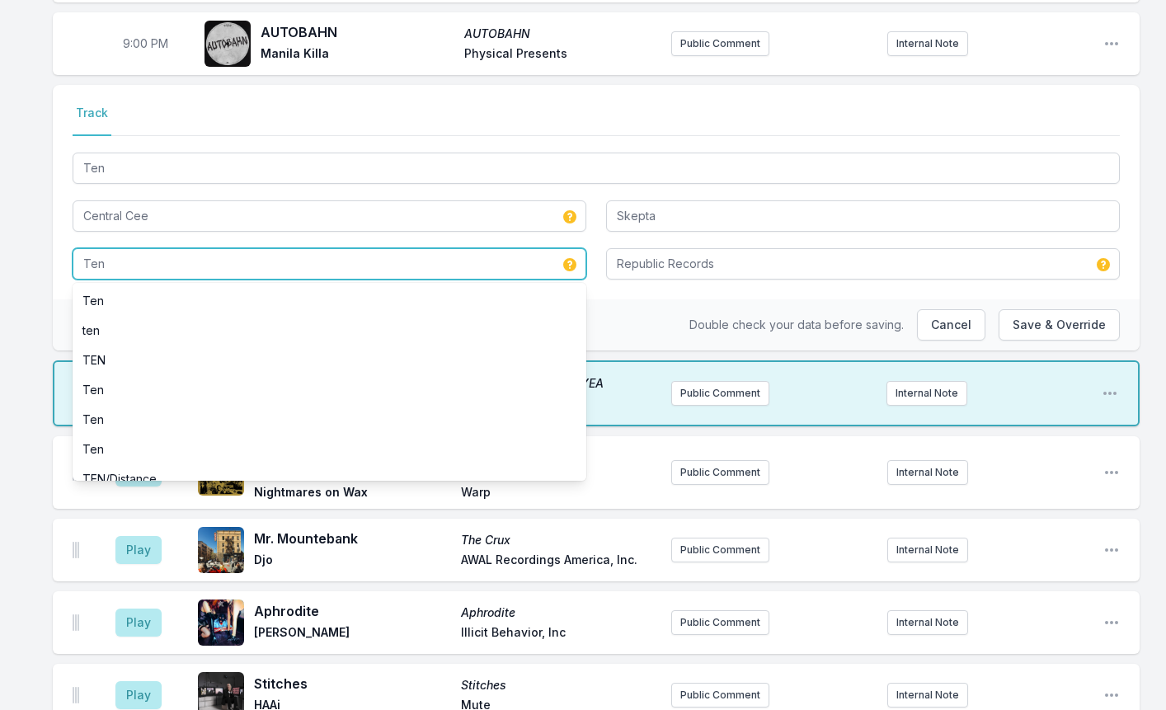
click at [107, 261] on input "Ten" at bounding box center [330, 263] width 514 height 31
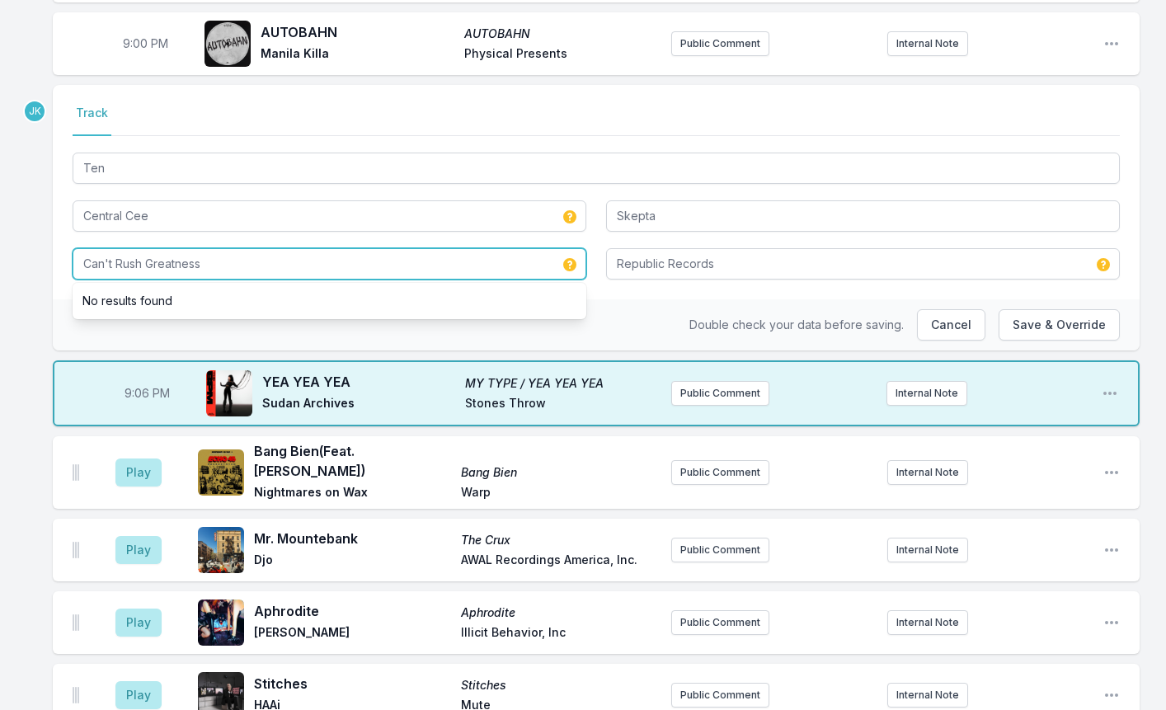
type input "Can't Rush Greatness"
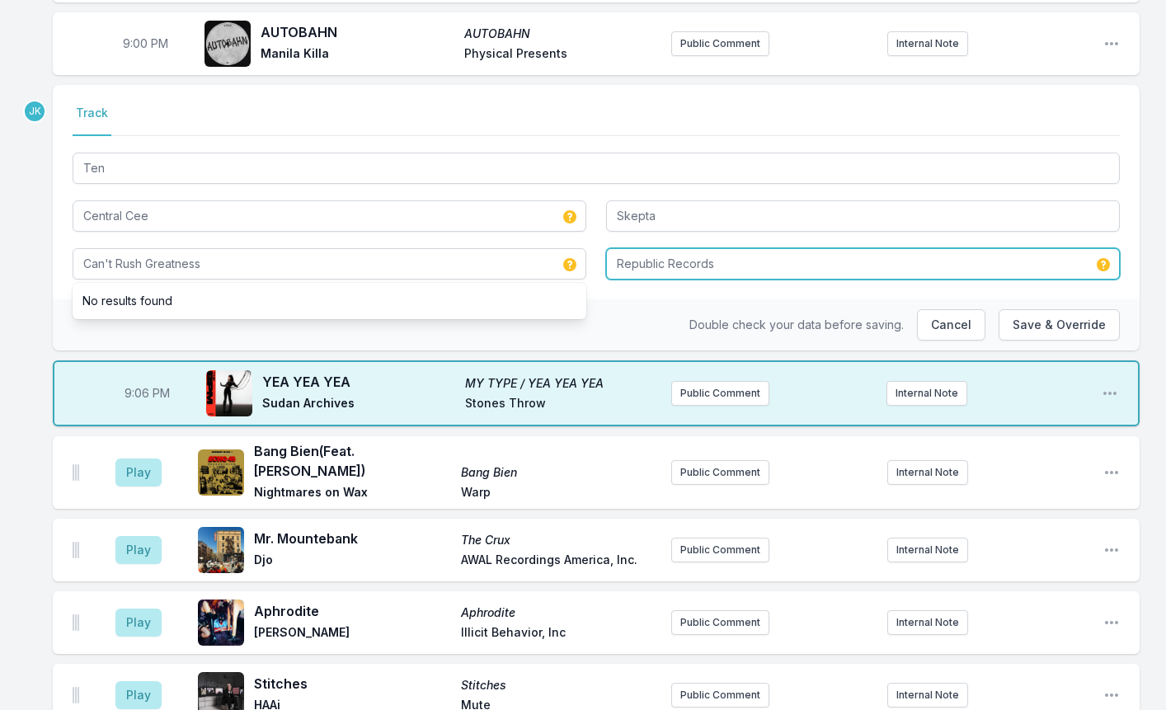
click at [652, 261] on input "Republic Records" at bounding box center [863, 263] width 514 height 31
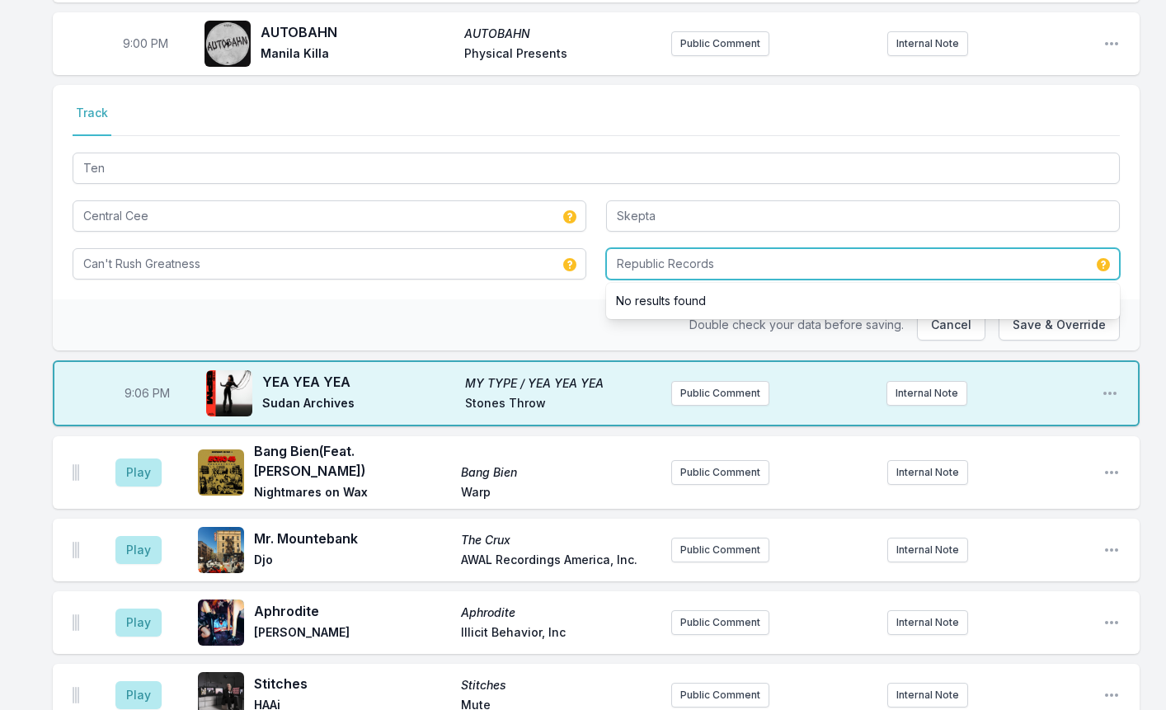
click at [652, 261] on input "Republic Records" at bounding box center [863, 263] width 514 height 31
click at [651, 262] on input "Republic Records" at bounding box center [863, 263] width 514 height 31
paste input "Columbia"
type input "Columbia Records"
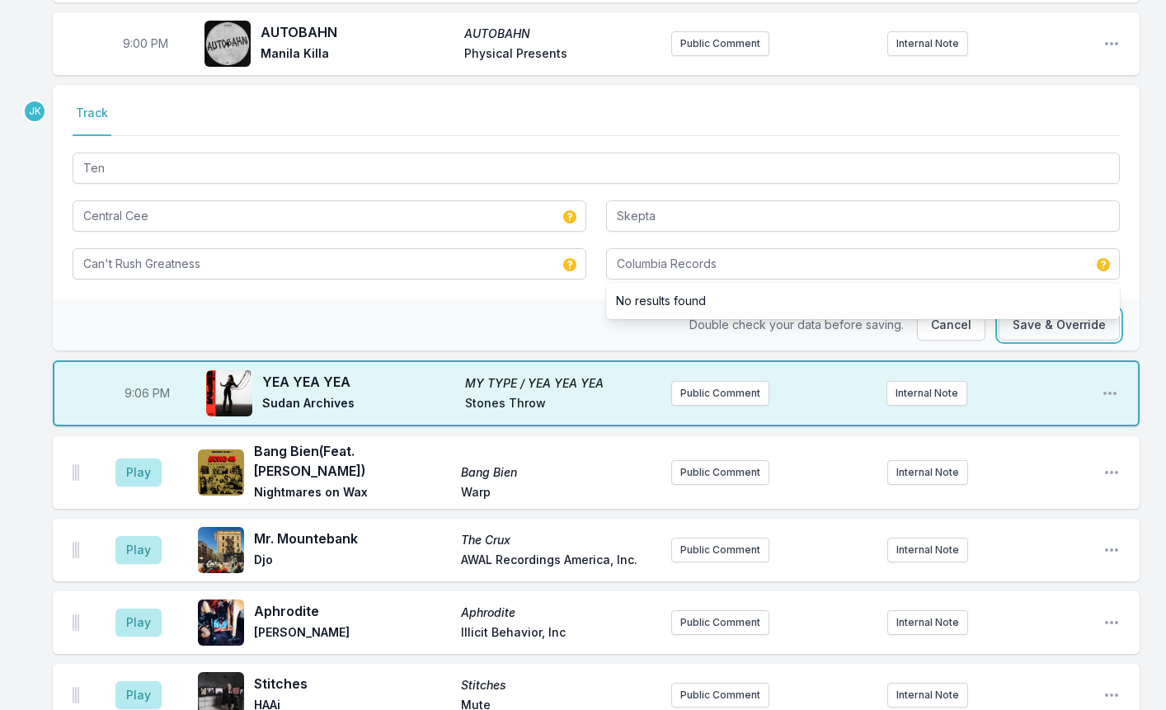
click at [1034, 329] on button "Save & Override" at bounding box center [1058, 324] width 121 height 31
type input "Ten"
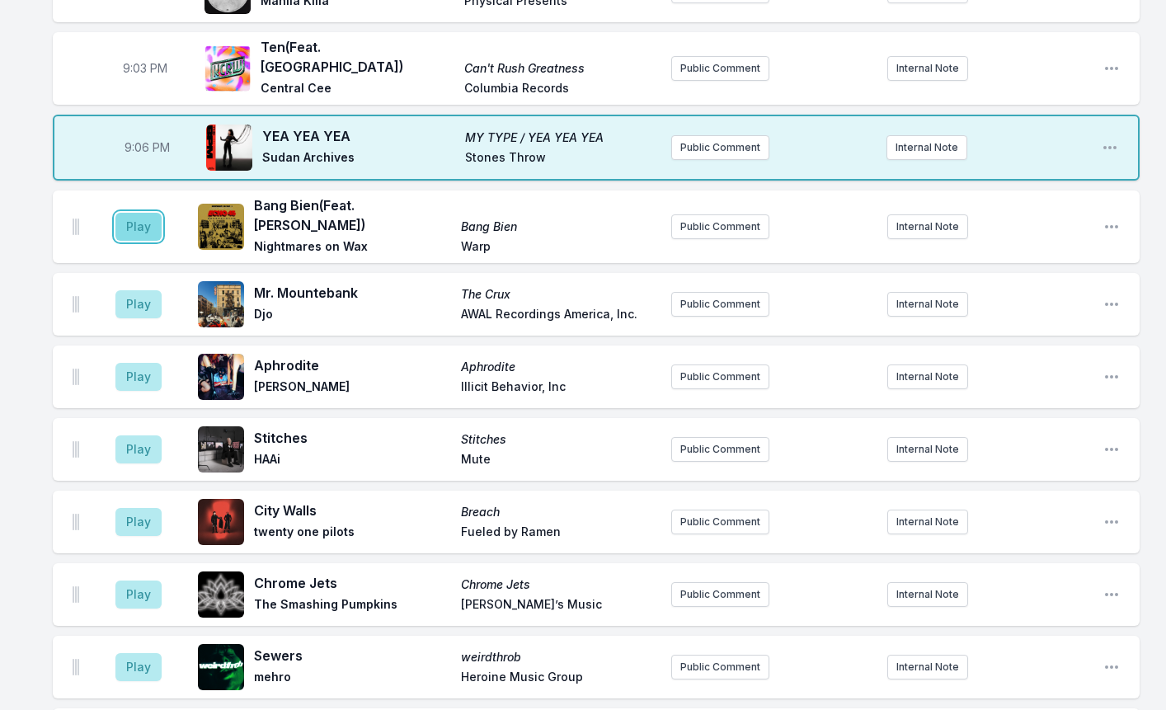
click at [135, 213] on button "Play" at bounding box center [138, 227] width 46 height 28
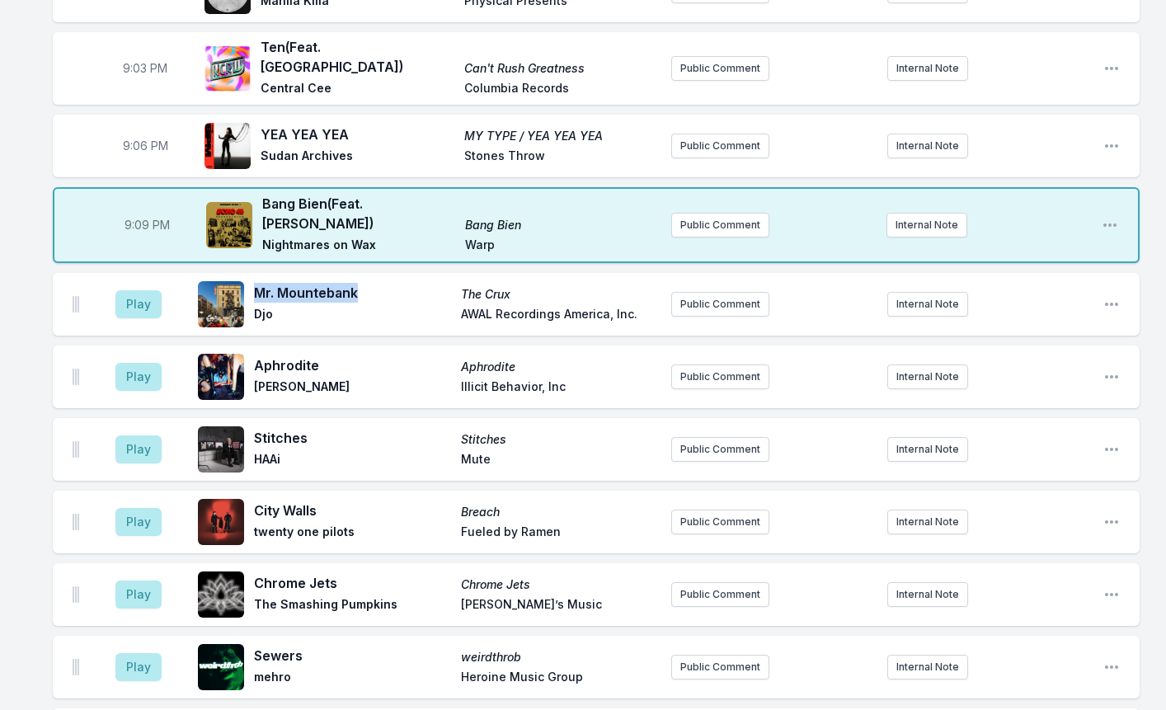
drag, startPoint x: 358, startPoint y: 270, endPoint x: 257, endPoint y: 261, distance: 101.0
click at [257, 283] on span "Mr. Mountebank" at bounding box center [352, 293] width 197 height 20
copy span "Mr. Mountebank"
click at [134, 290] on button "Play" at bounding box center [138, 304] width 46 height 28
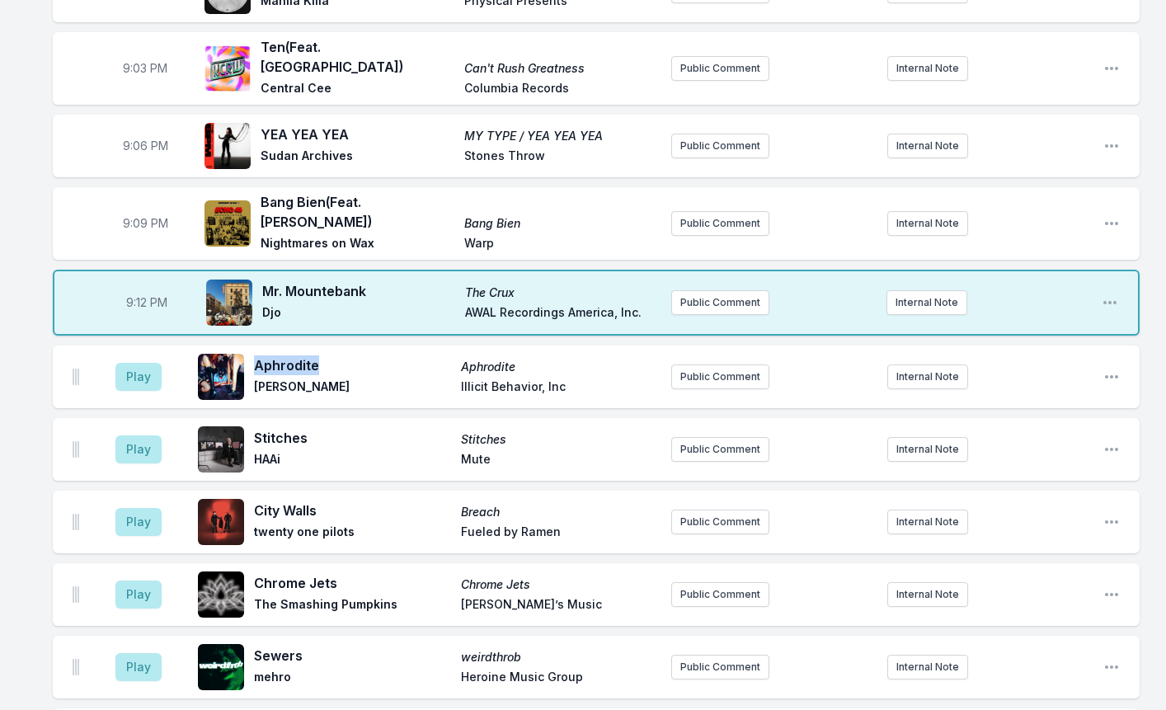
drag, startPoint x: 326, startPoint y: 342, endPoint x: 255, endPoint y: 338, distance: 71.8
click at [255, 355] on span "Aphrodite" at bounding box center [352, 365] width 197 height 20
copy span "Aphrodite"
click at [138, 363] on button "Play" at bounding box center [138, 377] width 46 height 28
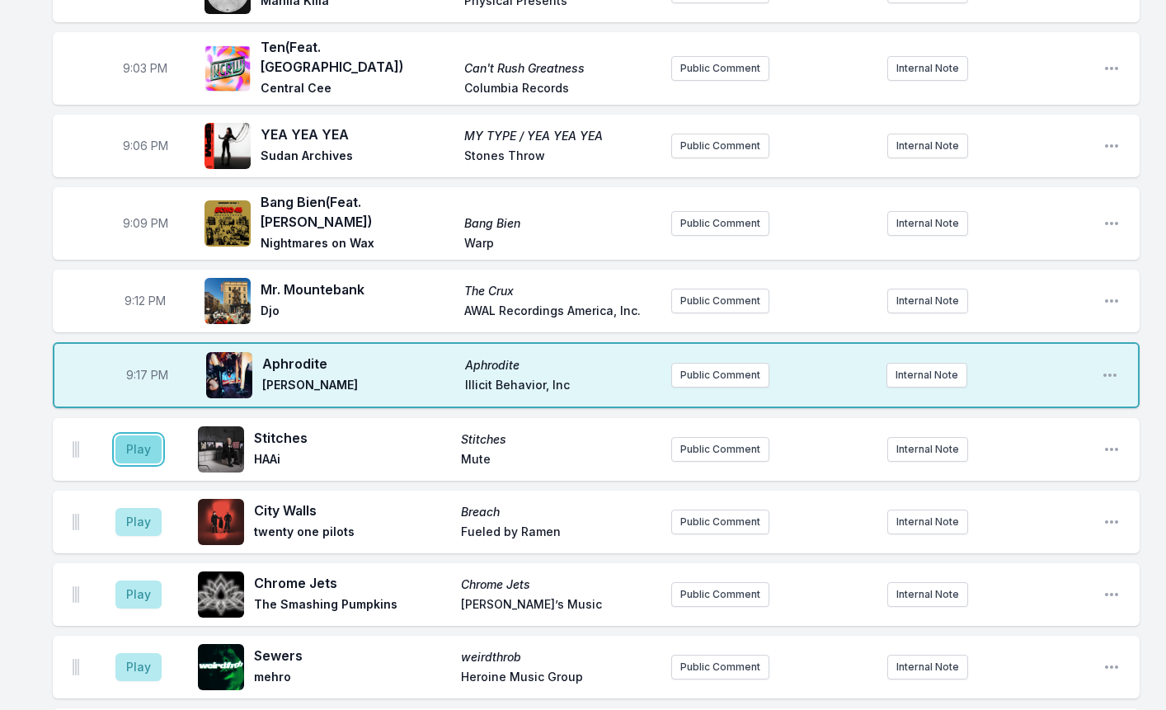
click at [128, 435] on button "Play" at bounding box center [138, 449] width 46 height 28
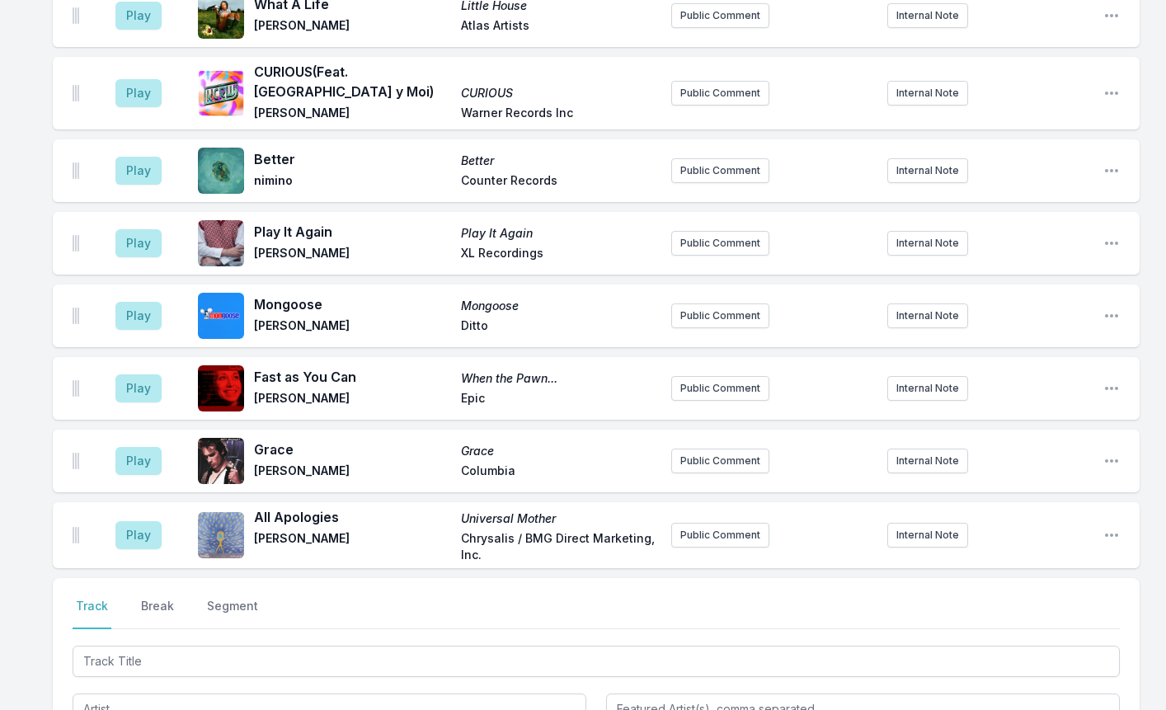
scroll to position [2210, 0]
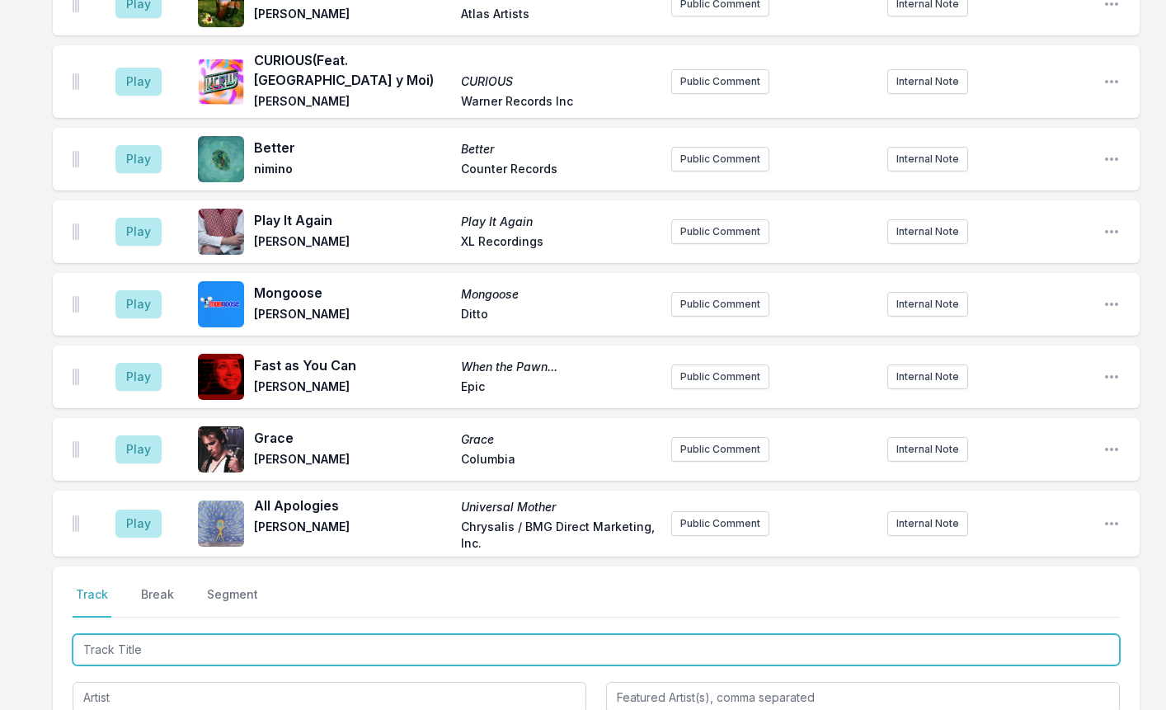
click at [140, 634] on input "Track Title" at bounding box center [596, 649] width 1047 height 31
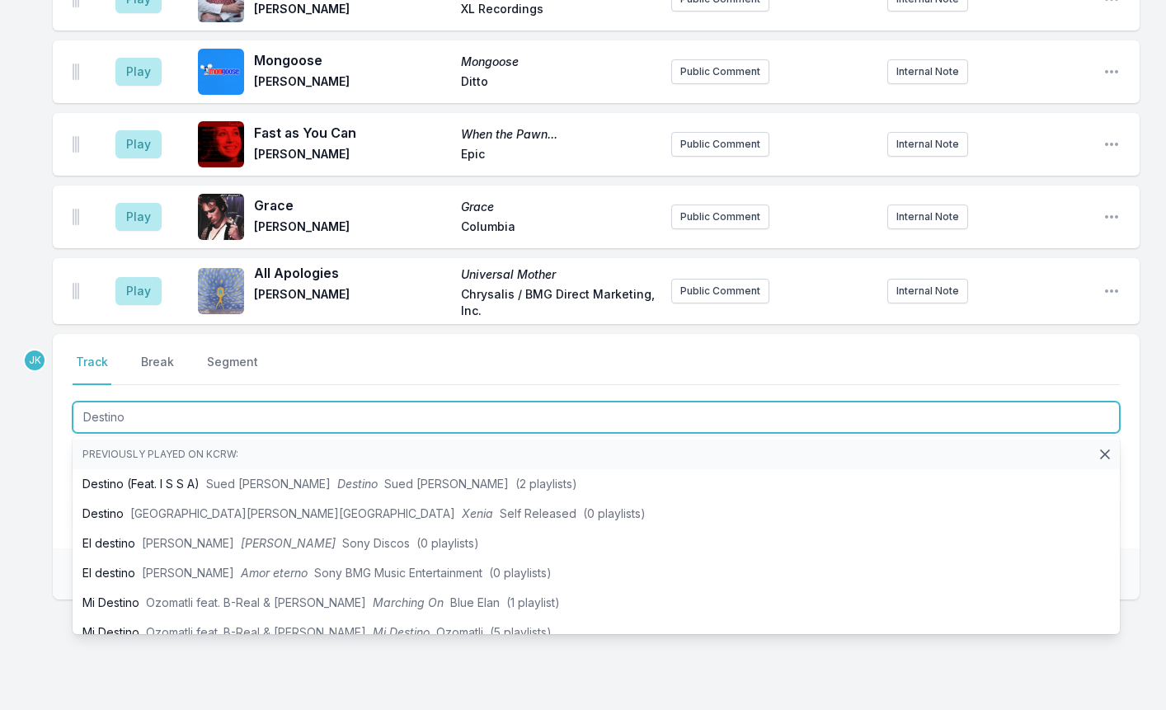
scroll to position [2458, 0]
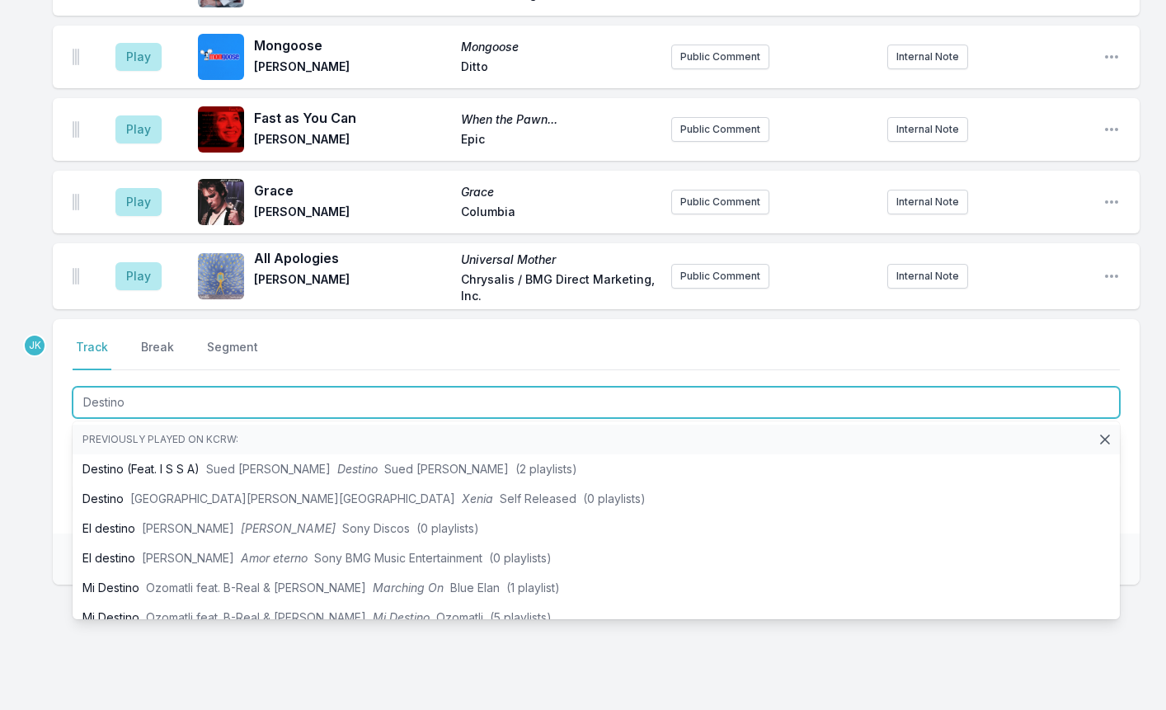
type input "Destino"
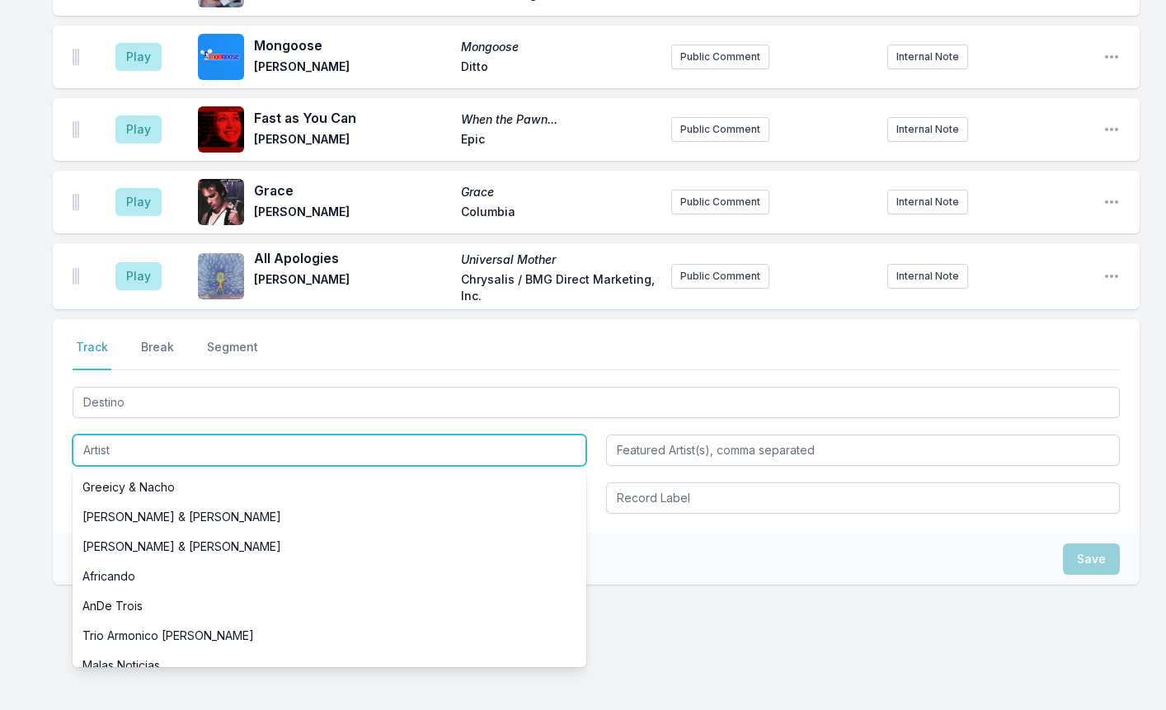
click at [115, 434] on input "Artist" at bounding box center [330, 449] width 514 height 31
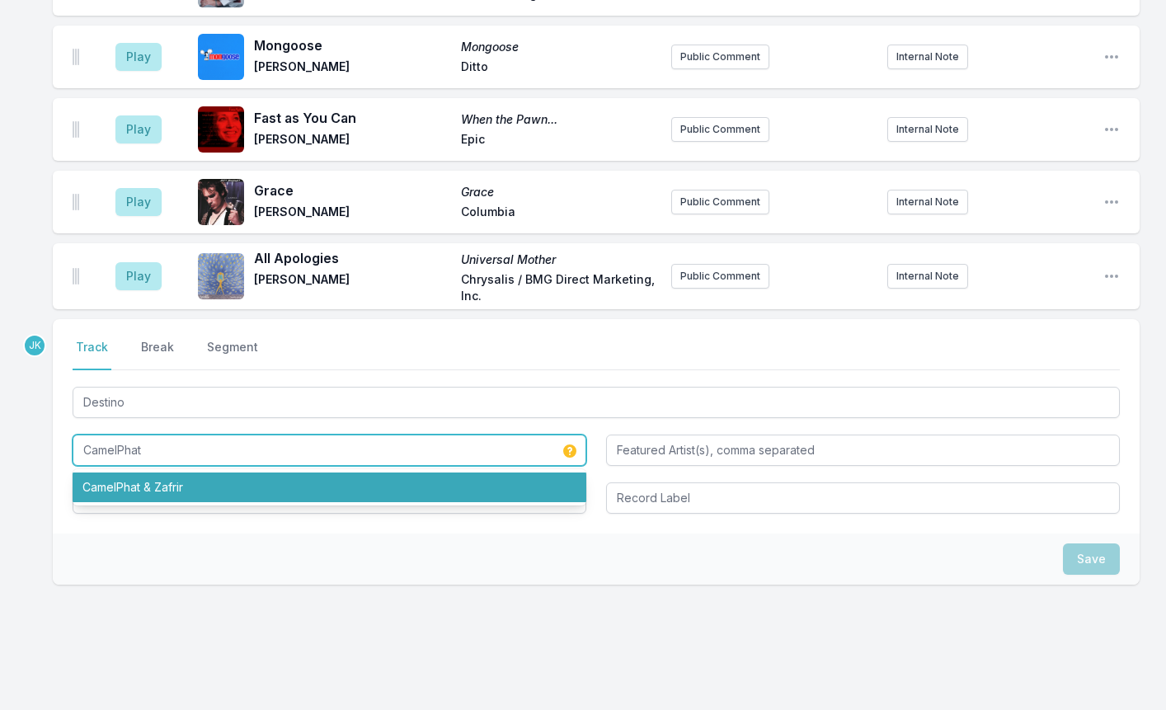
click at [176, 472] on li "CamelPhat & Zafrir" at bounding box center [330, 487] width 514 height 30
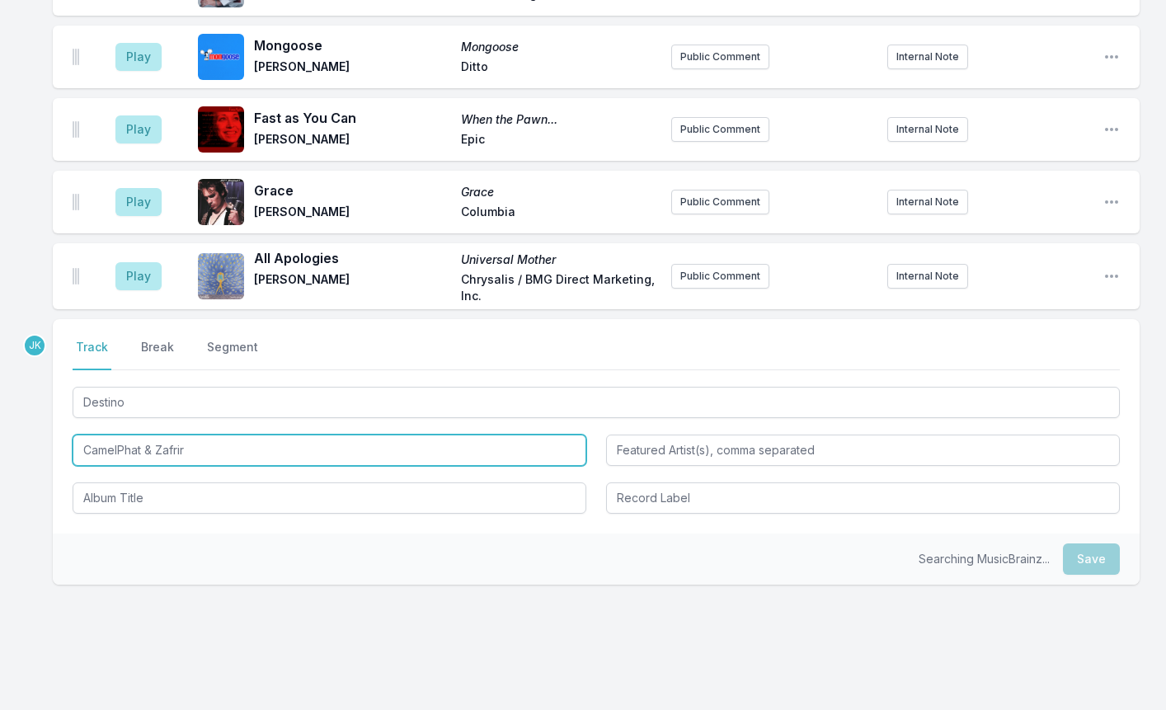
type input "CamelPhat & Zafrir"
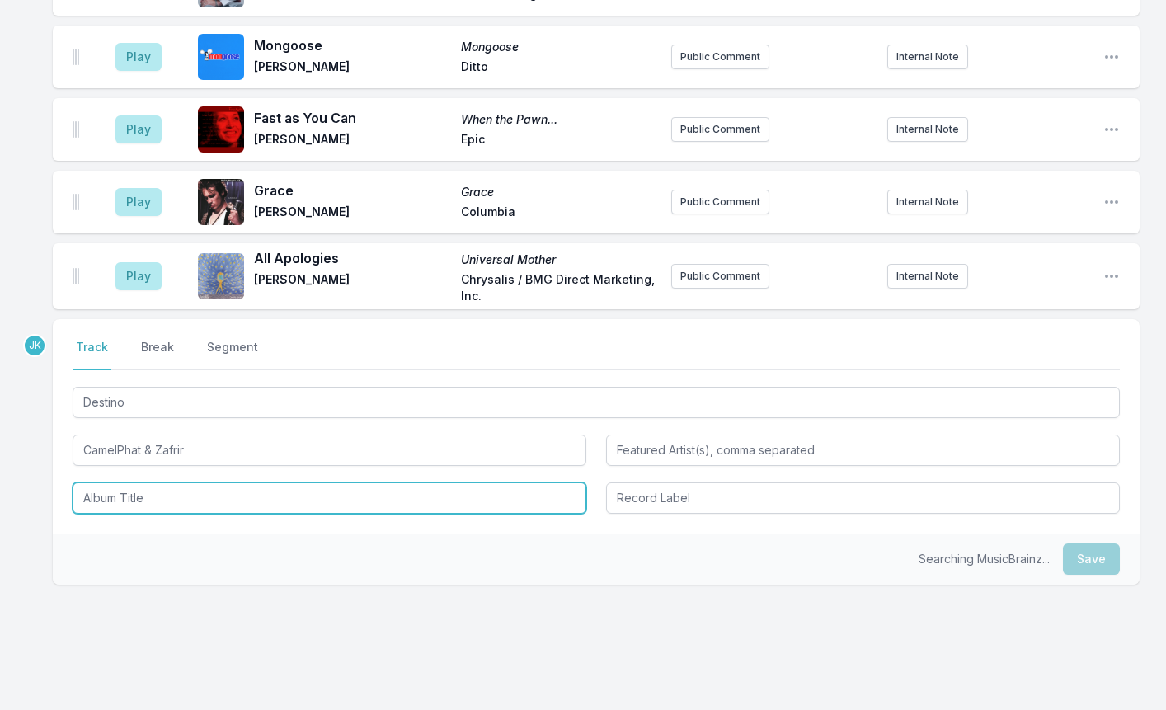
click at [148, 482] on input "Album Title" at bounding box center [330, 497] width 514 height 31
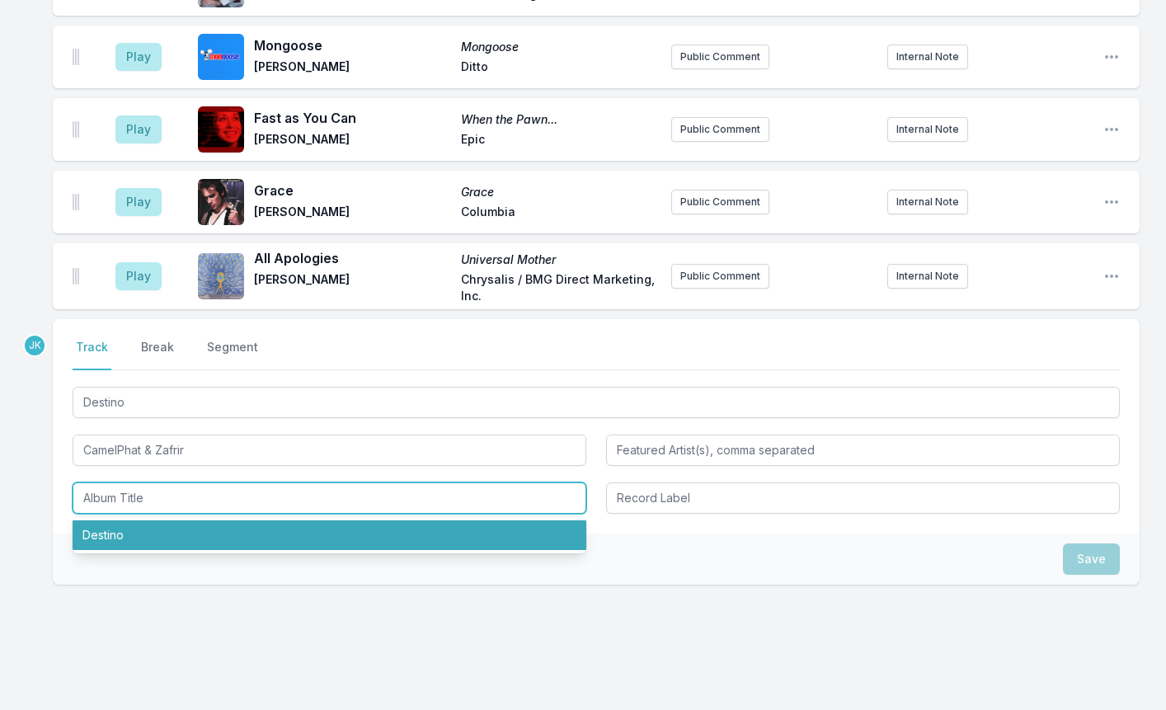
click at [115, 520] on li "Destino" at bounding box center [330, 535] width 514 height 30
type input "Destino"
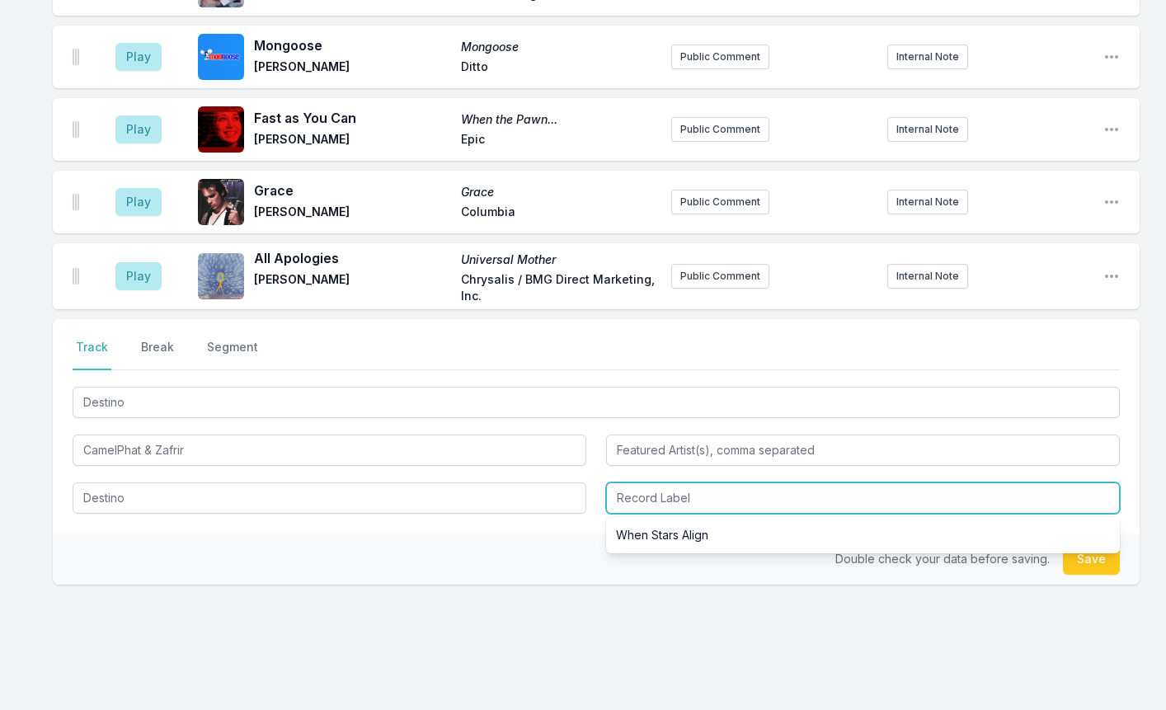
click at [629, 482] on input "Record Label" at bounding box center [863, 497] width 514 height 31
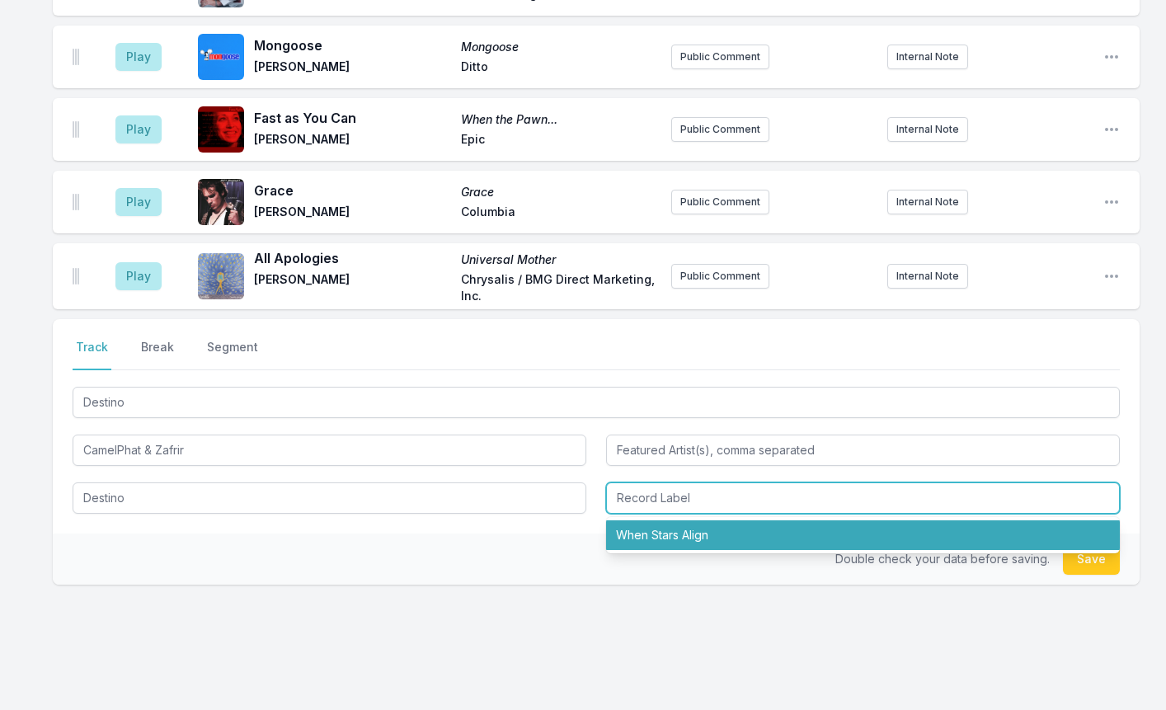
drag, startPoint x: 649, startPoint y: 497, endPoint x: 794, endPoint y: 509, distance: 145.6
click at [650, 520] on li "When Stars Align" at bounding box center [863, 535] width 514 height 30
type input "When Stars Align"
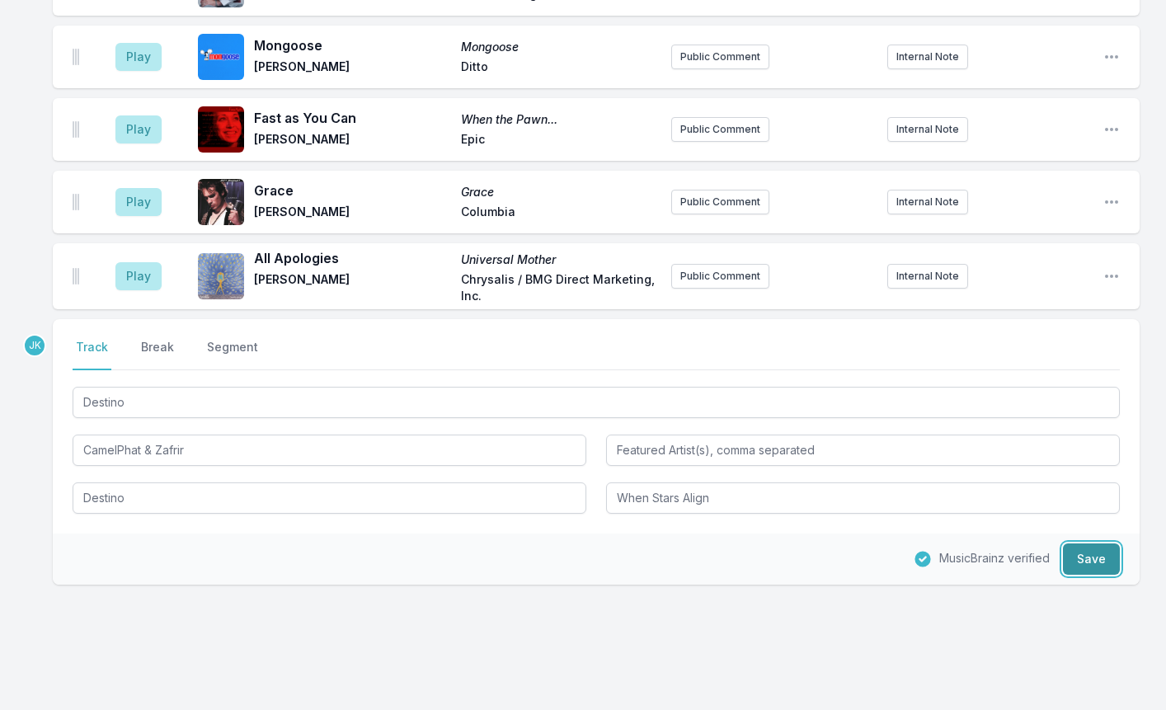
click at [1084, 543] on button "Save" at bounding box center [1091, 558] width 57 height 31
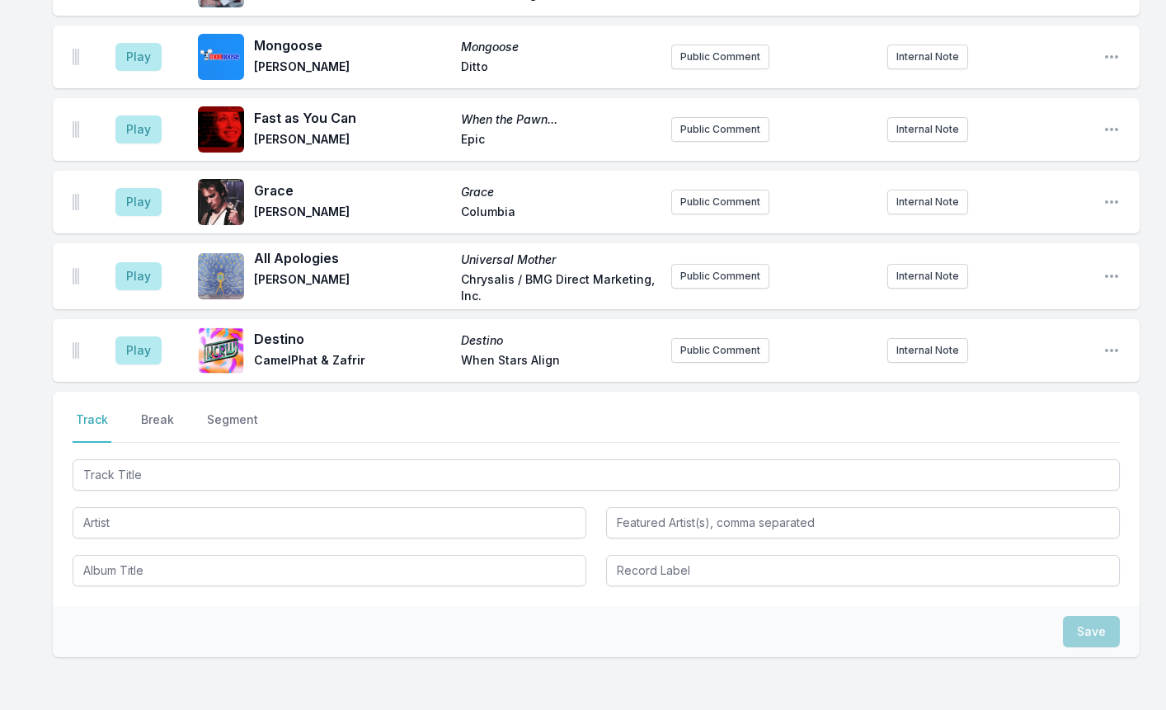
scroll to position [2530, 0]
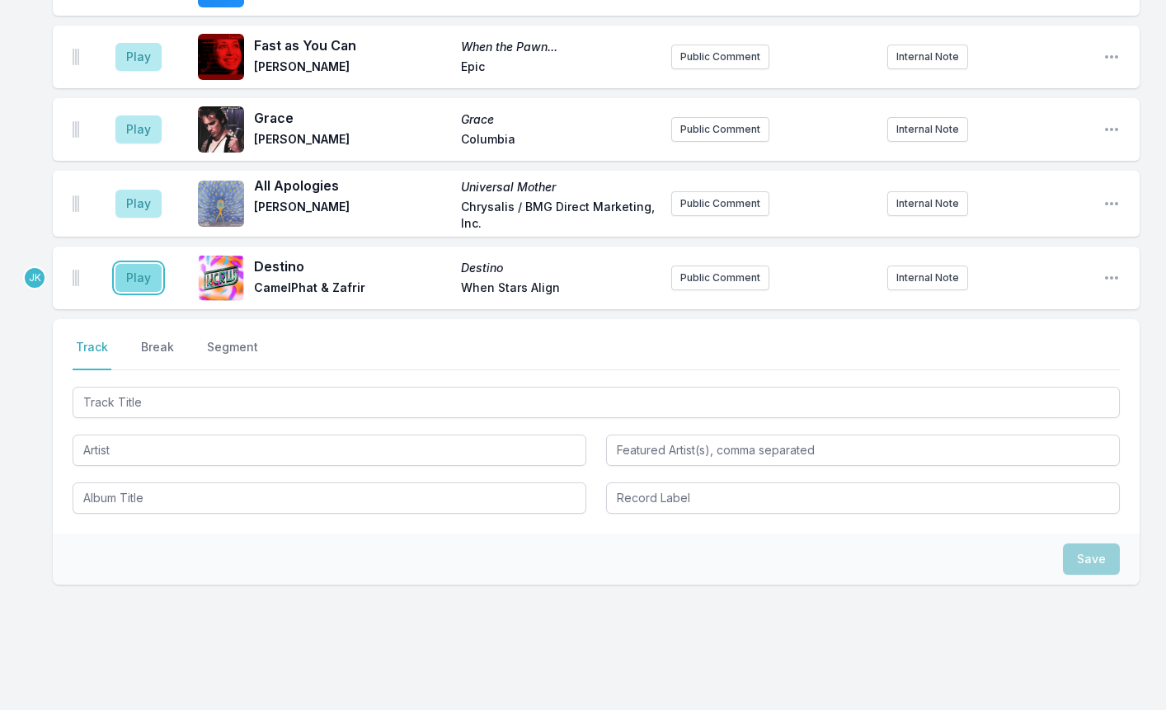
click at [139, 264] on button "Play" at bounding box center [138, 278] width 46 height 28
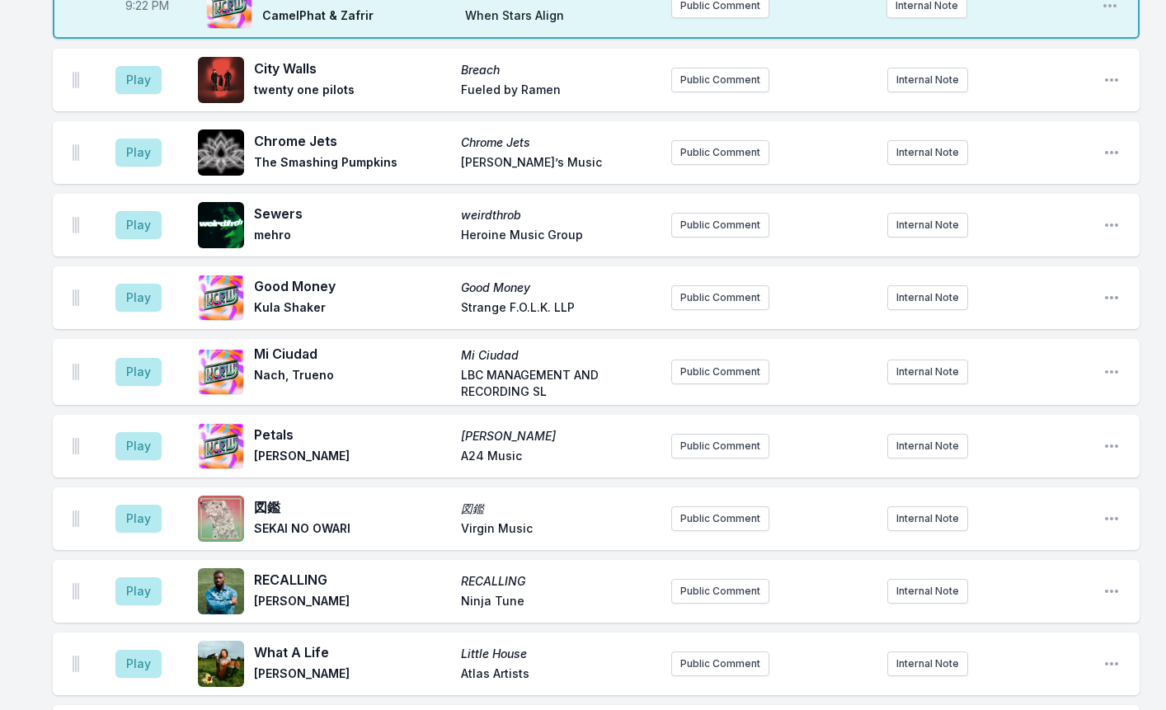
scroll to position [1541, 0]
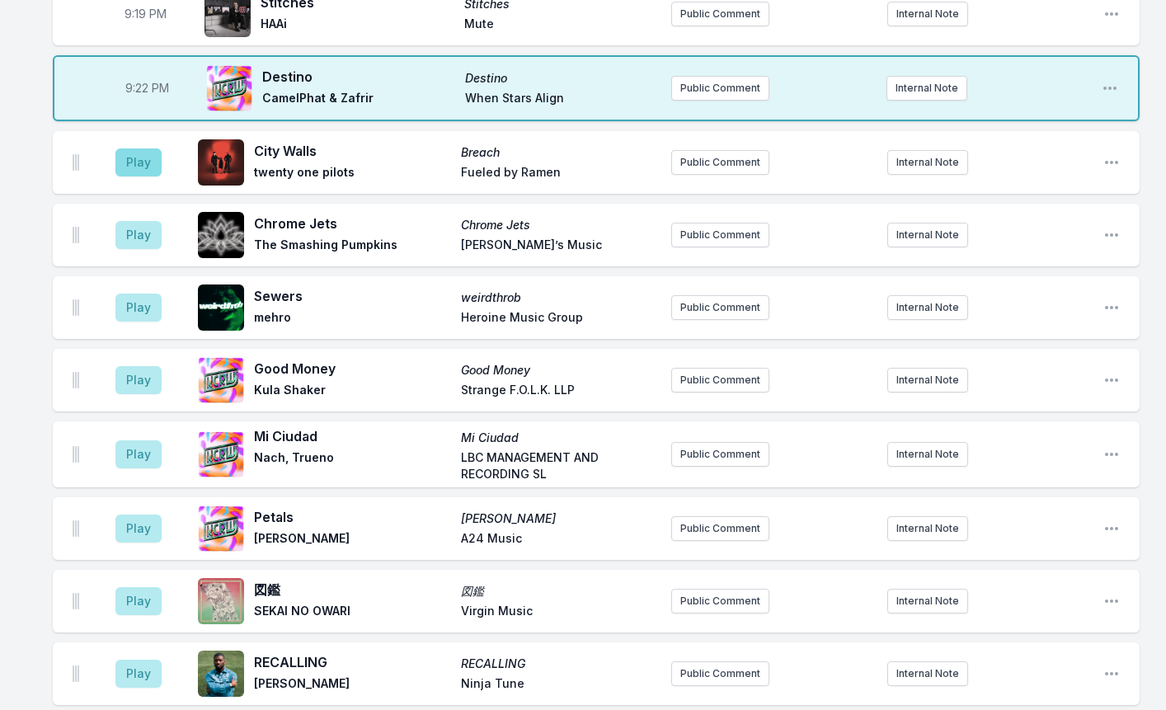
click at [132, 136] on aside "Play" at bounding box center [138, 162] width 92 height 53
click at [131, 148] on button "Play" at bounding box center [138, 162] width 46 height 28
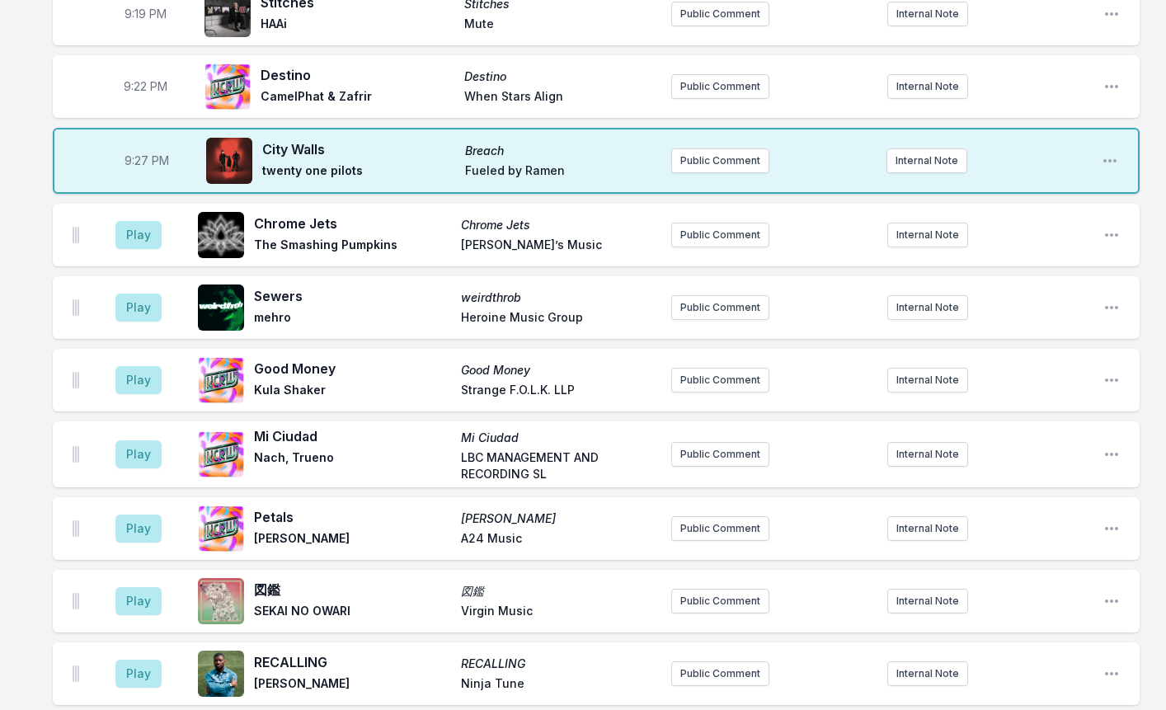
click at [83, 648] on div "Play RECALLING RECALLING Elliott Skinner Ninja Tune Public Comment Internal Not…" at bounding box center [596, 673] width 1087 height 63
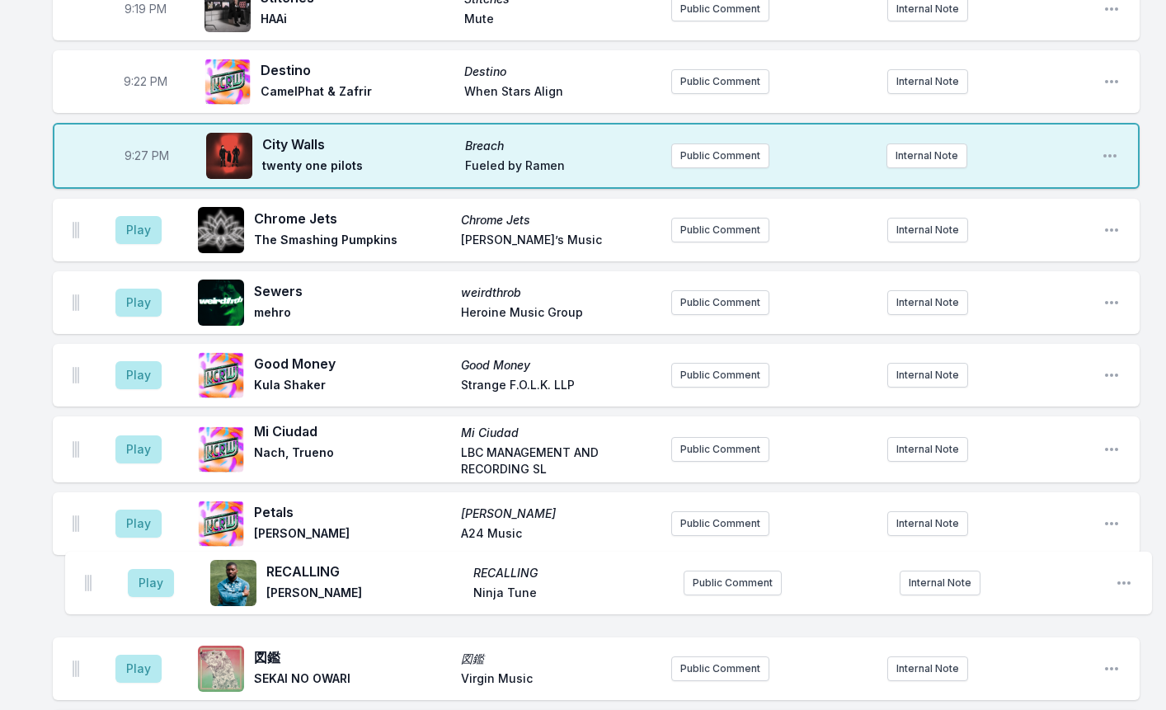
scroll to position [1550, 0]
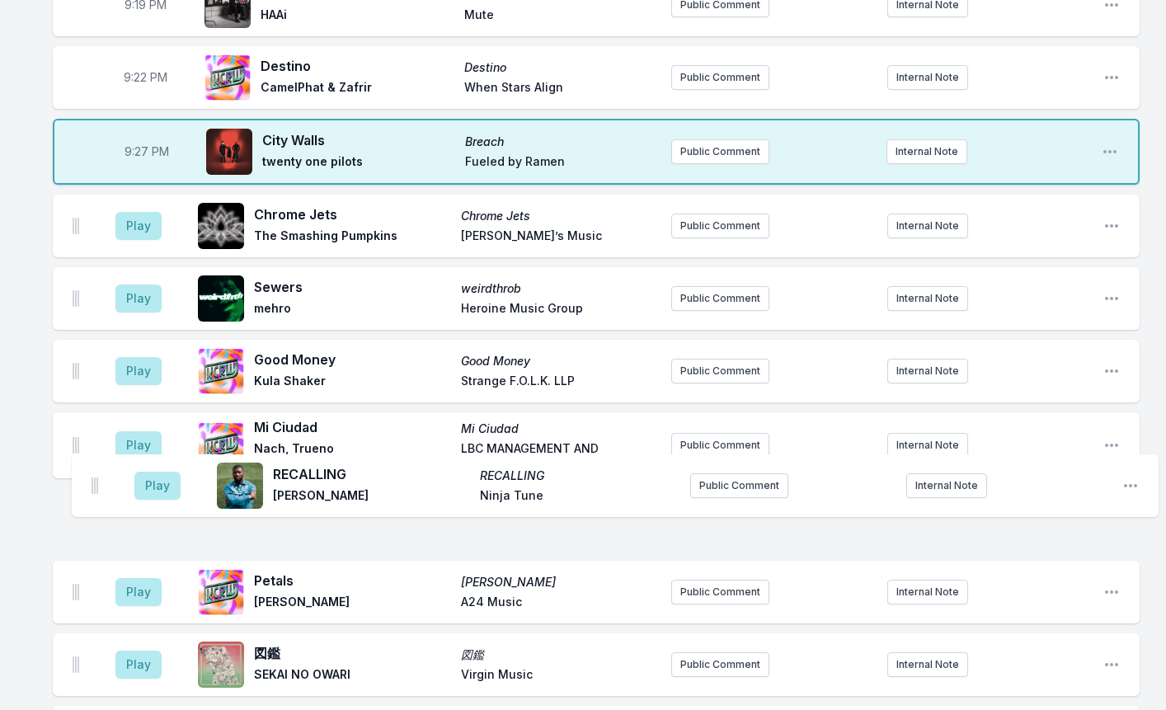
drag, startPoint x: 73, startPoint y: 646, endPoint x: 92, endPoint y: 478, distance: 169.2
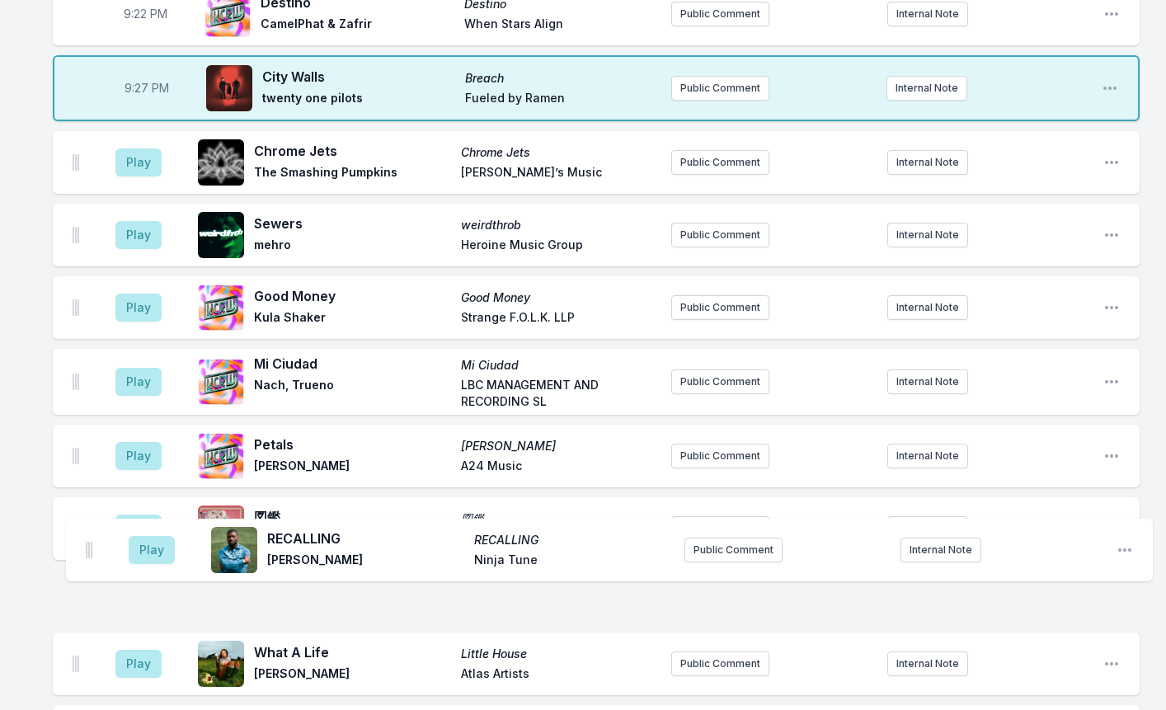
scroll to position [1614, 0]
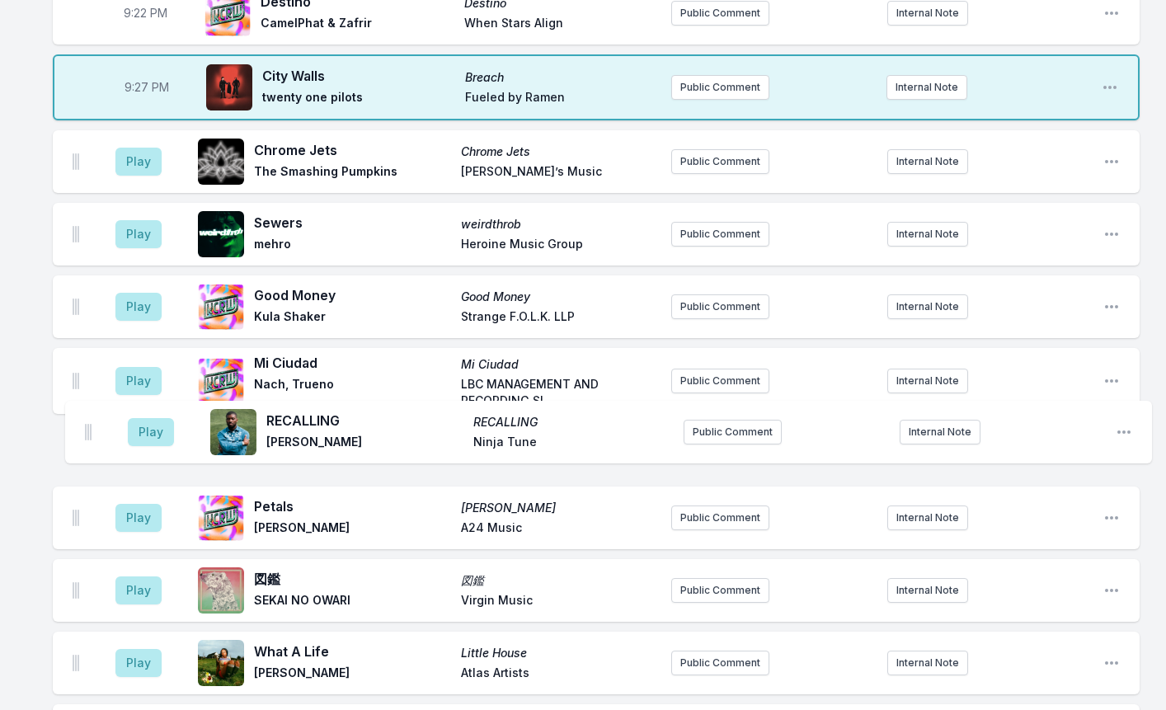
drag, startPoint x: 77, startPoint y: 435, endPoint x: 89, endPoint y: 440, distance: 13.3
click at [89, 440] on ul "Play RECALLING RECALLING [PERSON_NAME] Ninja Tune Public Comment Internal Note …" at bounding box center [596, 672] width 1087 height 1085
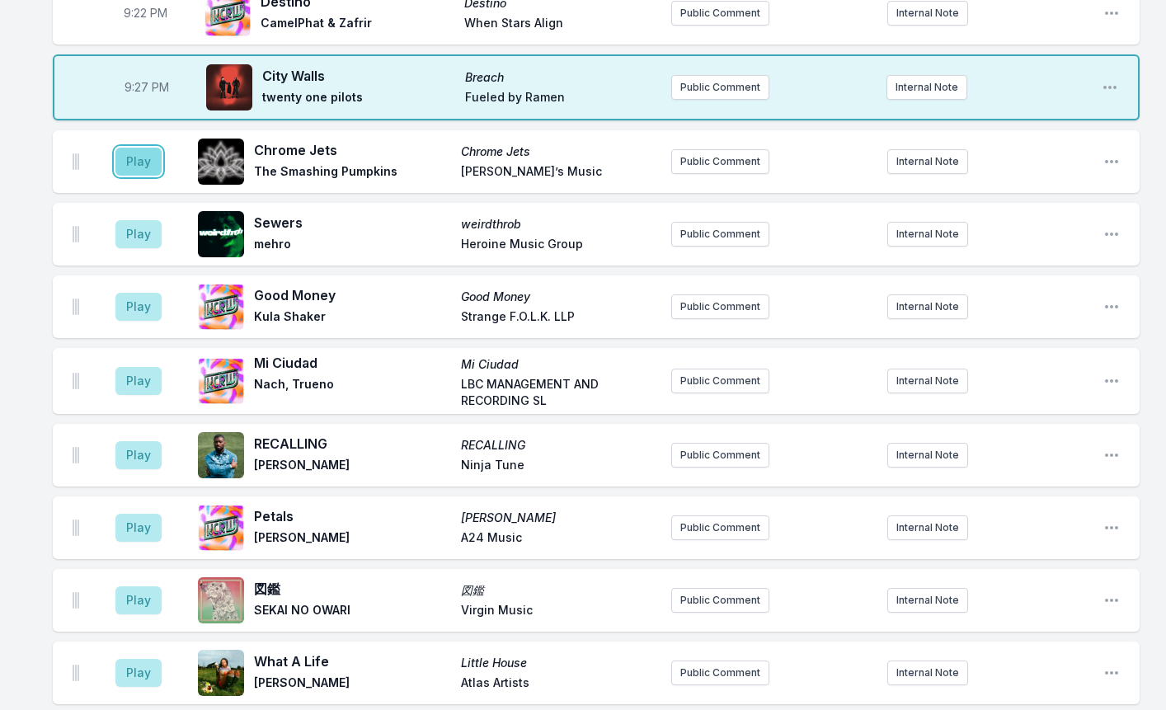
click at [143, 148] on button "Play" at bounding box center [138, 162] width 46 height 28
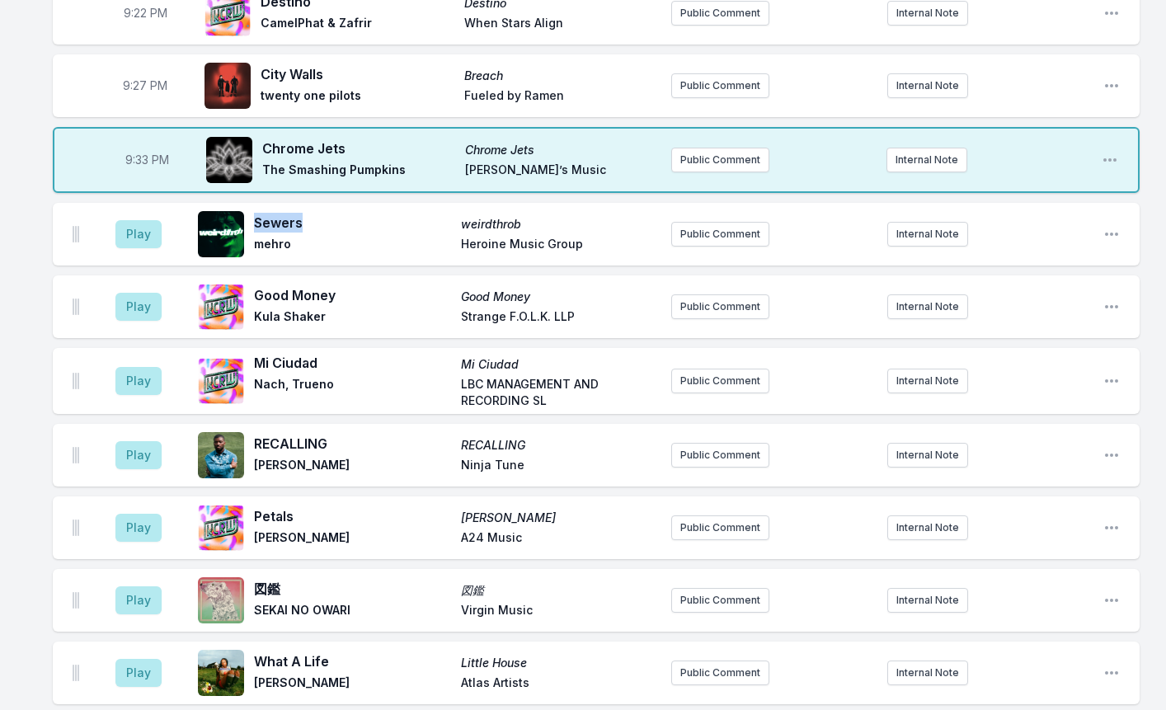
drag, startPoint x: 308, startPoint y: 203, endPoint x: 251, endPoint y: 199, distance: 57.0
click at [251, 208] on div "Sewers weirdthrob mehro Heroine Music Group" at bounding box center [428, 234] width 460 height 53
copy span "Sewers"
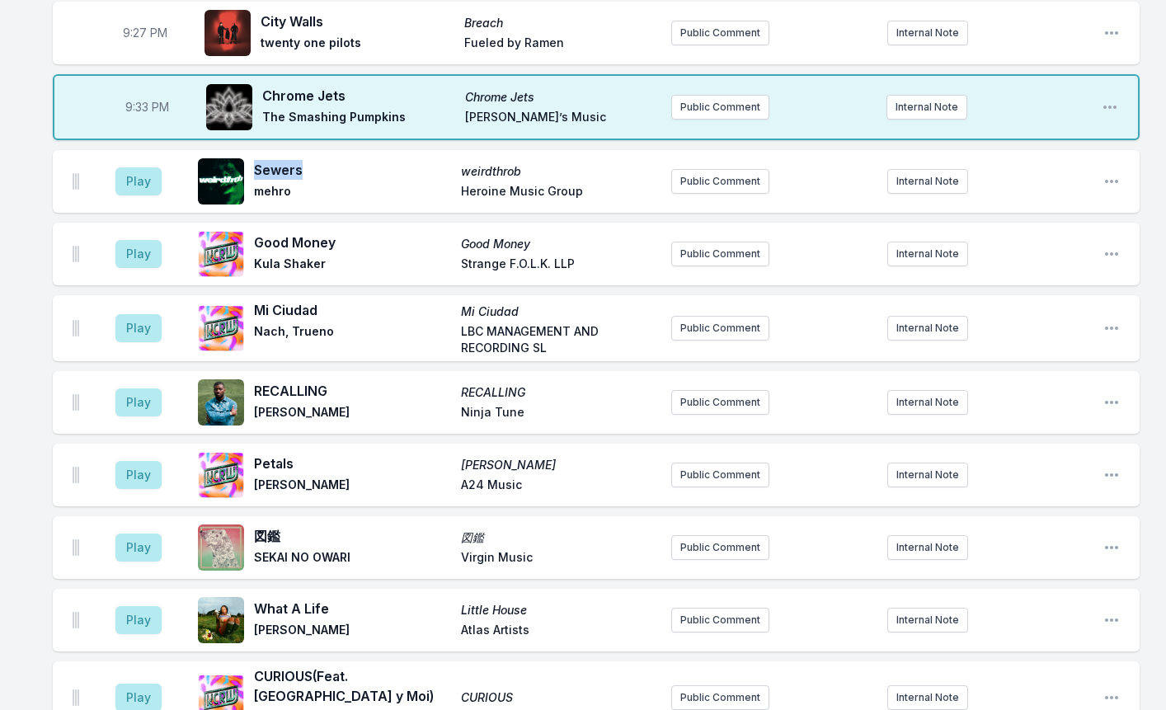
scroll to position [1697, 0]
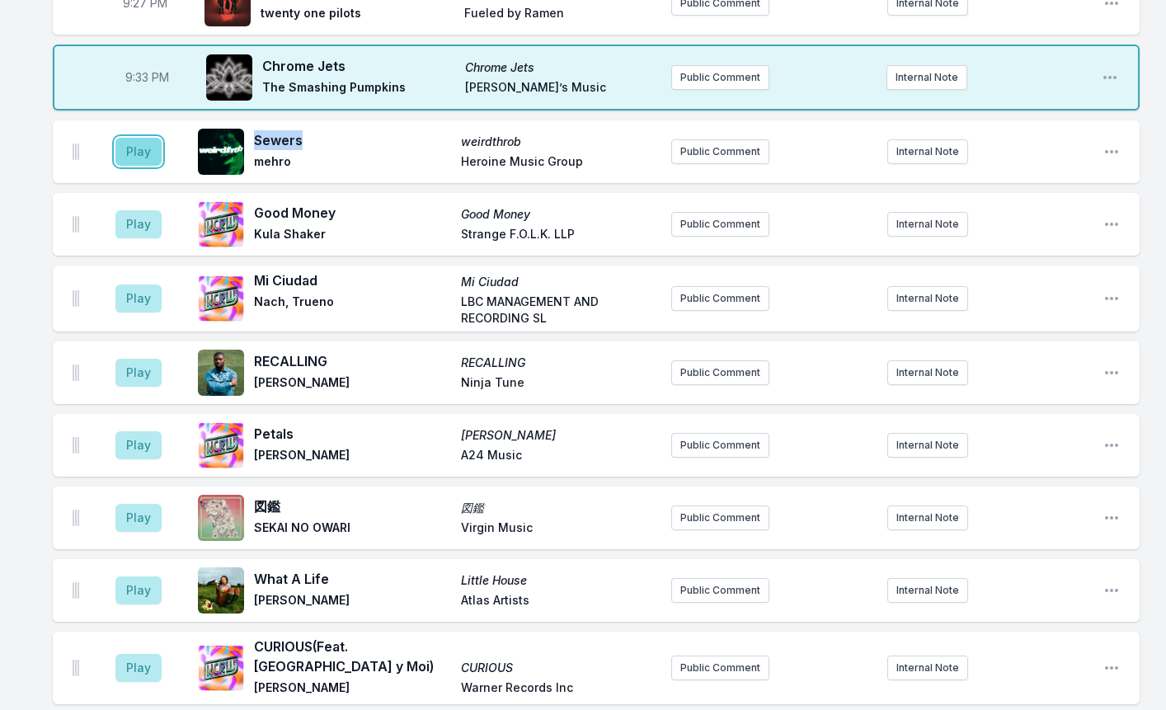
click at [146, 138] on button "Play" at bounding box center [138, 152] width 46 height 28
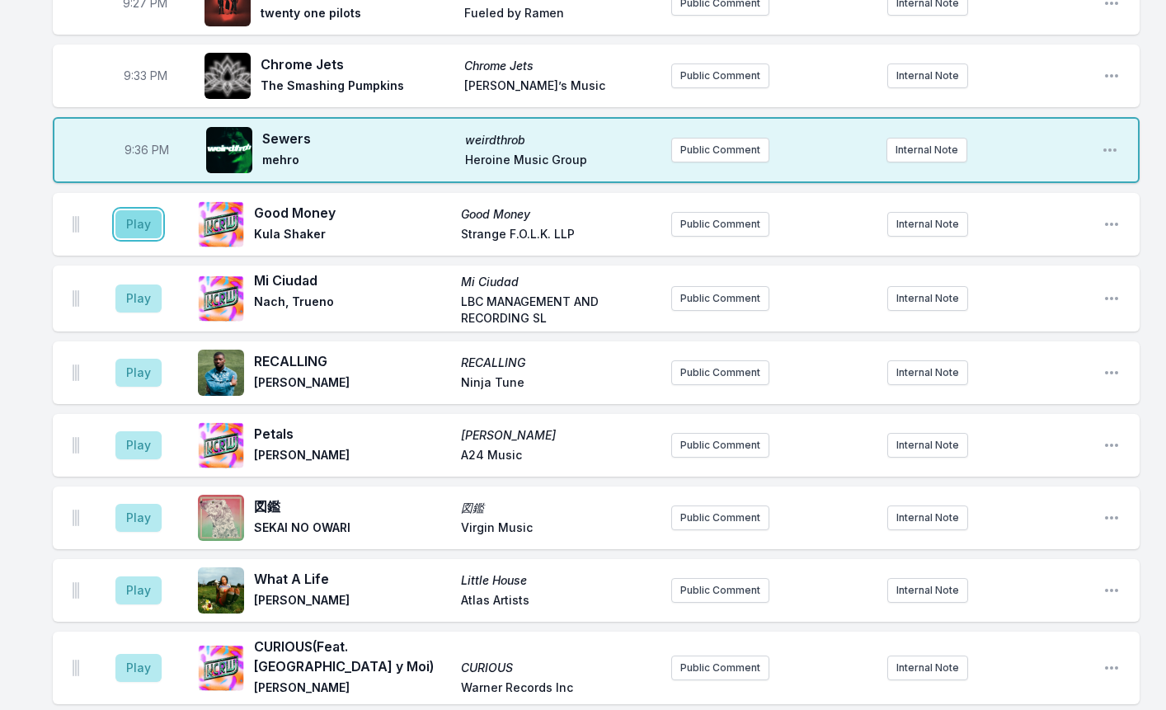
click at [125, 210] on button "Play" at bounding box center [138, 224] width 46 height 28
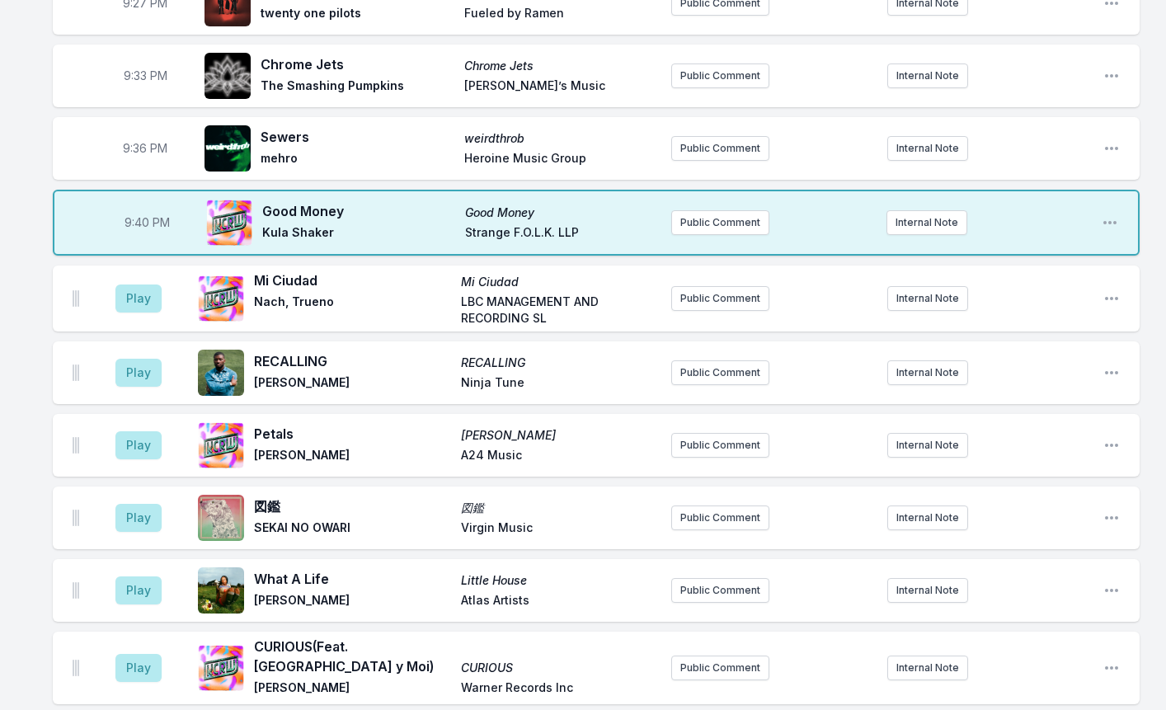
click at [6, 148] on div "8:01 PM Don’t Leave Too Soon Don’t Leave Too Soon (From the Netflix Film '[PERS…" at bounding box center [583, 20] width 1166 height 3111
click at [22, 157] on div "8:01 PM Don’t Leave Too Soon Don’t Leave Too Soon (From the Netflix Film '[PERS…" at bounding box center [583, 20] width 1166 height 3111
click at [29, 187] on div "8:01 PM Don’t Leave Too Soon Don’t Leave Too Soon (From the Netflix Film '[PERS…" at bounding box center [583, 20] width 1166 height 3111
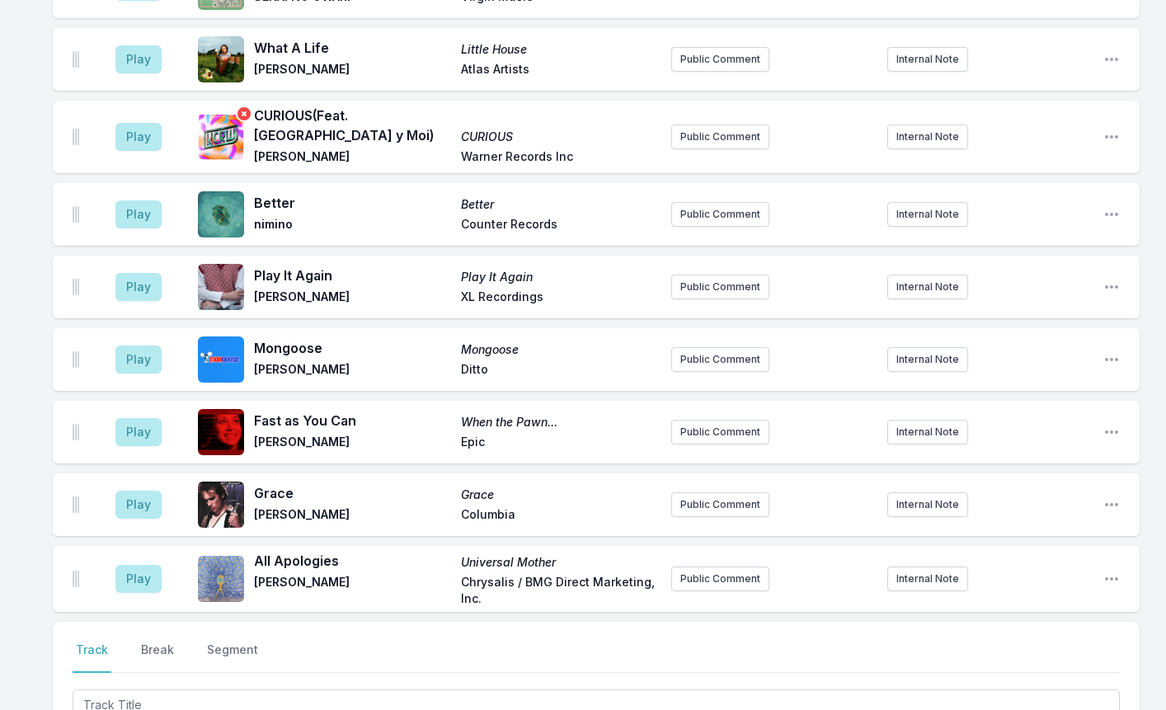
scroll to position [2274, 0]
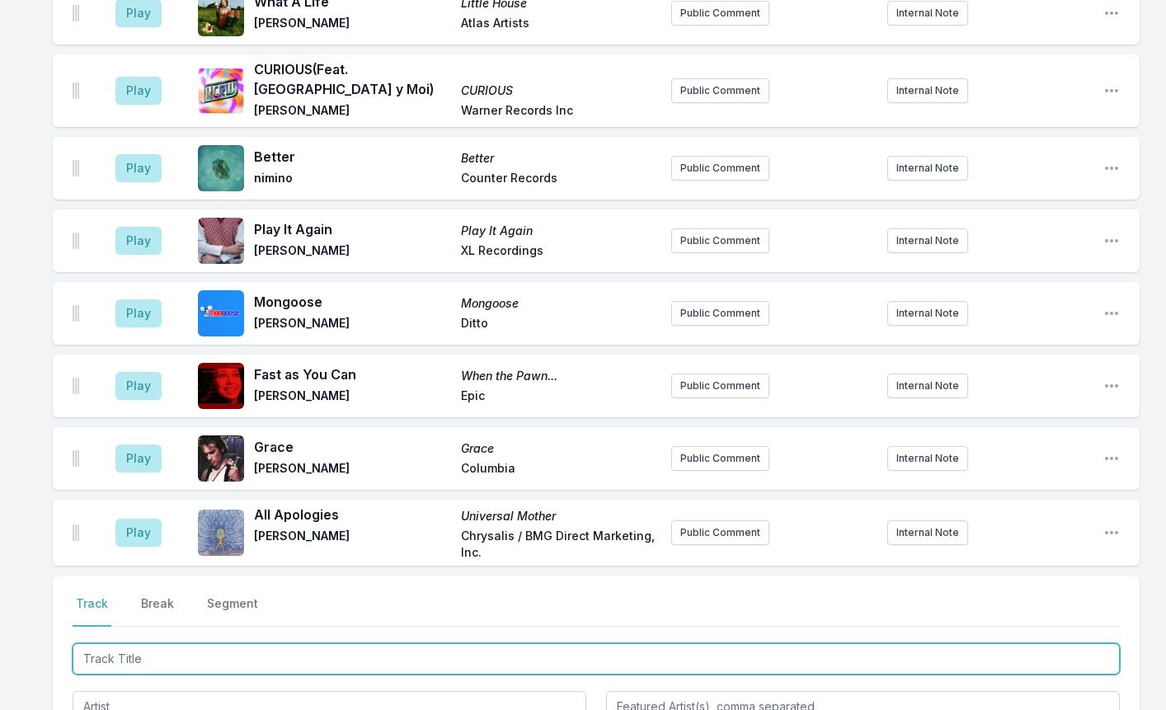
click at [105, 643] on input "Track Title" at bounding box center [596, 658] width 1047 height 31
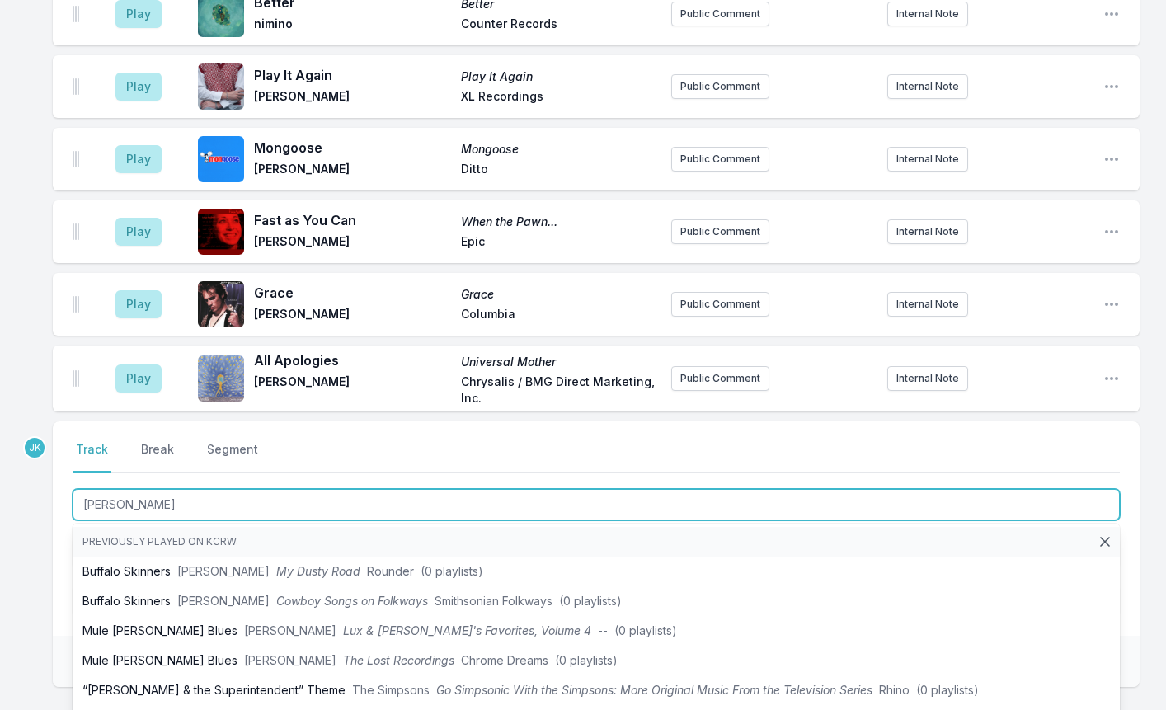
scroll to position [2439, 0]
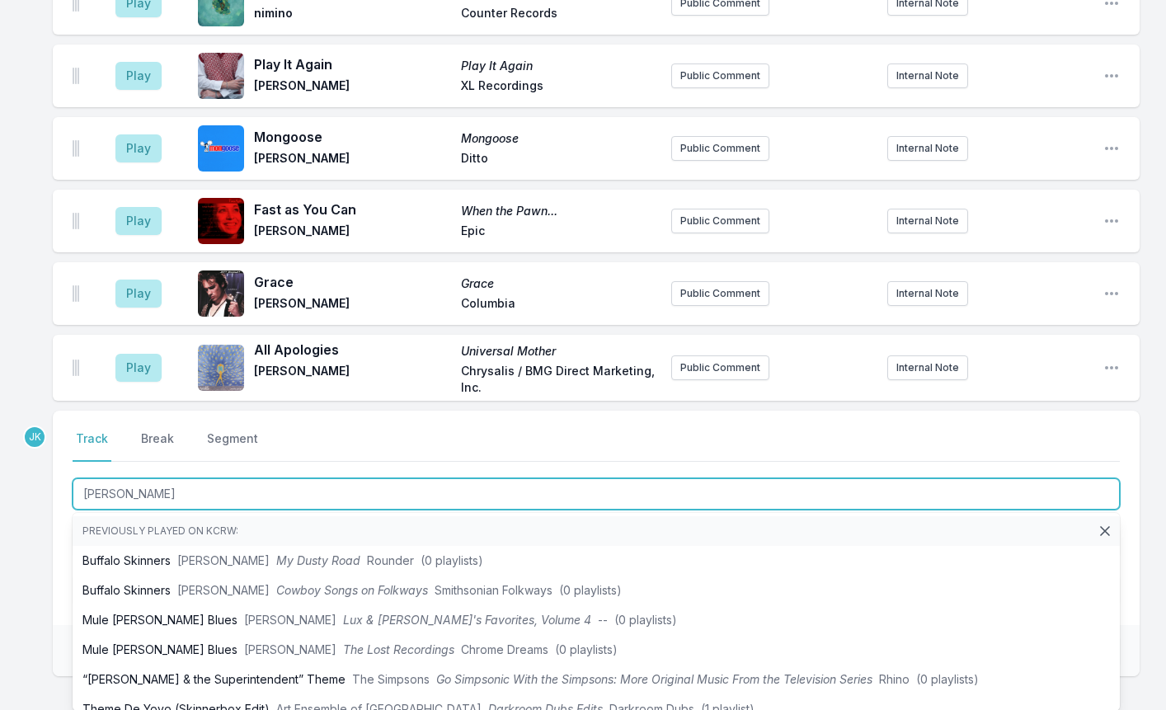
drag, startPoint x: 132, startPoint y: 462, endPoint x: 47, endPoint y: 458, distance: 85.0
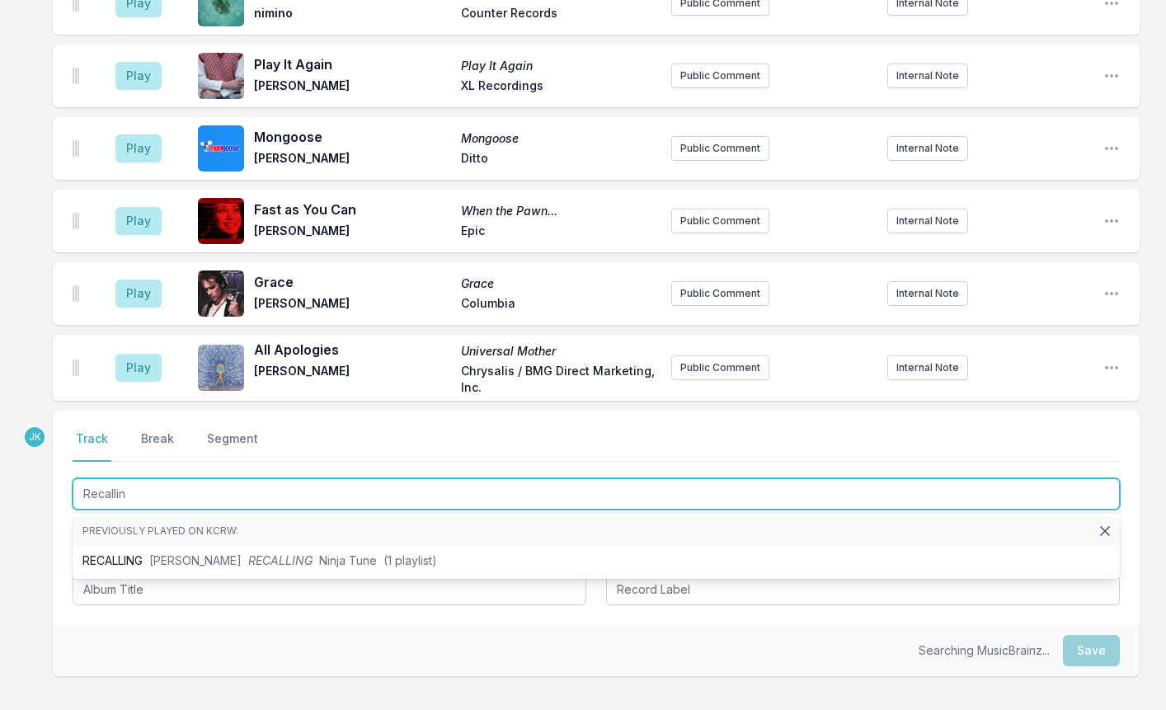
type input "Recalling"
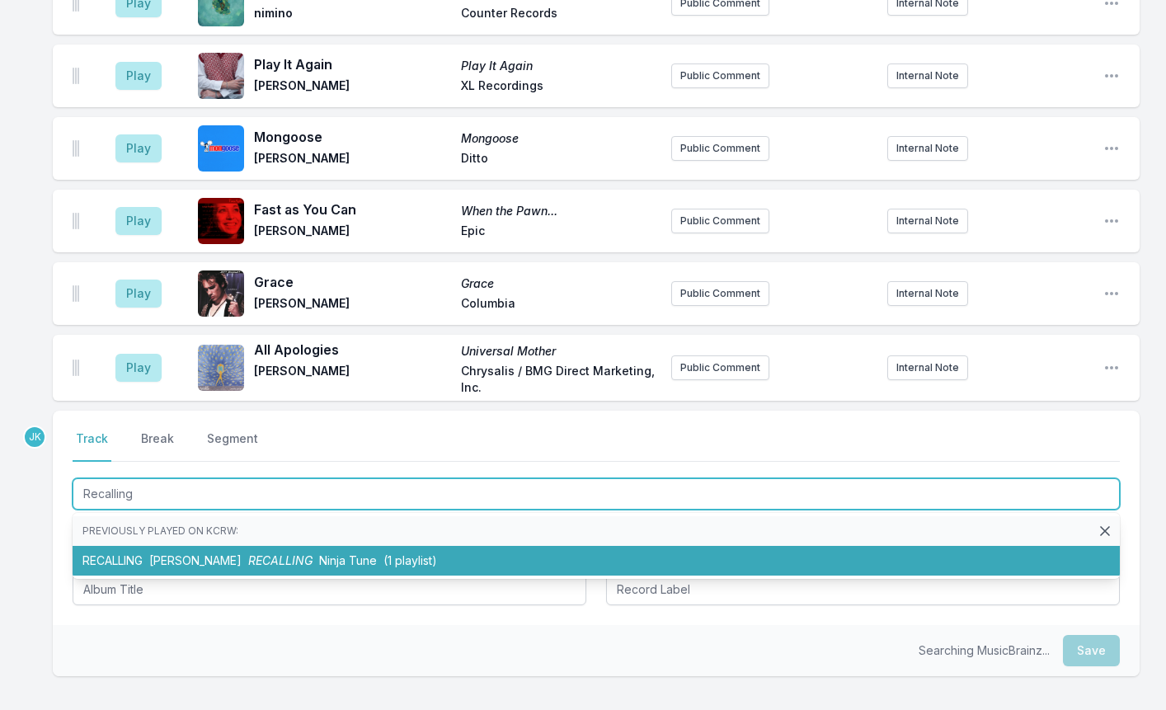
click at [183, 553] on span "[PERSON_NAME]" at bounding box center [195, 560] width 92 height 14
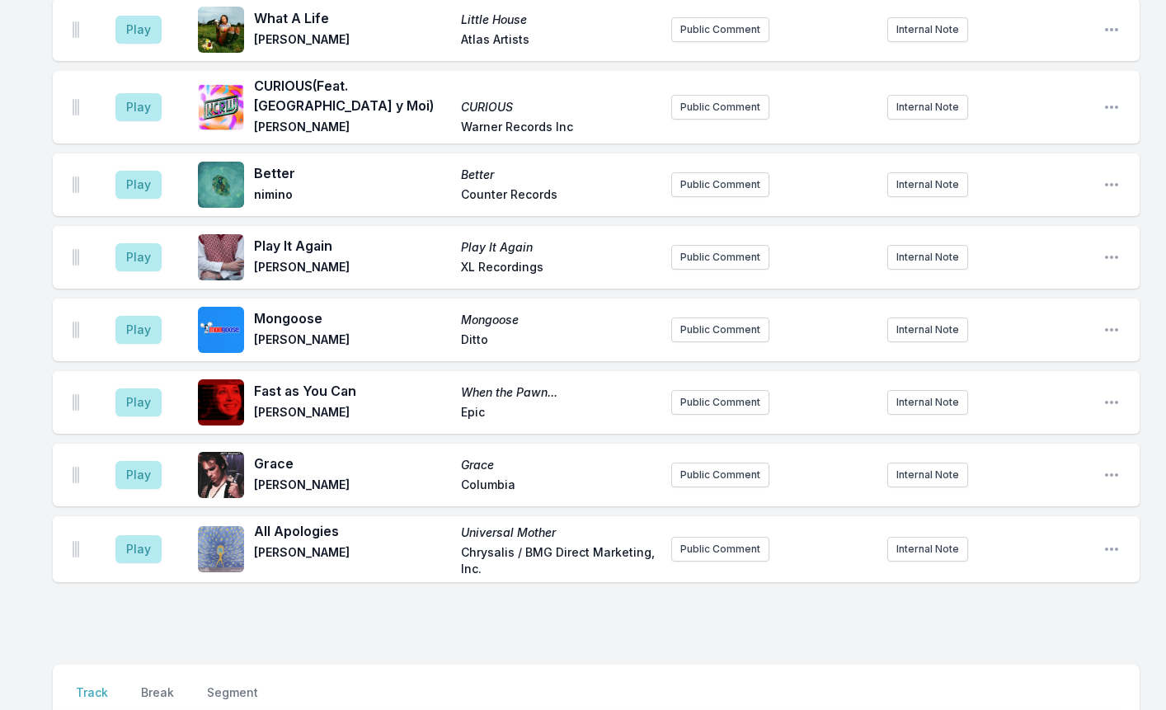
scroll to position [2498, 0]
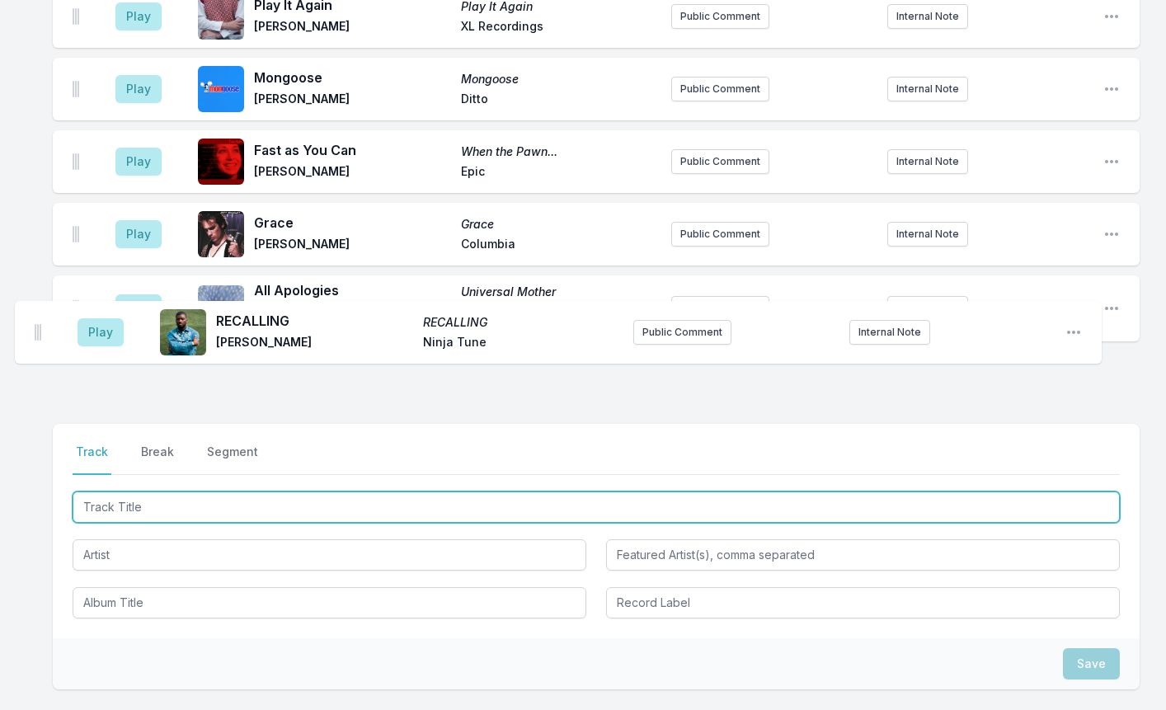
drag, startPoint x: 77, startPoint y: 339, endPoint x: 42, endPoint y: 326, distance: 37.8
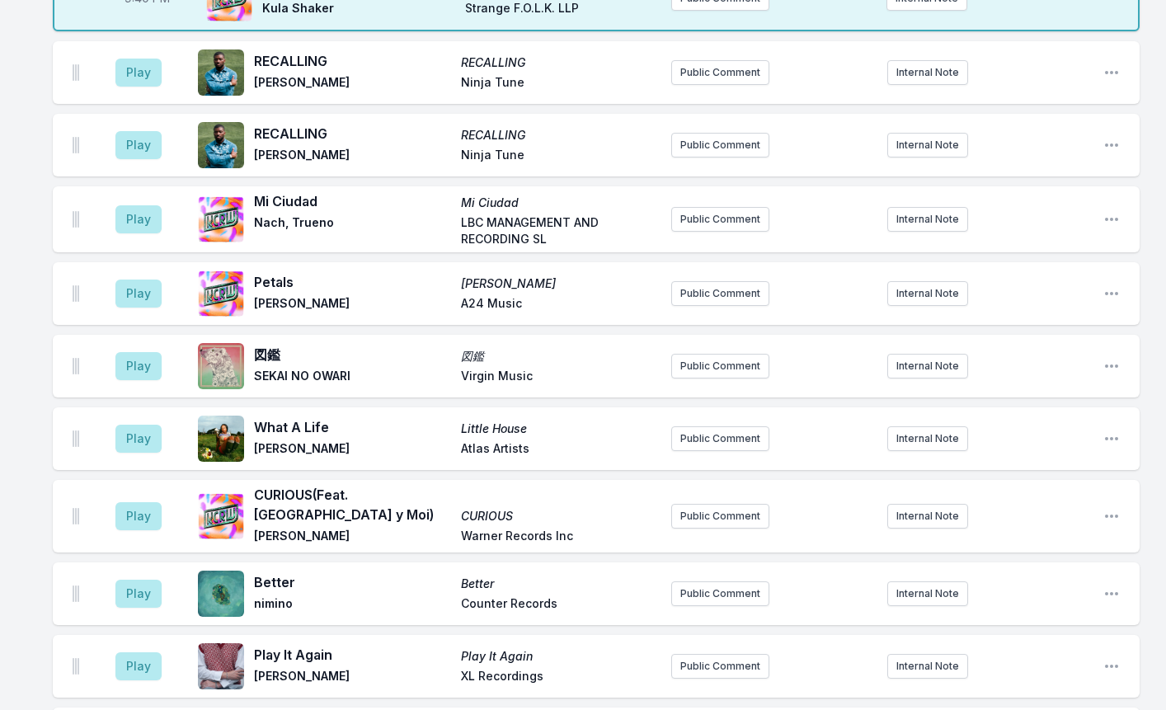
scroll to position [1838, 0]
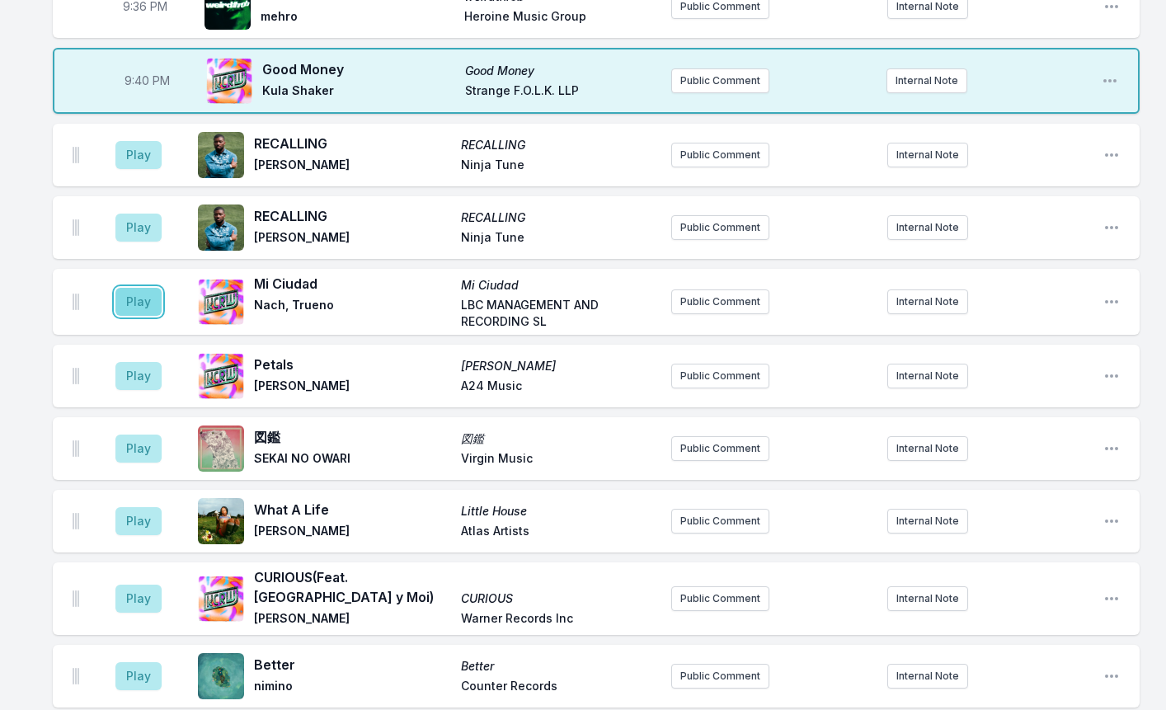
click at [125, 288] on button "Play" at bounding box center [138, 302] width 46 height 28
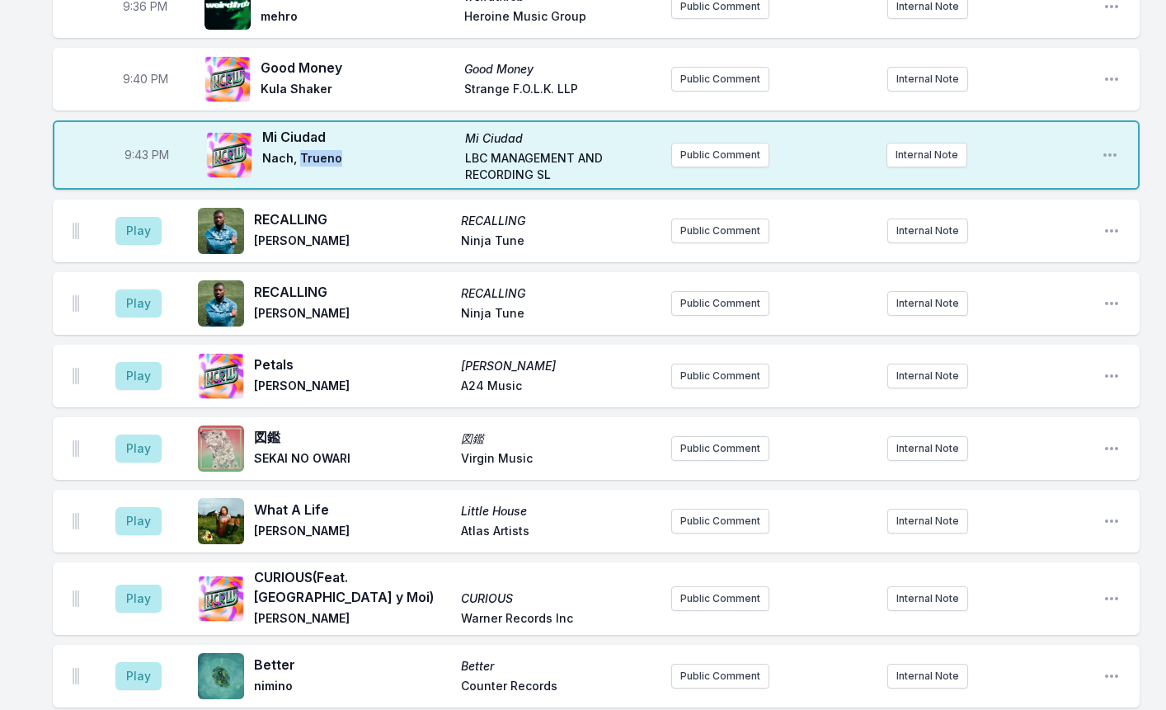
drag, startPoint x: 344, startPoint y: 136, endPoint x: 303, endPoint y: 138, distance: 40.4
click at [303, 150] on span "Nach, Trueno" at bounding box center [358, 166] width 193 height 33
copy span "Trueno"
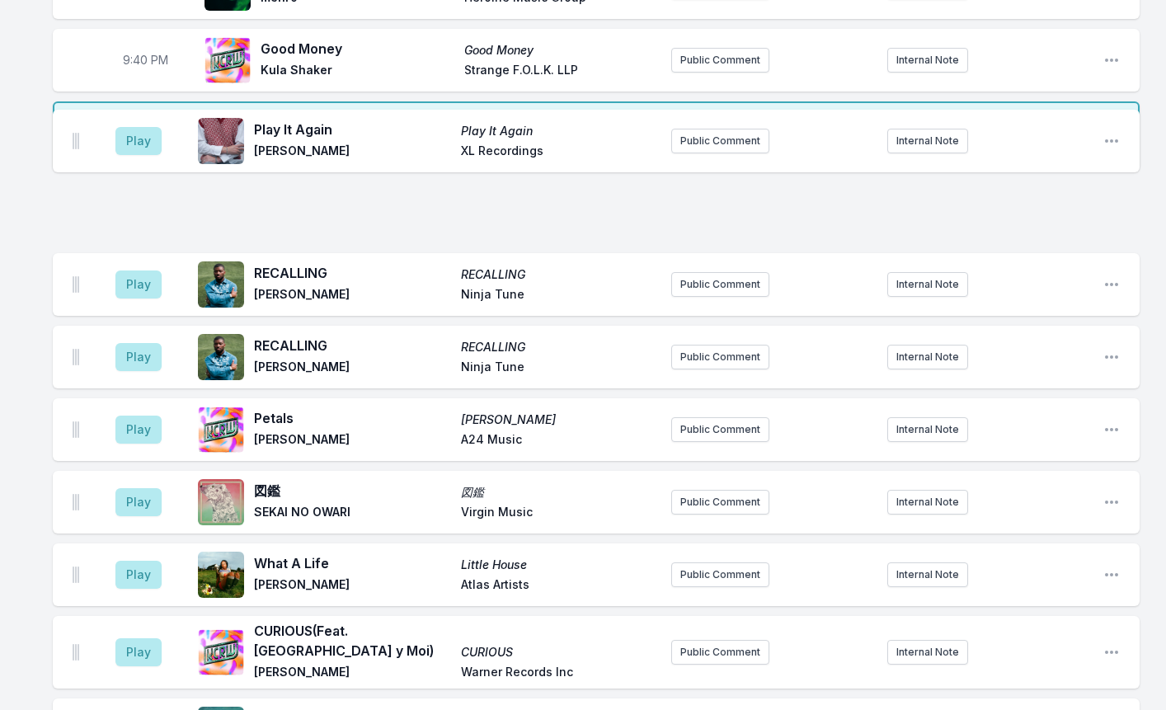
scroll to position [1855, 0]
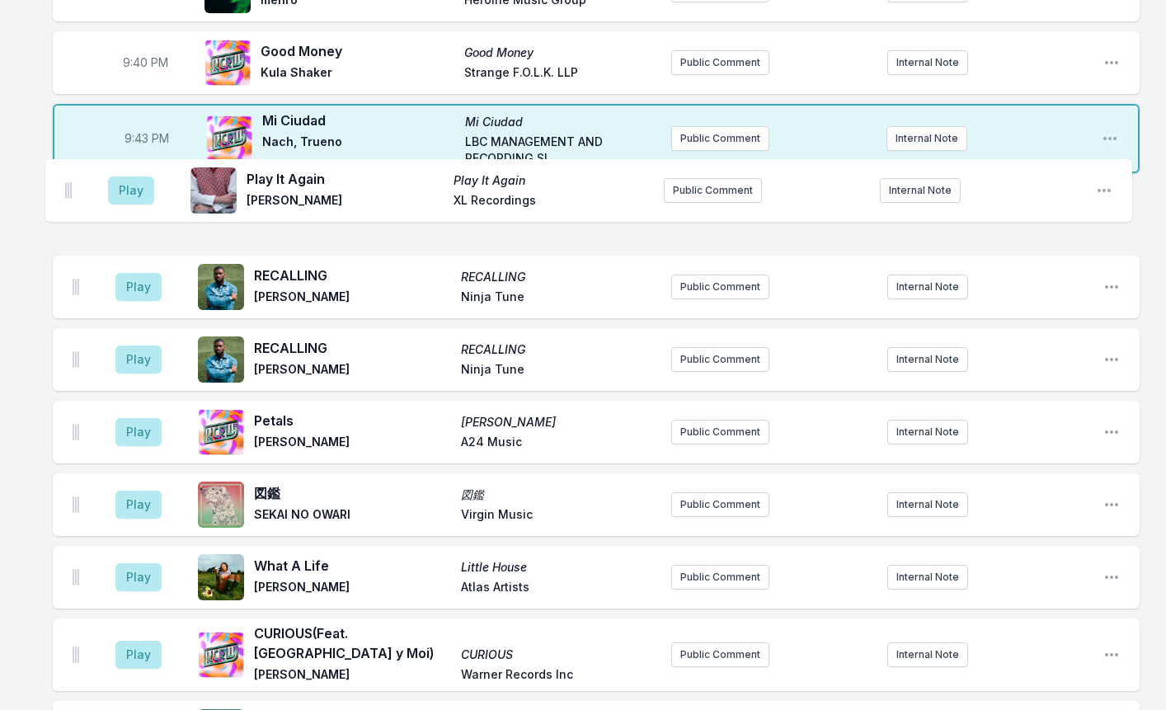
drag, startPoint x: 77, startPoint y: 547, endPoint x: 70, endPoint y: 180, distance: 367.8
click at [70, 183] on ul "Play RECALLING RECALLING [PERSON_NAME] Ninja Tune Public Comment Internal Note …" at bounding box center [596, 620] width 1087 height 874
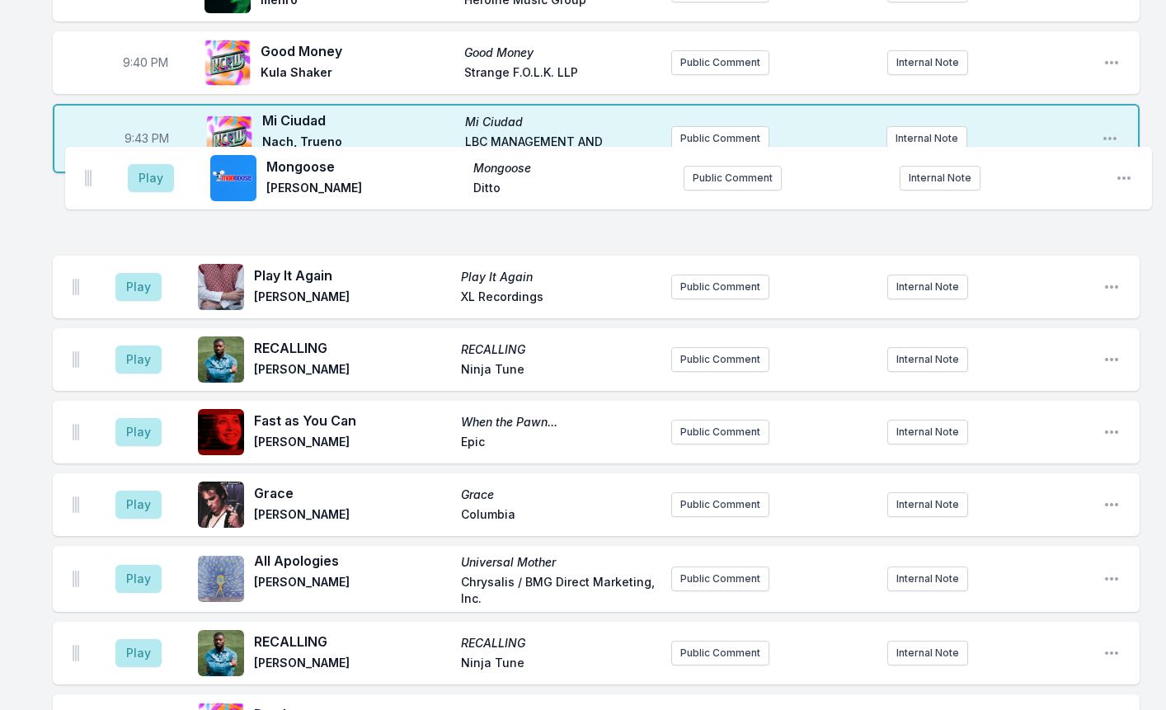
scroll to position [1854, 0]
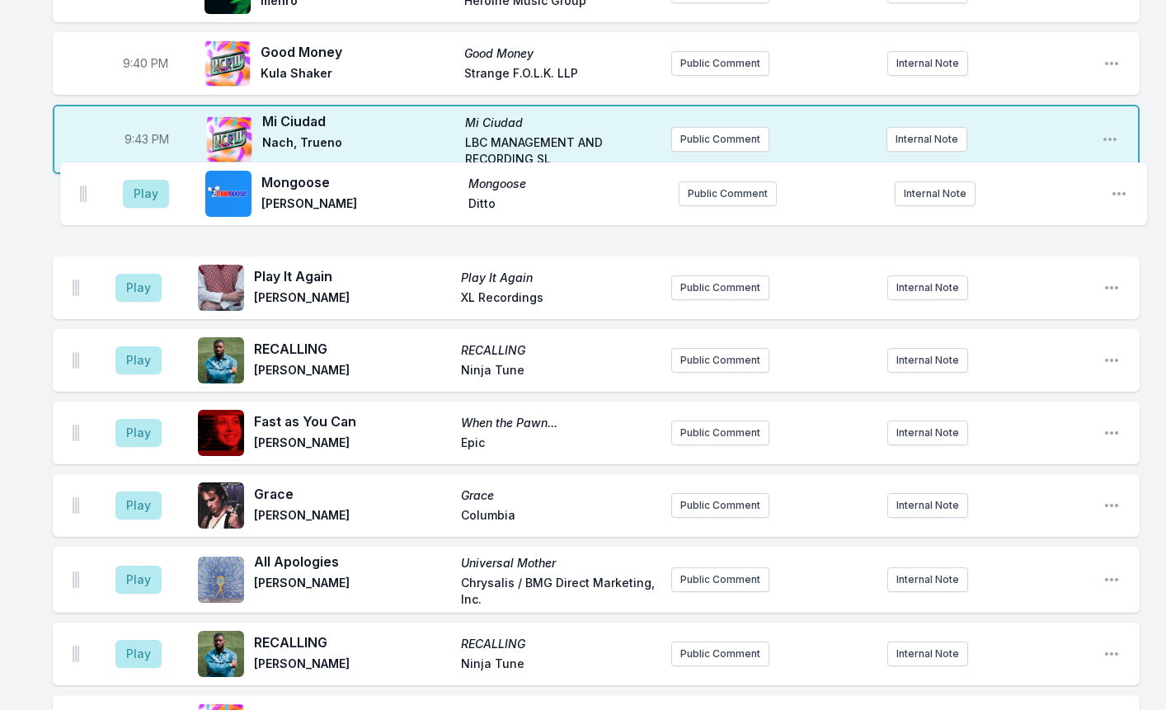
drag, startPoint x: 74, startPoint y: 333, endPoint x: 82, endPoint y: 186, distance: 146.9
click at [82, 186] on ul "Play Play It Again Play It Again [PERSON_NAME] XL Recordings Public Comment Int…" at bounding box center [596, 621] width 1087 height 874
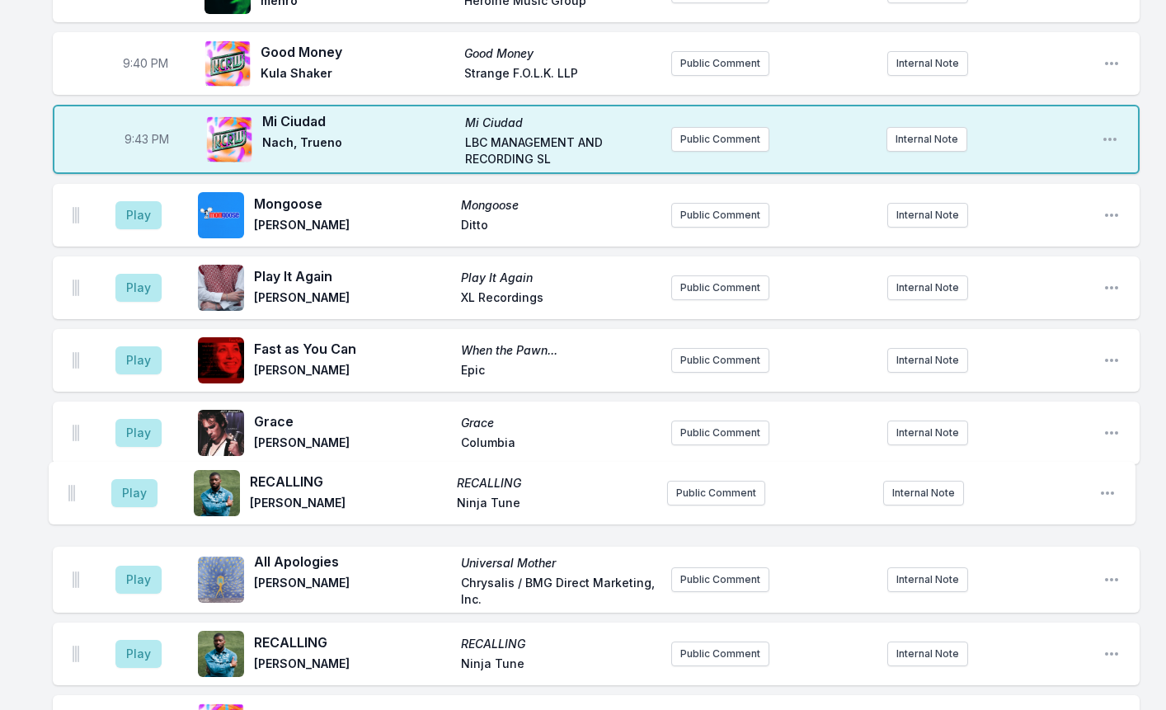
scroll to position [1855, 0]
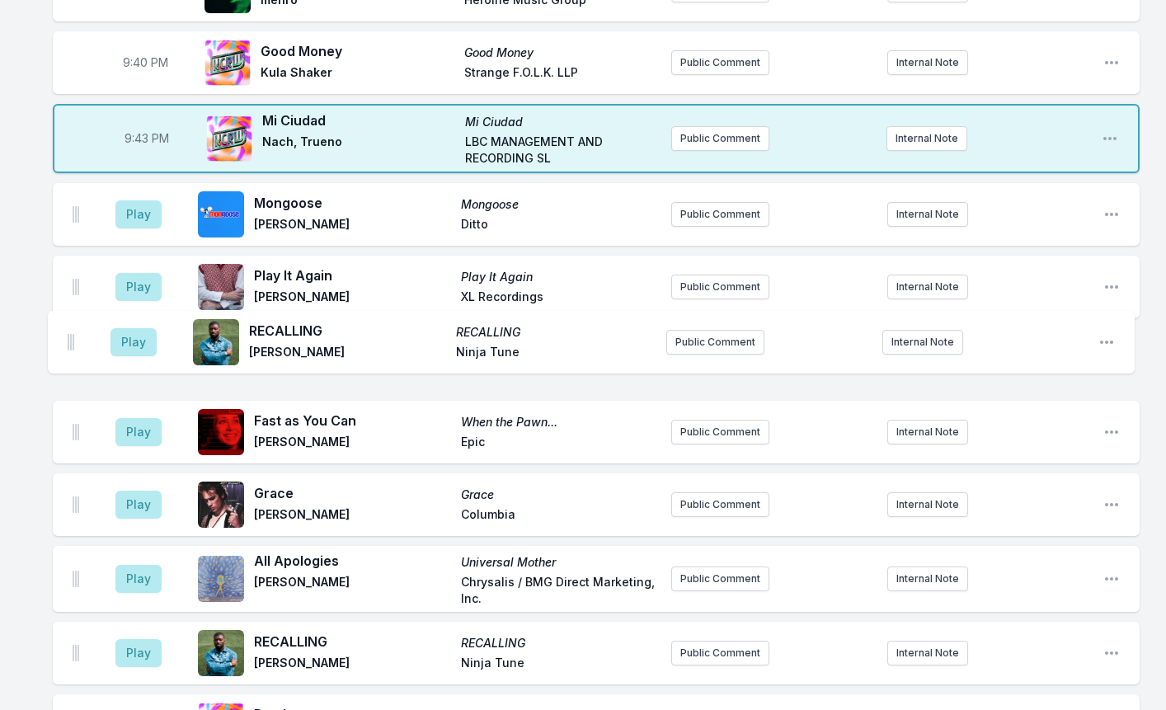
drag, startPoint x: 73, startPoint y: 554, endPoint x: 68, endPoint y: 332, distance: 221.8
click at [68, 332] on ul "Play Mongoose Mongoose [PERSON_NAME] Public Comment Internal Note Open playlist…" at bounding box center [596, 620] width 1087 height 874
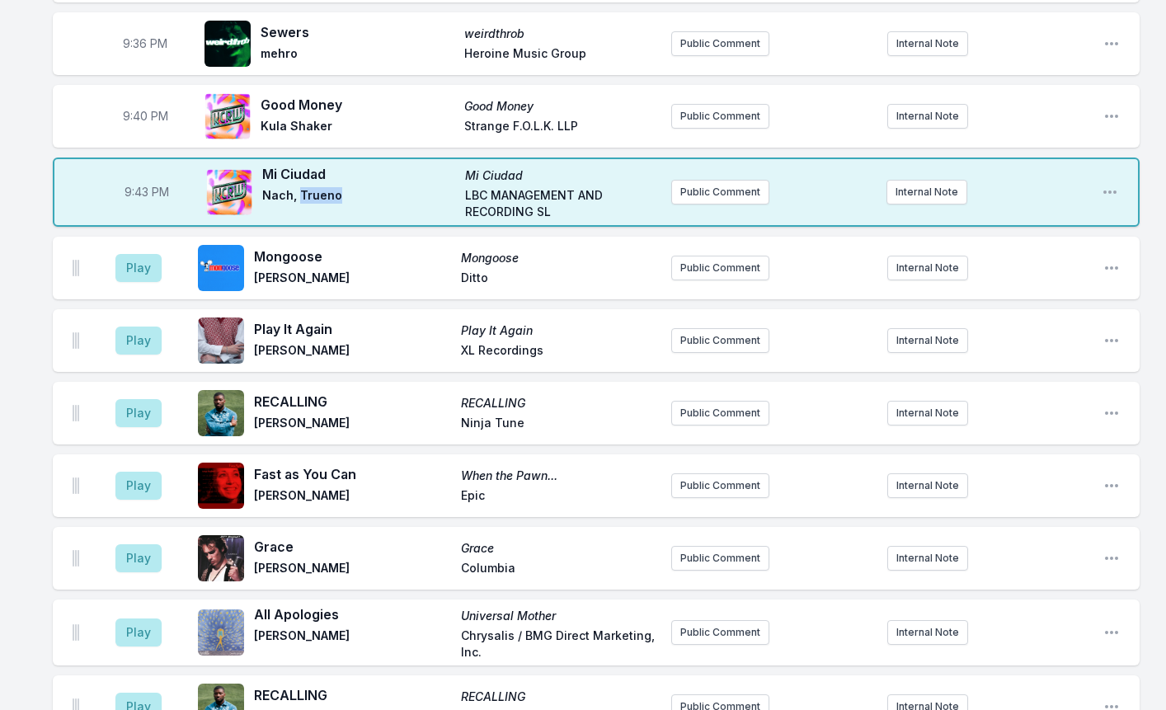
scroll to position [1772, 0]
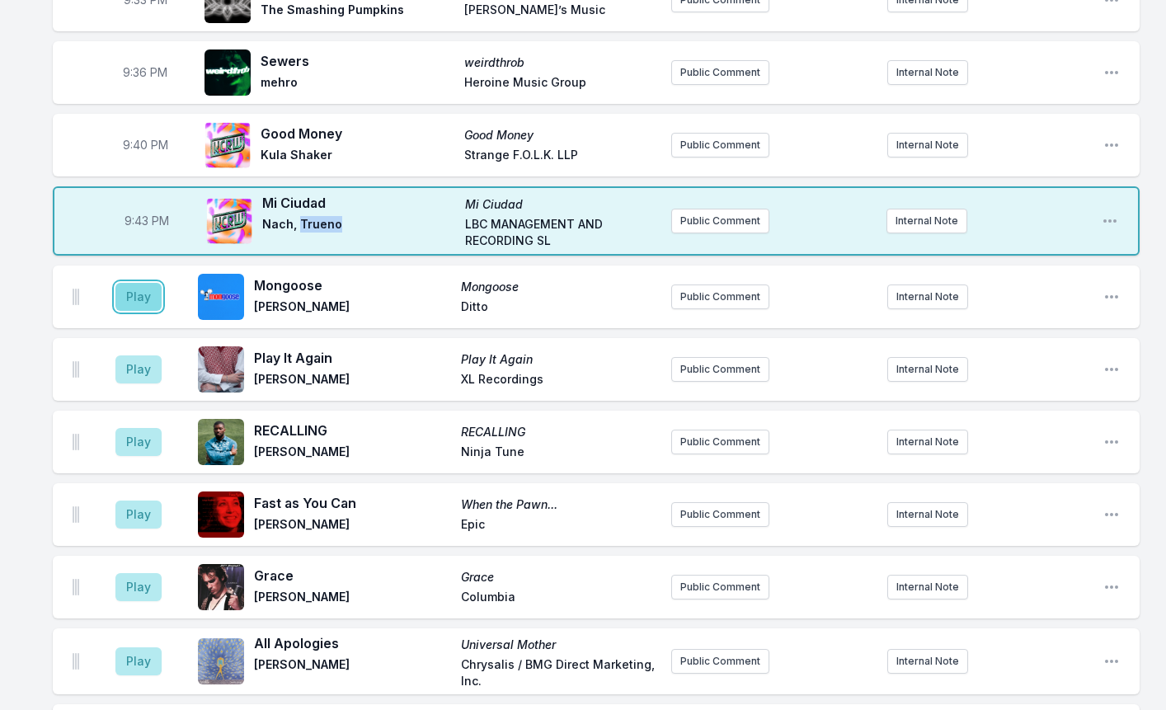
click at [126, 283] on button "Play" at bounding box center [138, 297] width 46 height 28
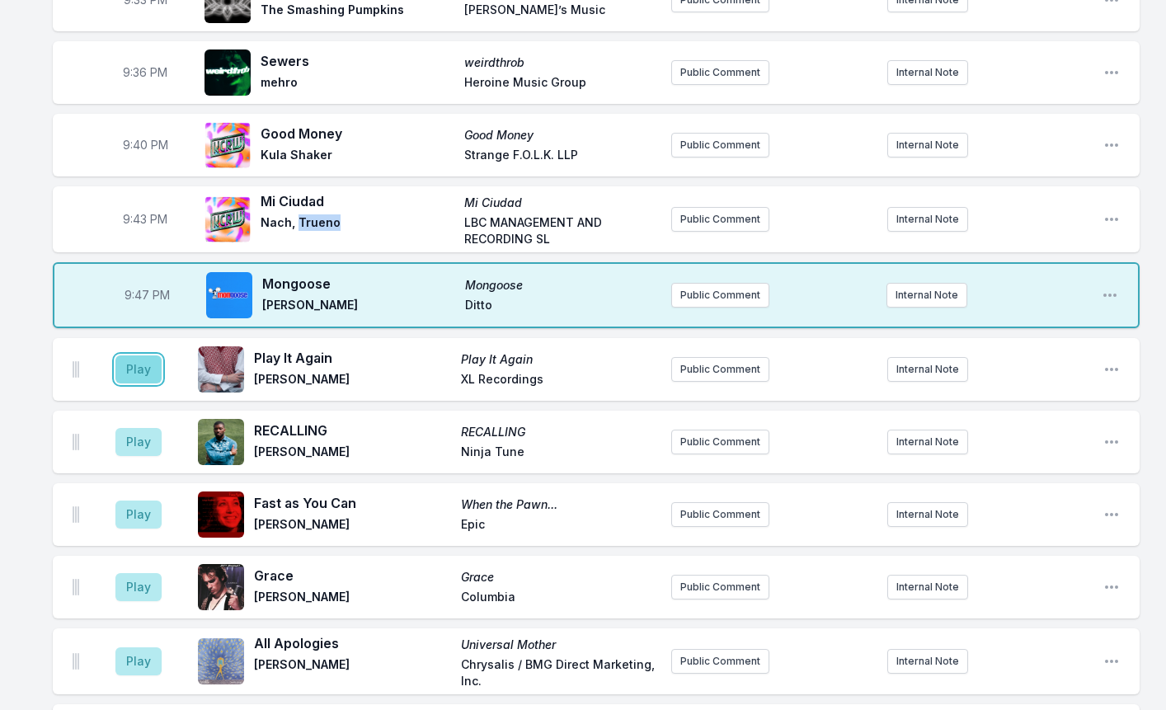
click at [129, 355] on button "Play" at bounding box center [138, 369] width 46 height 28
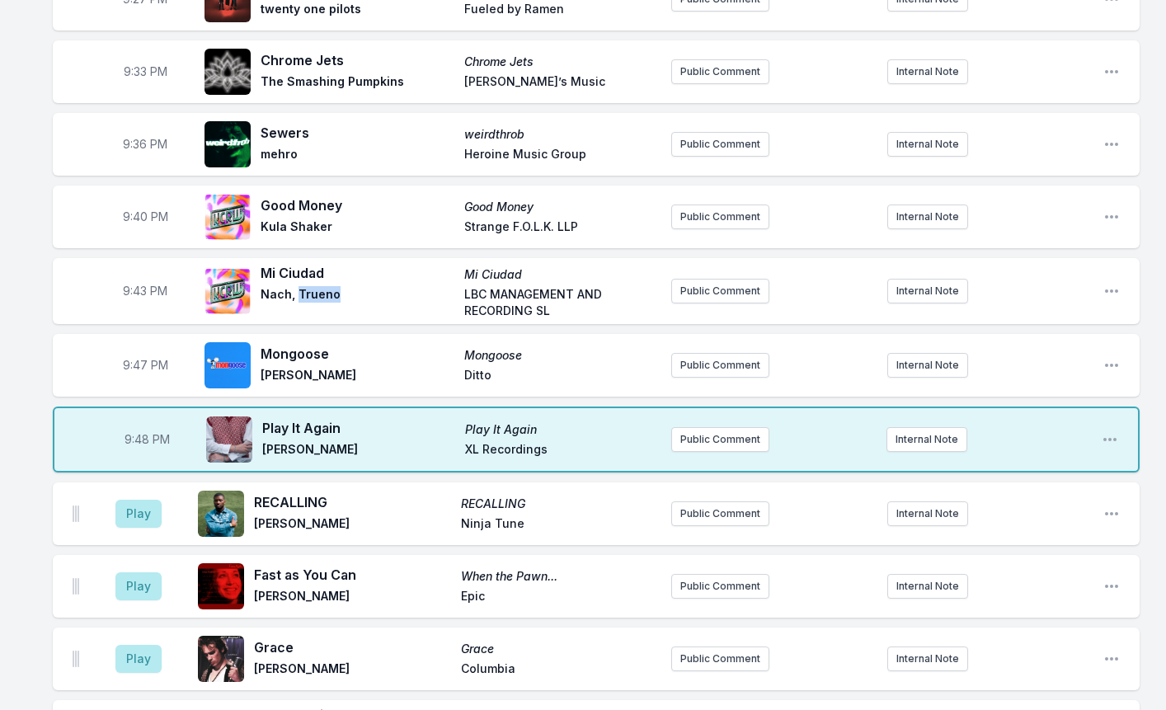
scroll to position [1855, 0]
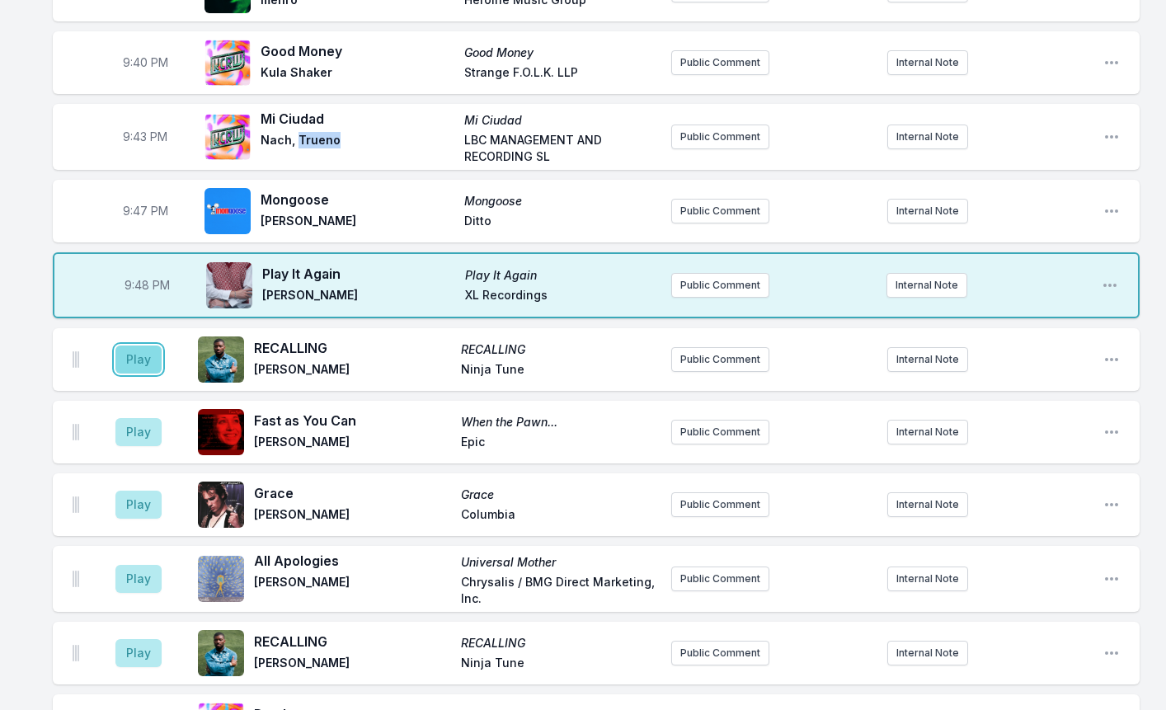
click at [127, 345] on button "Play" at bounding box center [138, 359] width 46 height 28
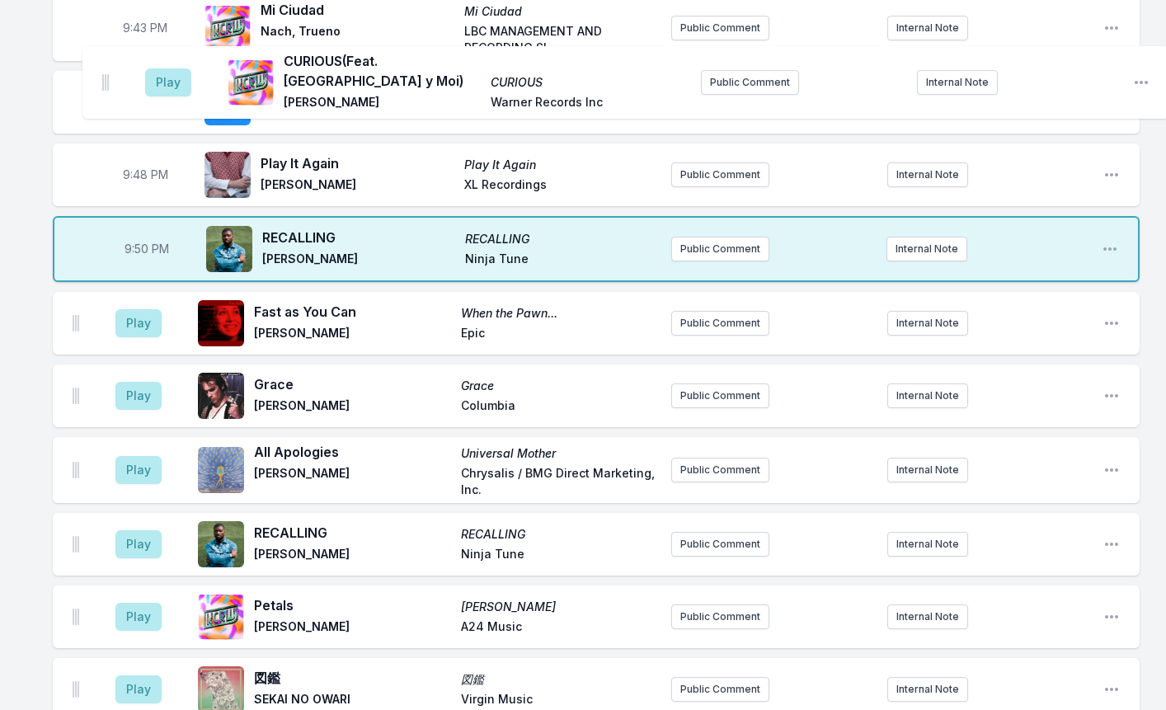
scroll to position [1960, 0]
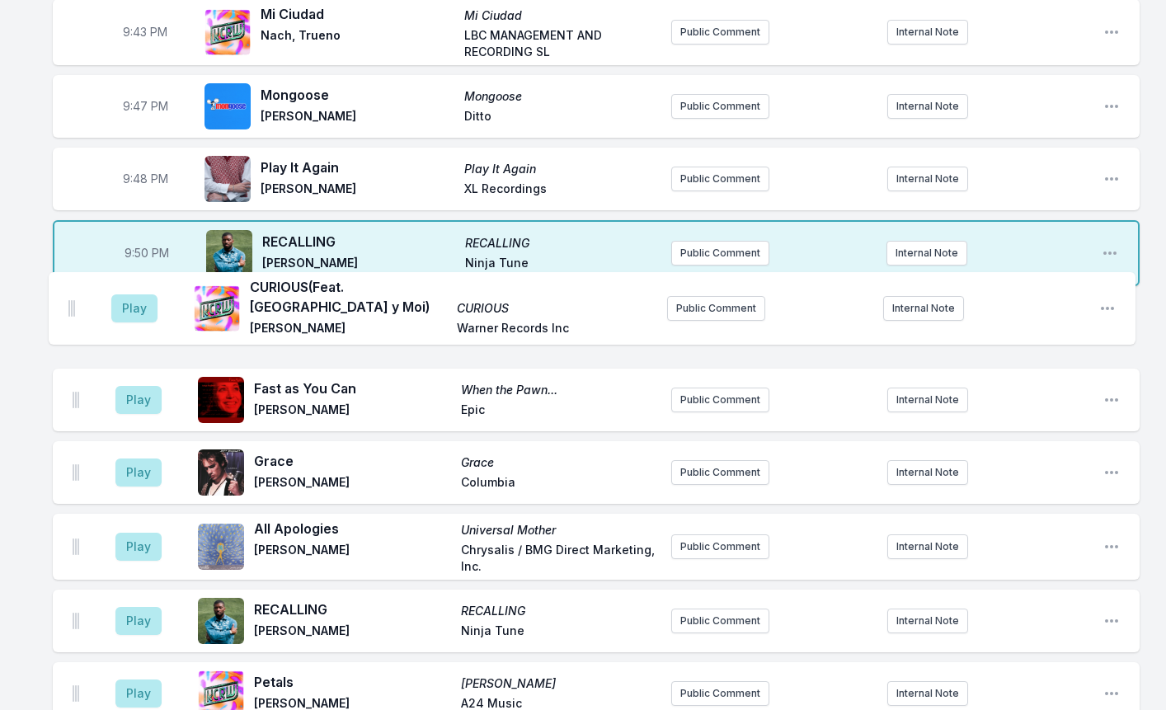
drag, startPoint x: 76, startPoint y: 420, endPoint x: 72, endPoint y: 292, distance: 128.7
click at [72, 296] on ul "Play Fast as You Can When the Pawn... [PERSON_NAME] Epic Public Comment Interna…" at bounding box center [596, 619] width 1087 height 646
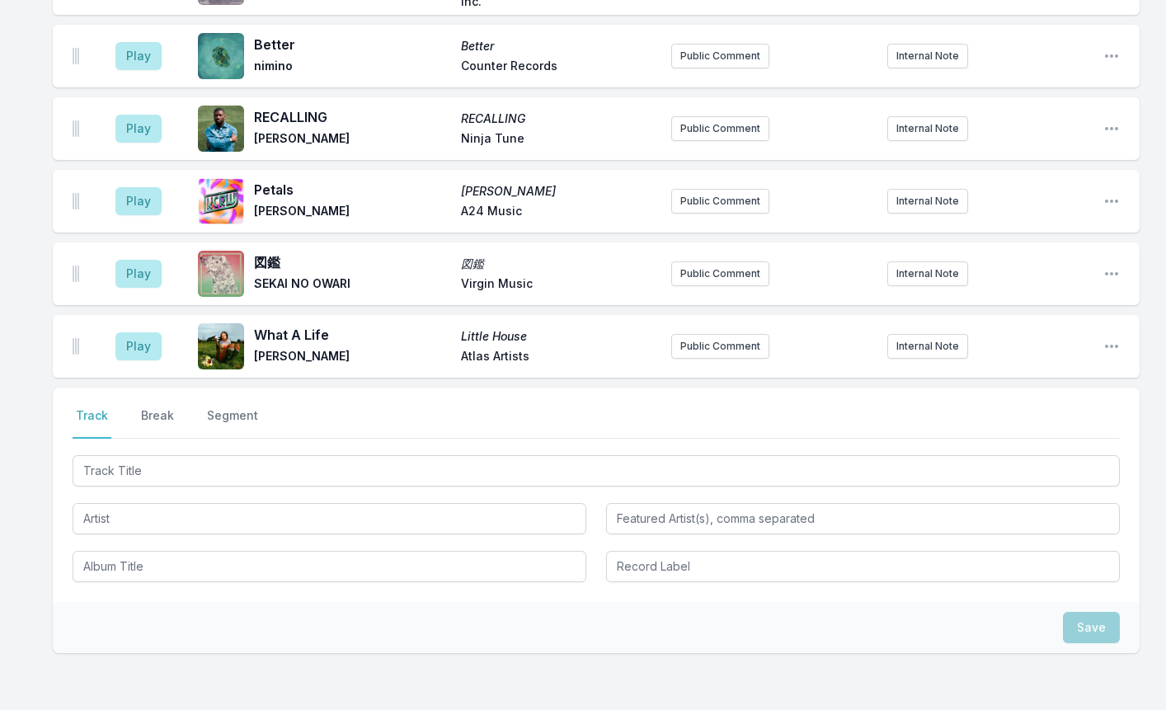
scroll to position [2537, 0]
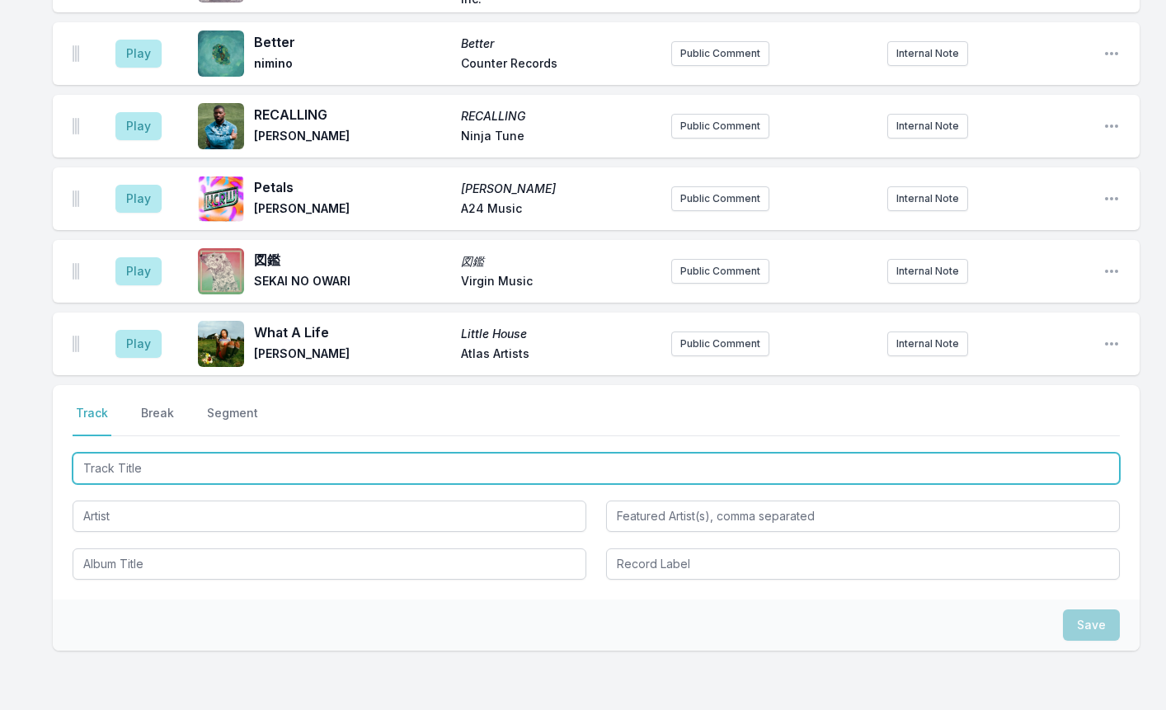
click at [125, 453] on input "Track Title" at bounding box center [596, 468] width 1047 height 31
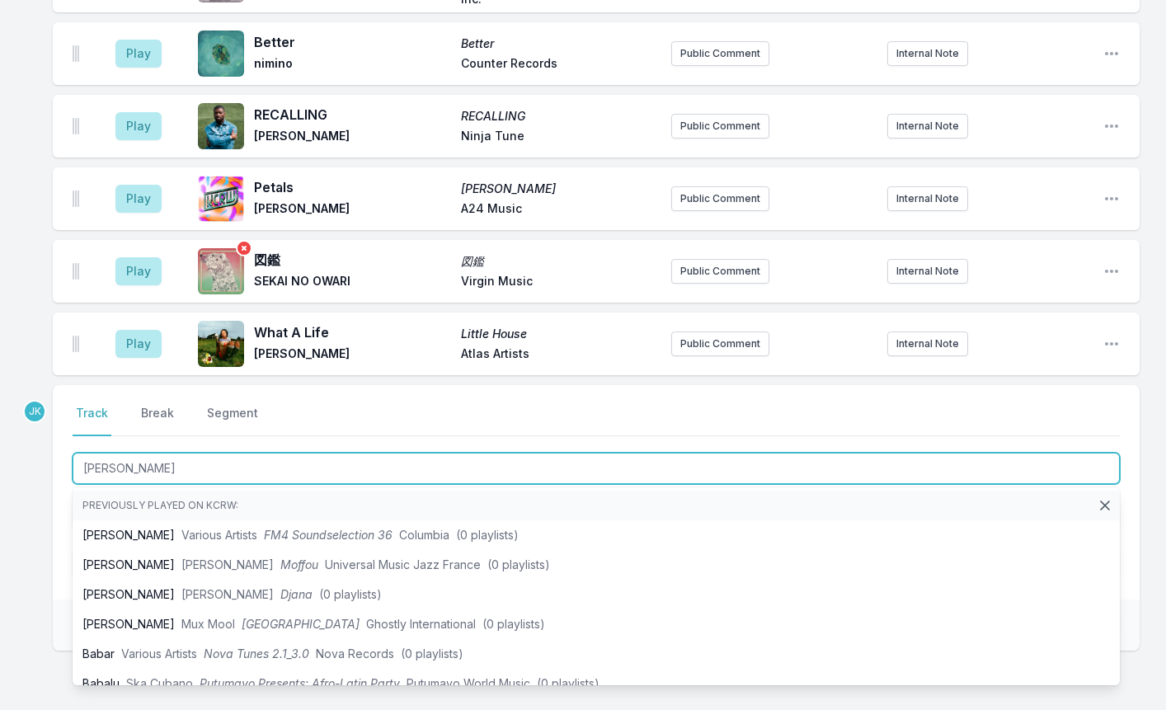
type input "[PERSON_NAME]"
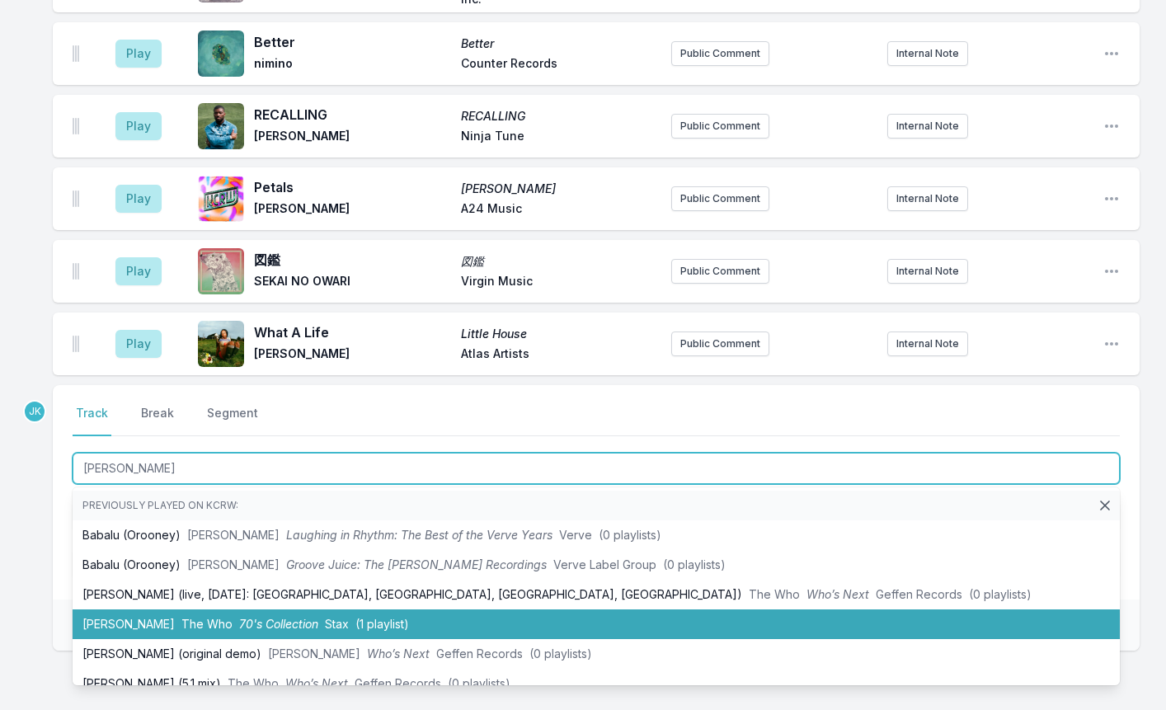
click at [139, 609] on li "[PERSON_NAME] The Who 70's Collection Stax (1 playlist)" at bounding box center [596, 624] width 1047 height 30
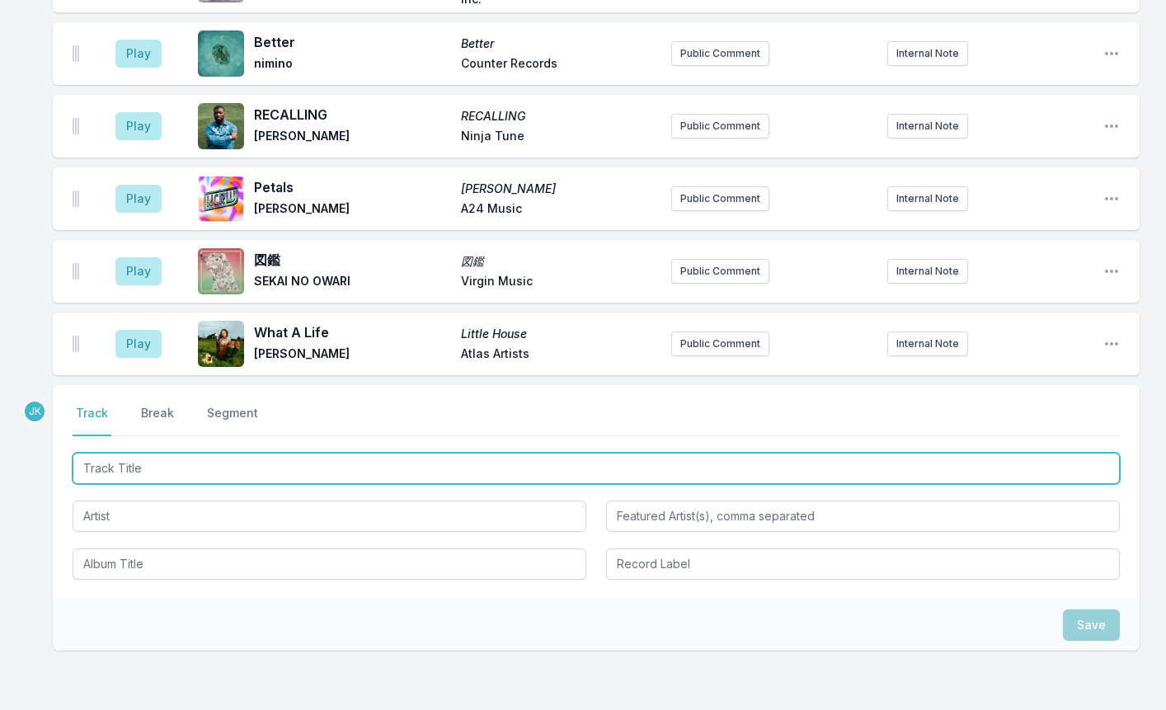
scroll to position [2609, 0]
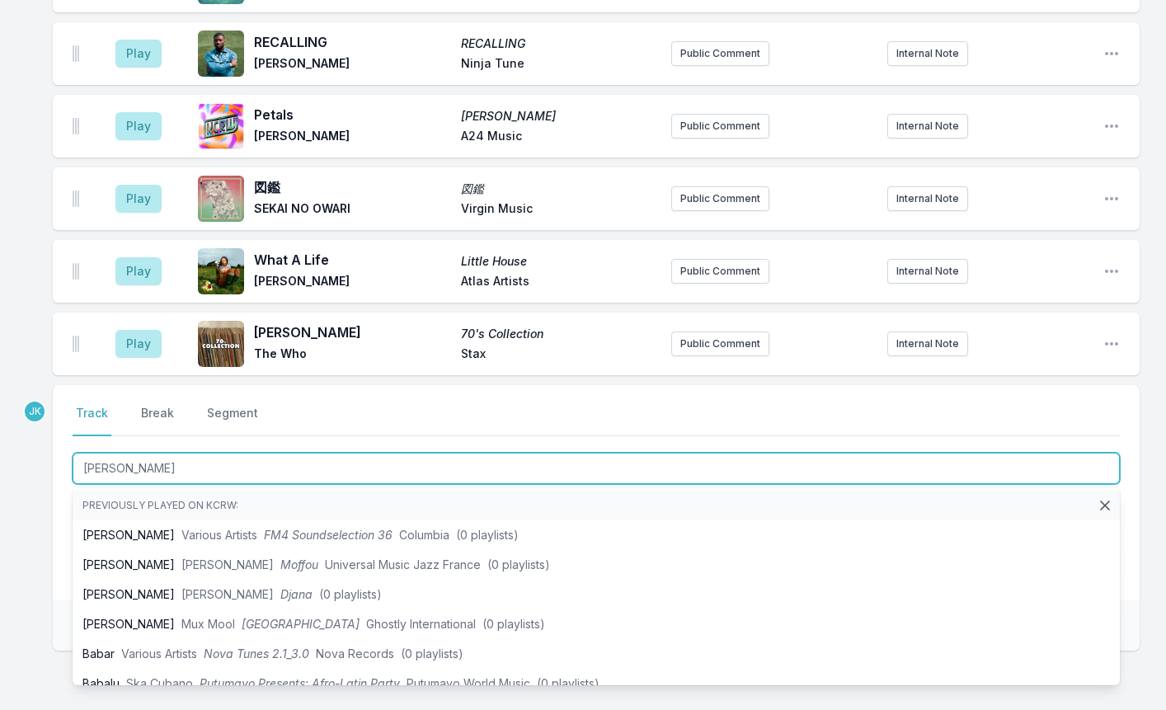
type input "Baba o"
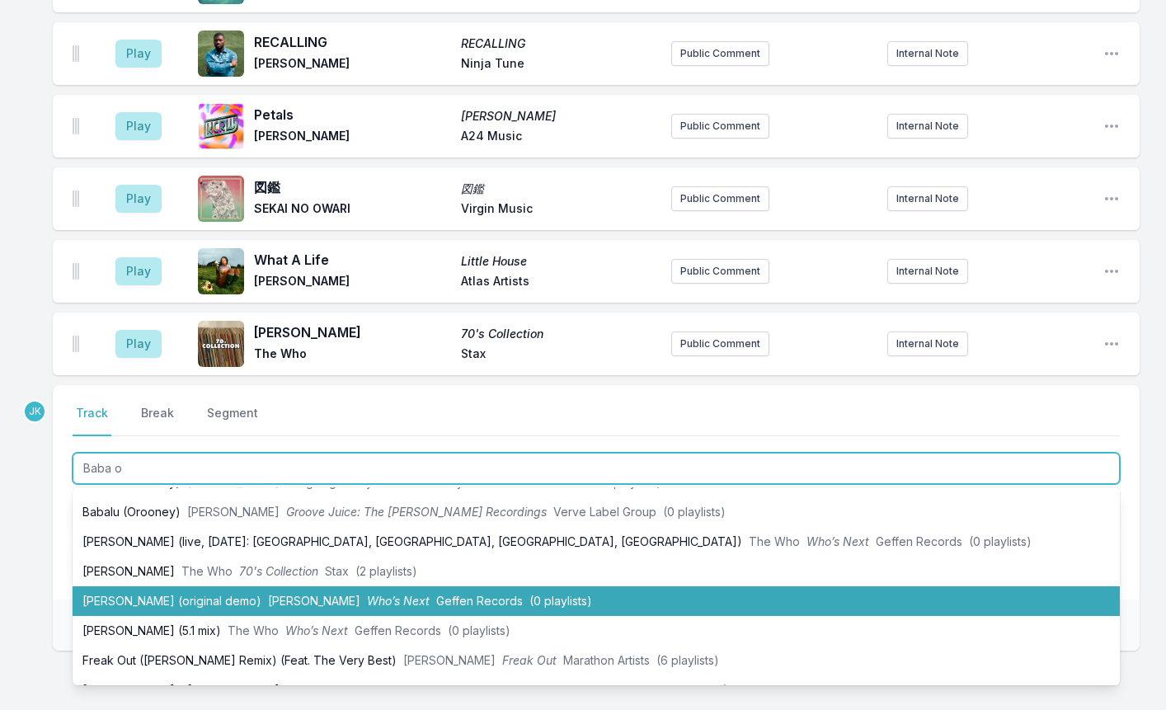
scroll to position [82, 0]
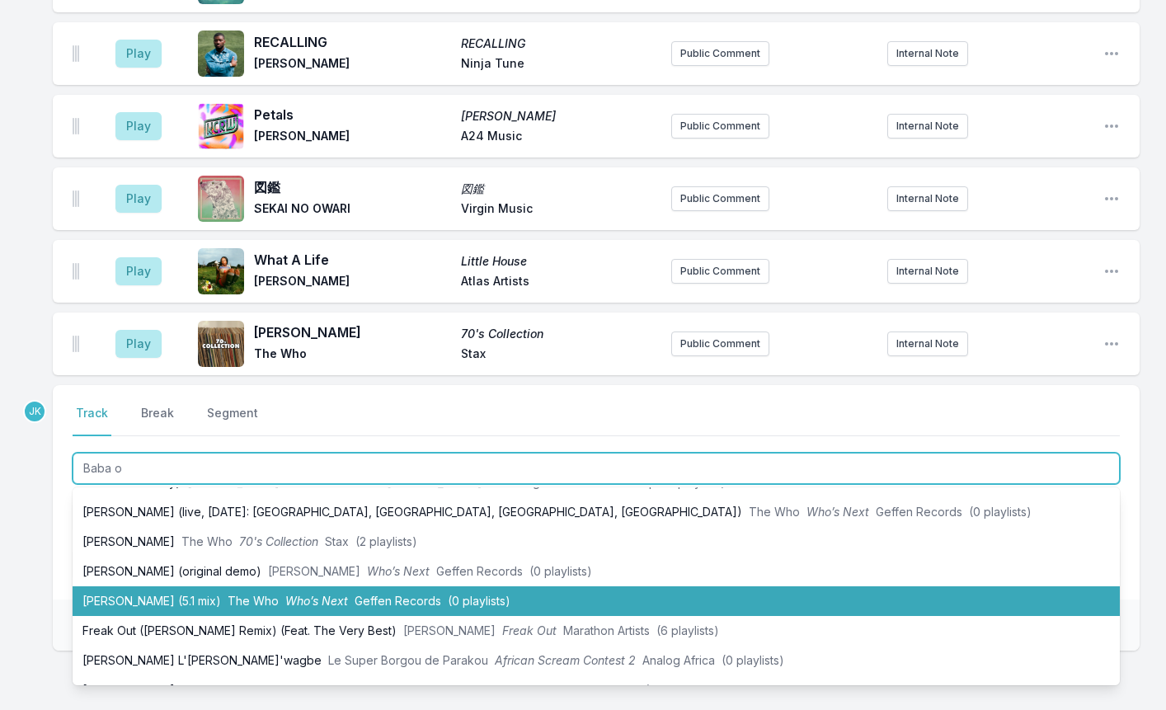
click at [161, 586] on li "[PERSON_NAME] (5.1 mix) The Who Who’s Next Geffen Records (0 playlists)" at bounding box center [596, 601] width 1047 height 30
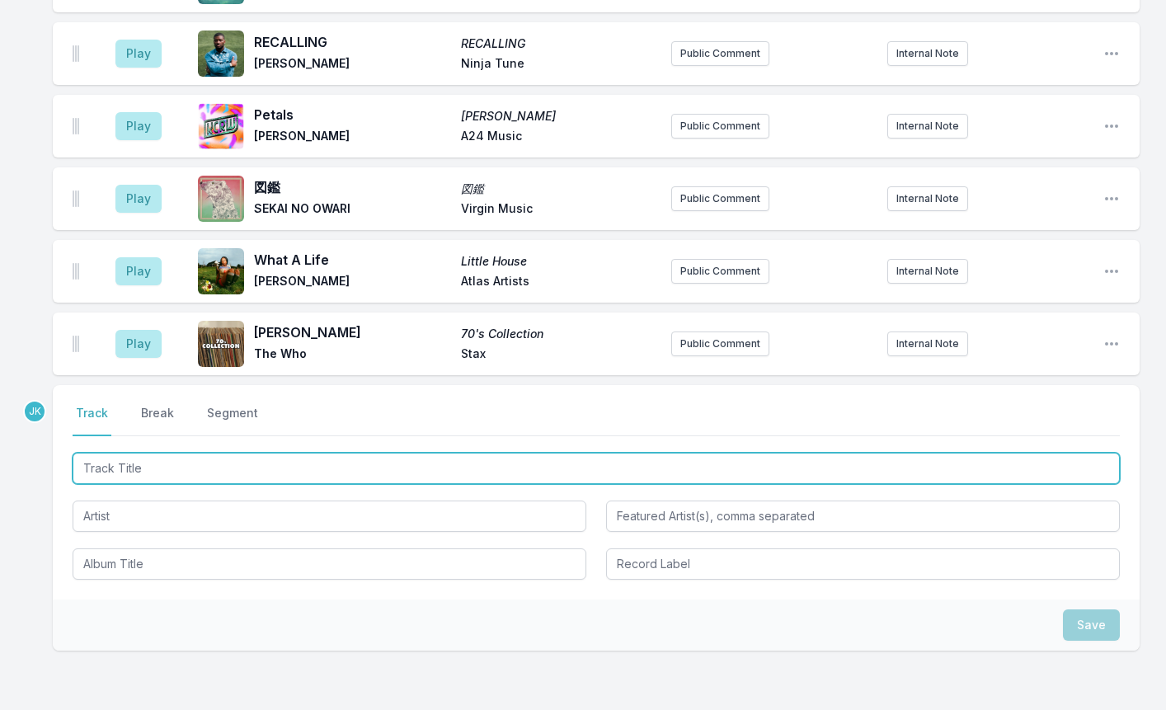
scroll to position [2682, 0]
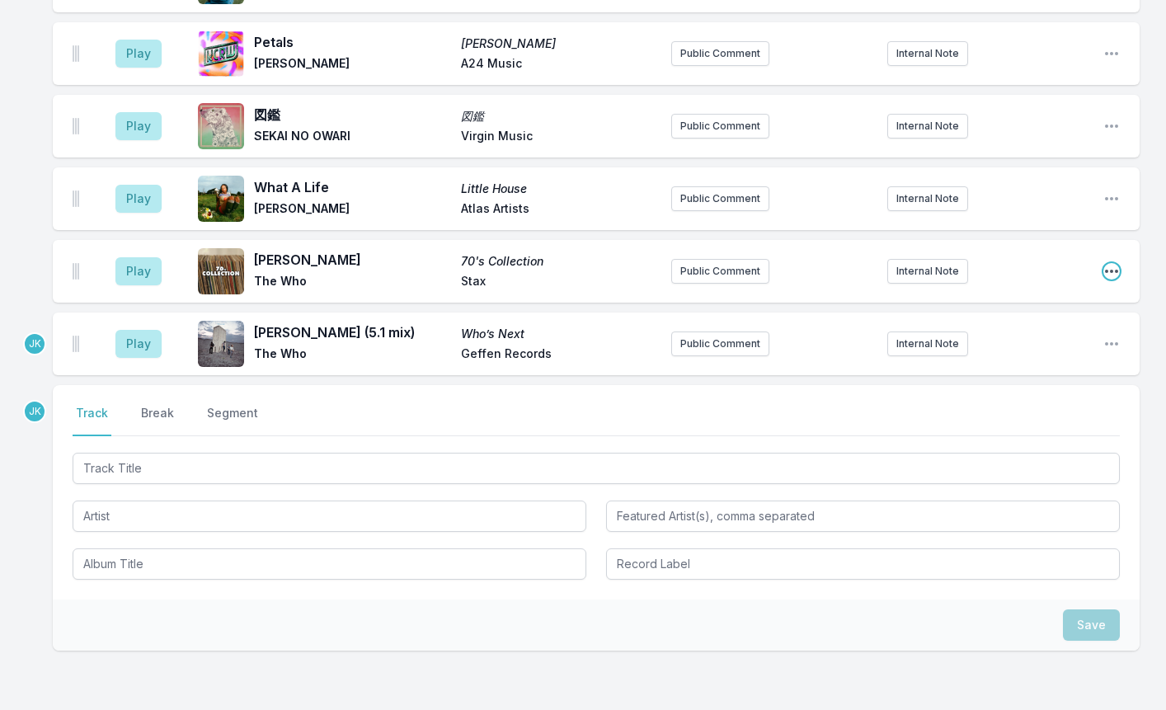
click at [1105, 263] on icon "Open playlist item options" at bounding box center [1111, 271] width 16 height 16
click at [994, 349] on button "Delete Entry" at bounding box center [1027, 364] width 185 height 30
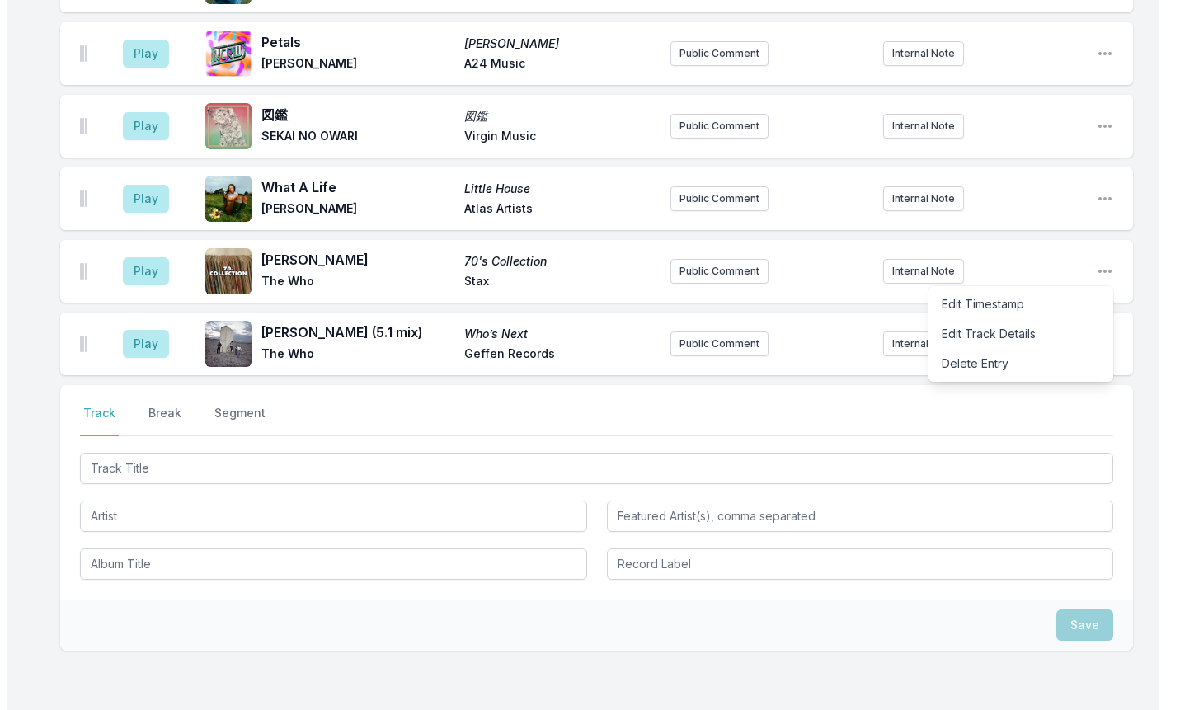
scroll to position [2672, 0]
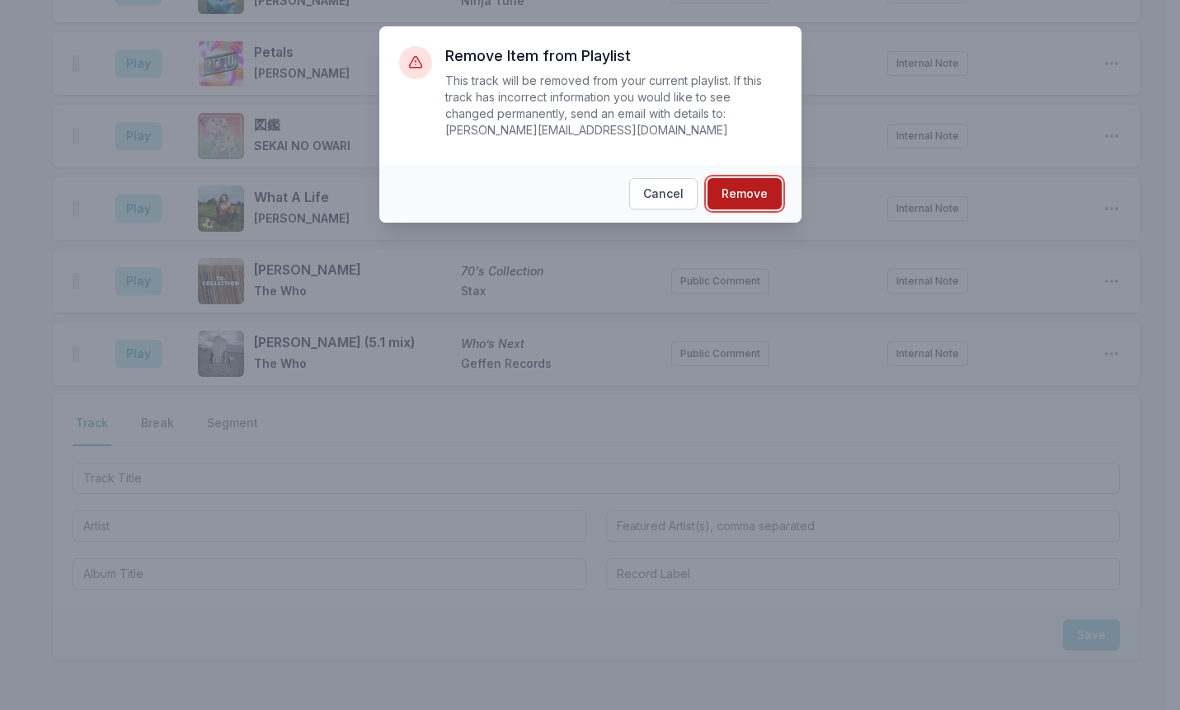
click at [721, 180] on button "Remove" at bounding box center [744, 193] width 74 height 31
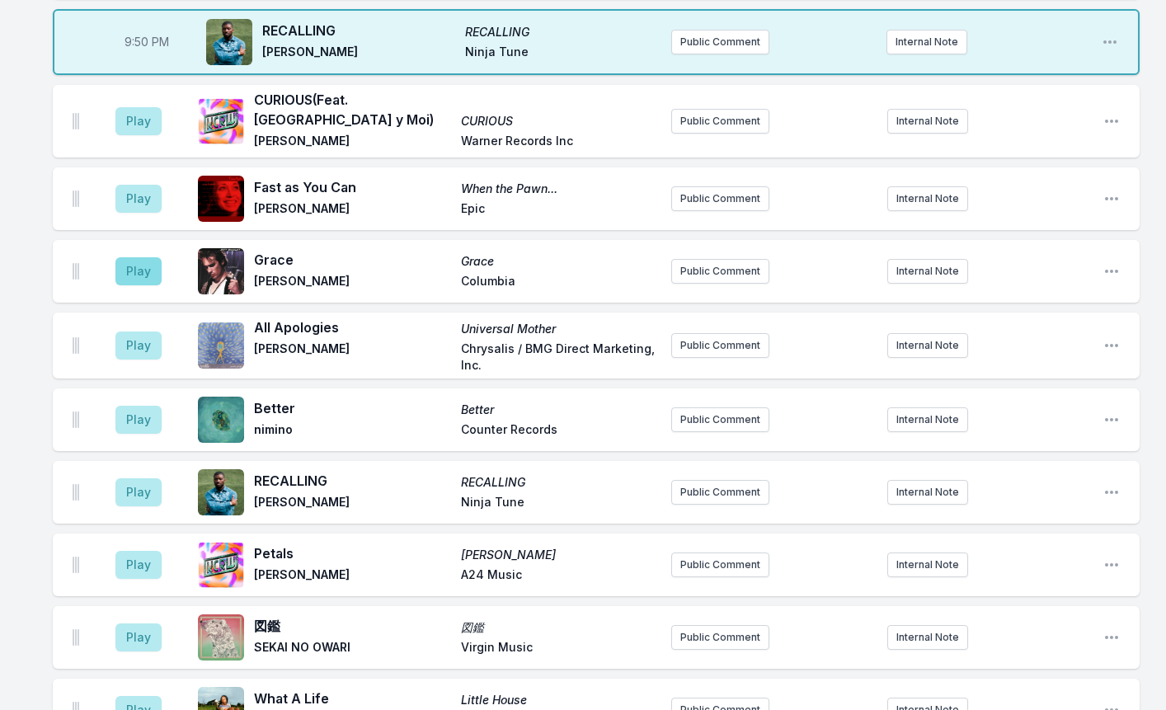
scroll to position [2088, 0]
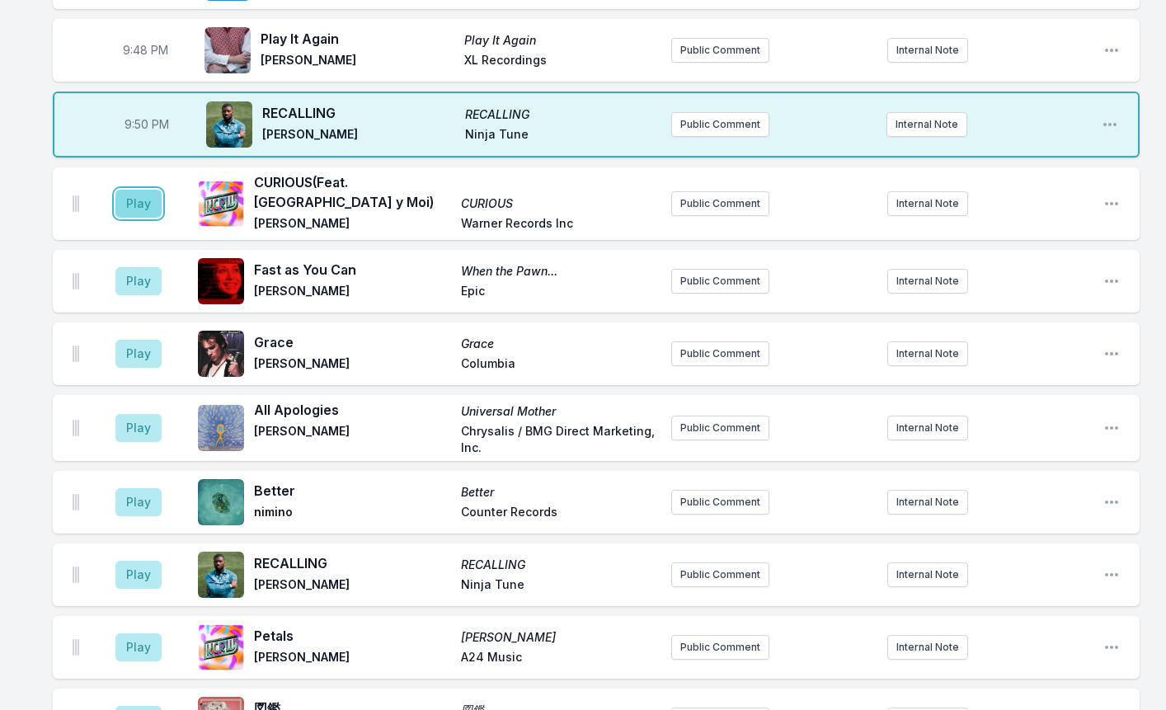
click at [127, 190] on button "Play" at bounding box center [138, 204] width 46 height 28
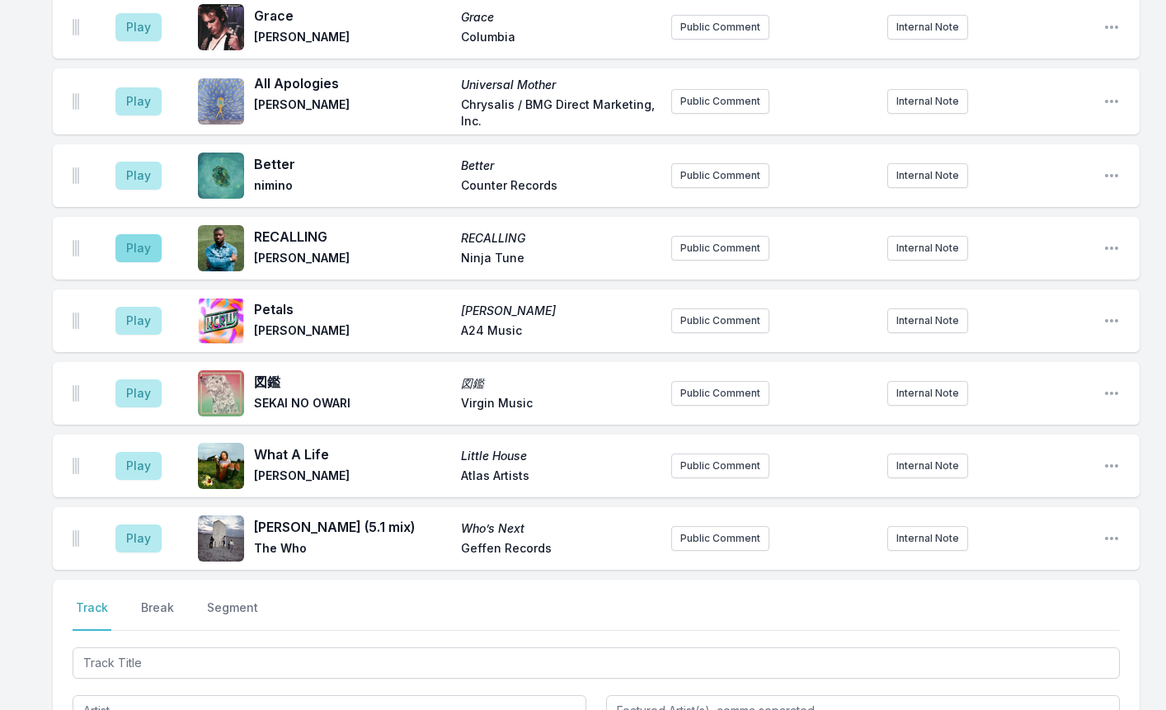
scroll to position [2418, 0]
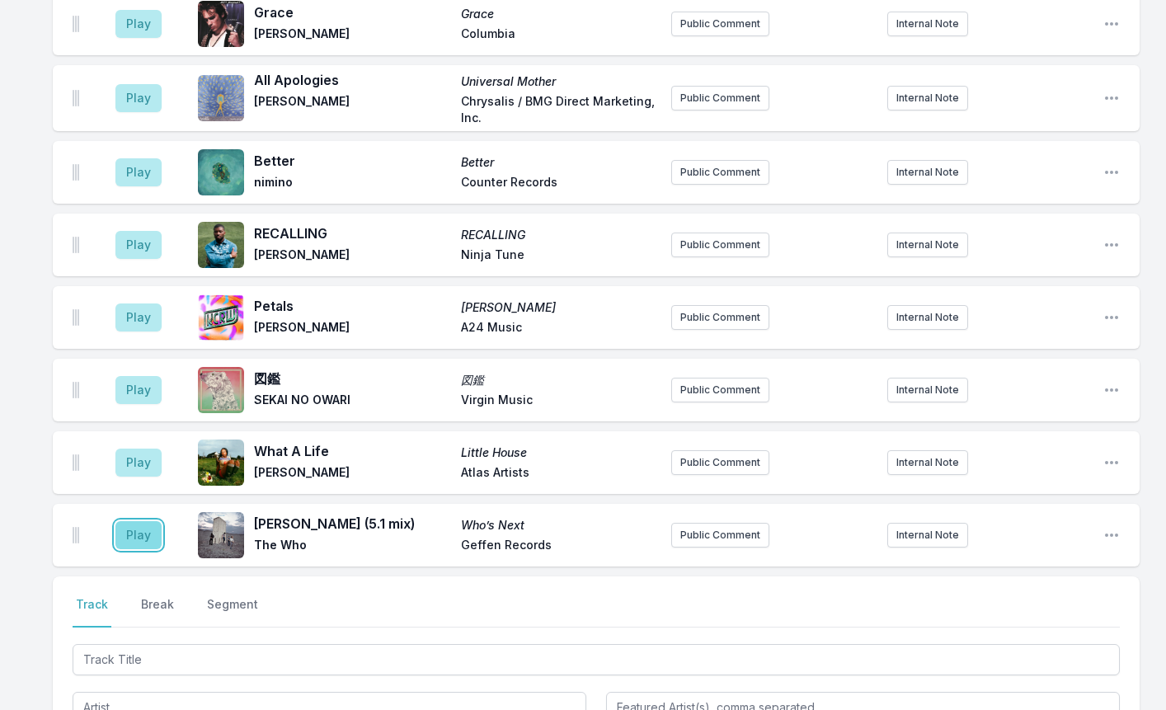
click at [135, 521] on button "Play" at bounding box center [138, 535] width 46 height 28
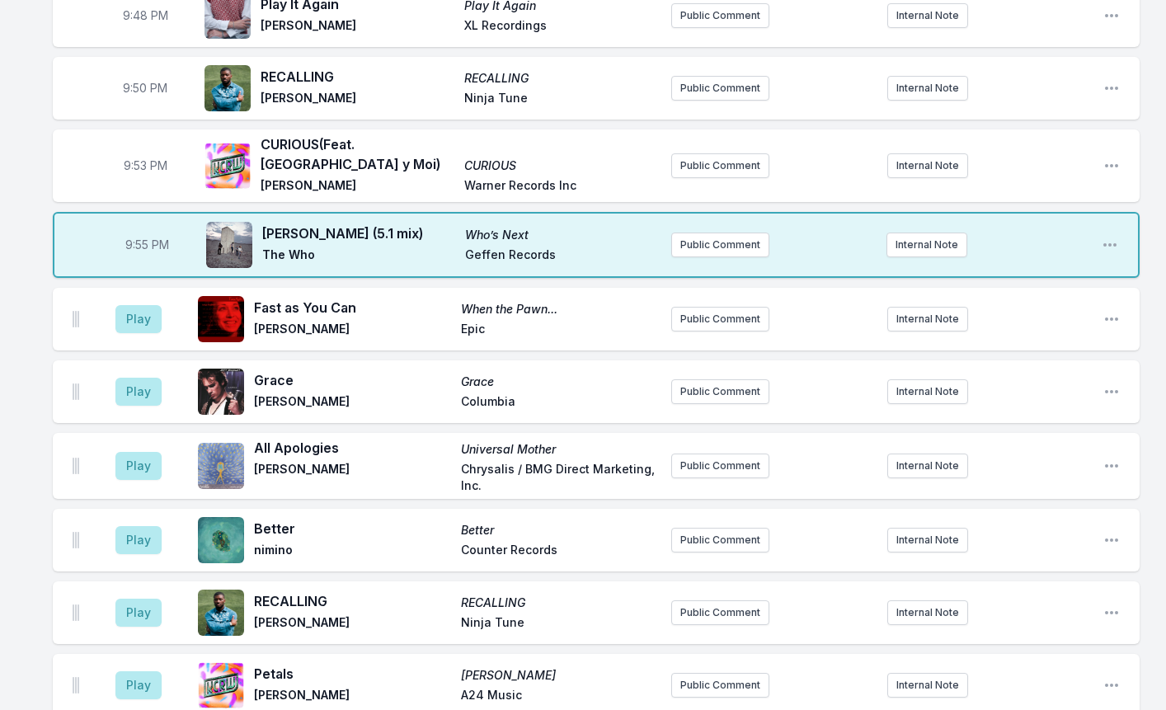
scroll to position [2088, 0]
